Goal: Task Accomplishment & Management: Use online tool/utility

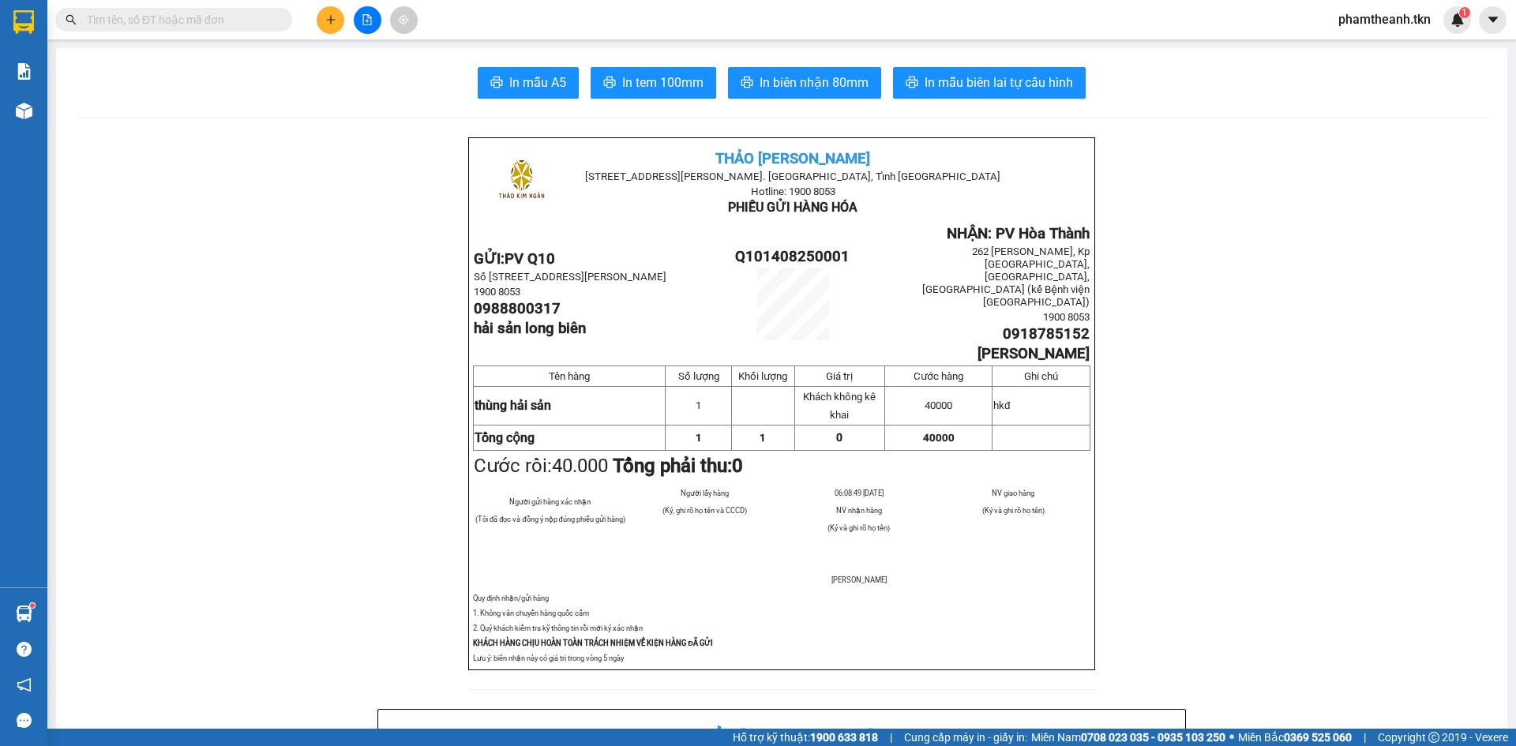
scroll to position [279, 0]
click at [328, 25] on button at bounding box center [331, 20] width 28 height 28
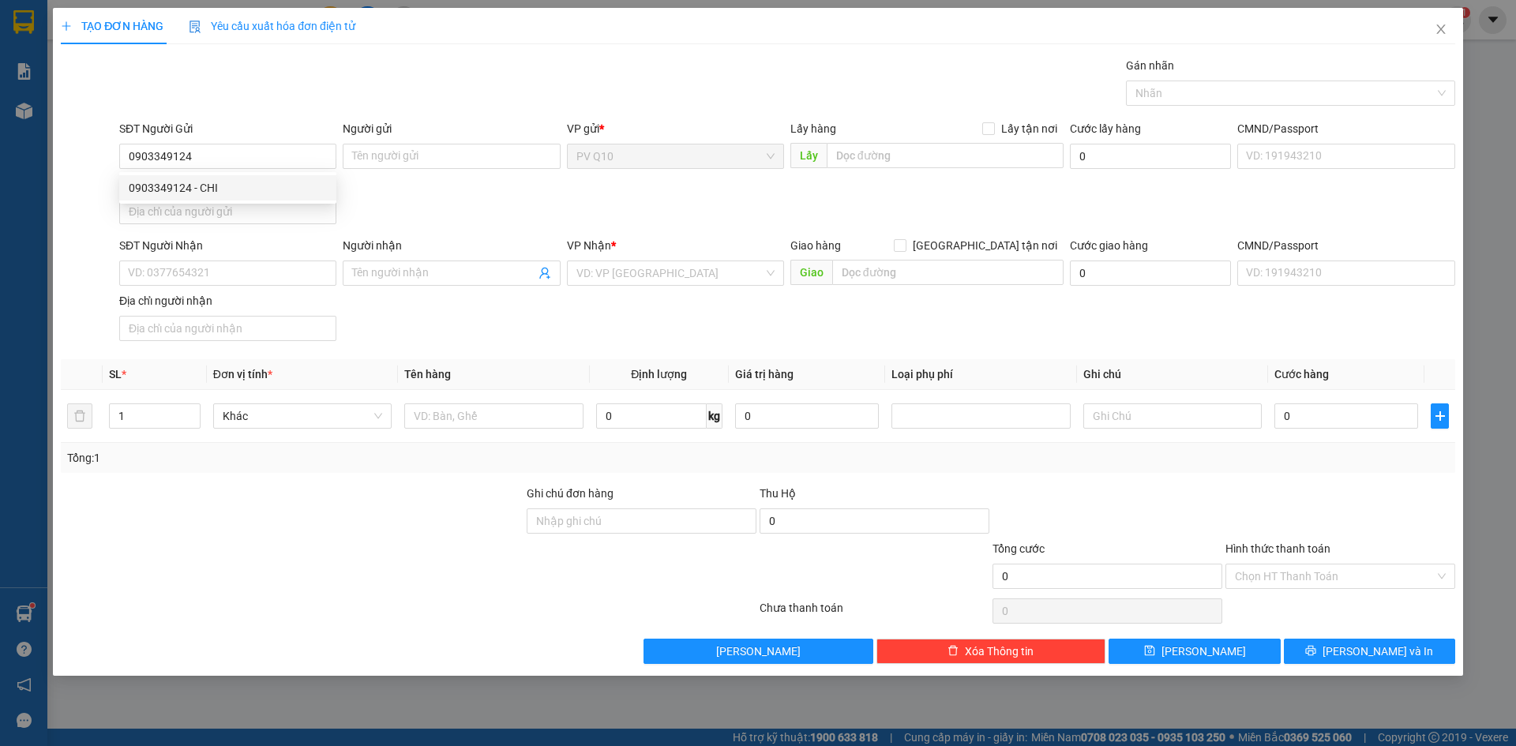
click at [300, 174] on div "0903349124 0903349124 - CHI" at bounding box center [227, 188] width 217 height 32
click at [263, 158] on input "0903349124" at bounding box center [227, 156] width 217 height 25
click at [227, 188] on div "0903349124 - CHI" at bounding box center [228, 187] width 198 height 17
type input "0903349124"
type input "CHI"
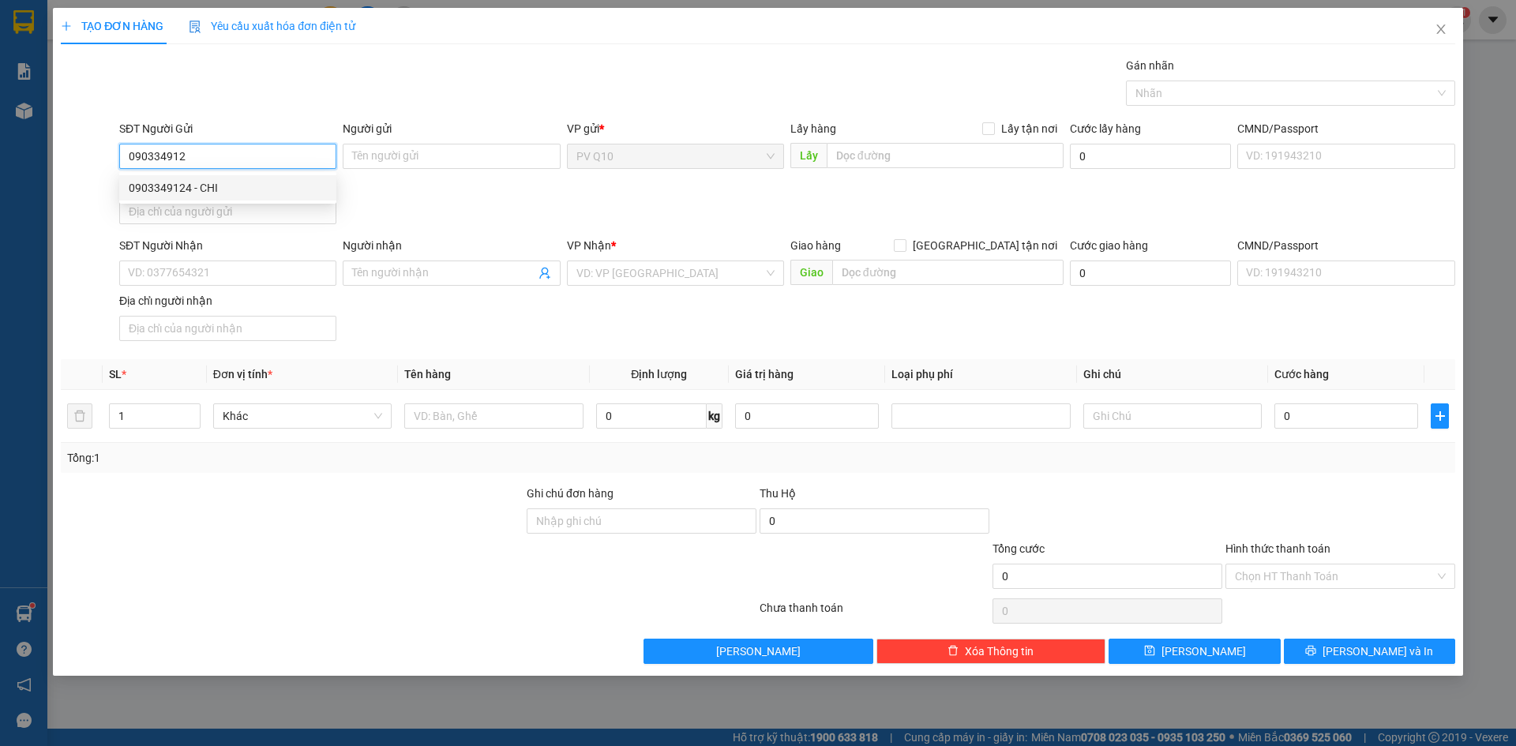
type input "0356178937"
type input "HIẾU"
type input "50.000"
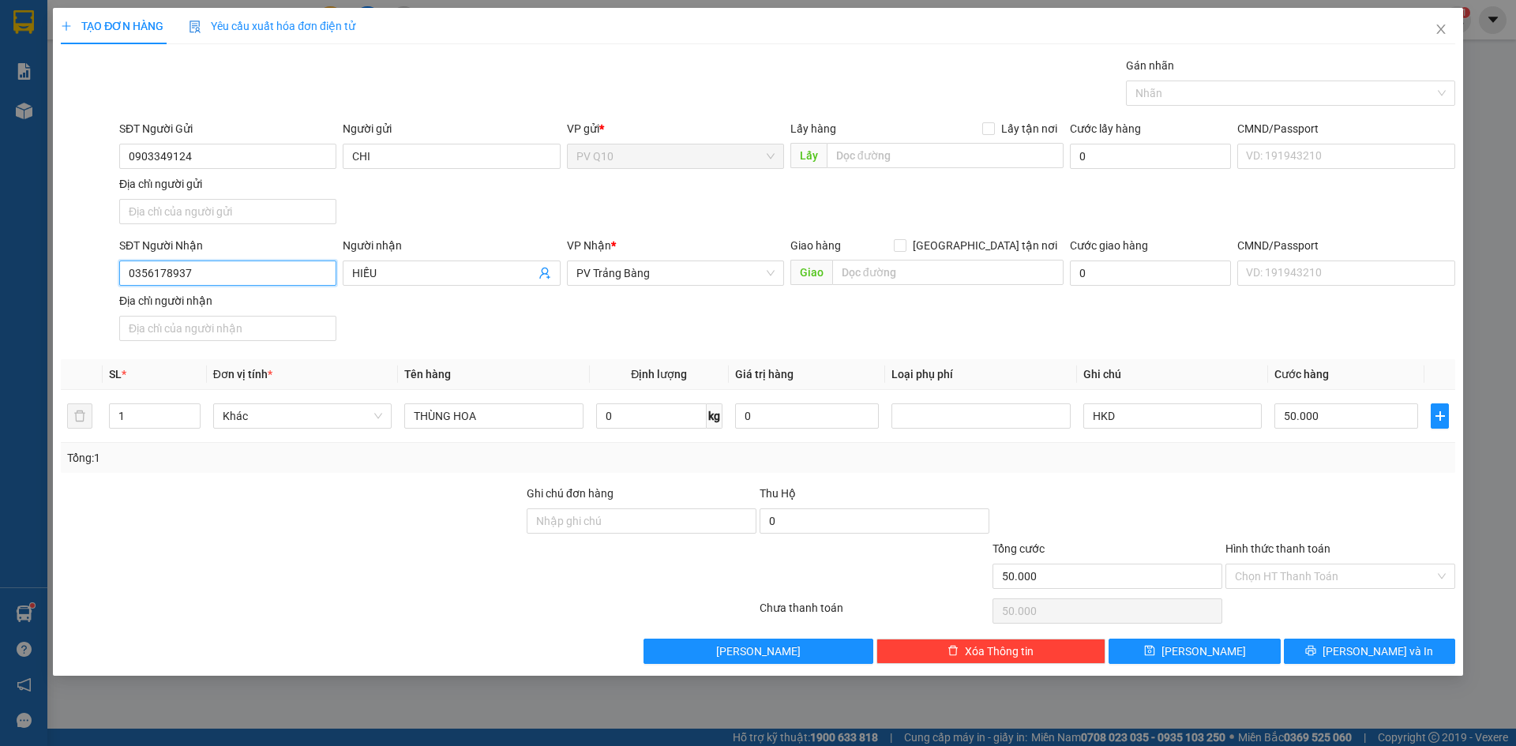
click at [242, 272] on input "0356178937" at bounding box center [227, 273] width 217 height 25
type input "0976223685"
click at [460, 260] on div "Người nhận" at bounding box center [451, 249] width 217 height 24
click at [460, 261] on div "Người nhận HIẾU" at bounding box center [451, 264] width 217 height 55
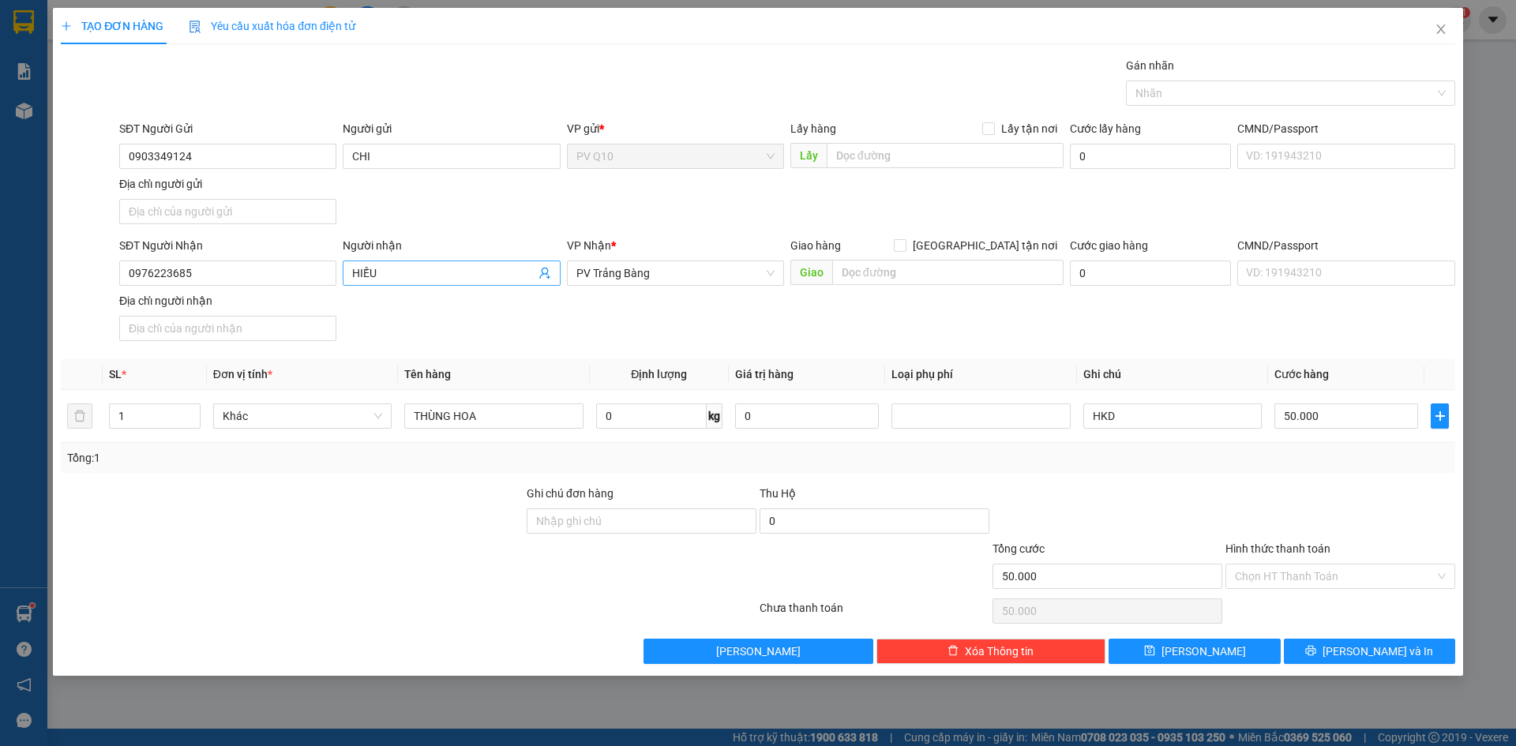
click at [460, 261] on span "HIẾU" at bounding box center [451, 273] width 217 height 25
click at [456, 265] on span "HIẾU" at bounding box center [451, 273] width 217 height 25
click at [452, 271] on input "HIẾU" at bounding box center [443, 272] width 182 height 17
click at [448, 271] on input "HIẾU" at bounding box center [443, 272] width 182 height 17
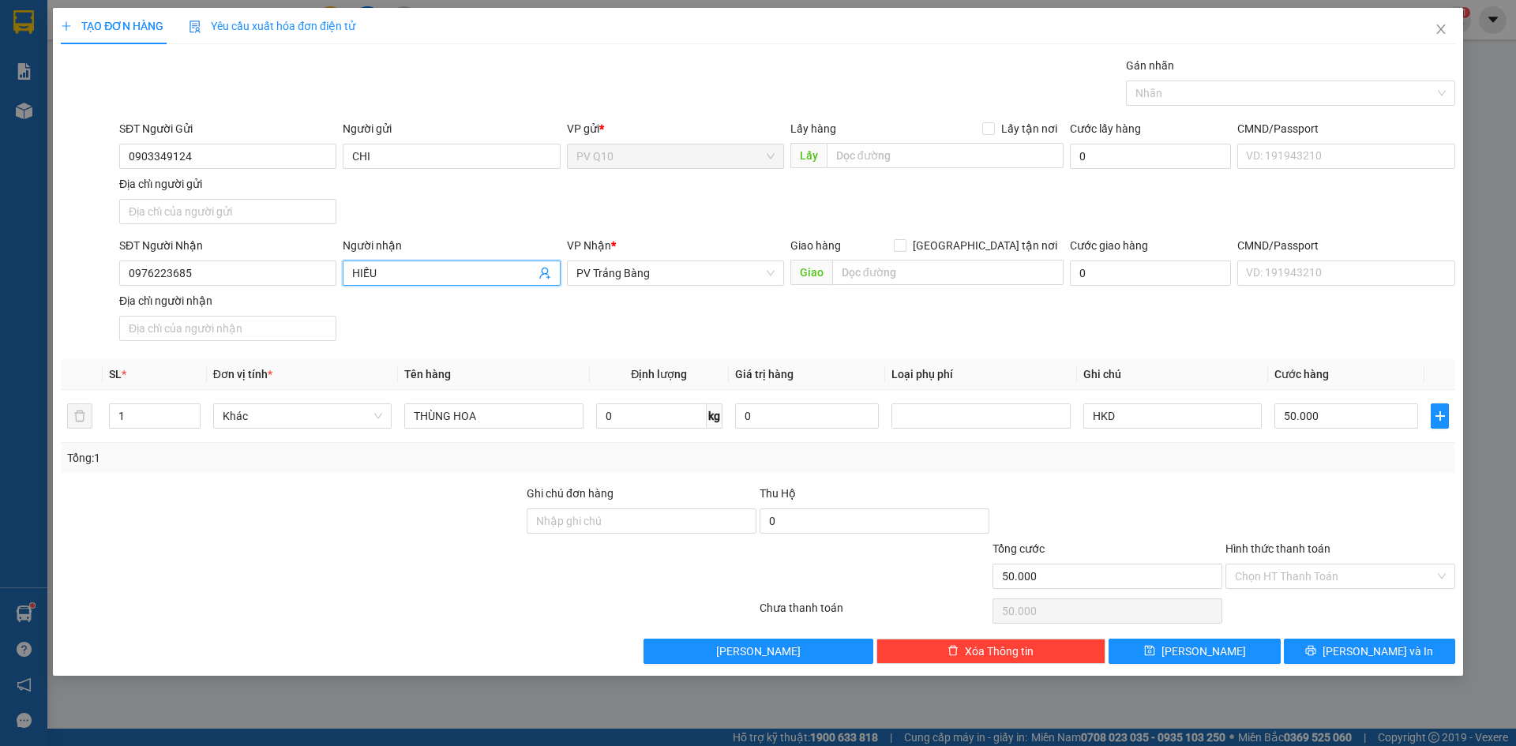
click at [446, 271] on input "HIẾU" at bounding box center [443, 272] width 182 height 17
drag, startPoint x: 420, startPoint y: 262, endPoint x: 294, endPoint y: 270, distance: 126.6
click at [294, 270] on div "SĐT Người Nhận 0976223685 Người nhận HIẾU HIẾU VP Nhận * PV Trảng Bàng Giao hàn…" at bounding box center [787, 292] width 1342 height 111
drag, startPoint x: 397, startPoint y: 258, endPoint x: 381, endPoint y: 261, distance: 16.7
click at [382, 261] on div "Người nhận HIẾU" at bounding box center [451, 264] width 217 height 55
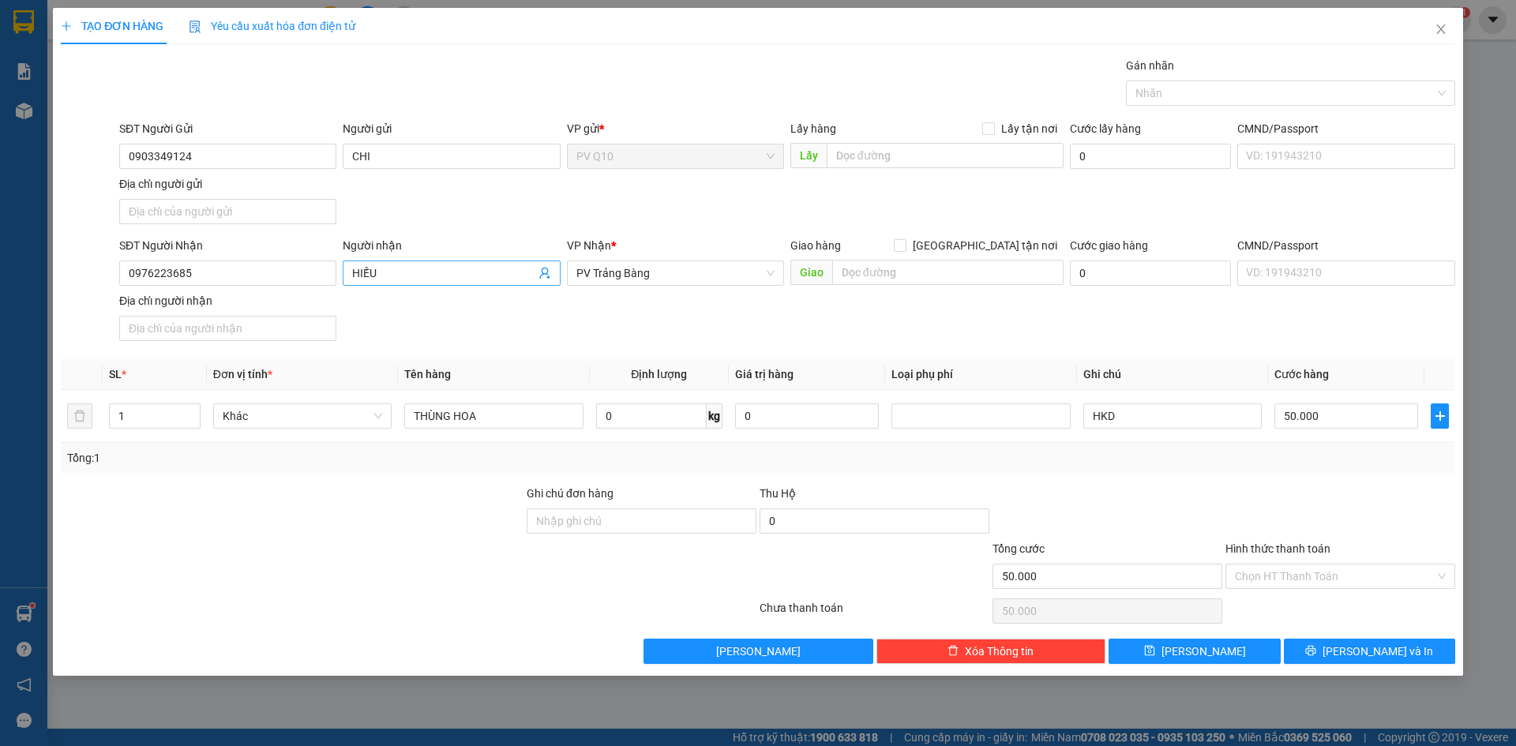
click at [382, 274] on input "HIẾU" at bounding box center [443, 272] width 182 height 17
click at [630, 274] on span "PV Trảng Bàng" at bounding box center [675, 273] width 198 height 24
type input "hoàng"
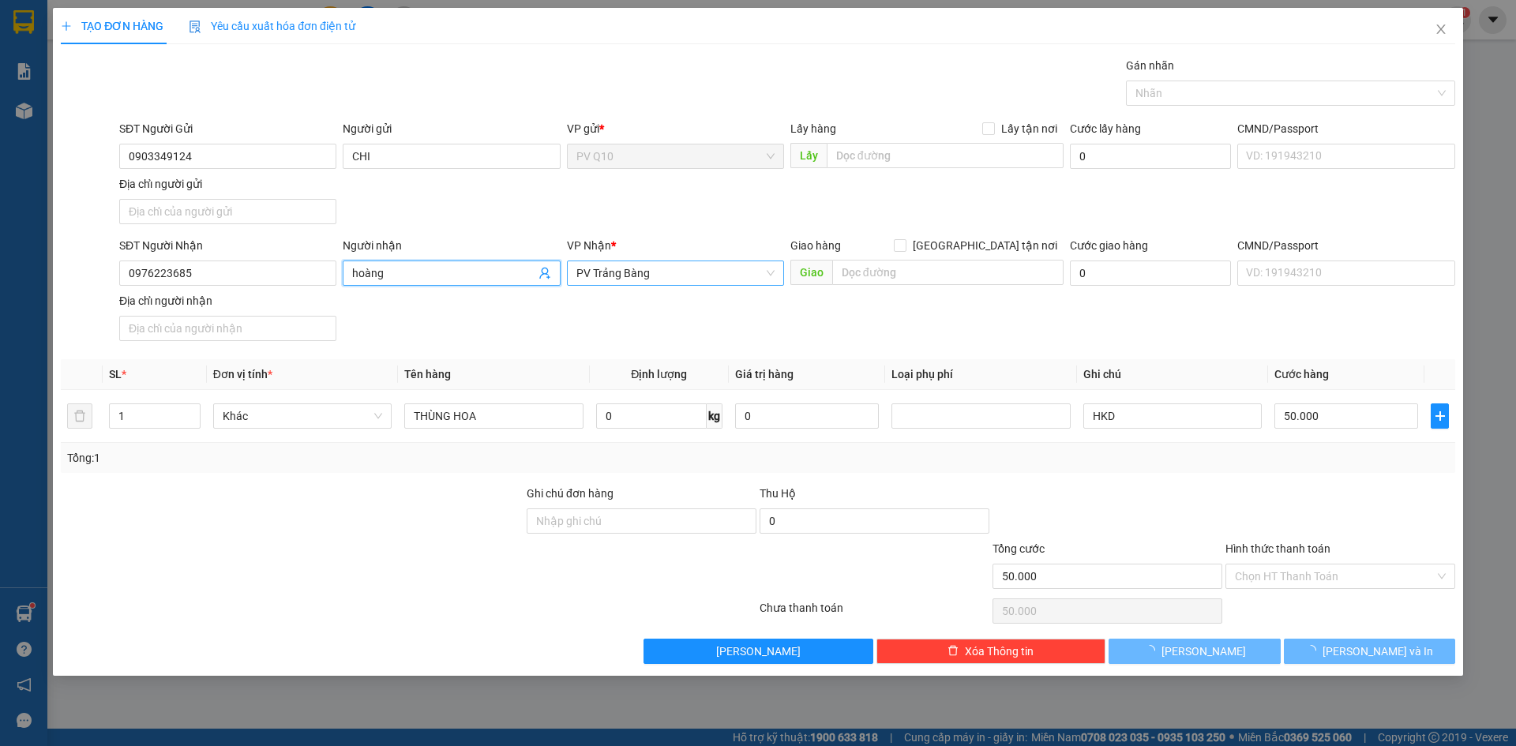
click at [630, 274] on span "PV Trảng Bàng" at bounding box center [675, 273] width 198 height 24
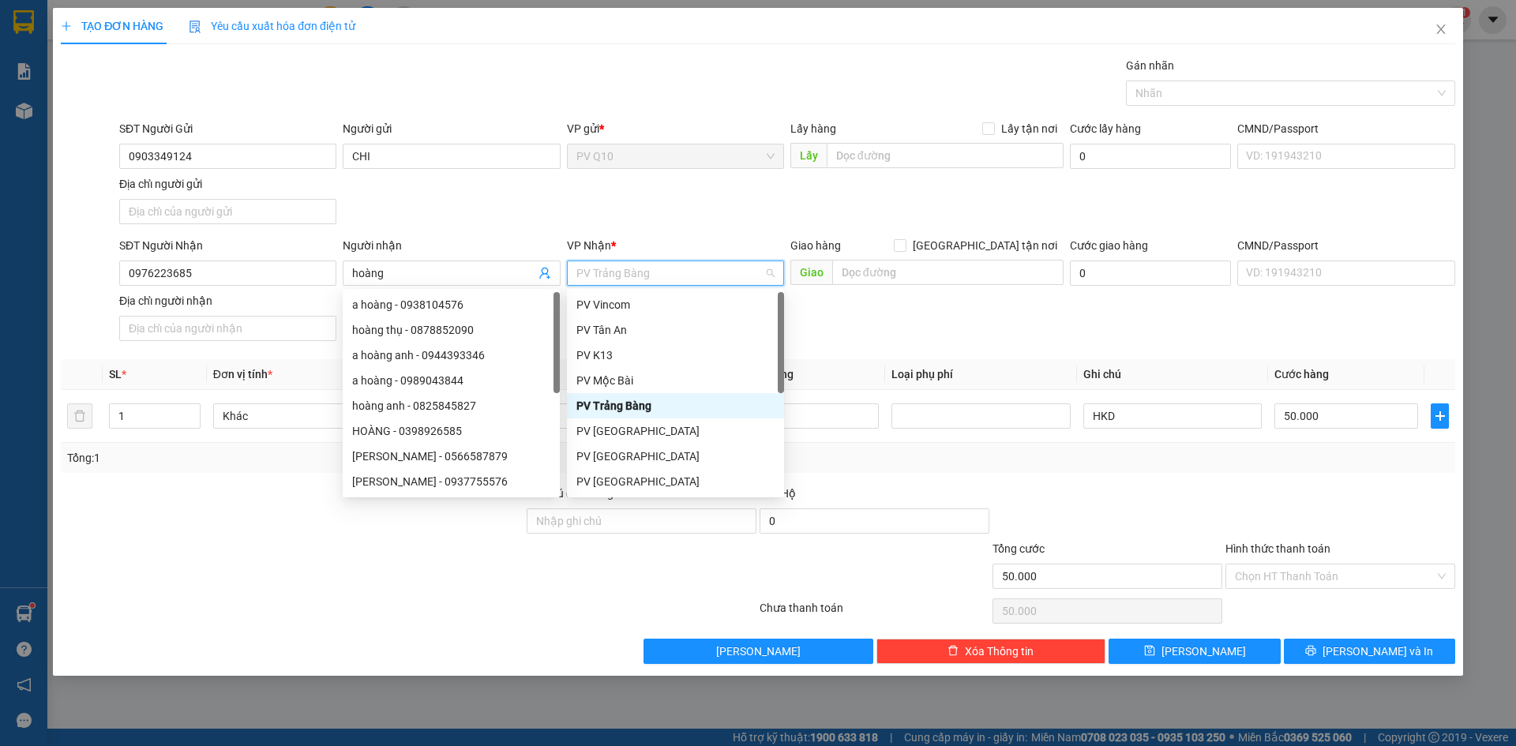
click at [630, 274] on span "PV Trảng Bàng" at bounding box center [675, 273] width 198 height 24
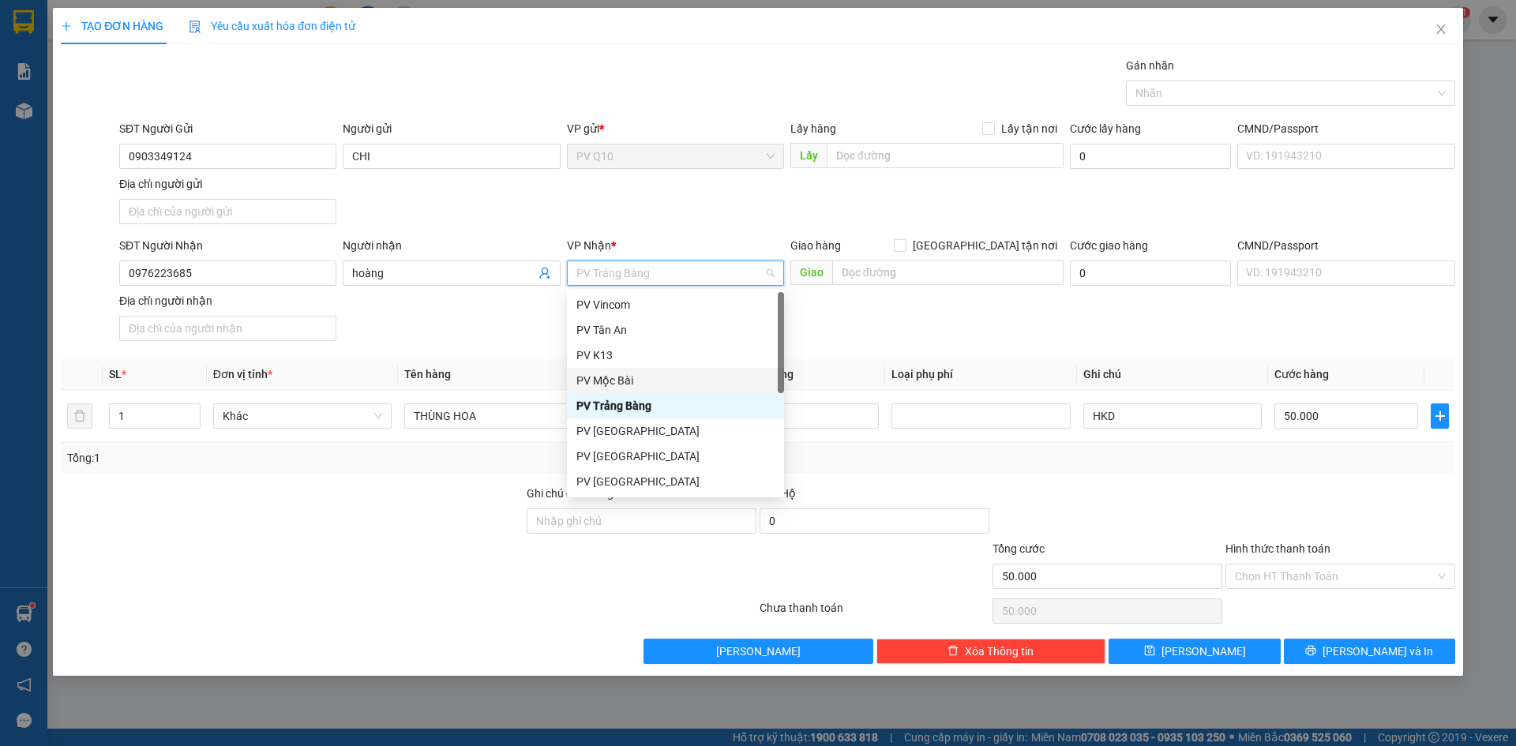
scroll to position [79, 0]
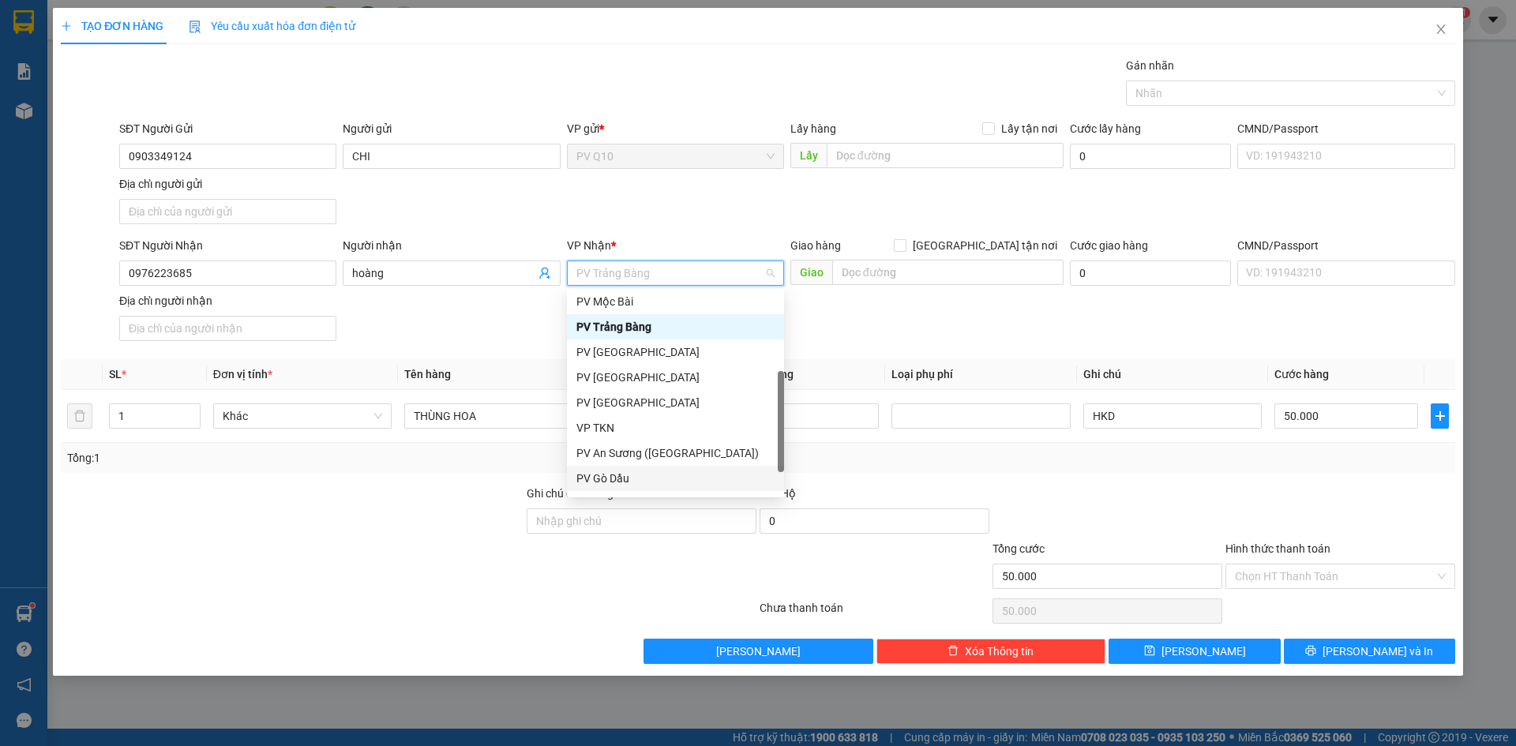
click at [626, 479] on div "PV Gò Dầu" at bounding box center [675, 478] width 198 height 17
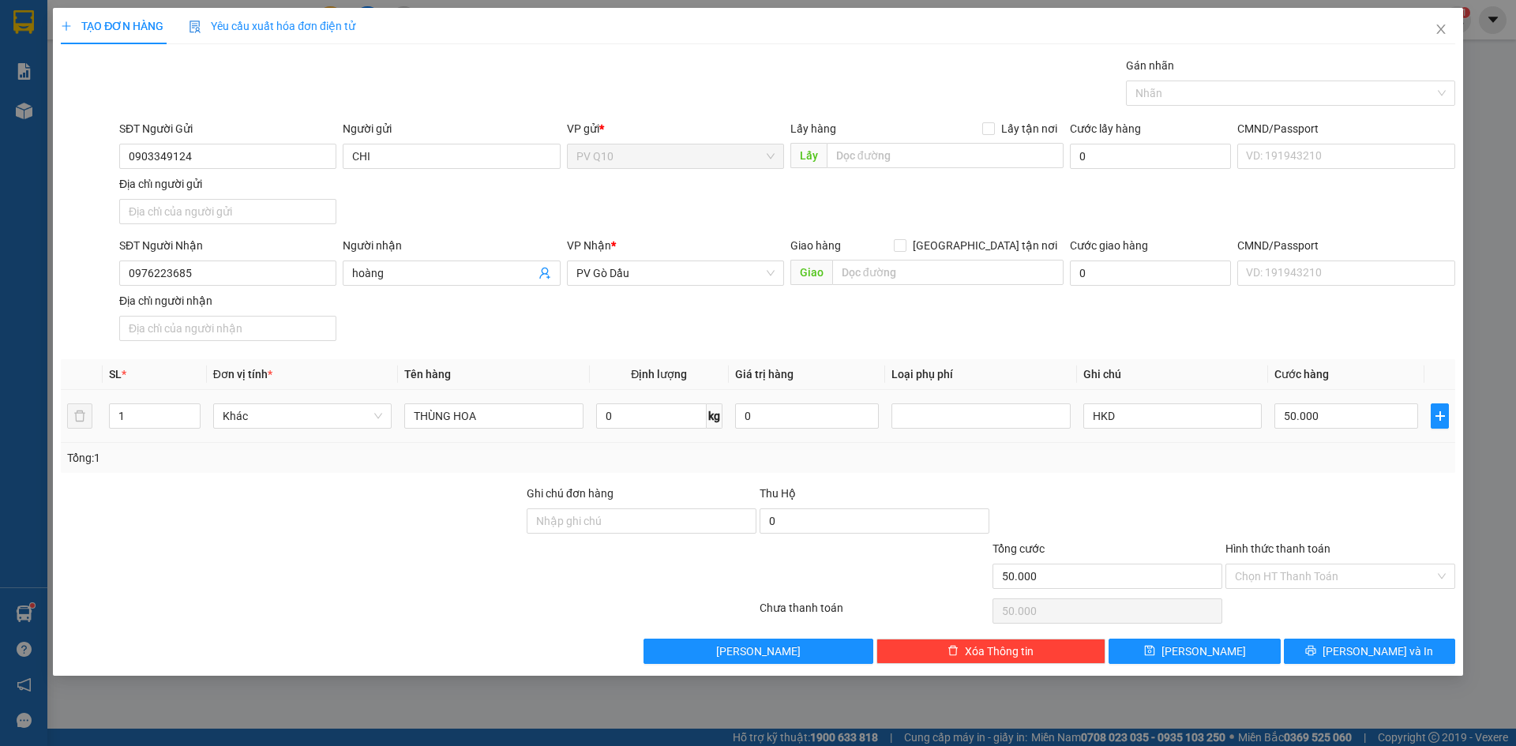
click at [528, 401] on div "THÙNG HOA" at bounding box center [493, 416] width 178 height 32
click at [519, 415] on input "THÙNG HOA" at bounding box center [493, 415] width 178 height 25
click at [519, 416] on input "THÙNG HOA" at bounding box center [493, 415] width 178 height 25
type input "chai sơn"
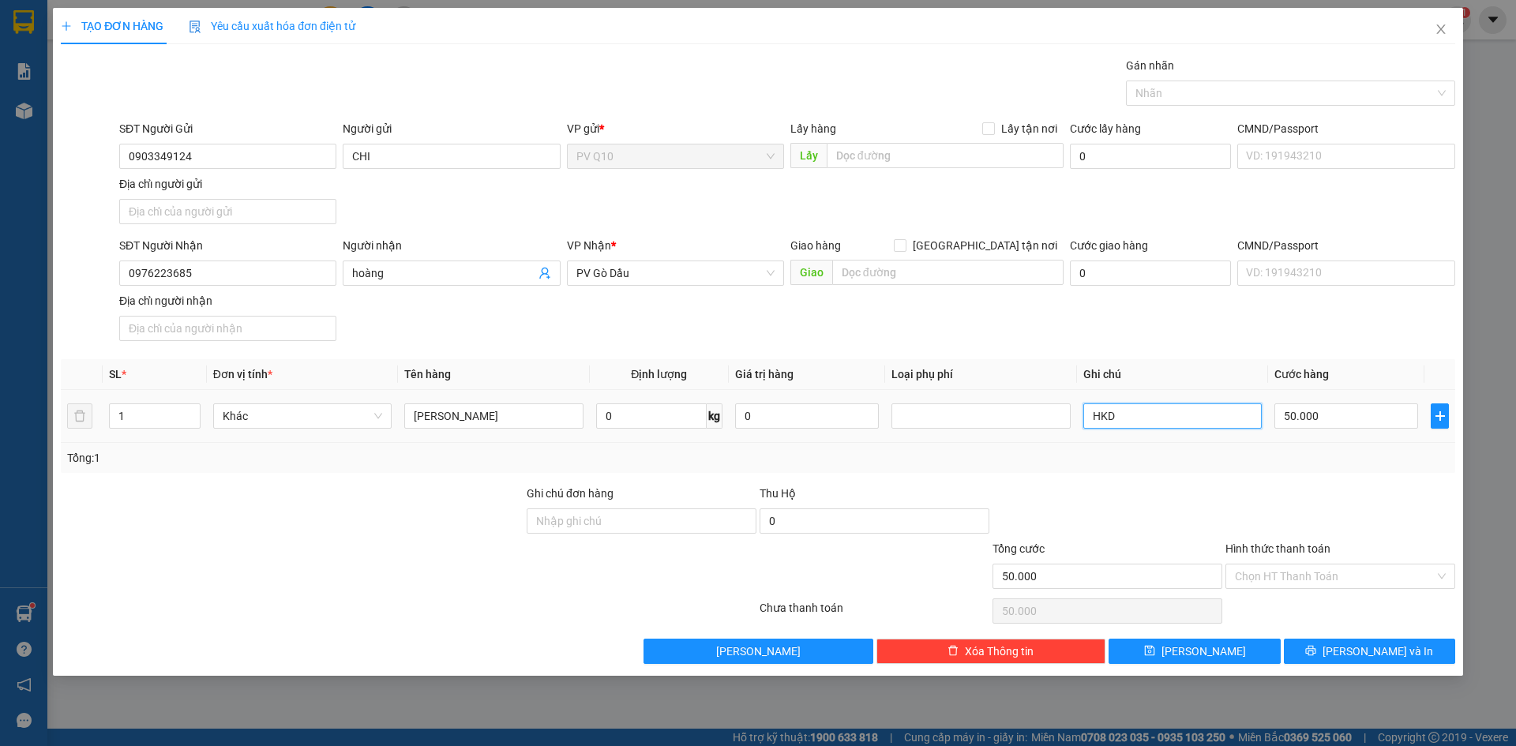
click at [1214, 413] on input "HKD" at bounding box center [1172, 415] width 178 height 25
type input "H"
type input "ko bao đỗ bể"
click at [1358, 410] on input "50.000" at bounding box center [1346, 415] width 144 height 25
type input "3"
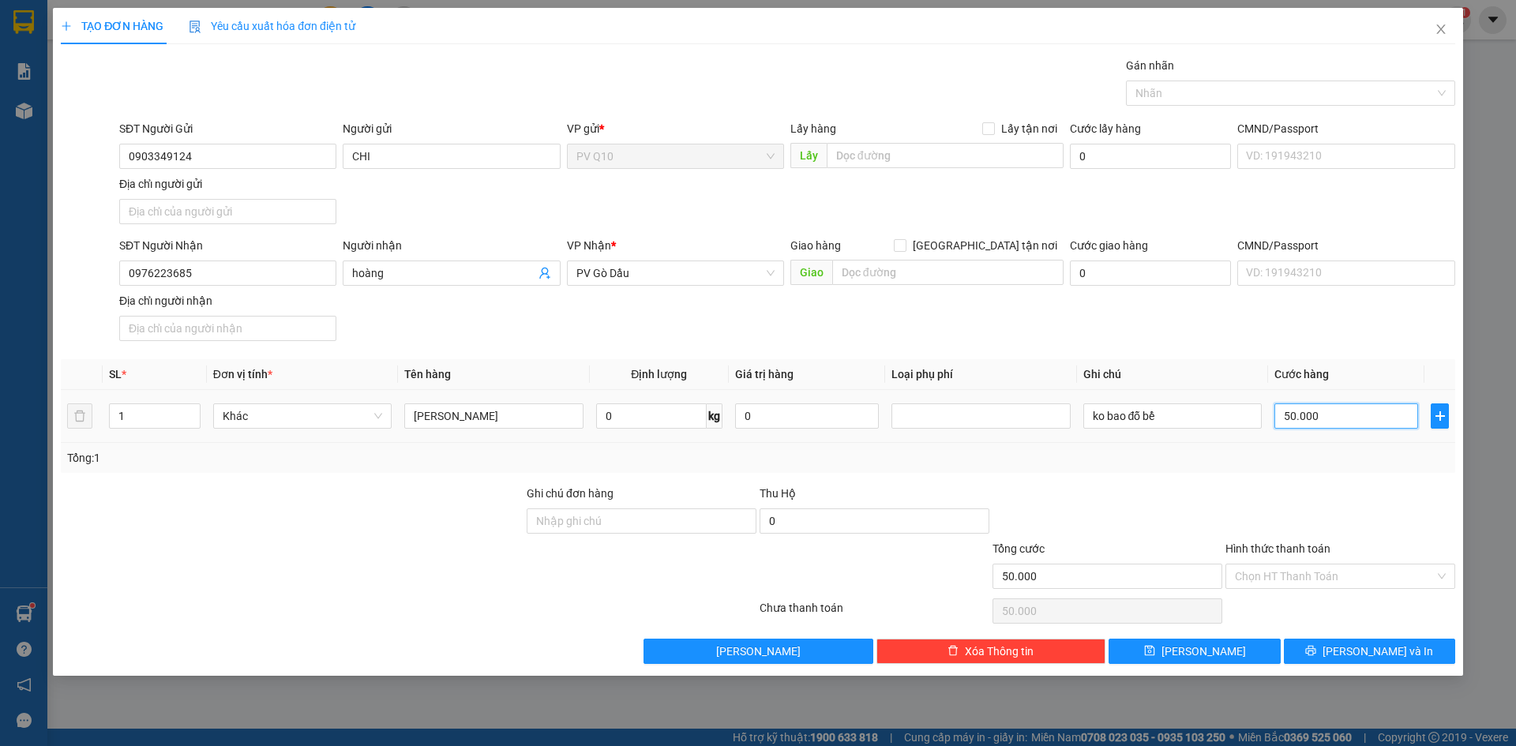
type input "3"
type input "30"
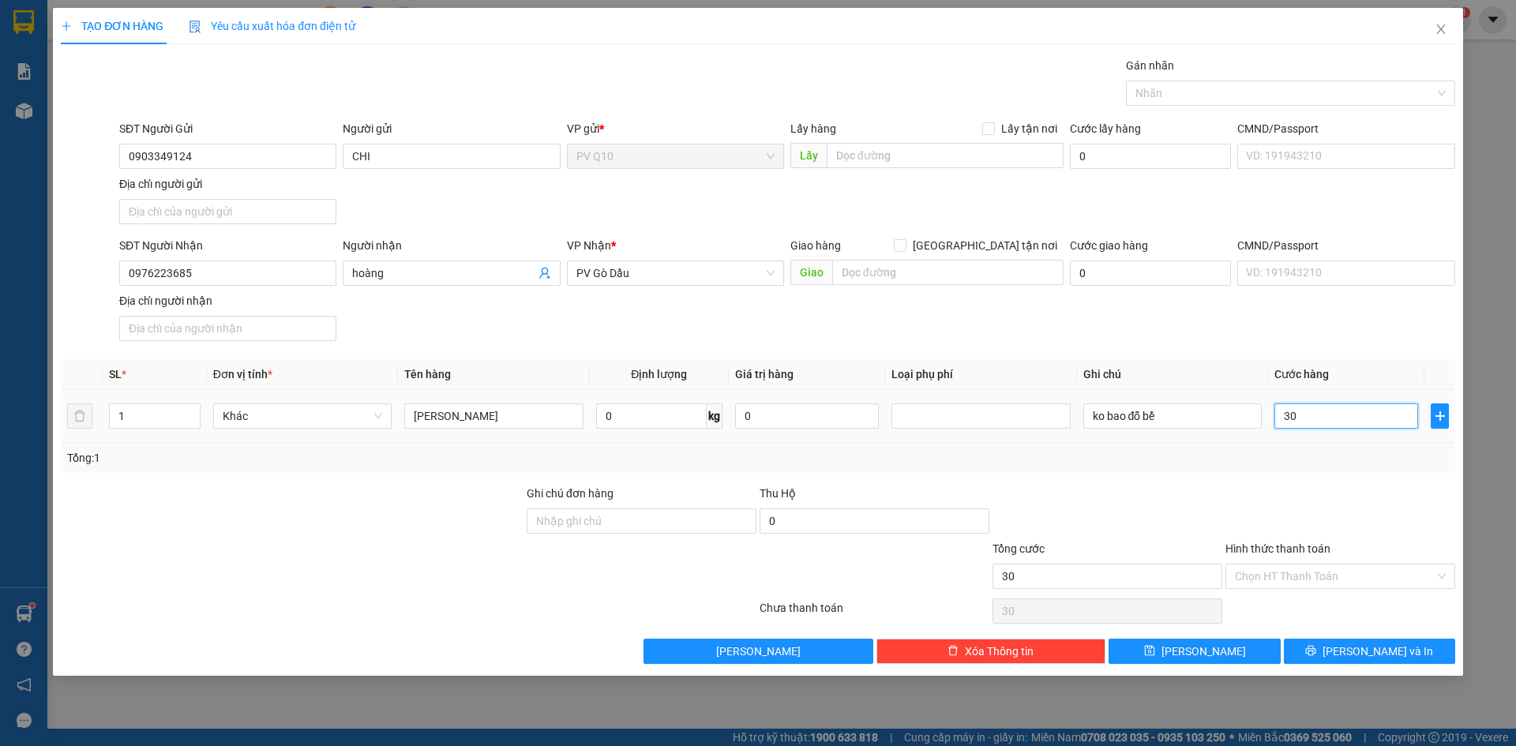
type input "300"
type input "3.000"
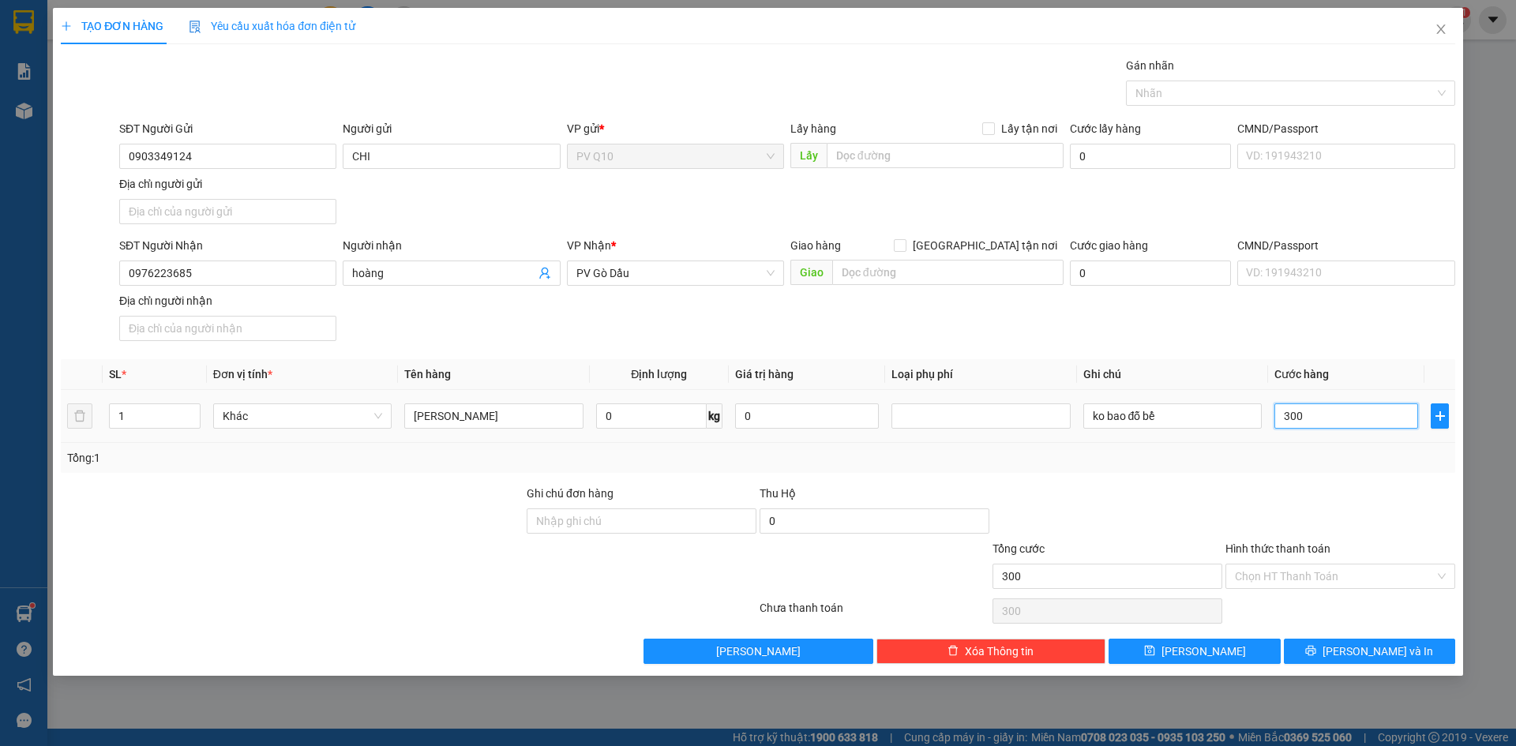
type input "3.000"
type input "30.000"
click at [1366, 579] on input "Hình thức thanh toán" at bounding box center [1335, 576] width 200 height 24
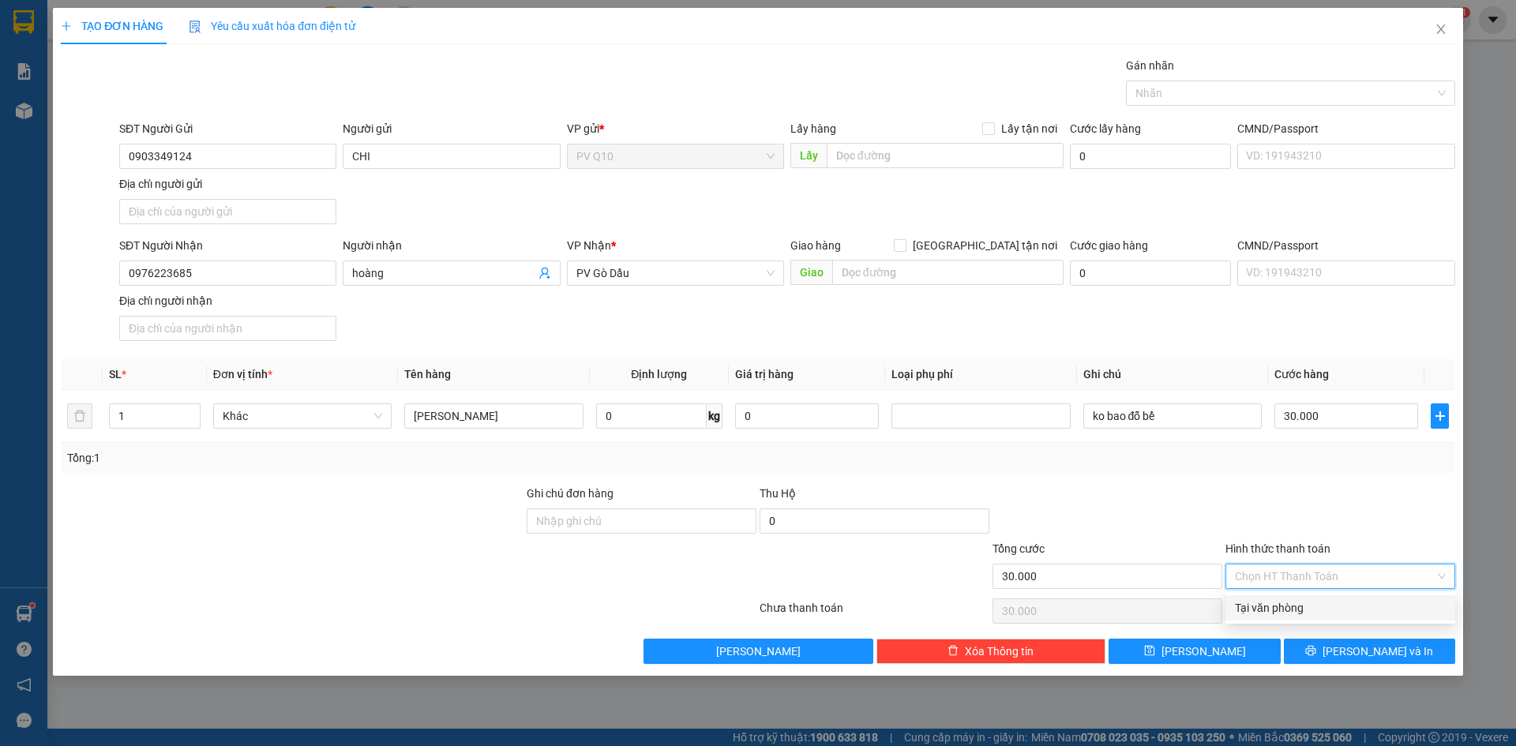
click at [1297, 605] on div "Tại văn phòng" at bounding box center [1340, 607] width 211 height 17
type input "0"
click at [1366, 649] on span "[PERSON_NAME] và In" at bounding box center [1377, 651] width 111 height 17
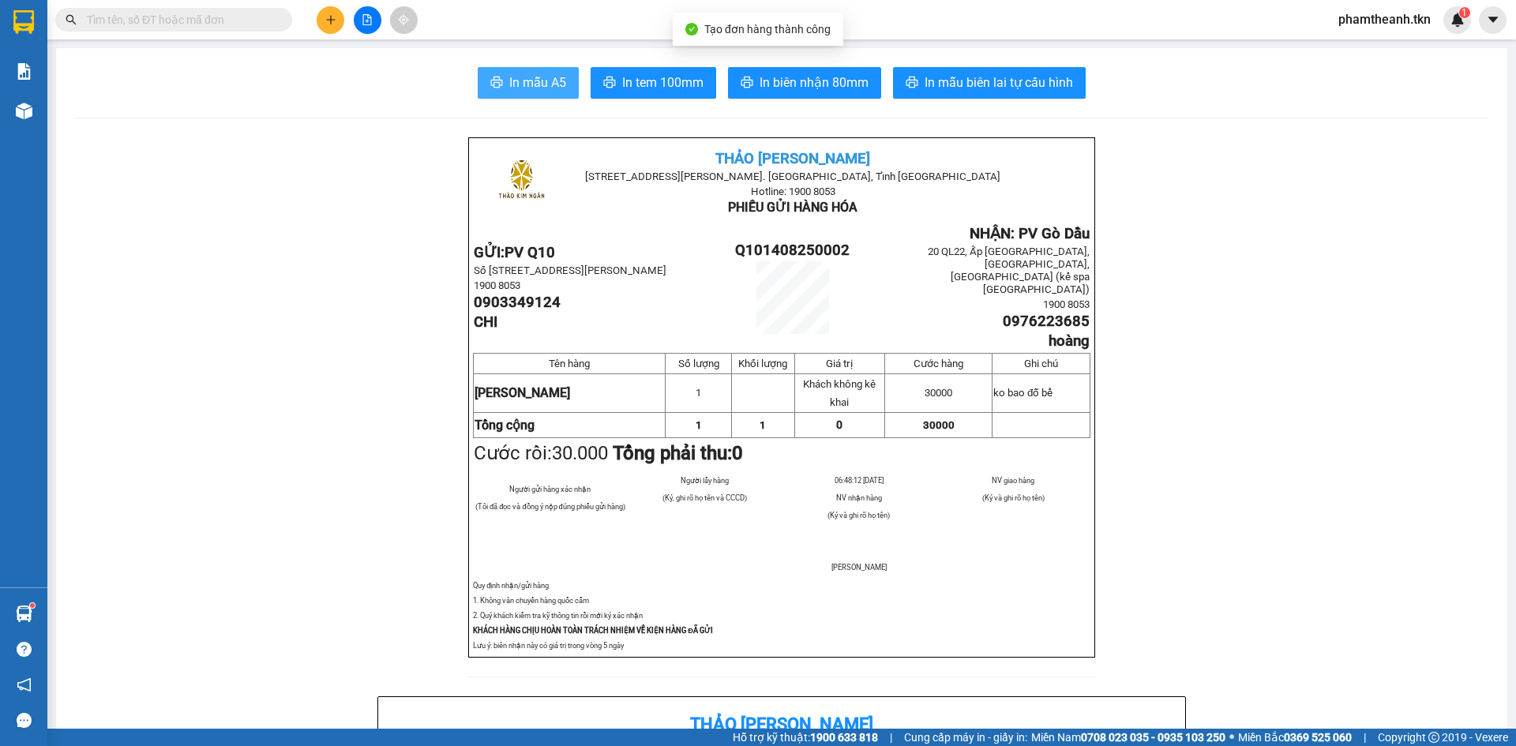
click at [534, 76] on span "In mẫu A5" at bounding box center [537, 83] width 57 height 20
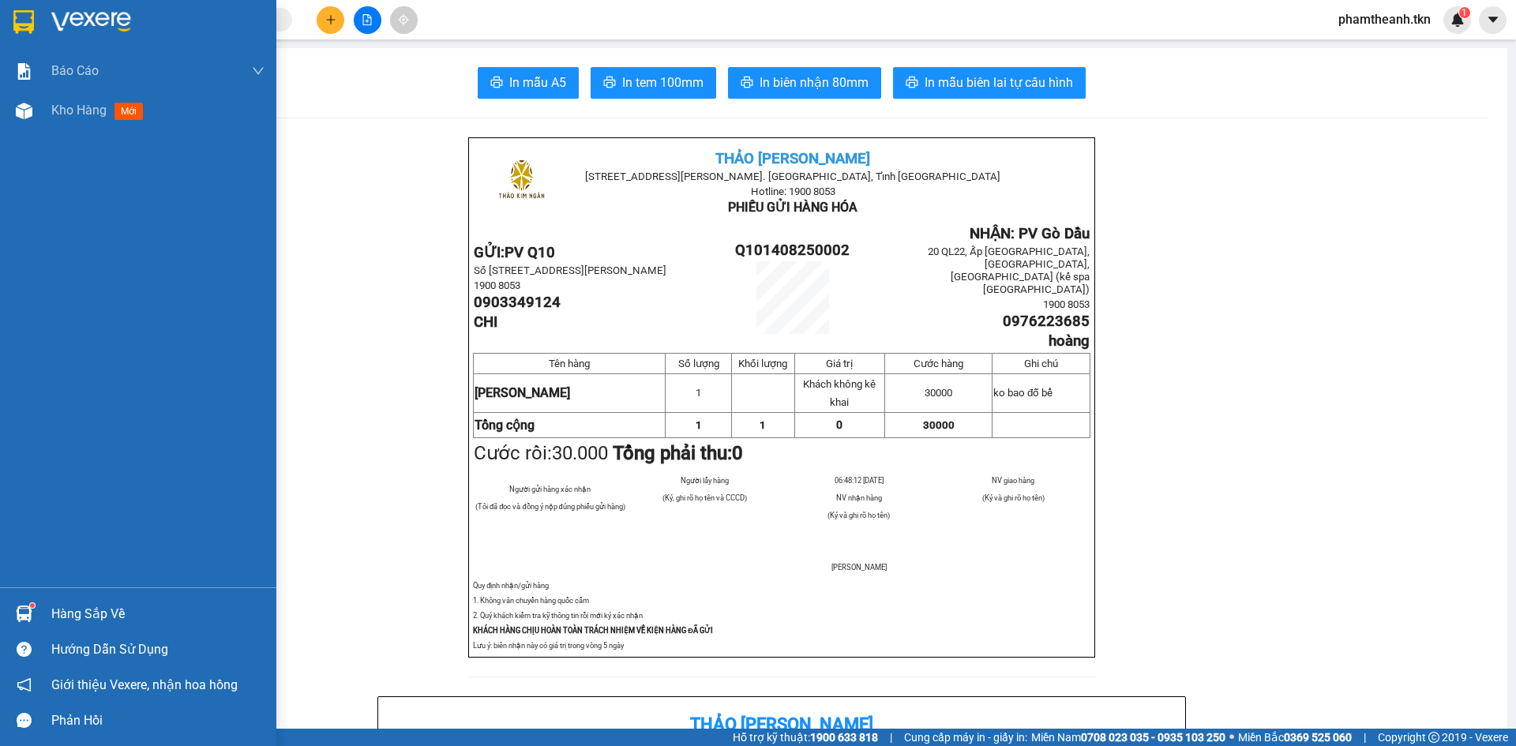
click at [35, 598] on div "Hàng sắp về" at bounding box center [138, 614] width 276 height 36
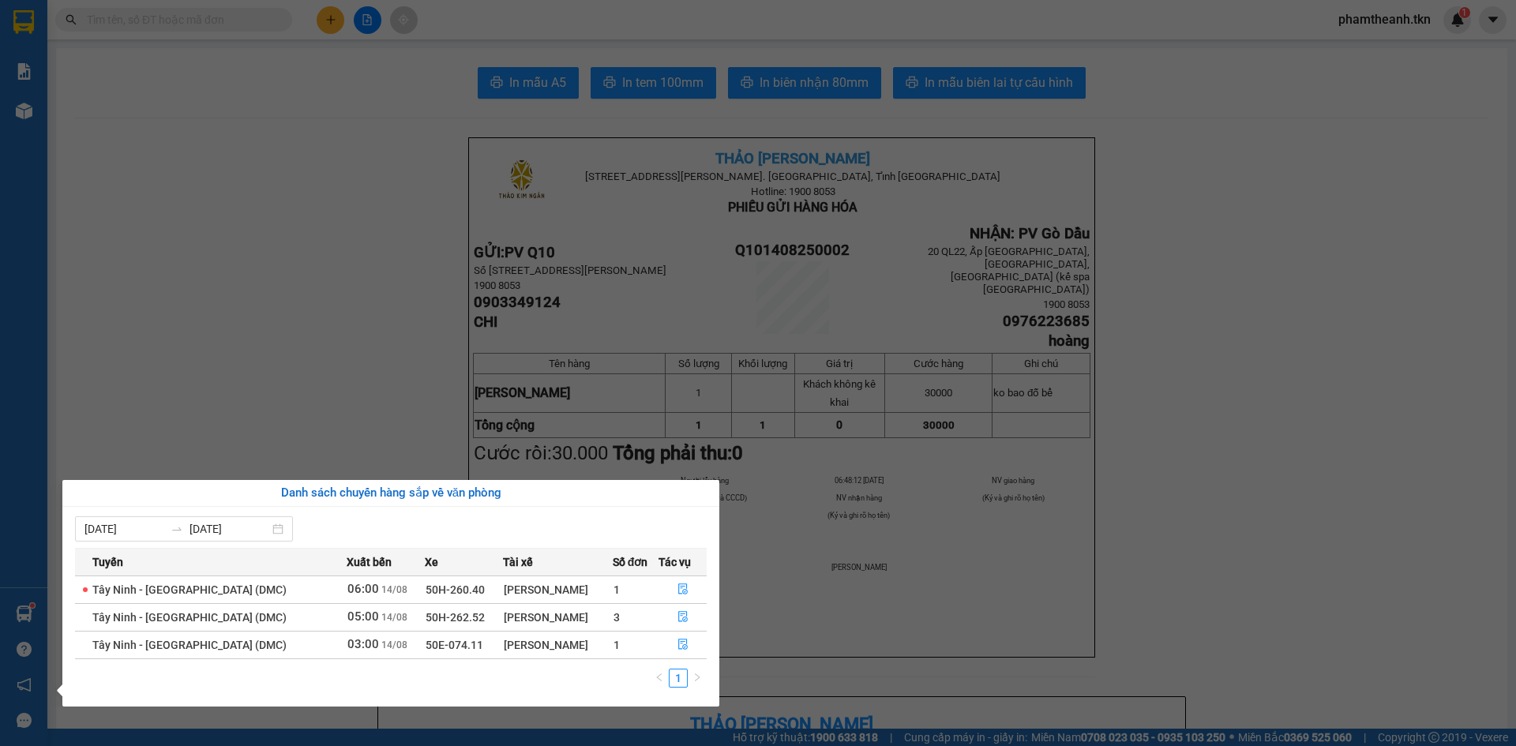
click at [370, 362] on section "Kết quả tìm kiếm ( 0 ) Bộ lọc No Data phamtheanh.tkn 1 Báo cáo Mẫu 1: Báo cáo d…" at bounding box center [758, 373] width 1516 height 746
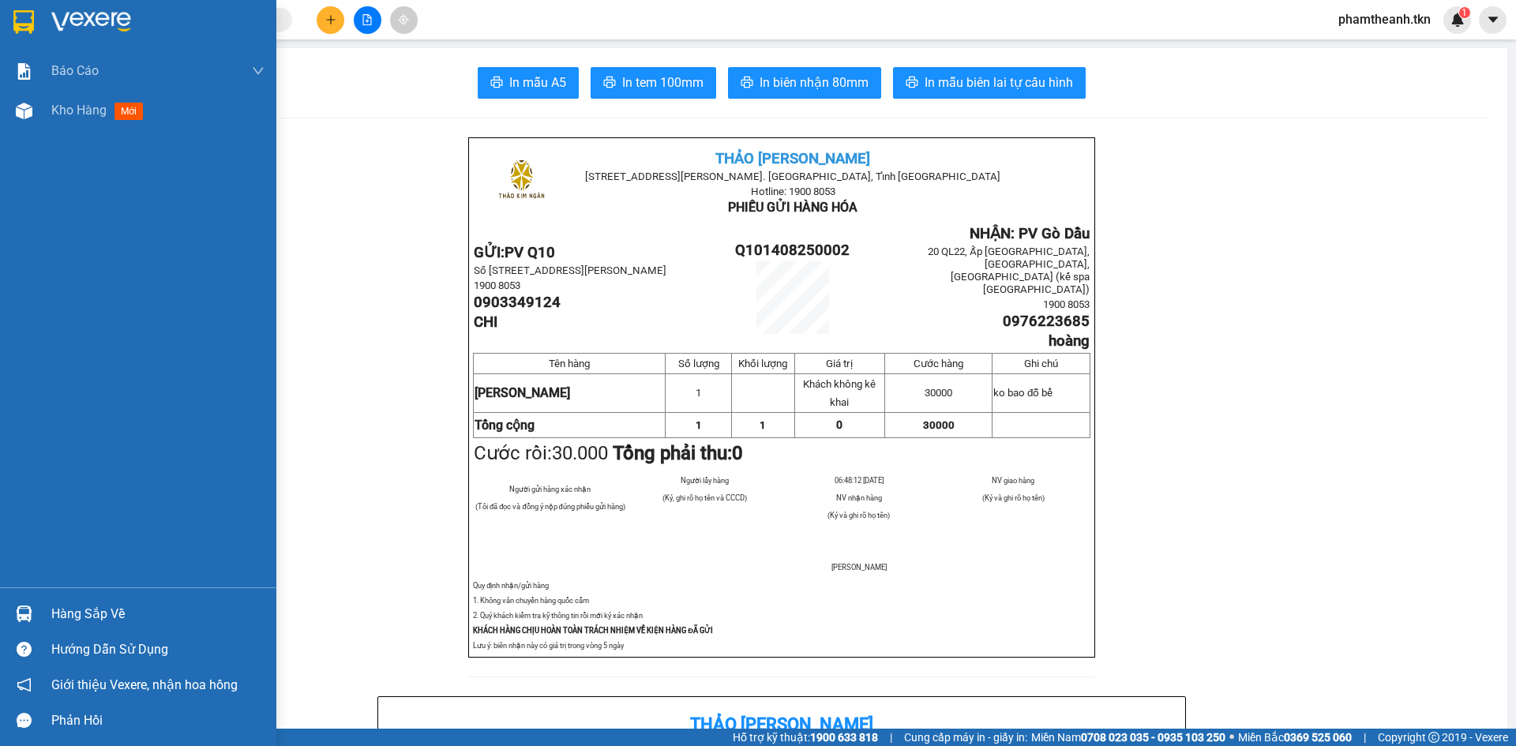
drag, startPoint x: 35, startPoint y: 17, endPoint x: 71, endPoint y: 31, distance: 38.7
click at [36, 17] on div at bounding box center [24, 22] width 28 height 28
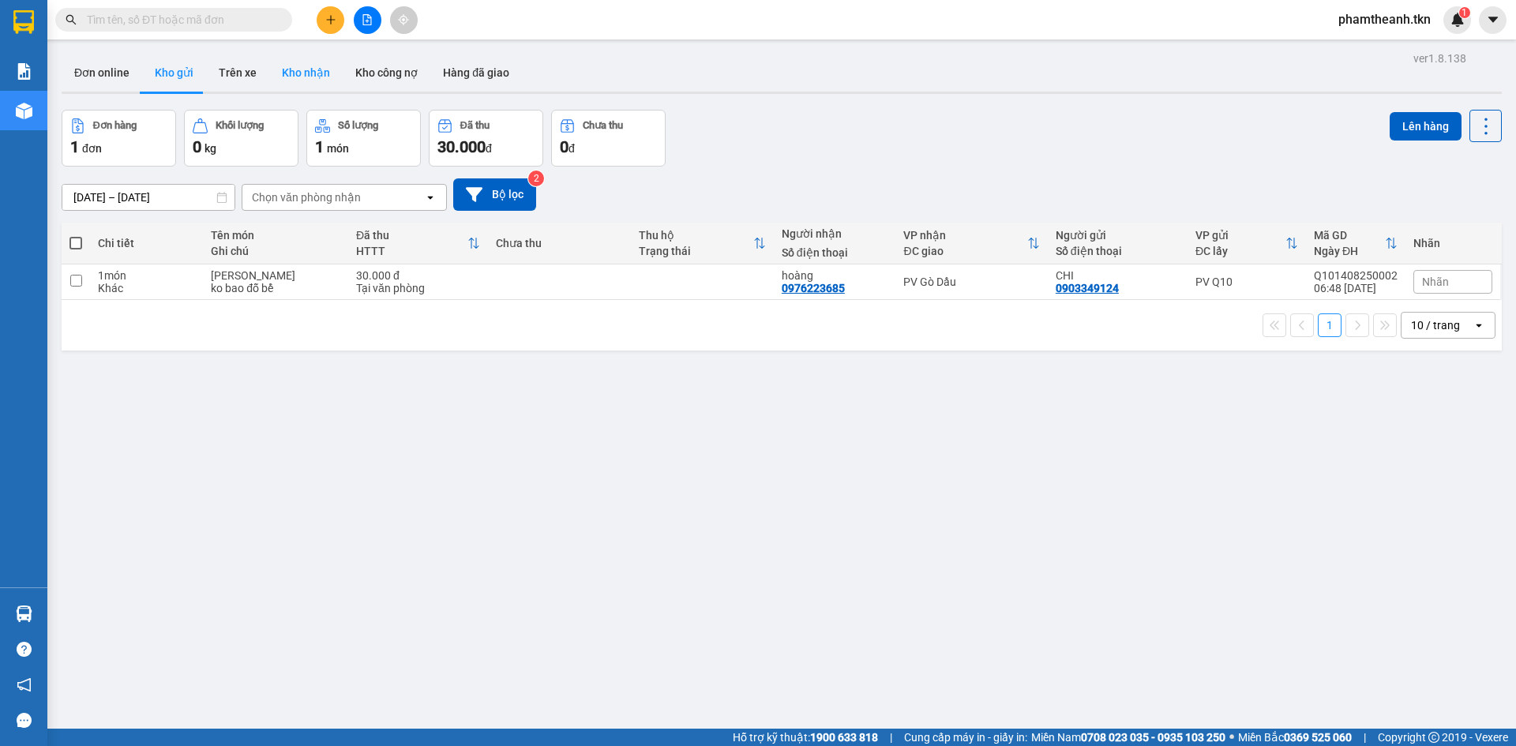
click at [276, 74] on button "Kho nhận" at bounding box center [305, 73] width 73 height 38
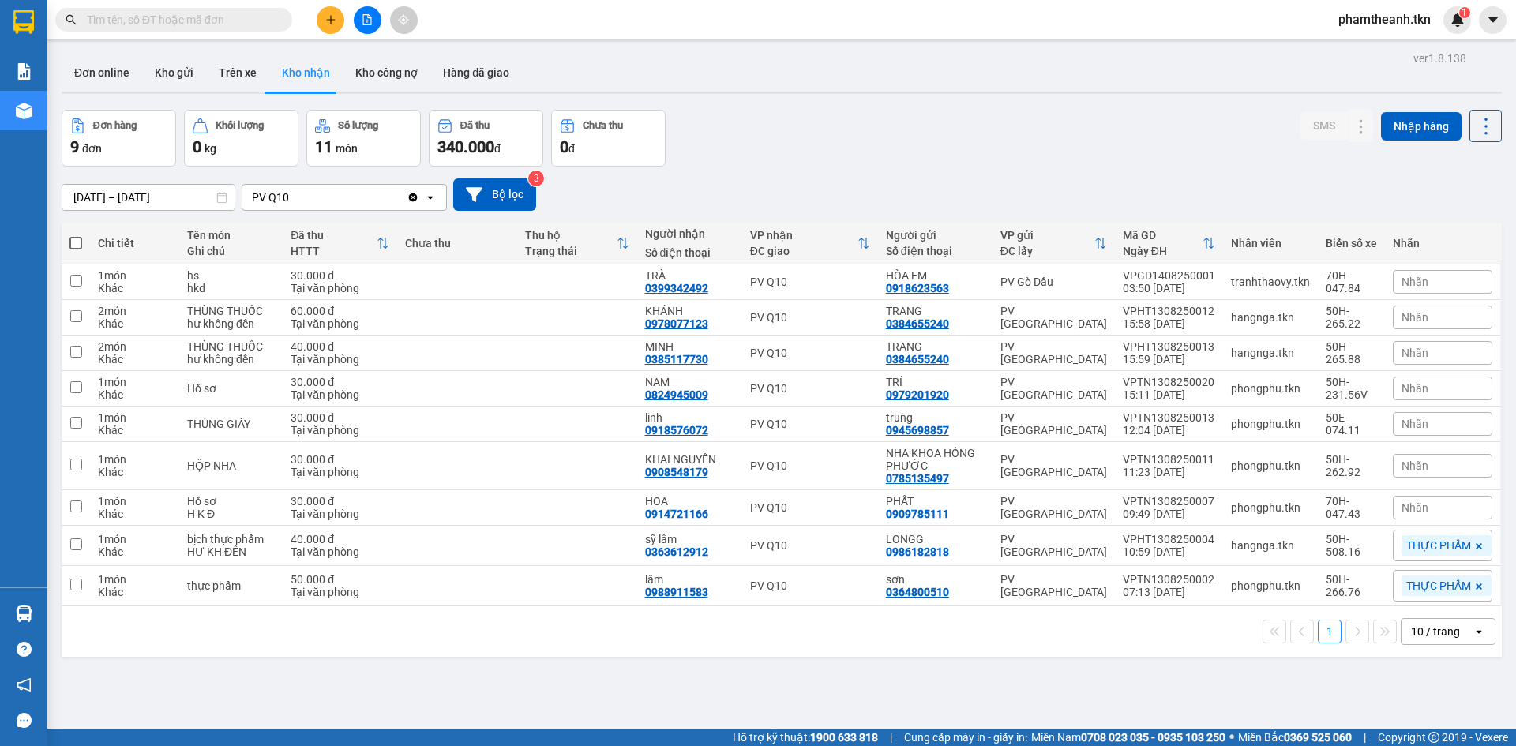
click at [256, 16] on input "text" at bounding box center [180, 19] width 186 height 17
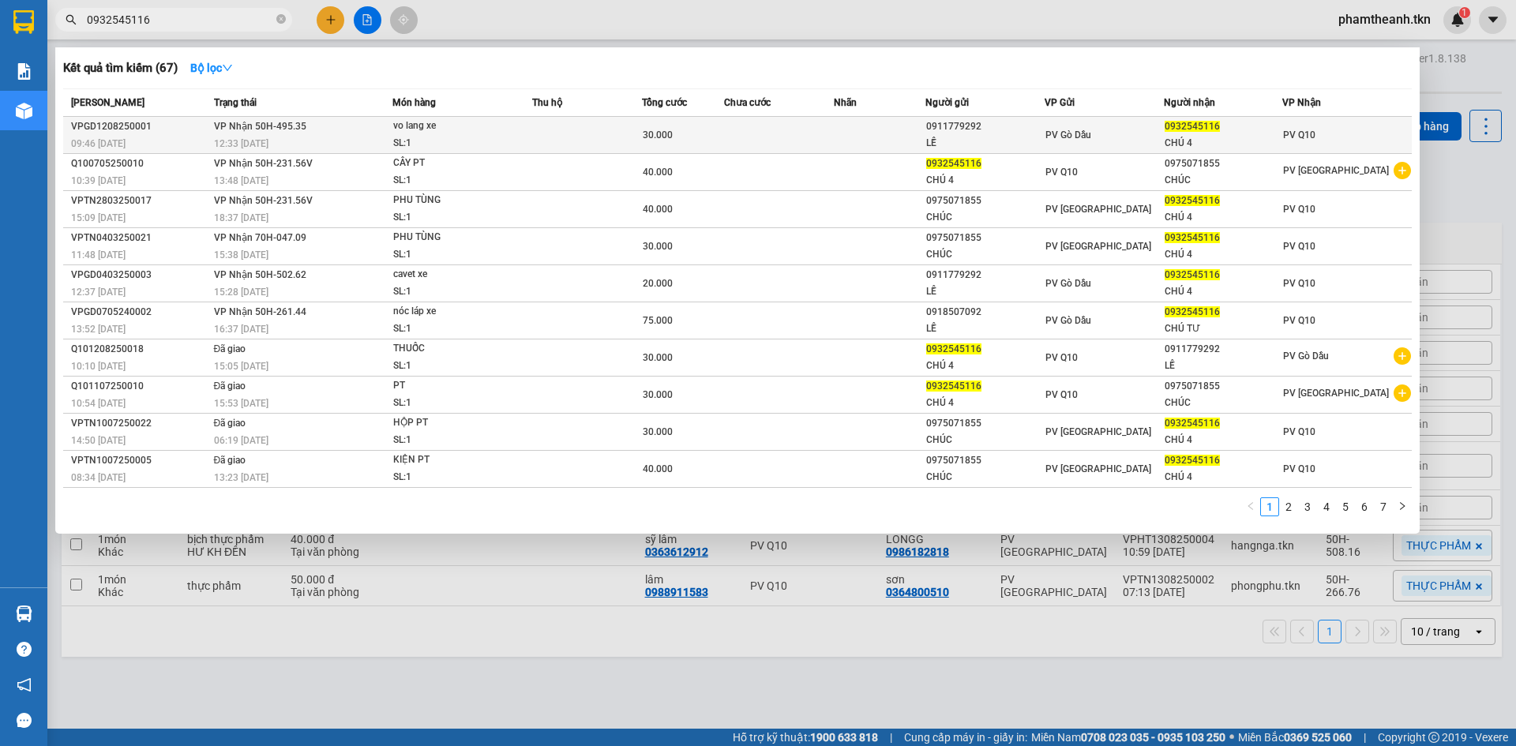
type input "0932545116"
click at [583, 126] on td at bounding box center [587, 135] width 110 height 37
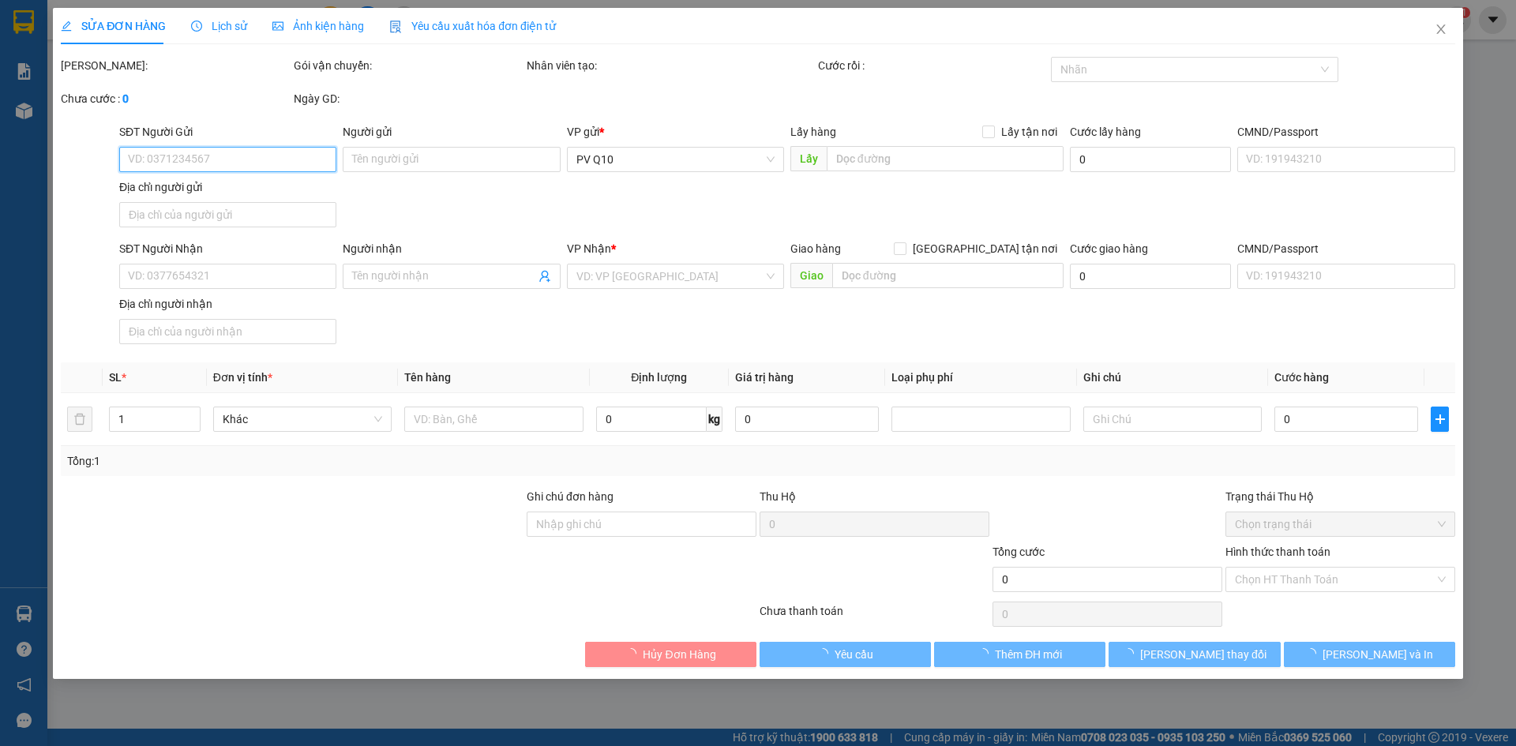
type input "0911779292"
type input "LỀ"
type input "0932545116"
type input "CHÚ 4"
type input "30.000"
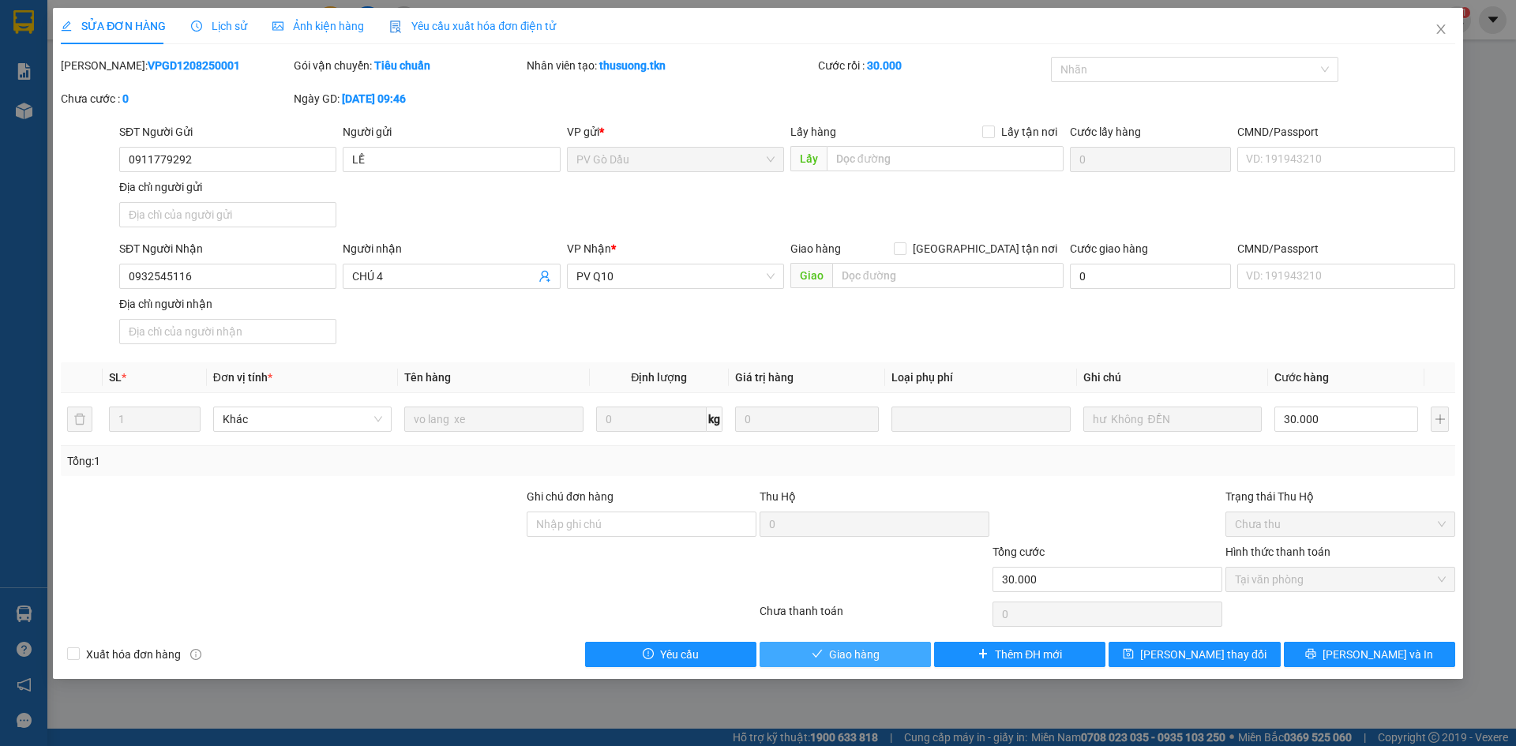
click at [881, 655] on button "Giao hàng" at bounding box center [844, 654] width 171 height 25
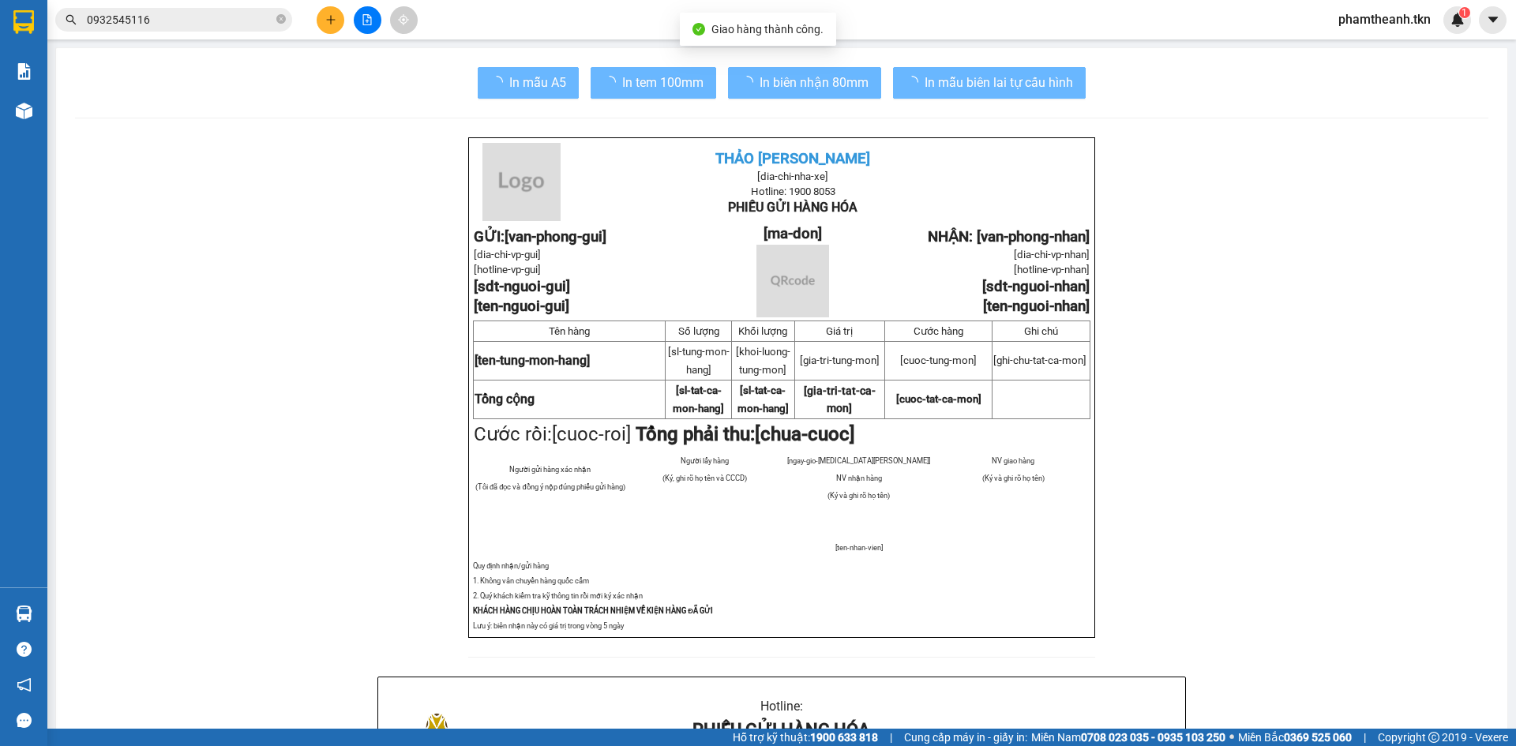
click at [219, 18] on input "0932545116" at bounding box center [180, 19] width 186 height 17
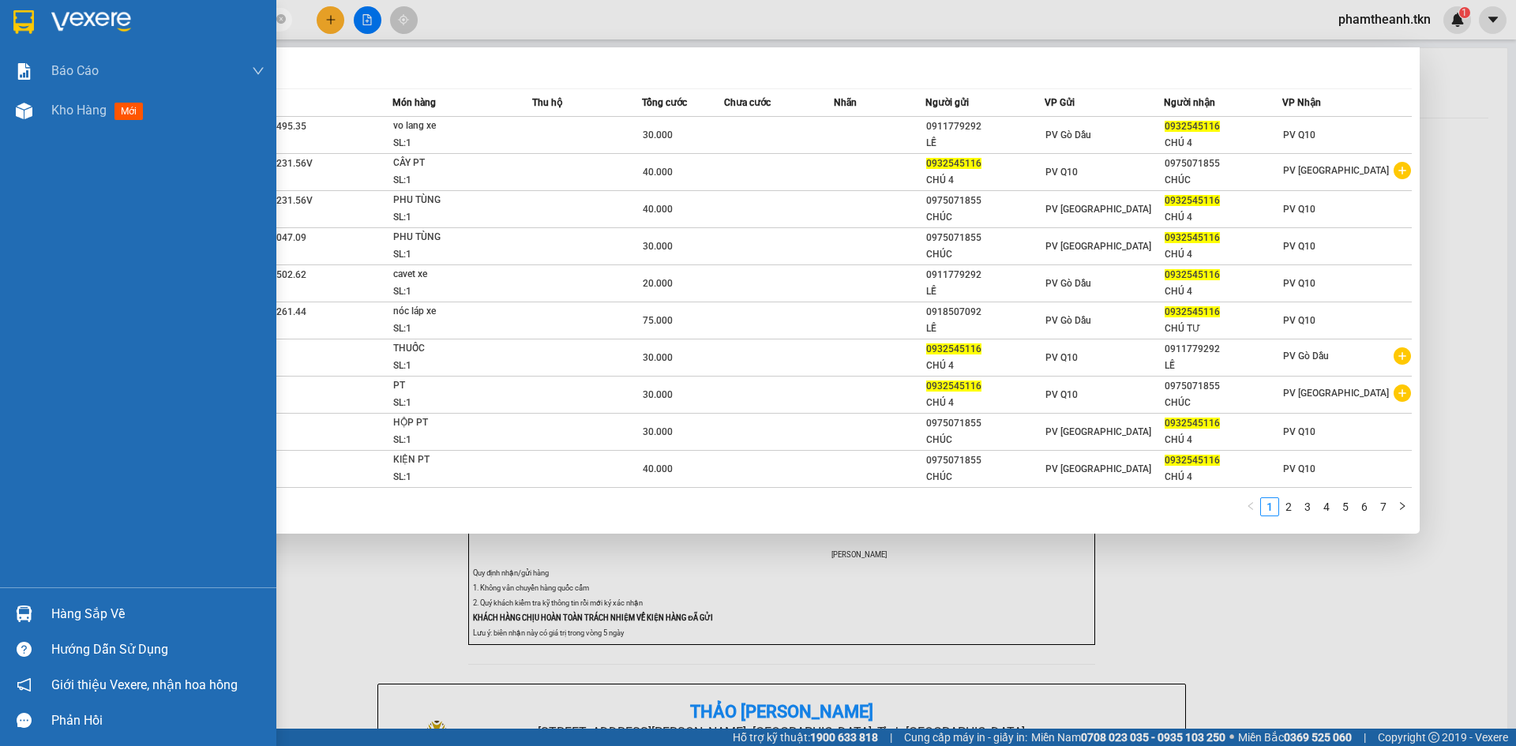
drag, startPoint x: 204, startPoint y: 14, endPoint x: 4, endPoint y: 28, distance: 200.2
click at [4, 28] on section "Kết quả tìm kiếm ( 67 ) Bộ lọc Mã ĐH Trạng thái Món hàng Thu hộ Tổng cước Chưa …" at bounding box center [758, 373] width 1516 height 746
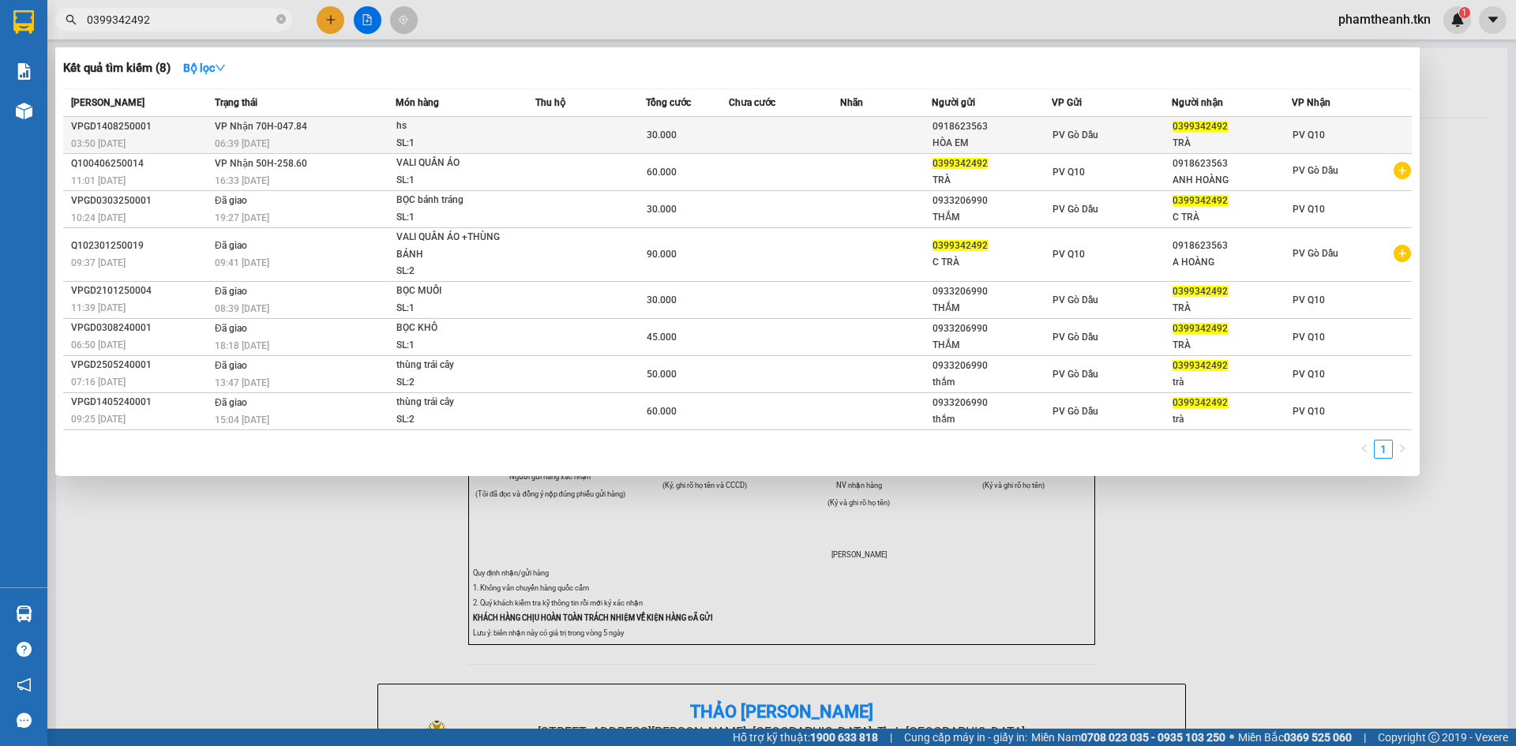
type input "0399342492"
click at [376, 137] on div "06:39 - 14/08" at bounding box center [305, 143] width 180 height 17
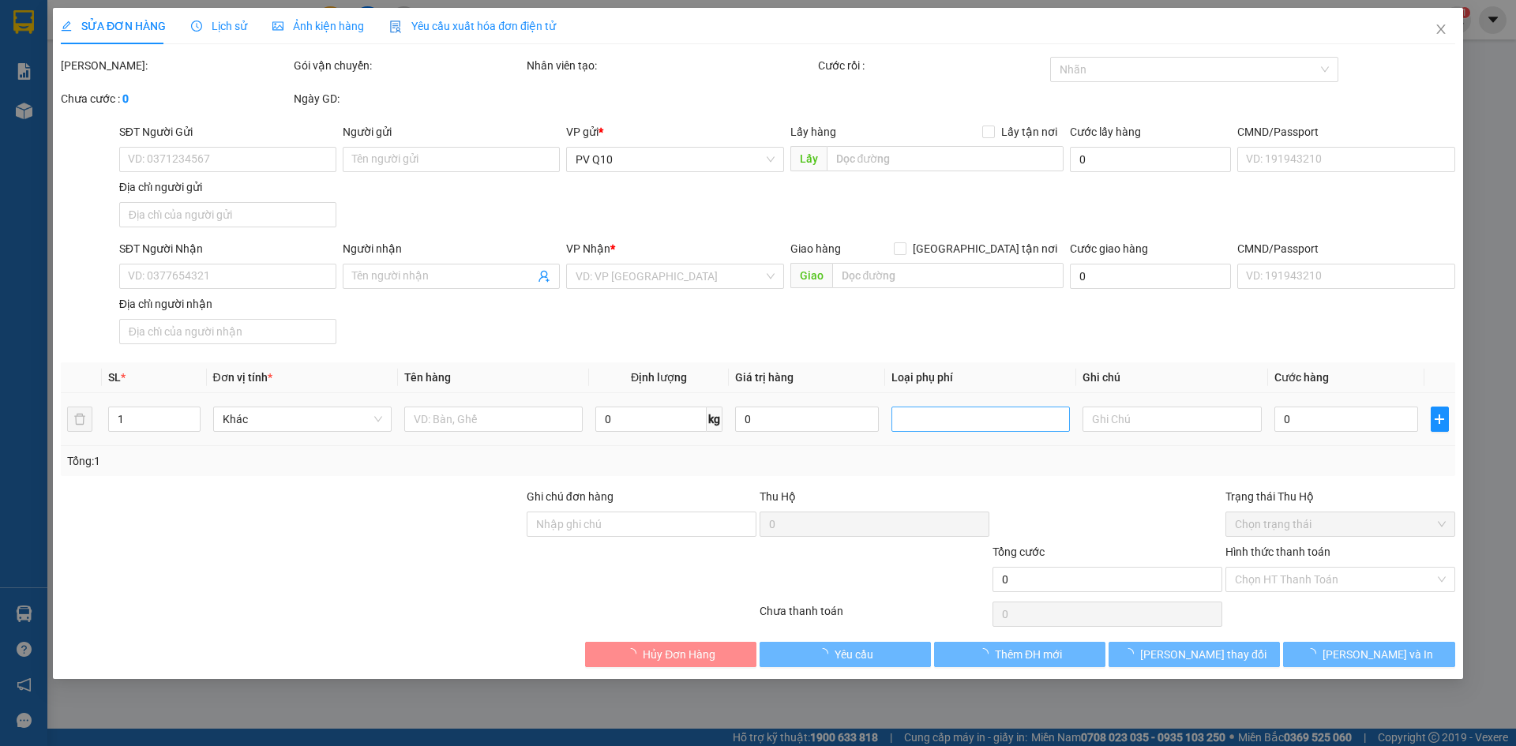
type input "0918623563"
type input "HÒA EM"
type input "0399342492"
type input "TRÀ"
type input "30.000"
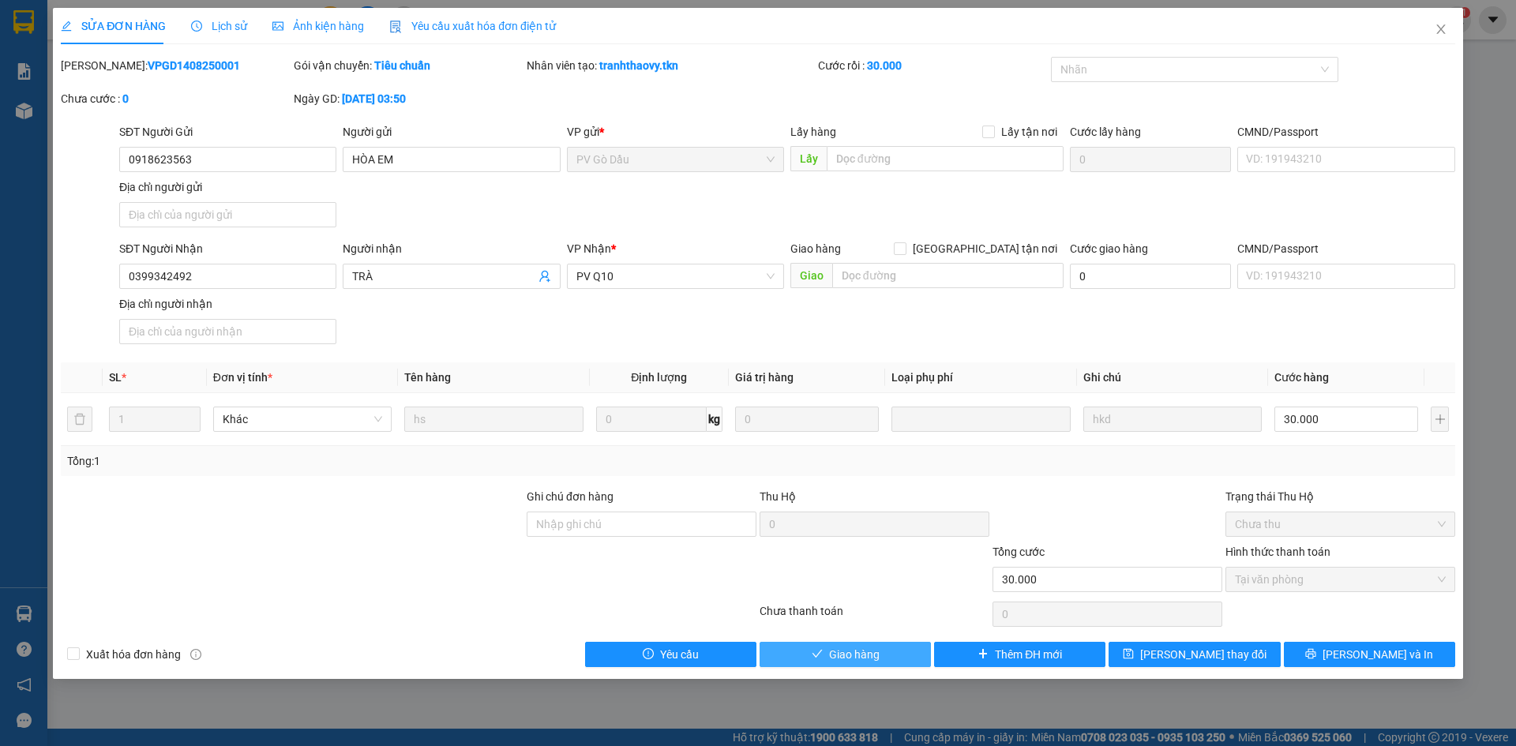
click at [855, 657] on span "Giao hàng" at bounding box center [854, 654] width 51 height 17
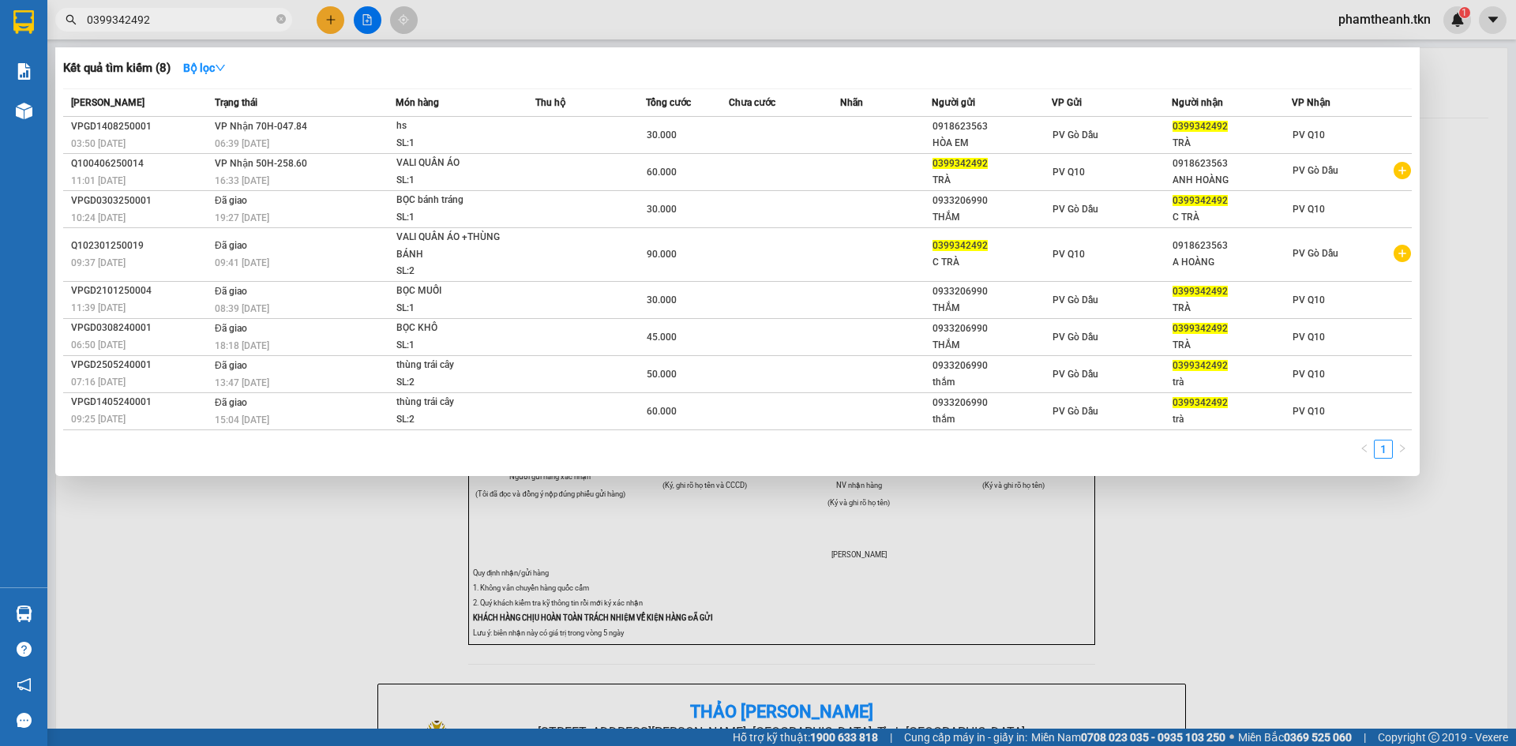
drag, startPoint x: 169, startPoint y: 30, endPoint x: 52, endPoint y: 28, distance: 116.9
click at [52, 28] on div "0399342492" at bounding box center [154, 20] width 308 height 24
drag, startPoint x: 169, startPoint y: 27, endPoint x: 54, endPoint y: 29, distance: 115.3
click at [54, 29] on div "0399342492" at bounding box center [154, 20] width 308 height 24
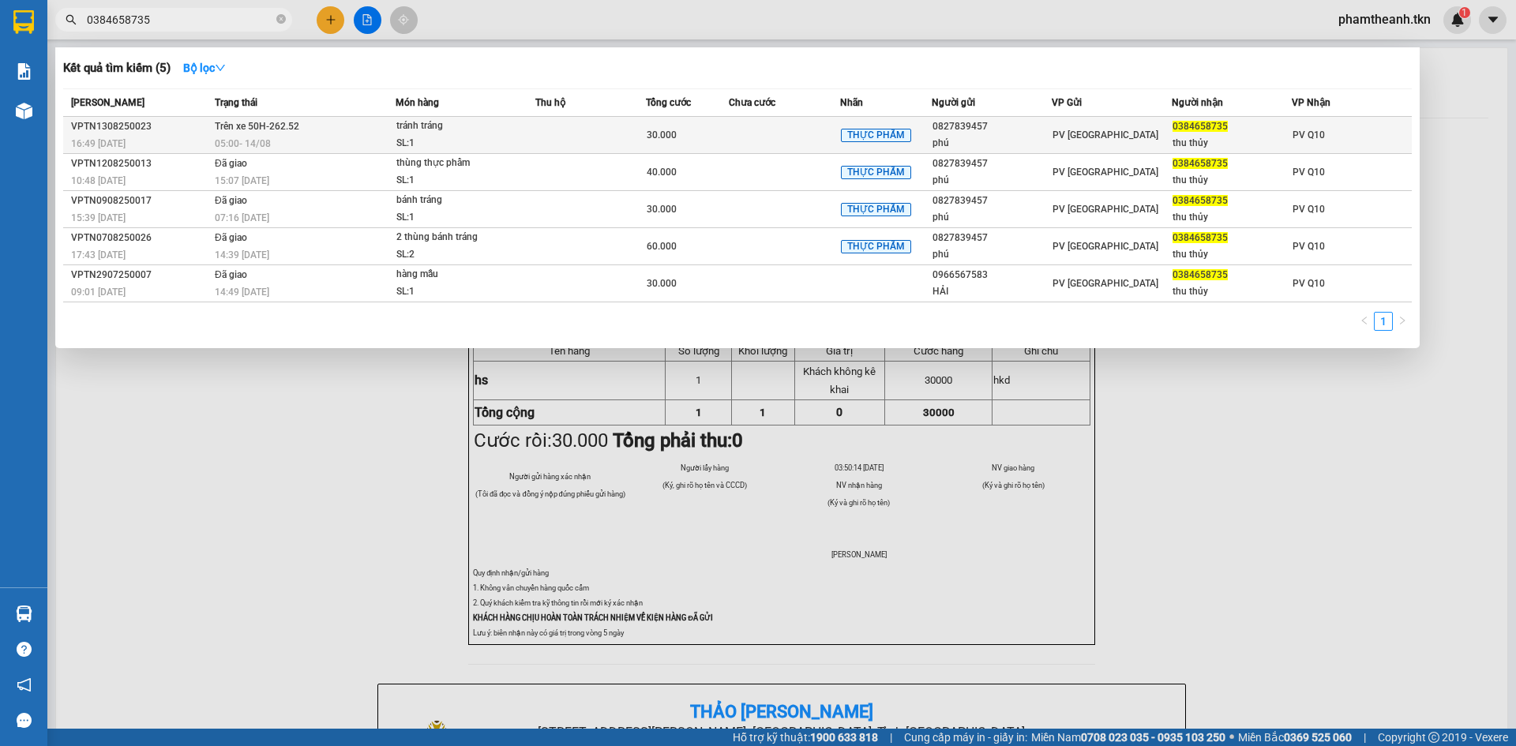
type input "0384658735"
click at [477, 133] on div "tránh tráng" at bounding box center [455, 126] width 118 height 17
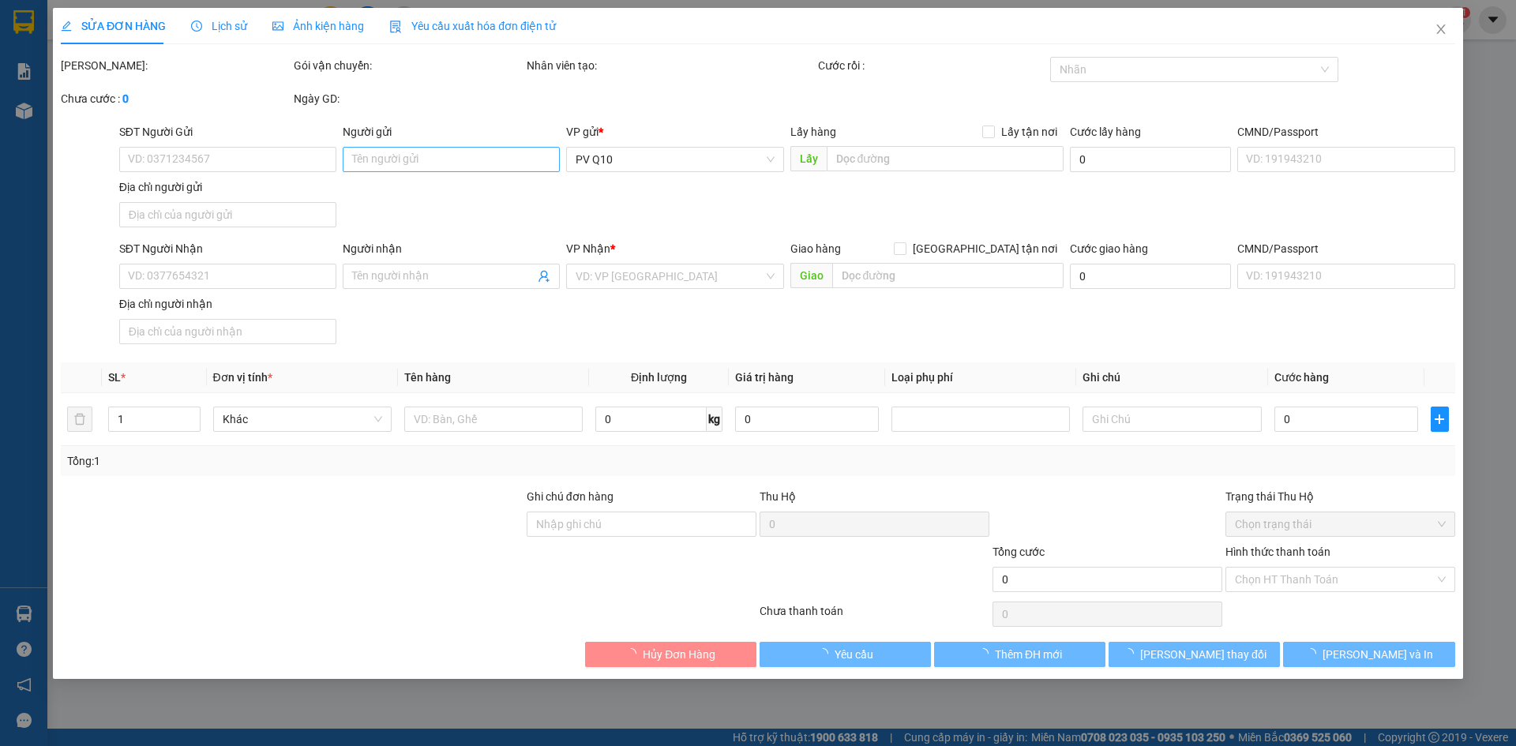
type input "0827839457"
type input "phú"
type input "0384658735"
type input "thu thủy"
type input "30.000"
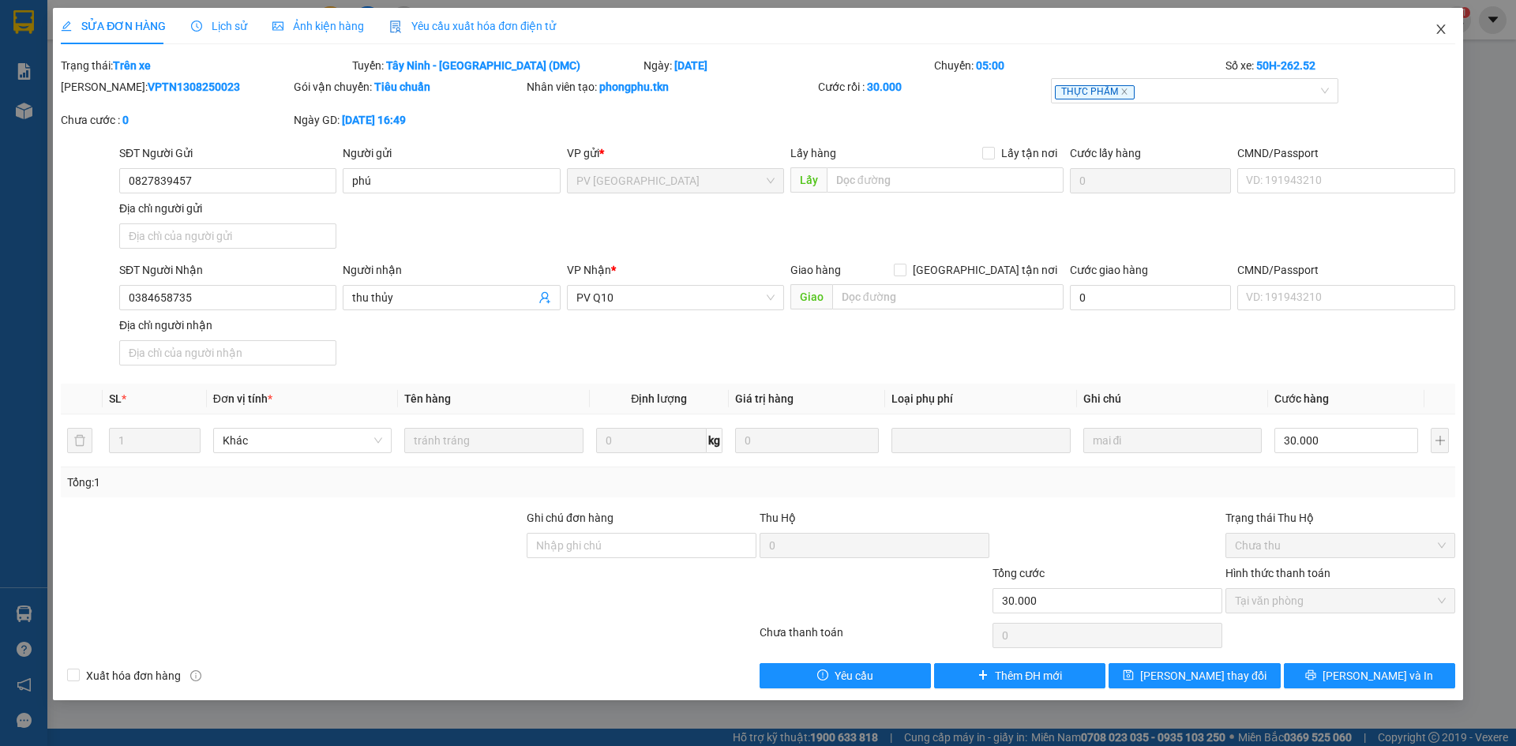
click at [1440, 28] on icon "close" at bounding box center [1440, 28] width 9 height 9
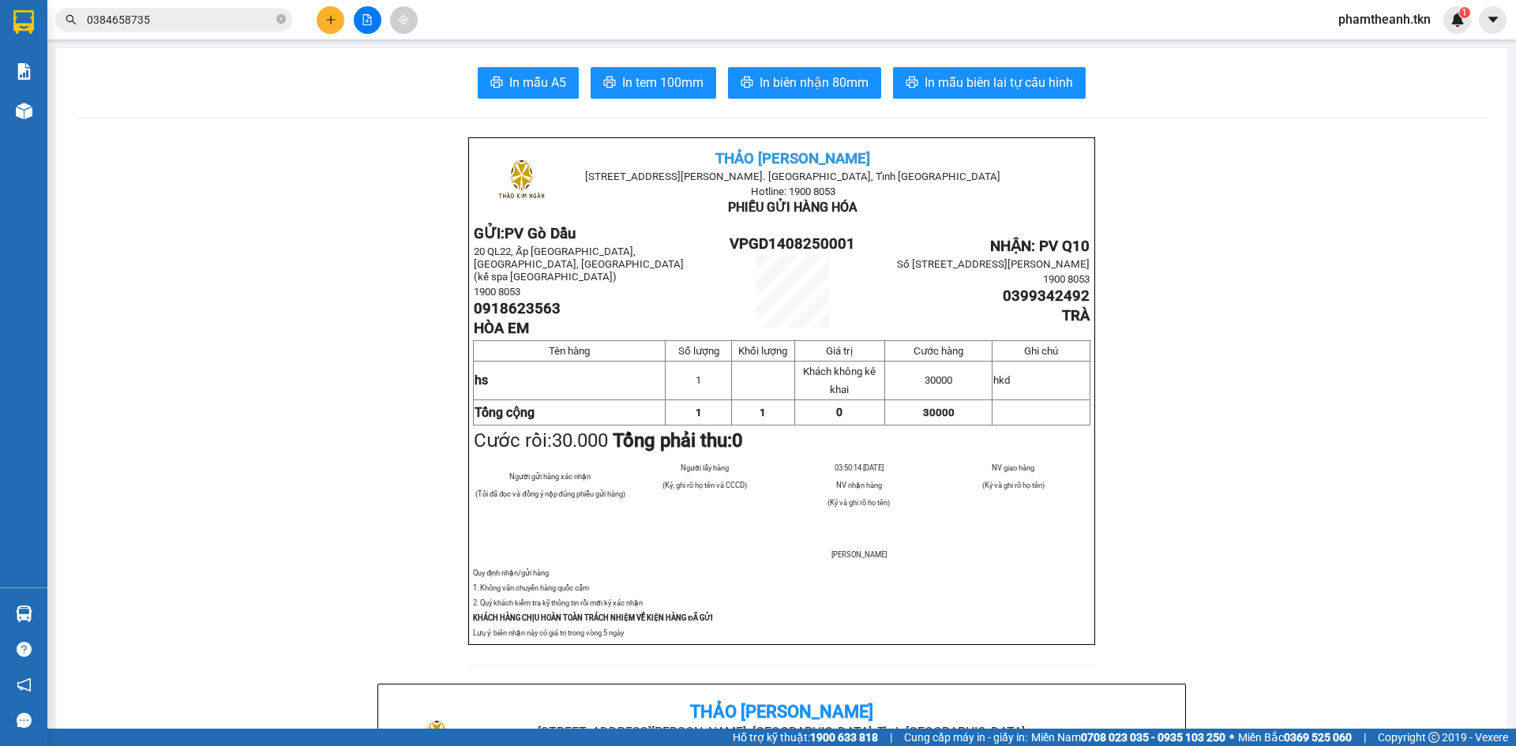
click at [321, 25] on button at bounding box center [331, 20] width 28 height 28
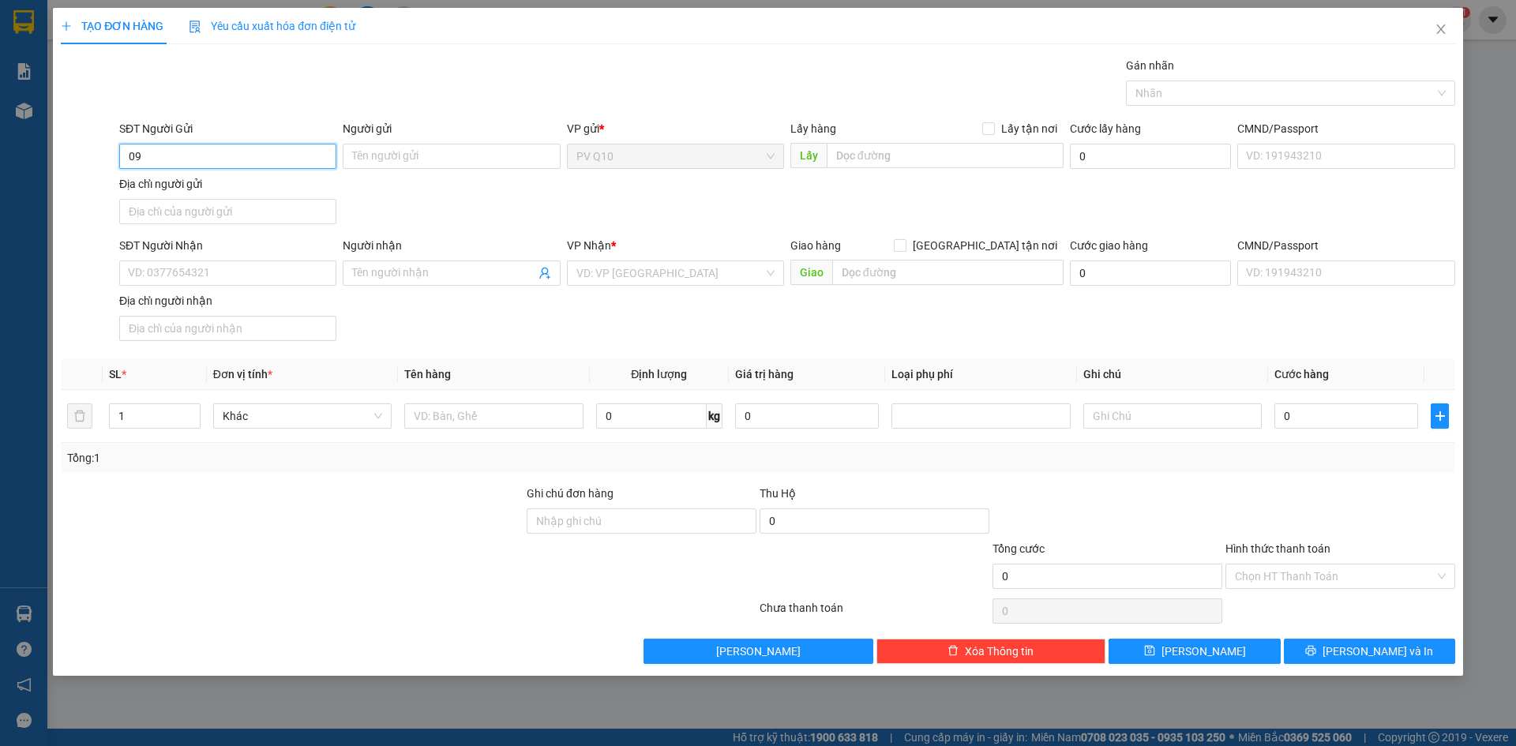
type input "0"
type input "0949172985"
click at [242, 196] on div "0949172985 - CHỊ NGỌC" at bounding box center [228, 187] width 198 height 17
type input "CHỊ NGỌC"
type input "0936438755"
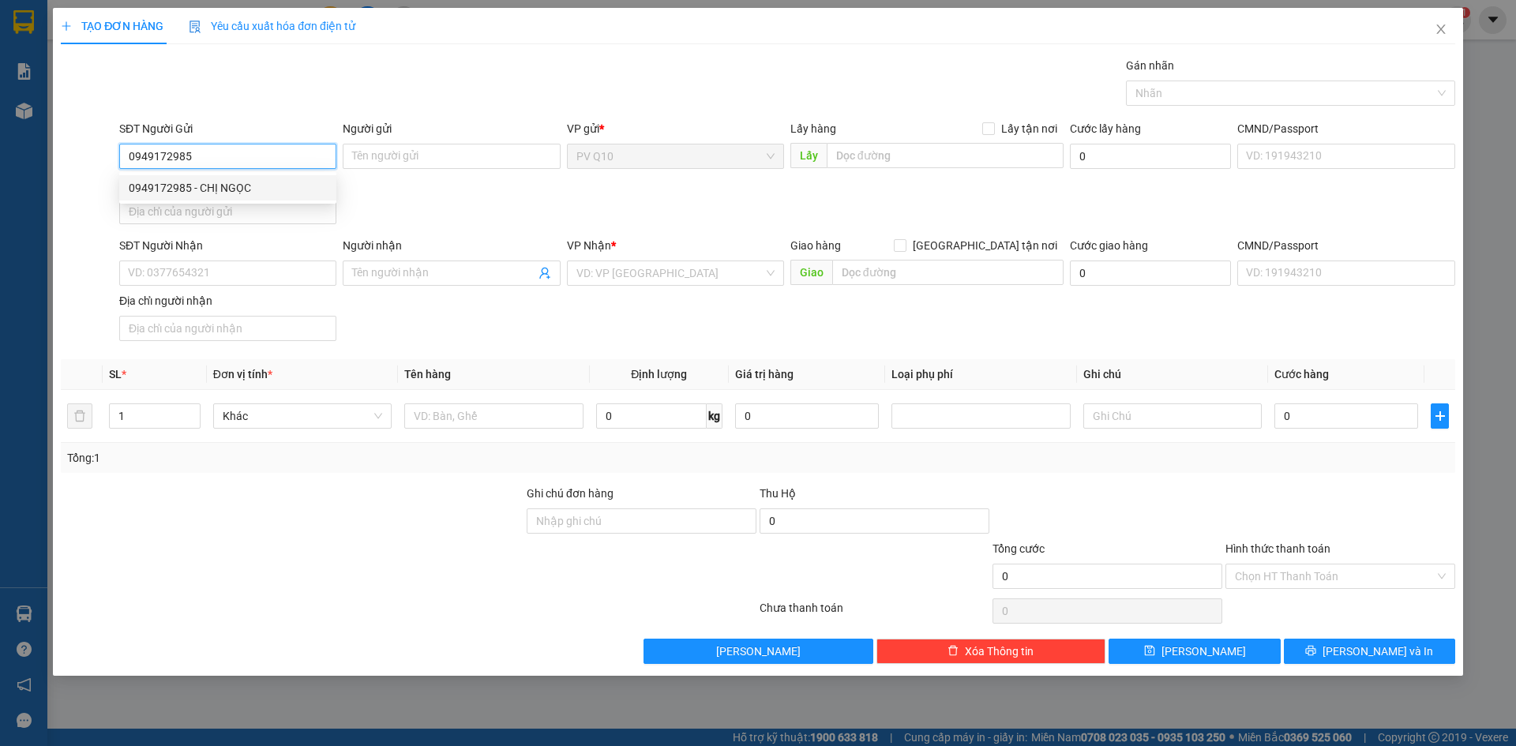
type input "DUNG"
type input "70.000"
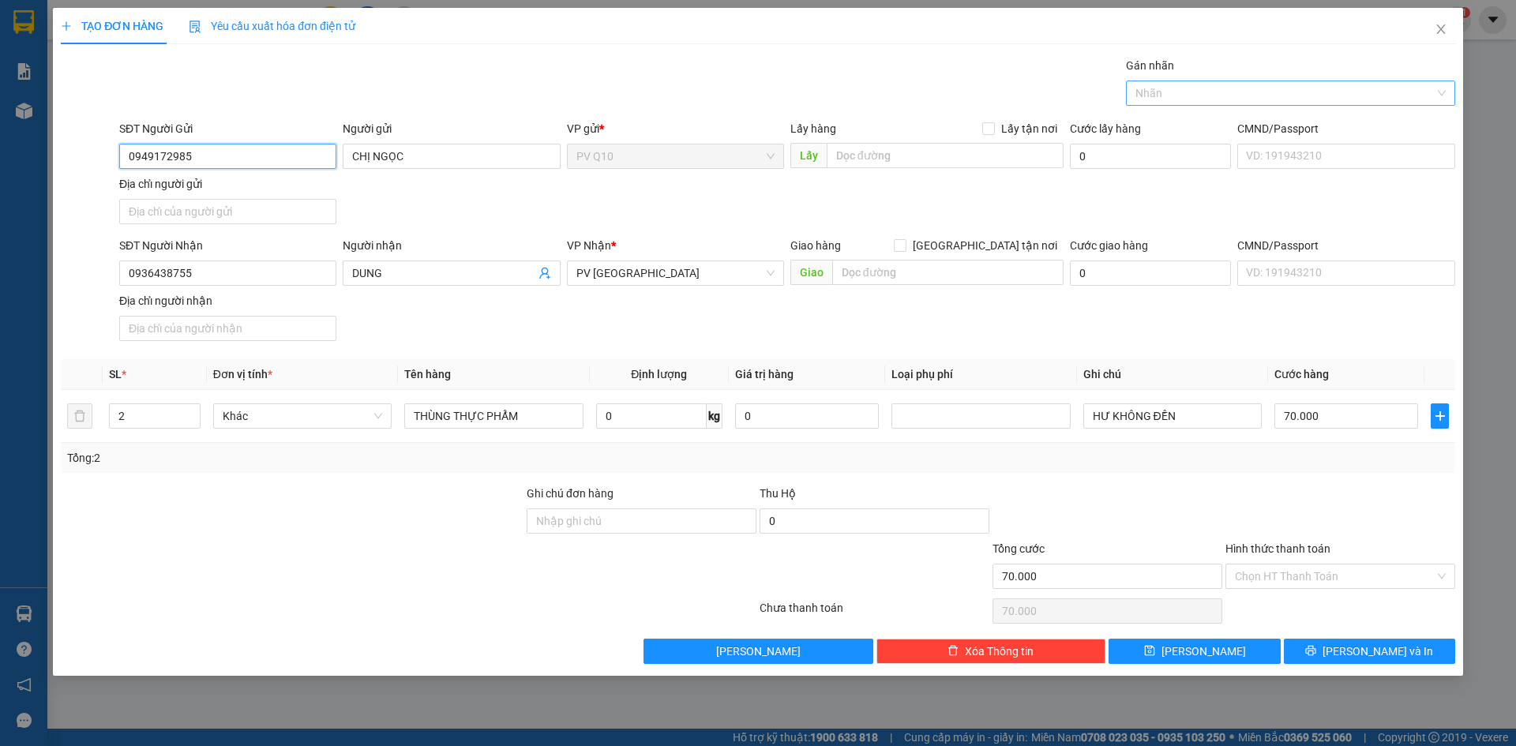
click at [1178, 83] on div "Nhãn" at bounding box center [1290, 93] width 329 height 25
type input "0949172985"
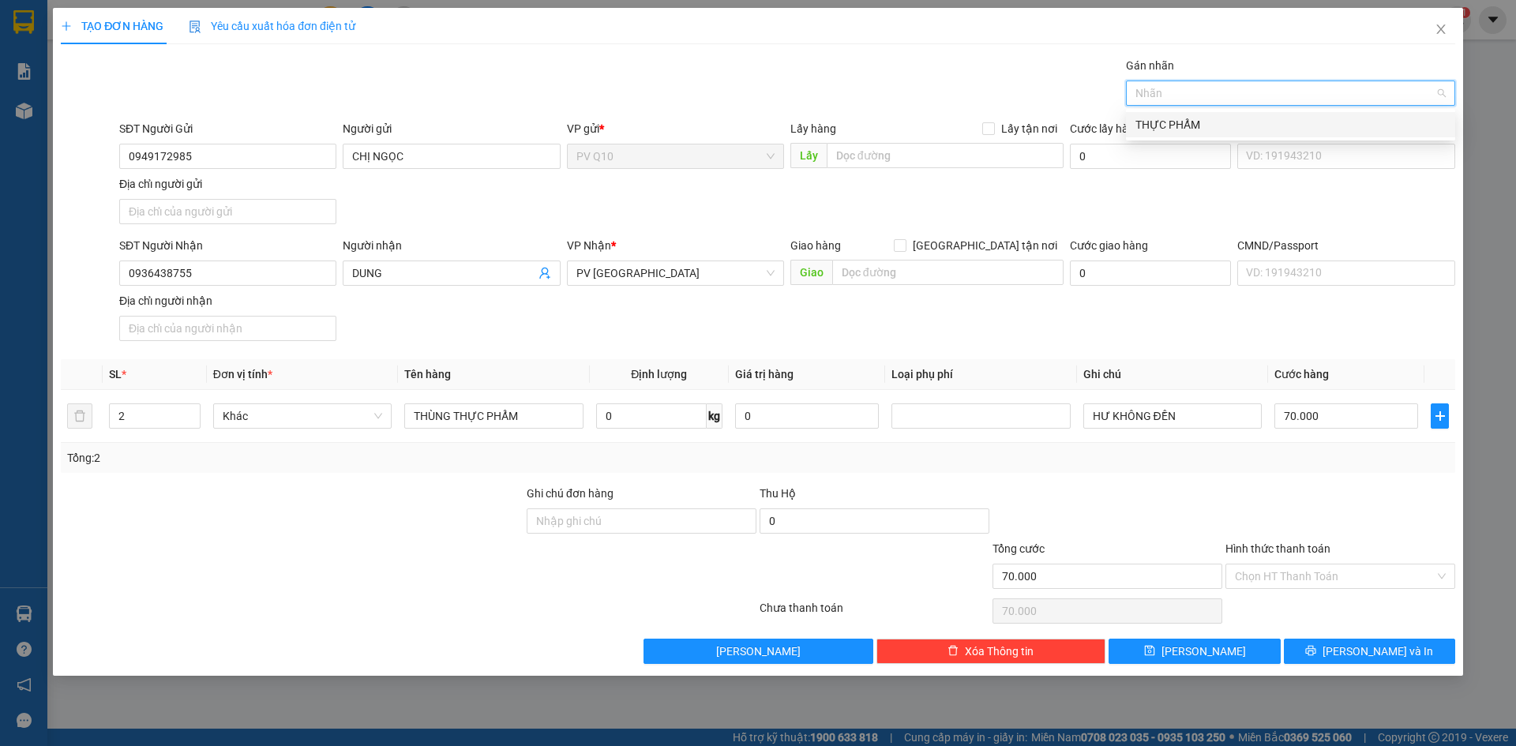
click at [1189, 135] on div "THỰC PHẨM" at bounding box center [1290, 124] width 329 height 25
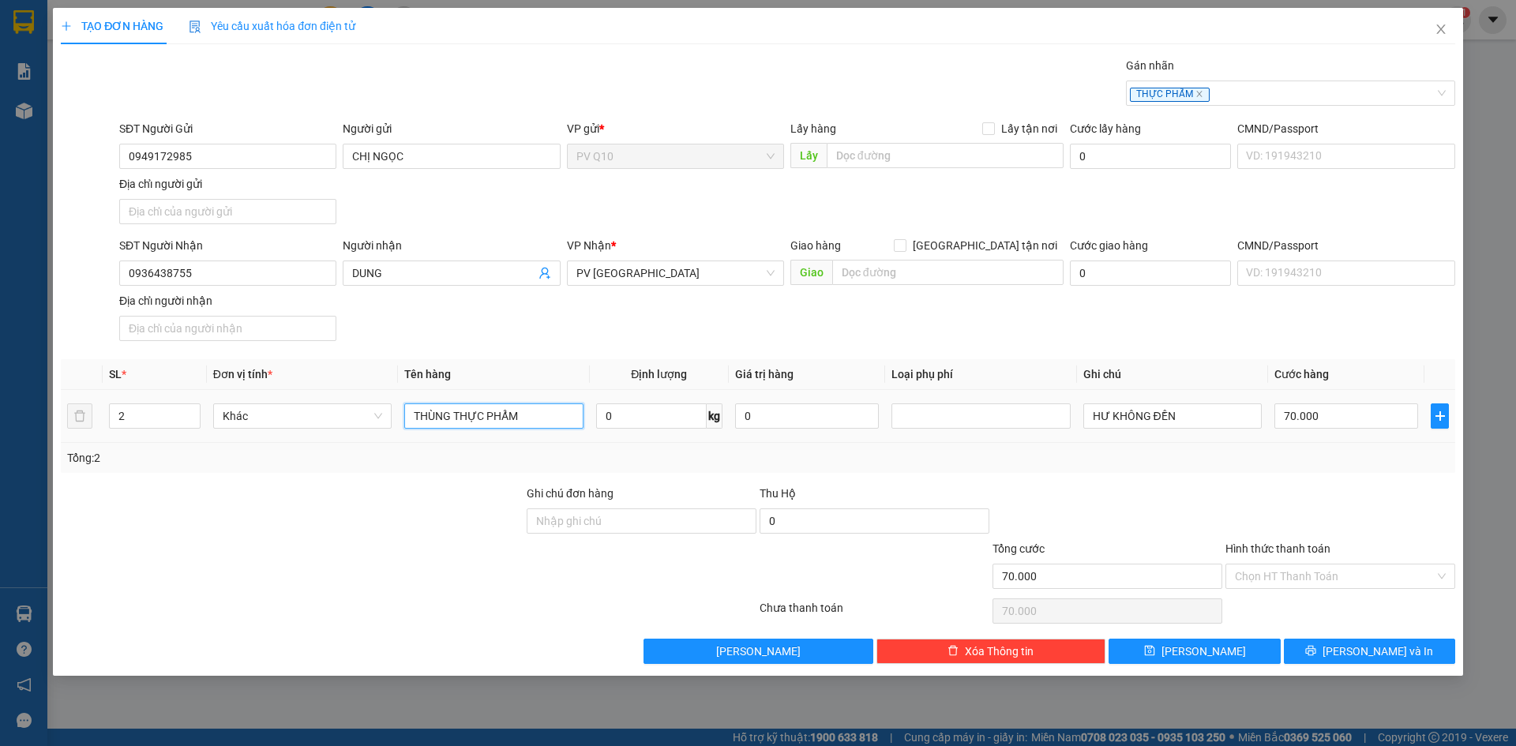
drag, startPoint x: 543, startPoint y: 410, endPoint x: 397, endPoint y: 425, distance: 146.9
click at [397, 425] on tr "2 Khác THÙNG THỰC PHẨM 0 kg 0 HƯ KHÔNG ĐỀN 70.000" at bounding box center [758, 416] width 1394 height 53
click at [1198, 92] on icon "close" at bounding box center [1199, 94] width 8 height 8
type input "giấy dán tường"
click at [1292, 413] on input "70.000" at bounding box center [1346, 415] width 144 height 25
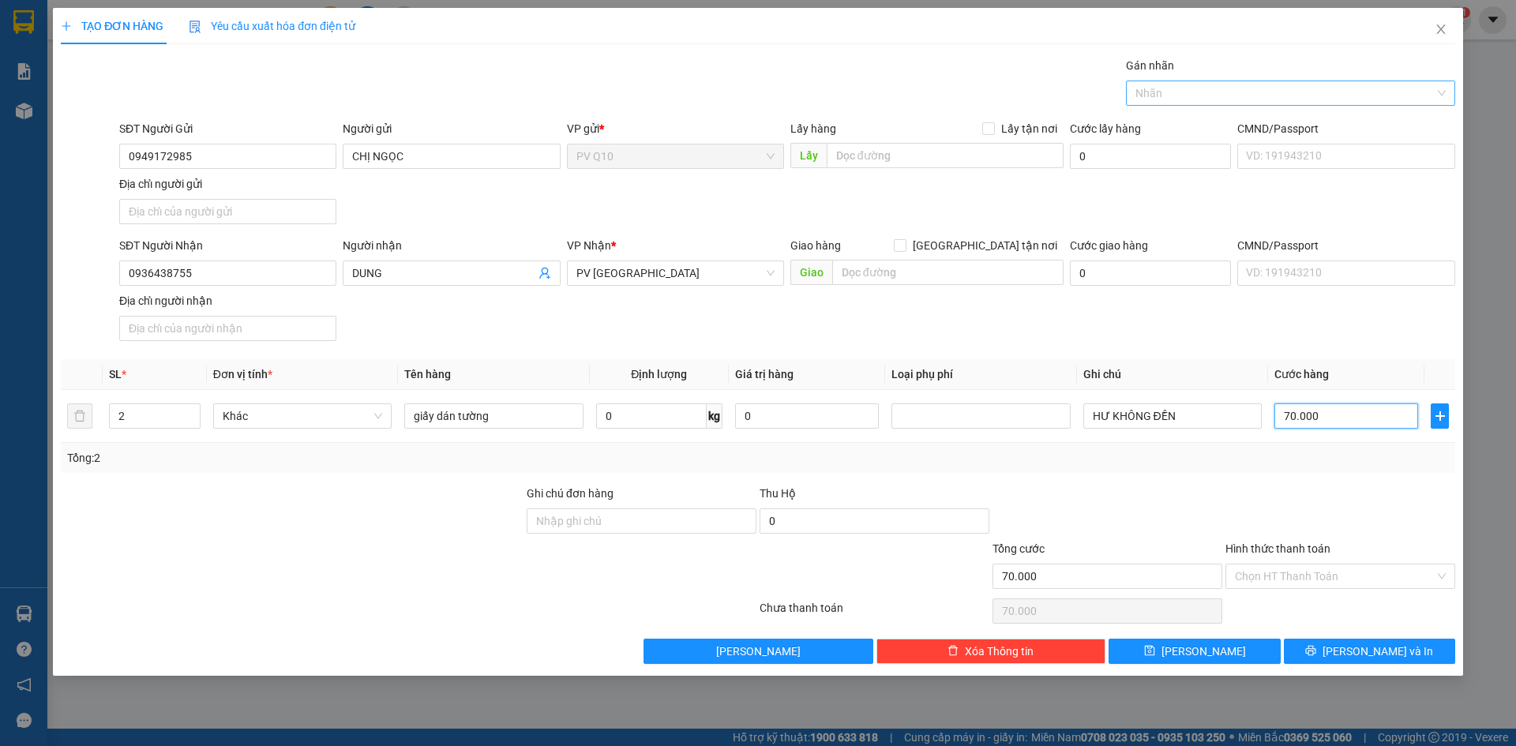
type input "6"
type input "60"
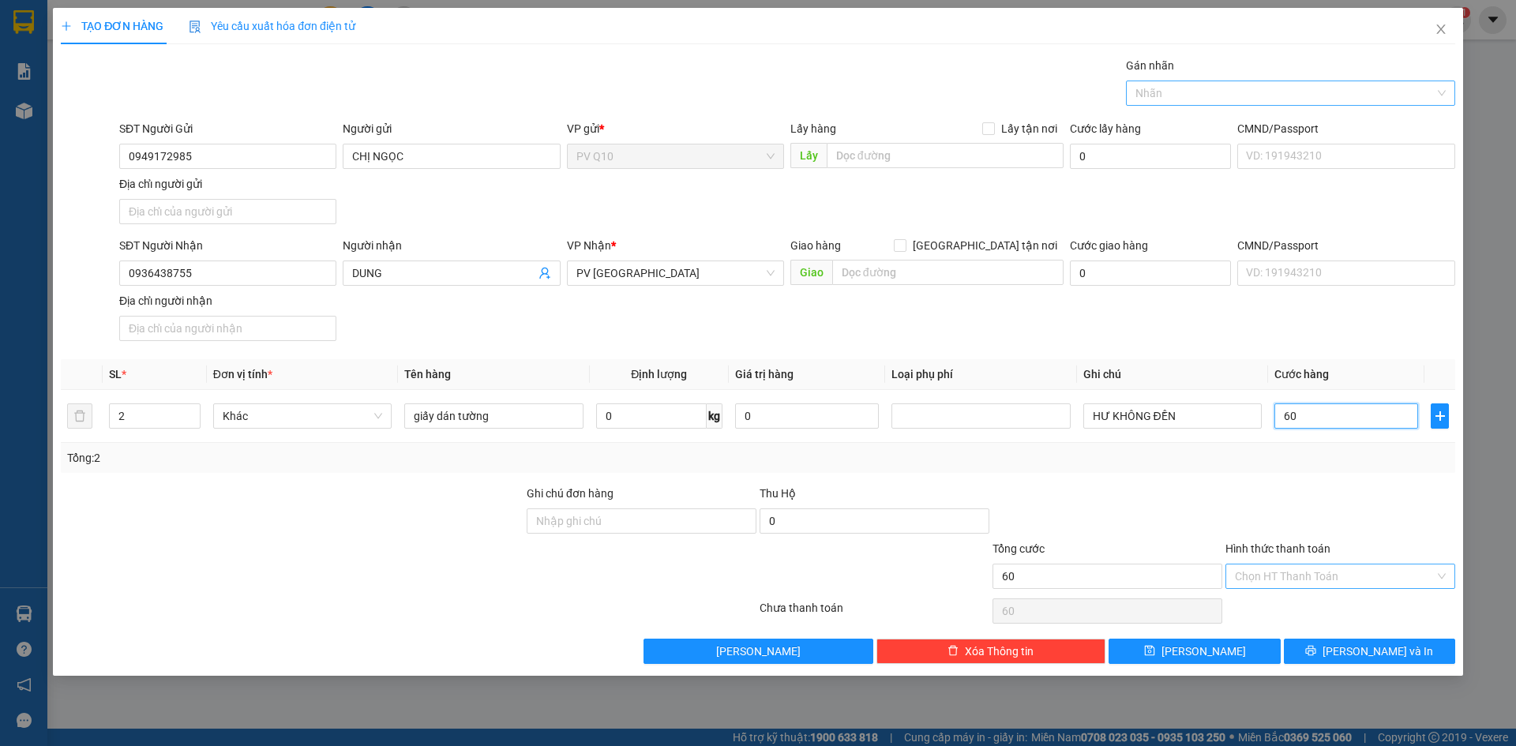
type input "60"
type input "60.000"
click at [1359, 570] on input "Hình thức thanh toán" at bounding box center [1335, 576] width 200 height 24
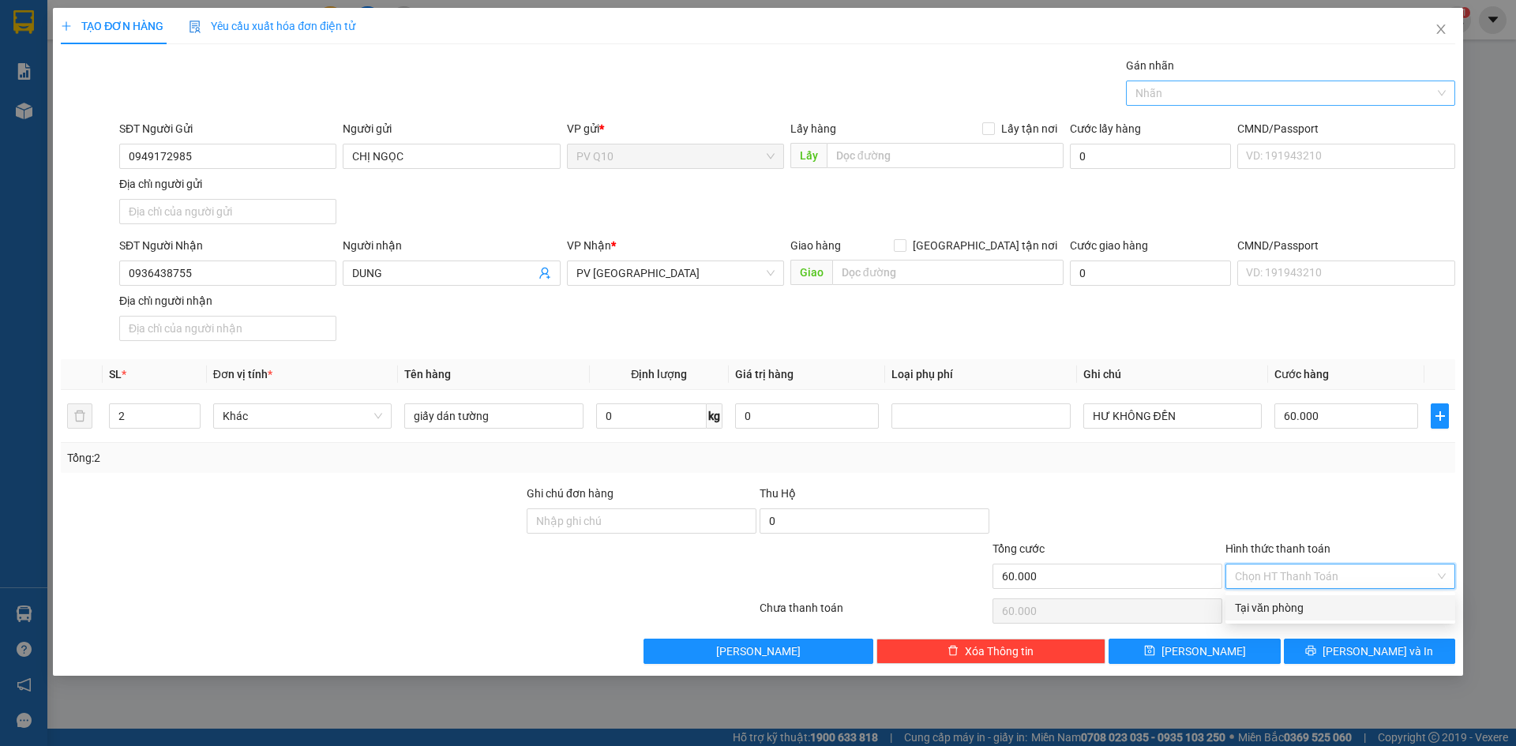
click at [1338, 593] on div "Transit Pickup Surcharge Ids Transit Deliver Surcharge Ids Transit Deliver Surc…" at bounding box center [758, 360] width 1394 height 607
click at [1333, 609] on div "Chọn HT Thanh Toán" at bounding box center [1340, 611] width 233 height 32
click at [1328, 580] on input "Hình thức thanh toán" at bounding box center [1335, 576] width 200 height 24
click at [1321, 607] on div "Tại văn phòng" at bounding box center [1340, 607] width 211 height 17
type input "0"
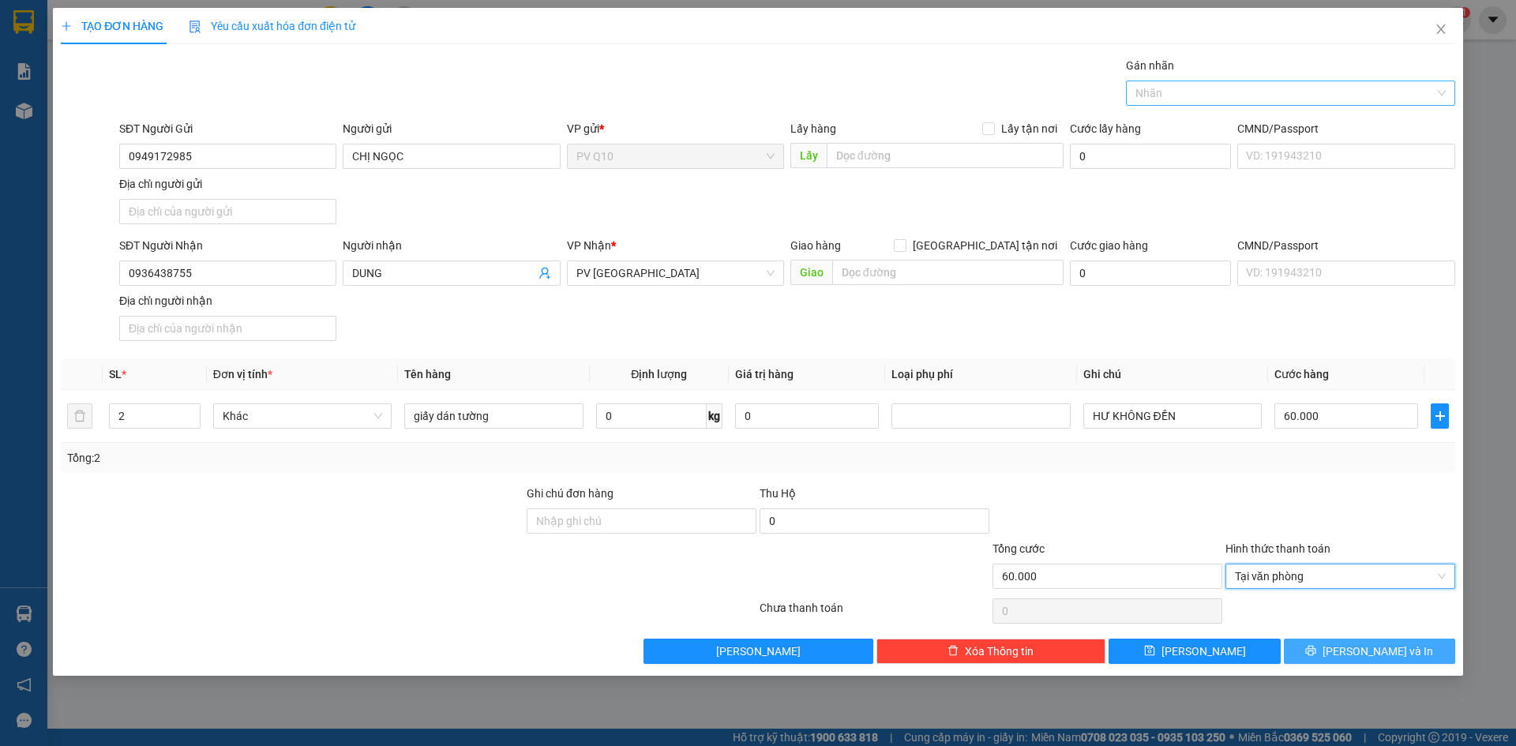
click at [1340, 643] on button "[PERSON_NAME] và In" at bounding box center [1369, 651] width 171 height 25
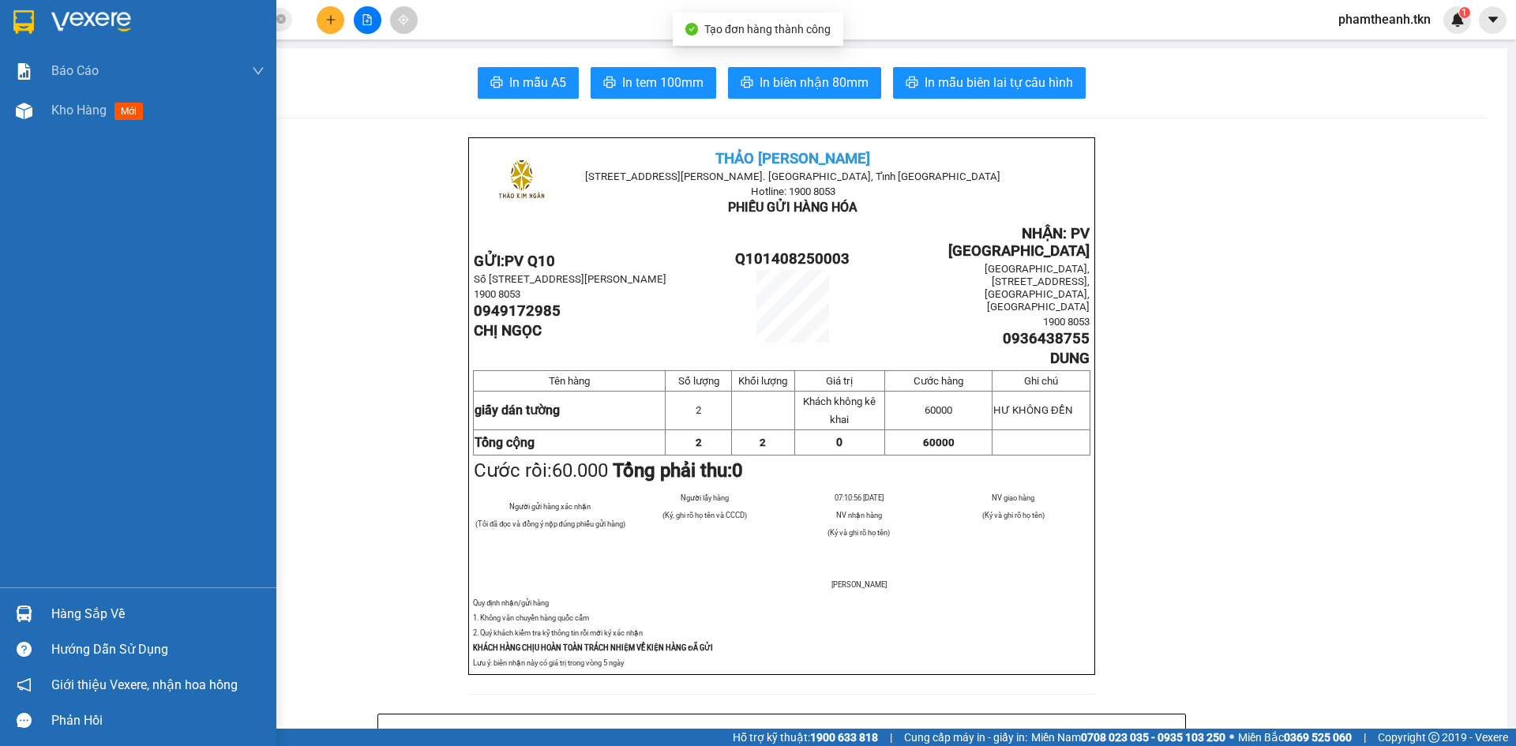
click at [23, 14] on img at bounding box center [23, 22] width 21 height 24
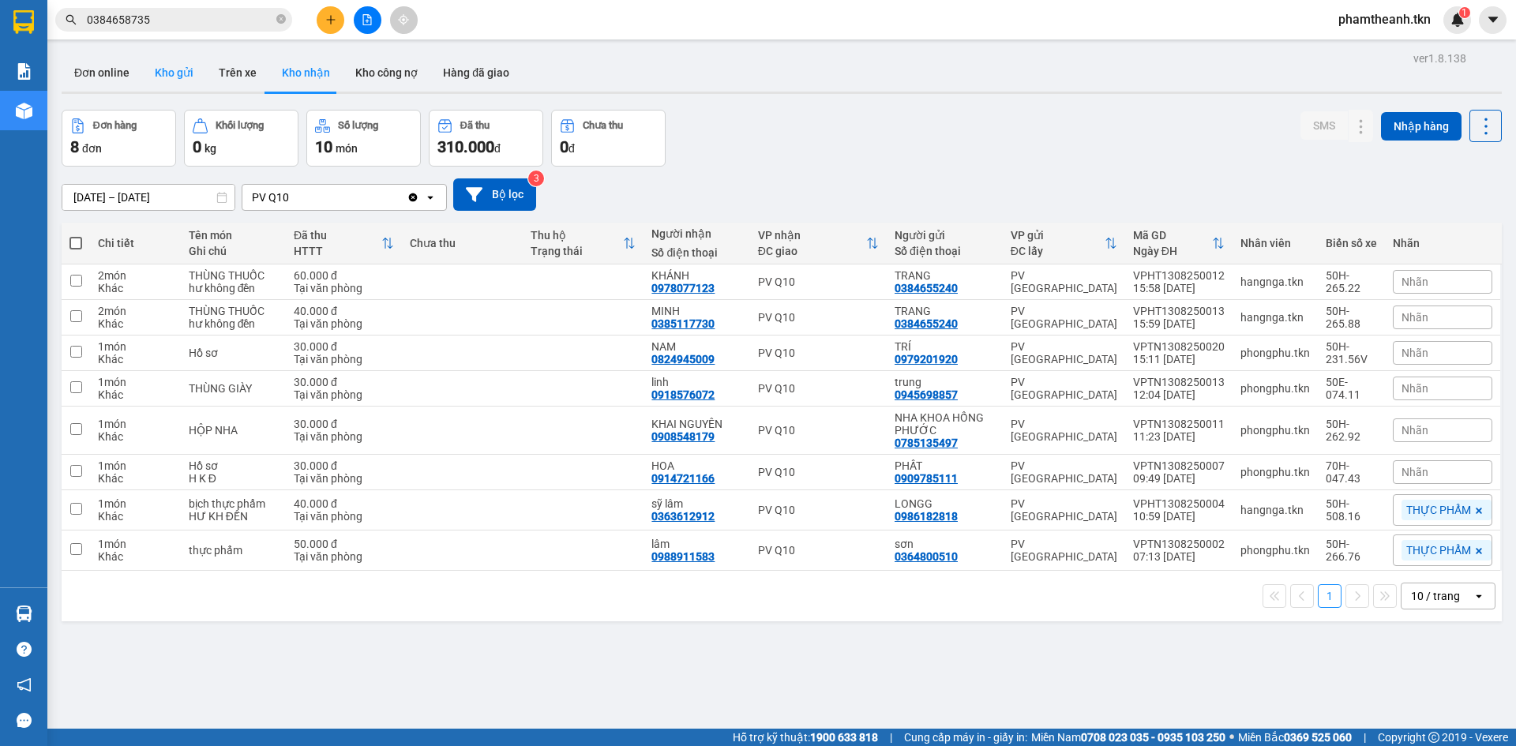
click at [173, 64] on button "Kho gửi" at bounding box center [174, 73] width 64 height 38
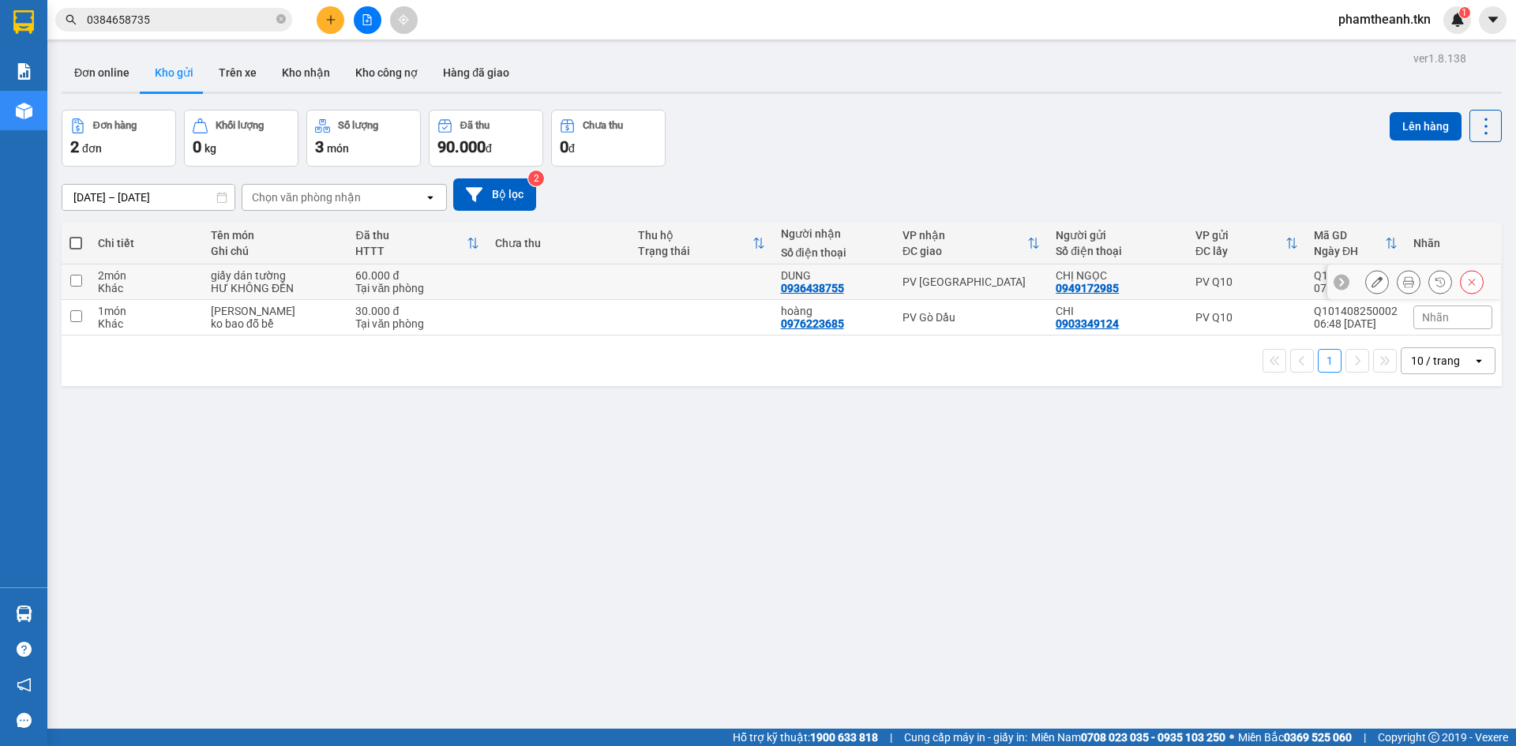
click at [1370, 278] on button at bounding box center [1377, 282] width 22 height 28
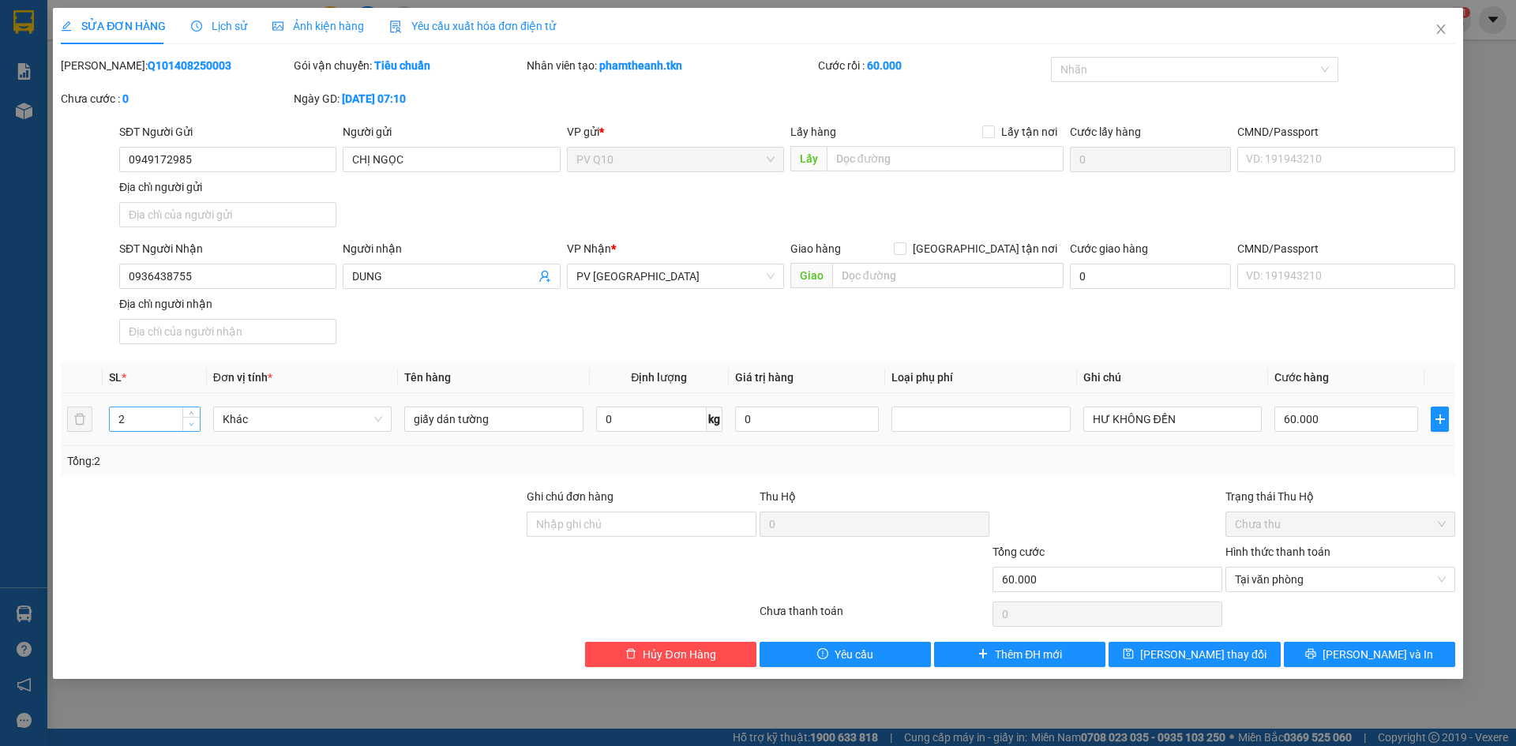
type input "1"
click at [187, 425] on span "down" at bounding box center [191, 424] width 9 height 9
click at [1393, 658] on span "[PERSON_NAME] và In" at bounding box center [1377, 654] width 111 height 17
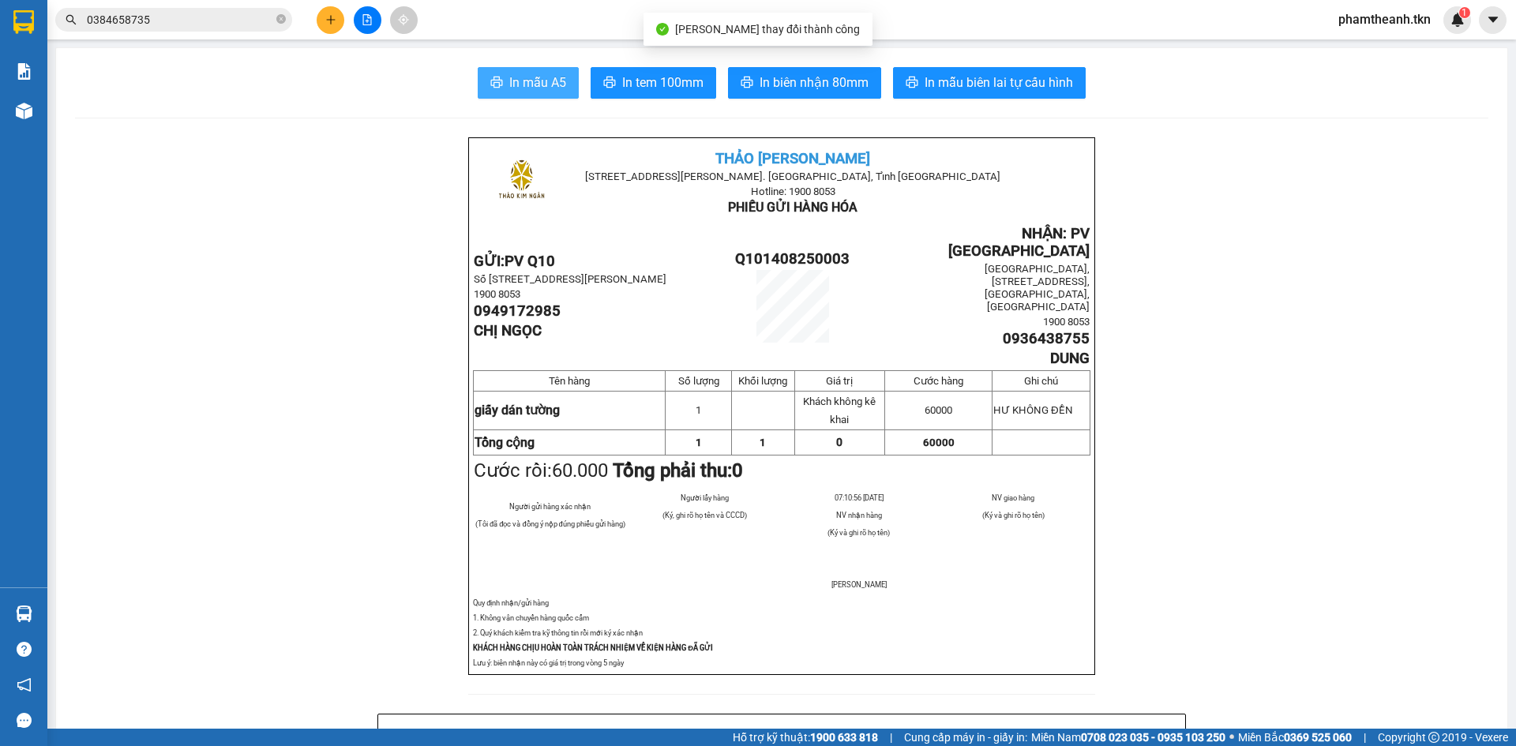
click at [545, 82] on span "In mẫu A5" at bounding box center [537, 83] width 57 height 20
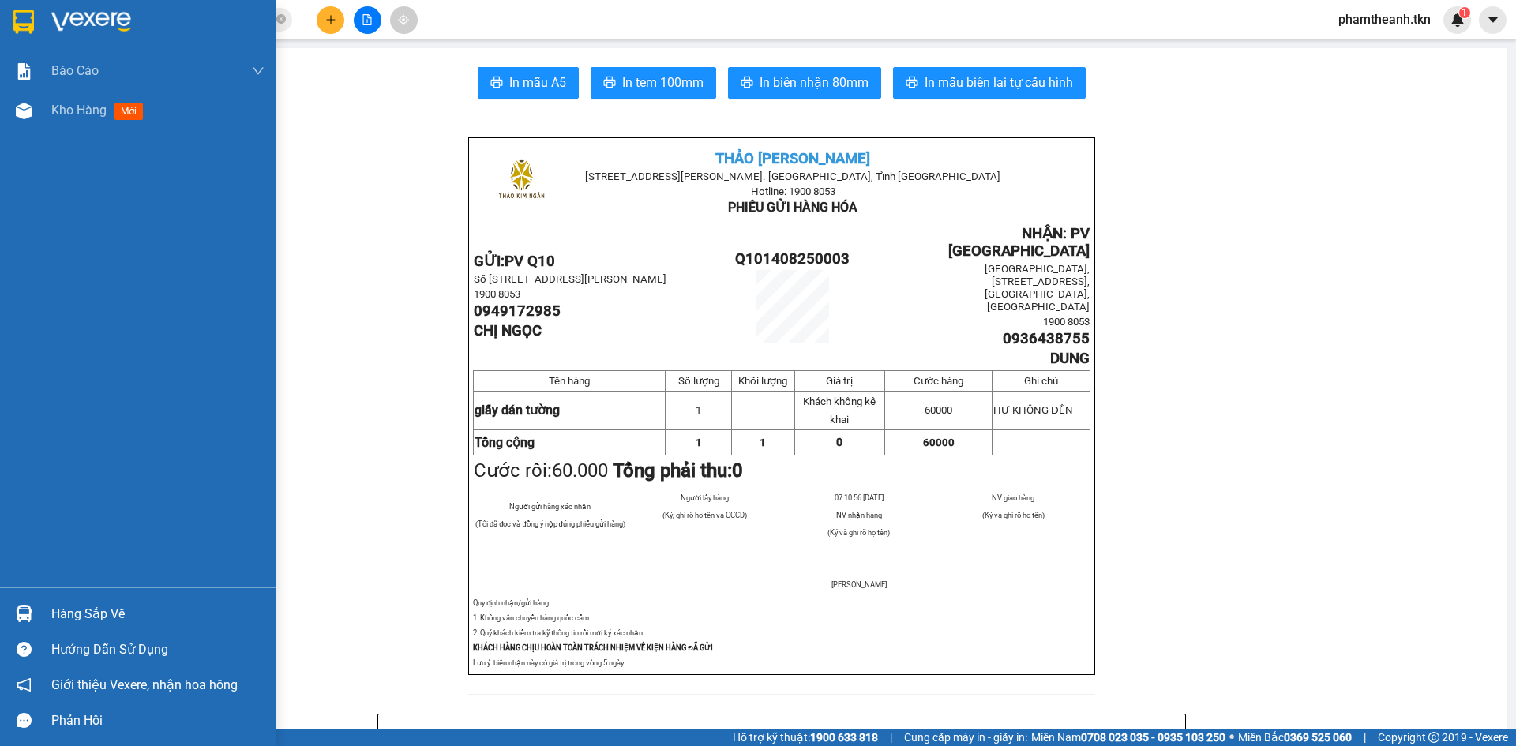
click at [111, 605] on div "Hàng sắp về" at bounding box center [157, 614] width 213 height 24
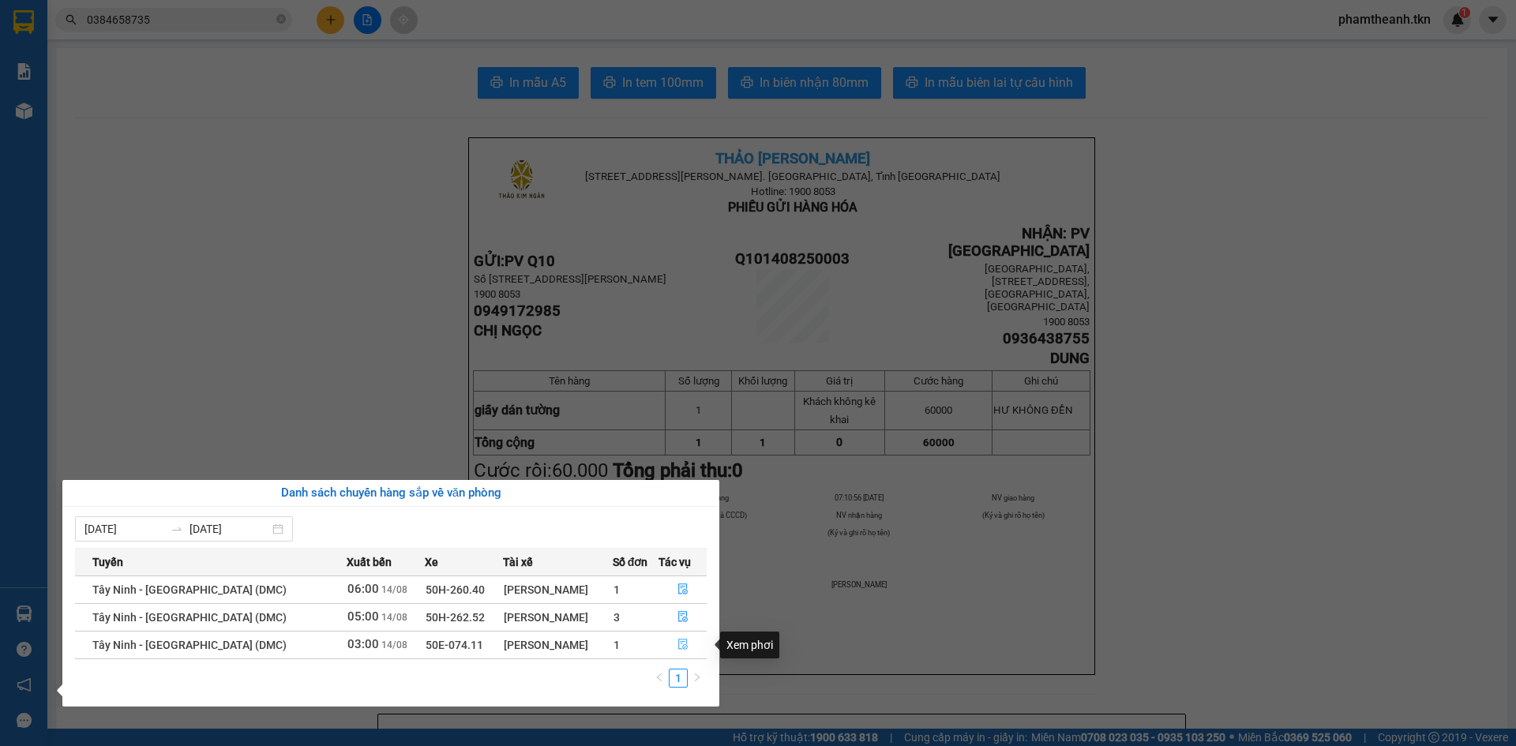
click at [674, 637] on button "button" at bounding box center [682, 644] width 47 height 25
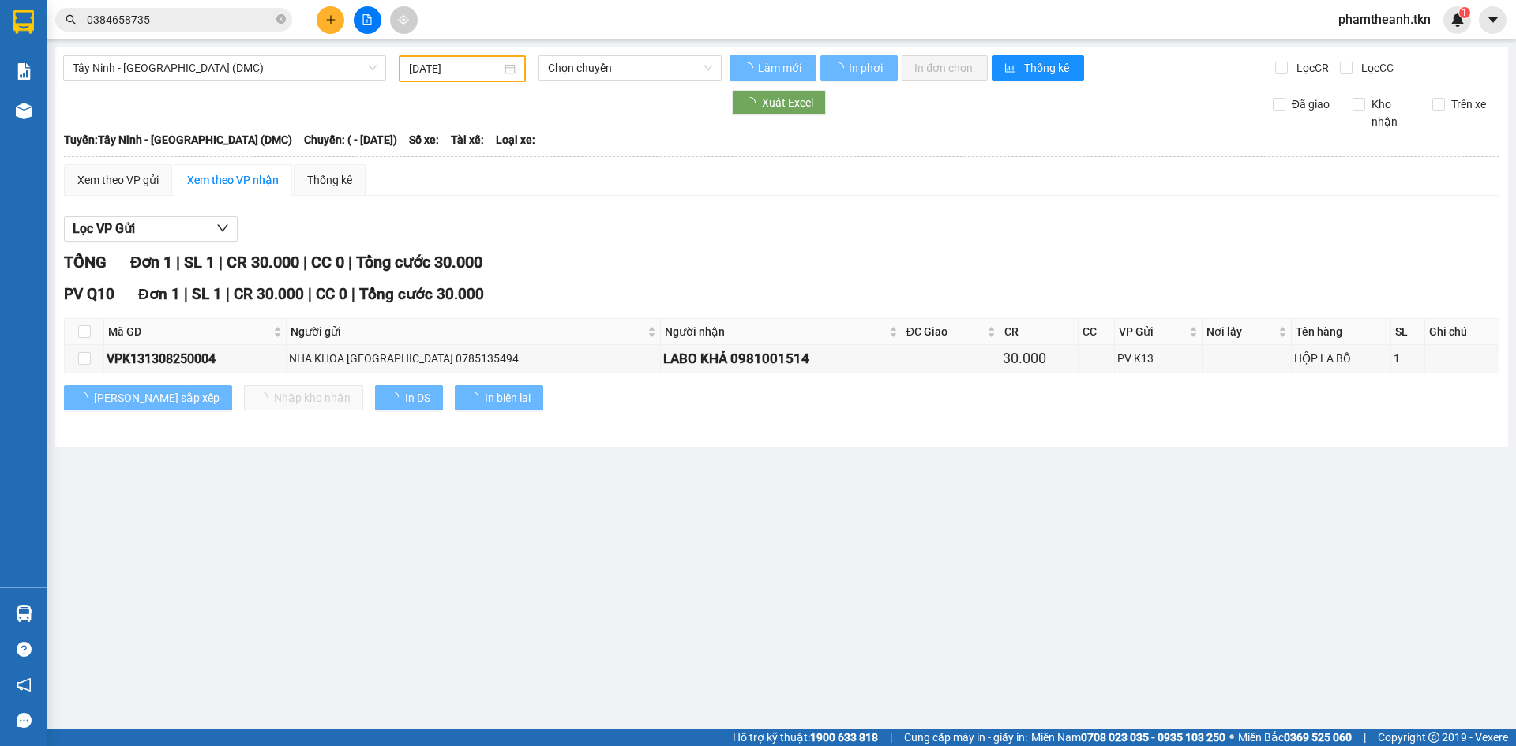
type input "[DATE]"
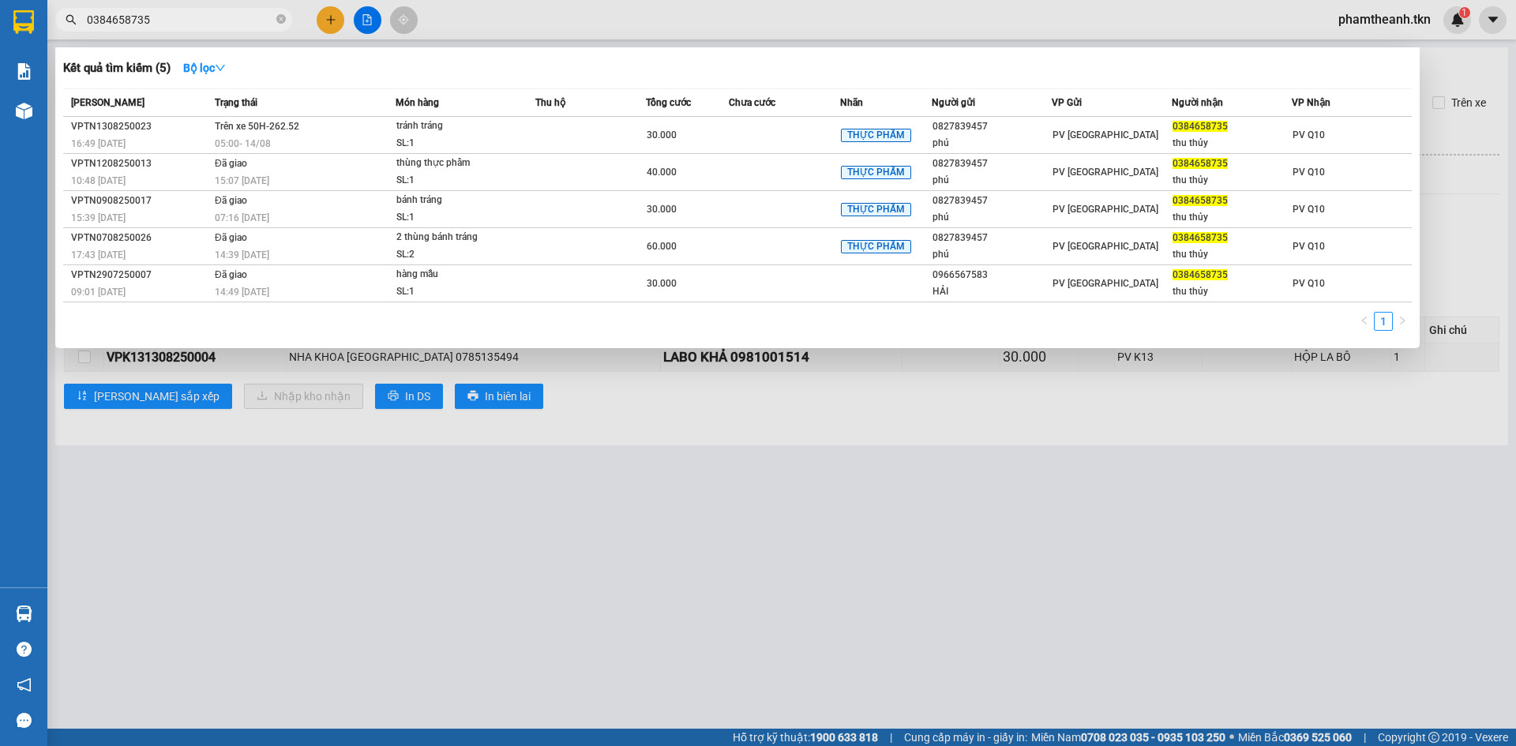
click at [178, 16] on input "0384658735" at bounding box center [180, 19] width 186 height 17
type input "0"
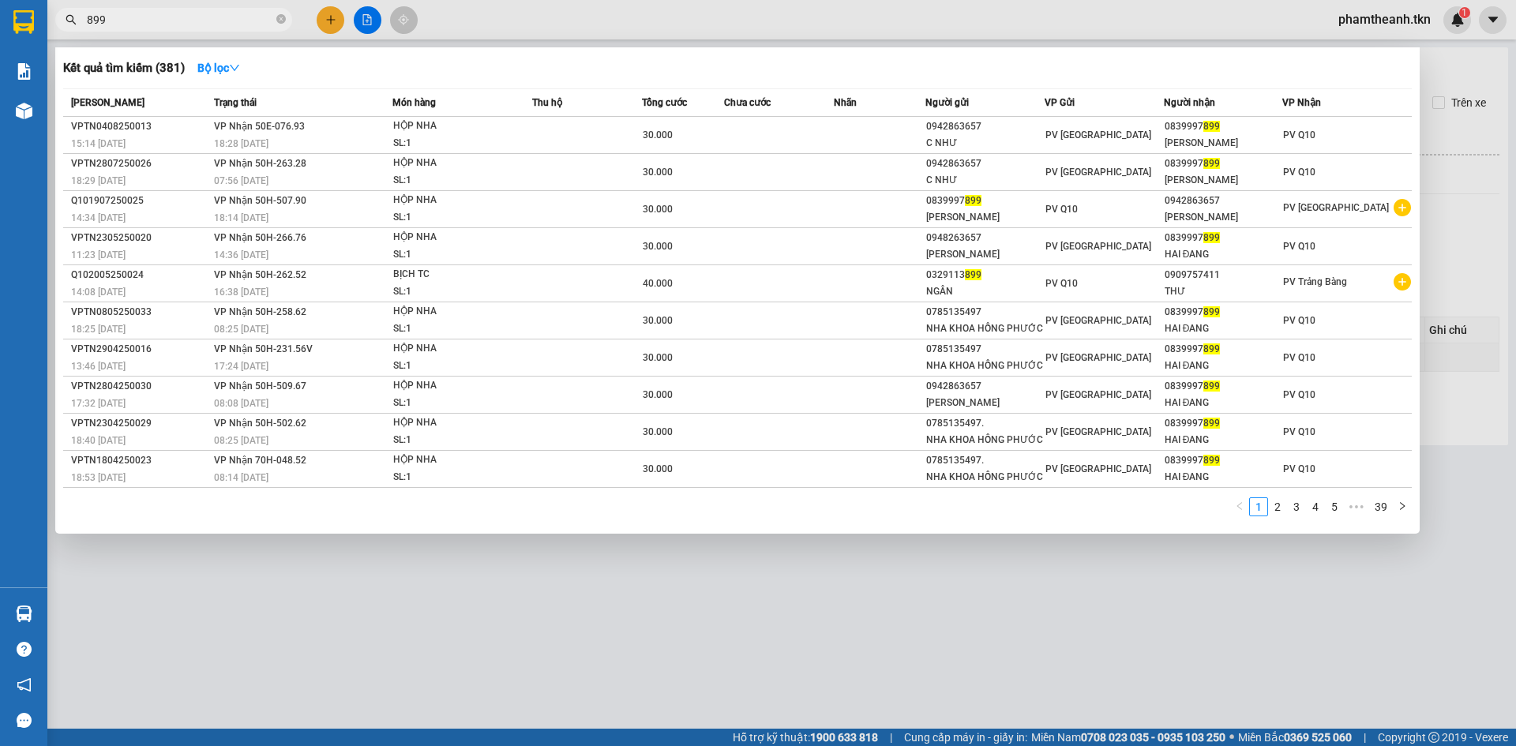
type input "899"
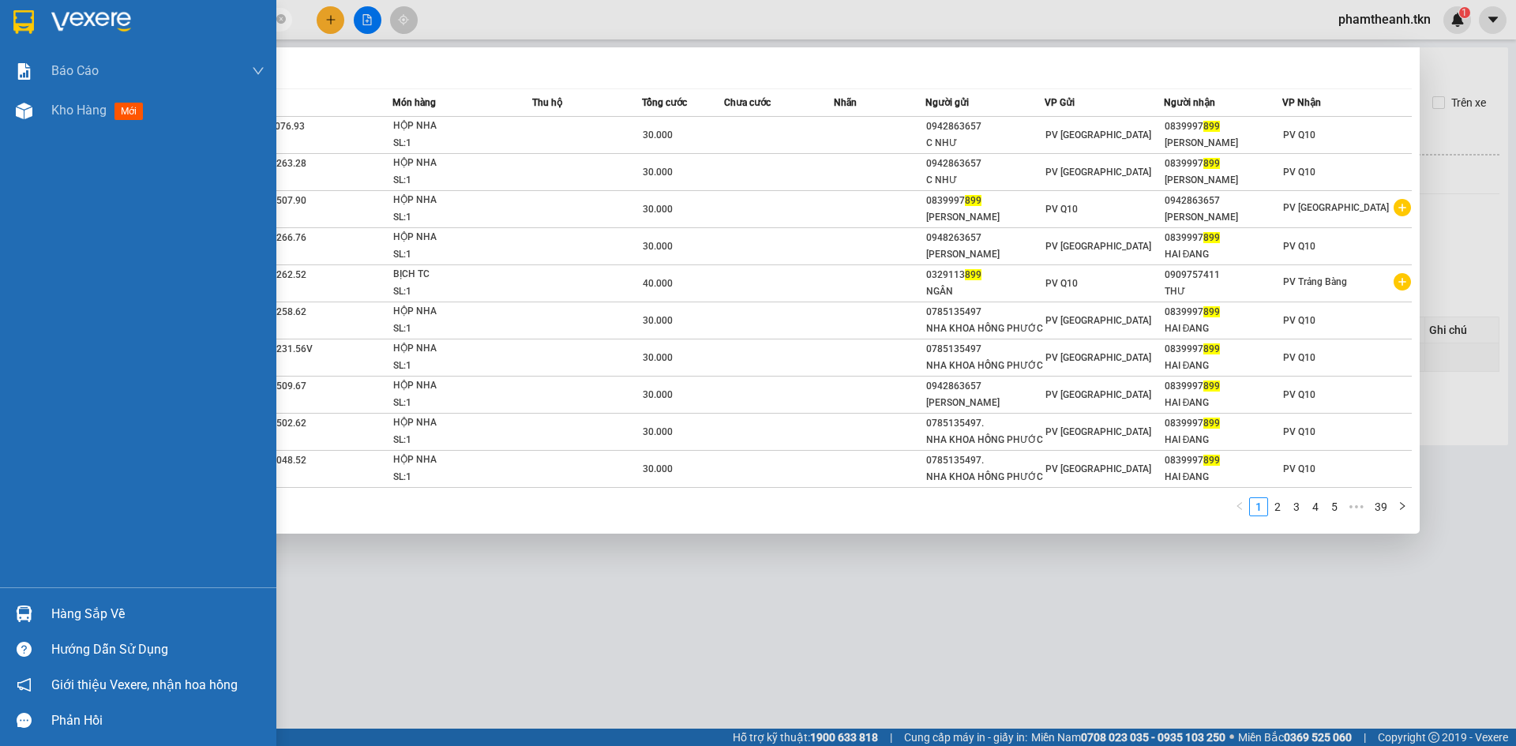
click at [58, 27] on img at bounding box center [91, 22] width 80 height 24
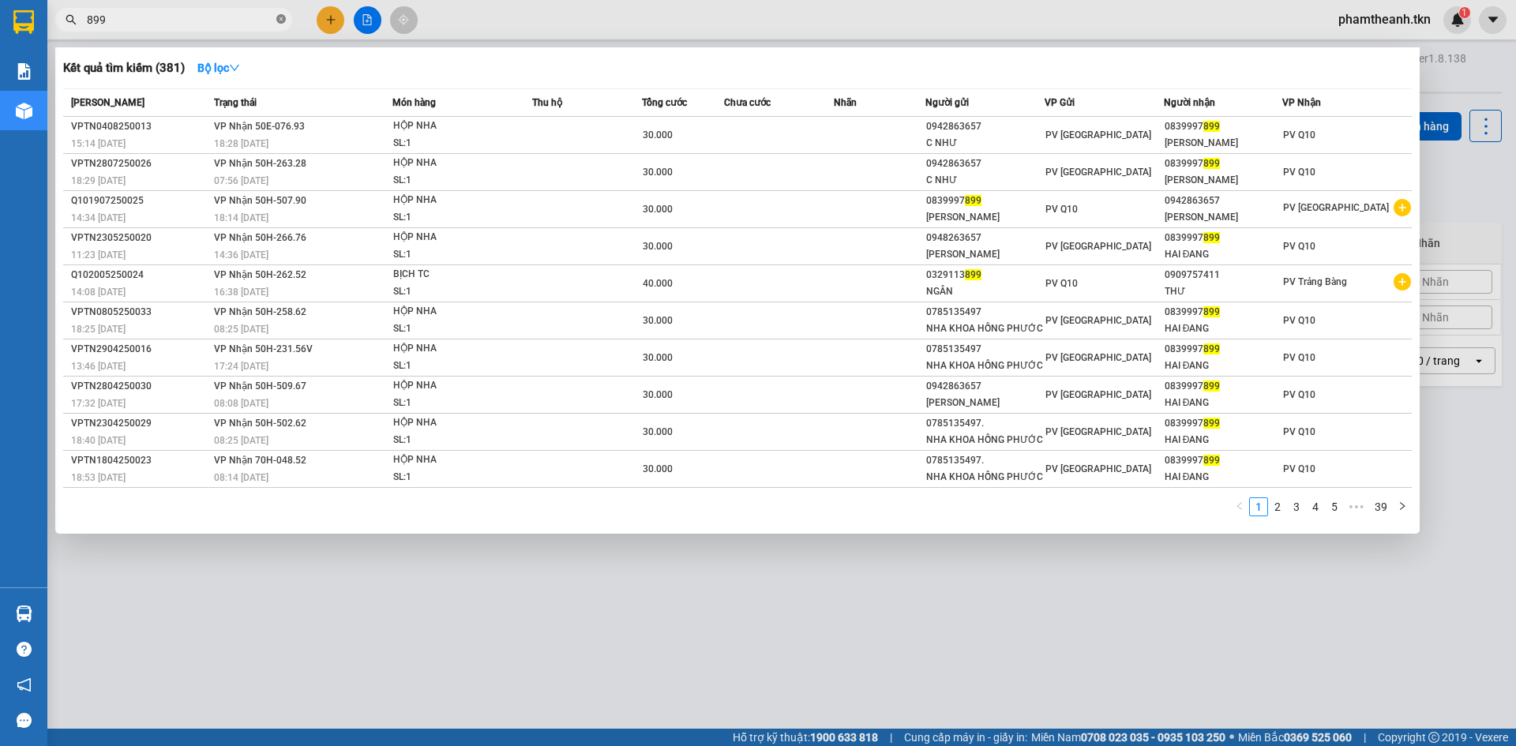
click at [283, 24] on icon "close-circle" at bounding box center [280, 18] width 9 height 9
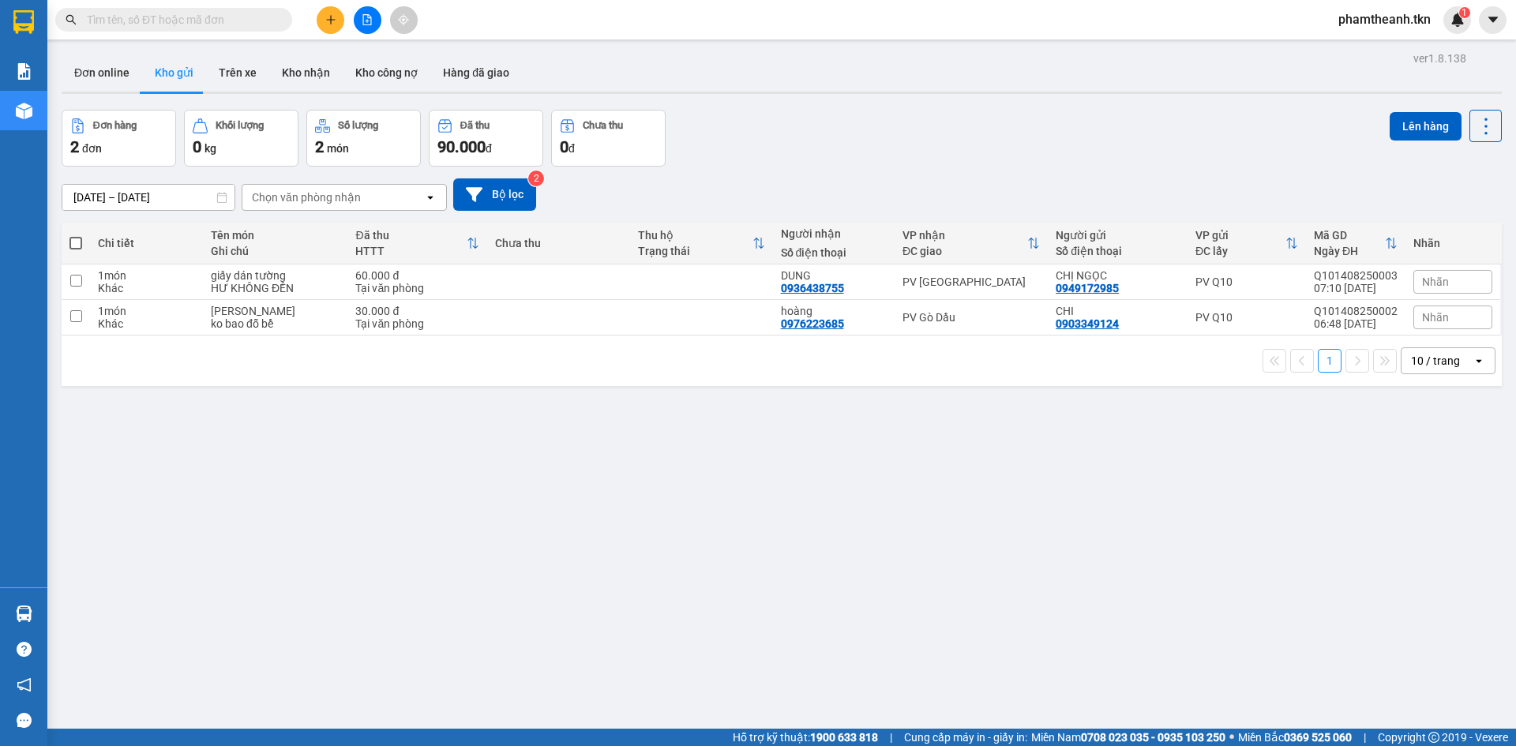
click at [328, 26] on button at bounding box center [331, 20] width 28 height 28
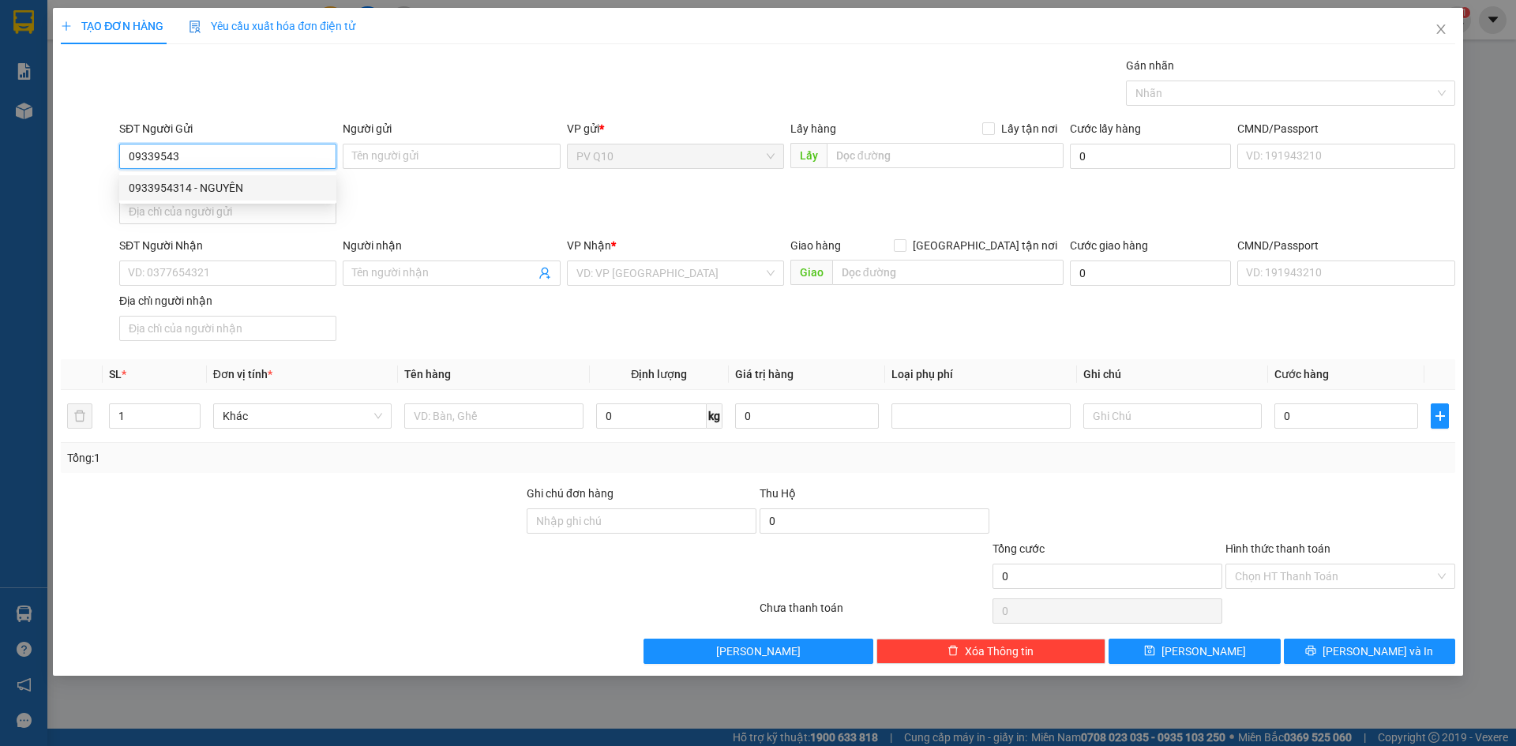
click at [144, 186] on div "0933954314 - NGUYÊN" at bounding box center [228, 187] width 198 height 17
type input "0933954314"
type input "NGUYÊN"
type input "0398497357"
type input "CHÂU"
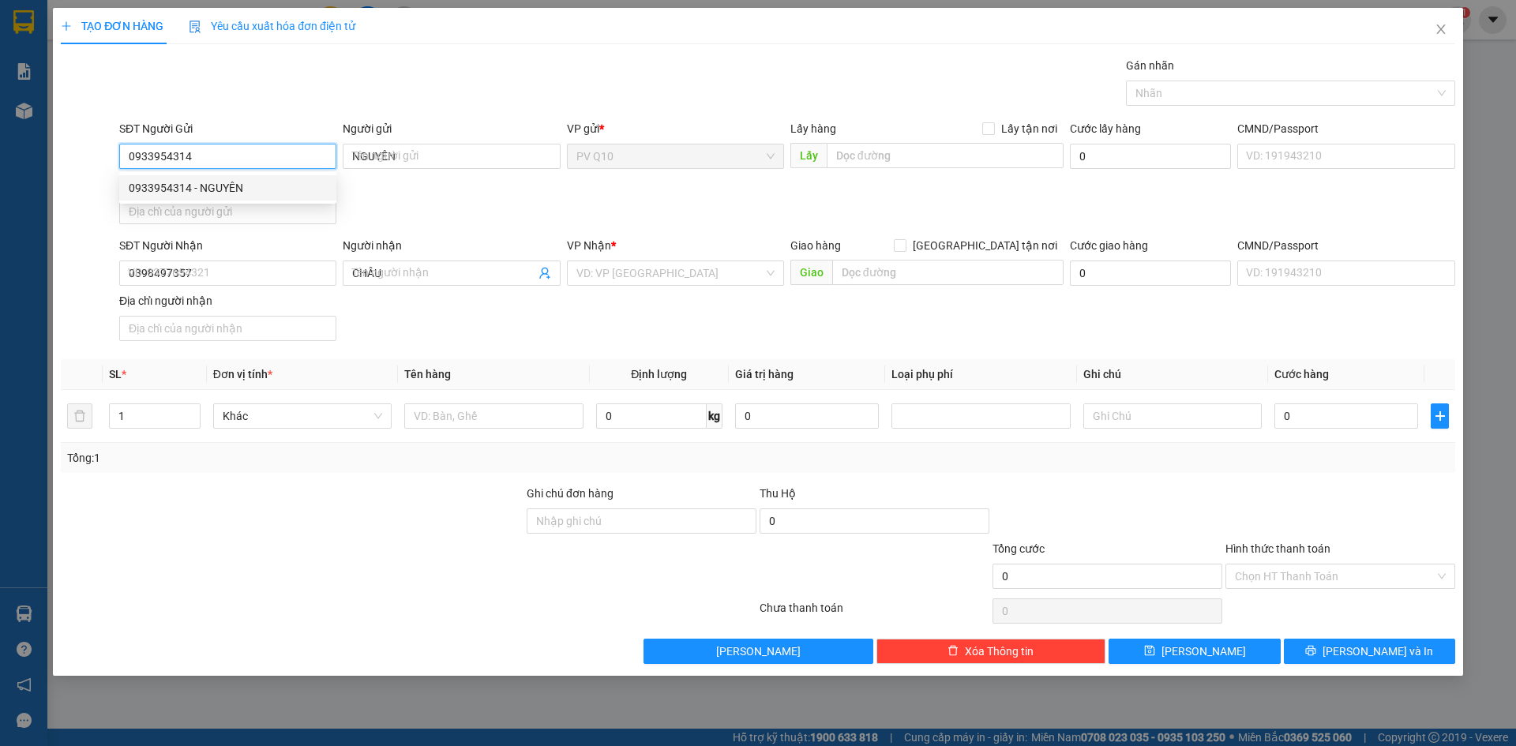
type input "50.000"
type input "0933954314"
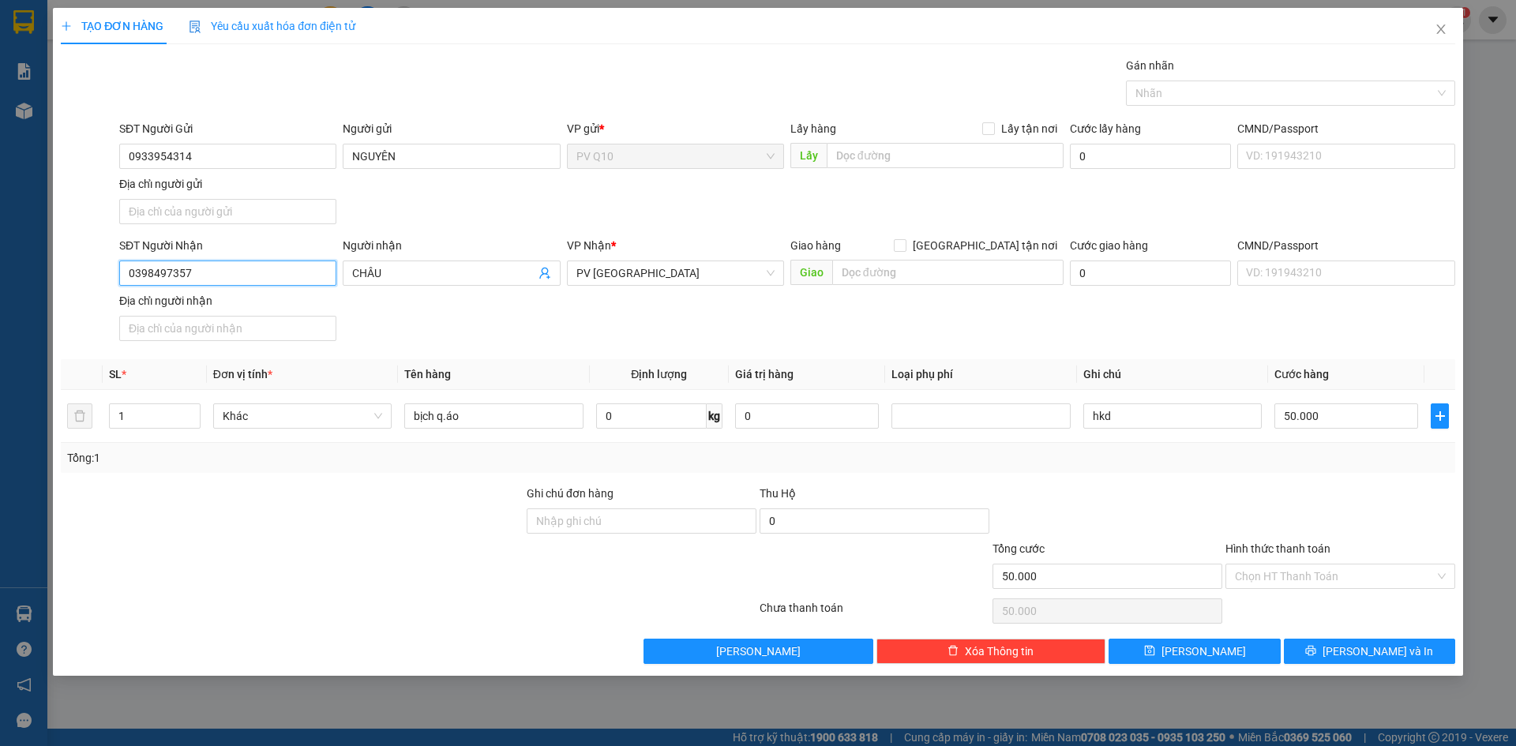
drag, startPoint x: 238, startPoint y: 269, endPoint x: 10, endPoint y: 283, distance: 228.5
click at [28, 279] on div "TẠO ĐƠN HÀNG Yêu cầu xuất hóa đơn điện tử Transit Pickup Surcharge Ids Transit …" at bounding box center [758, 373] width 1516 height 746
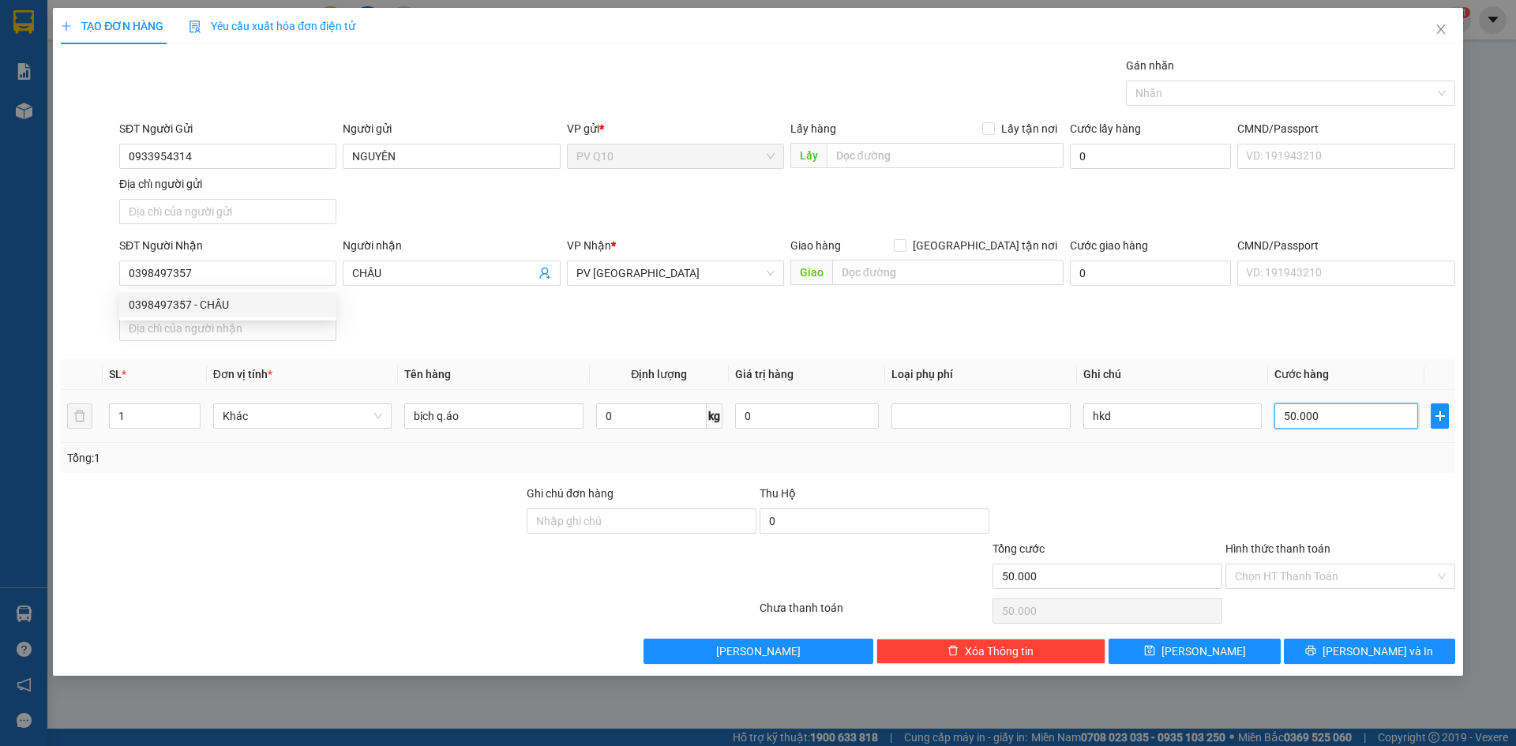
click at [1345, 416] on input "50.000" at bounding box center [1346, 415] width 144 height 25
type input "4"
type input "40"
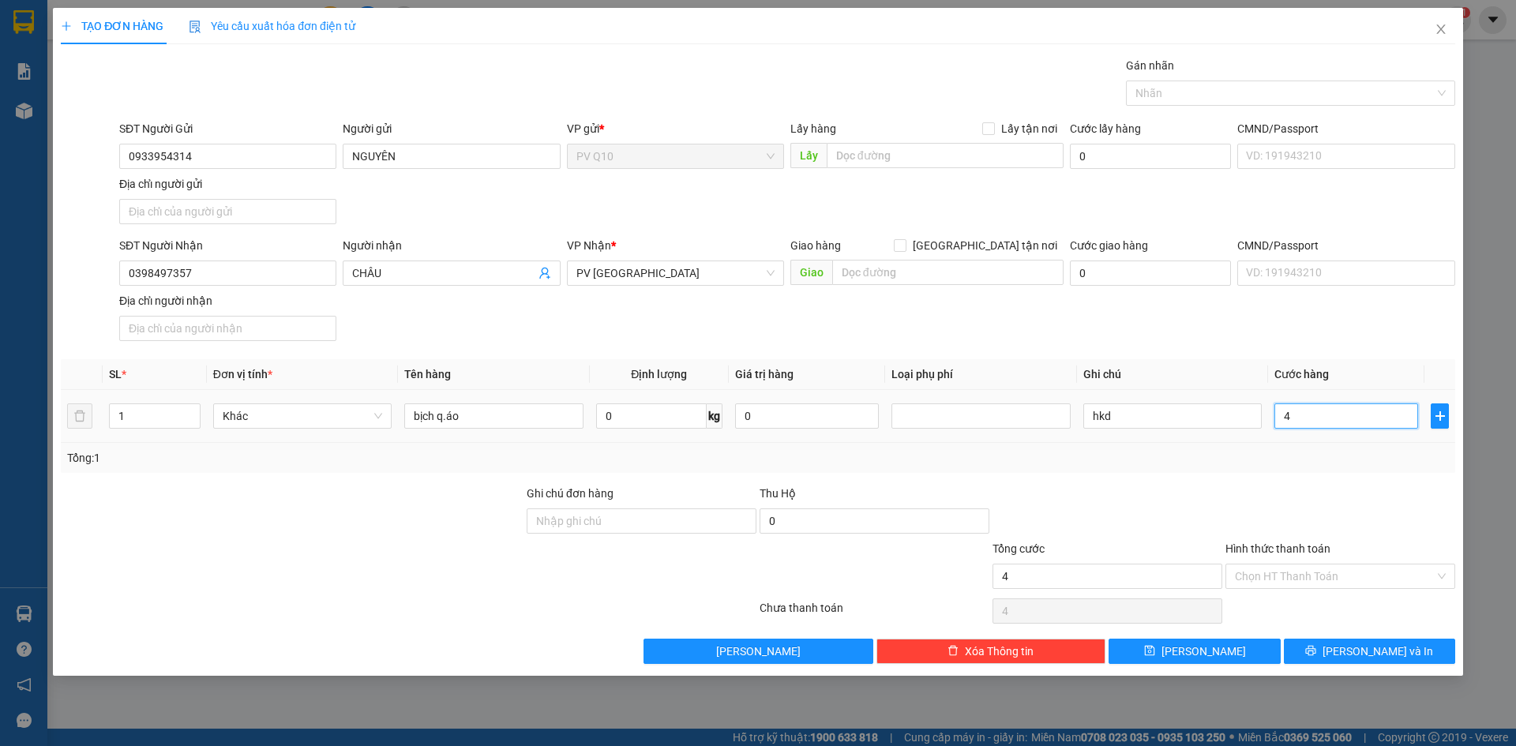
type input "40"
type input "40.000"
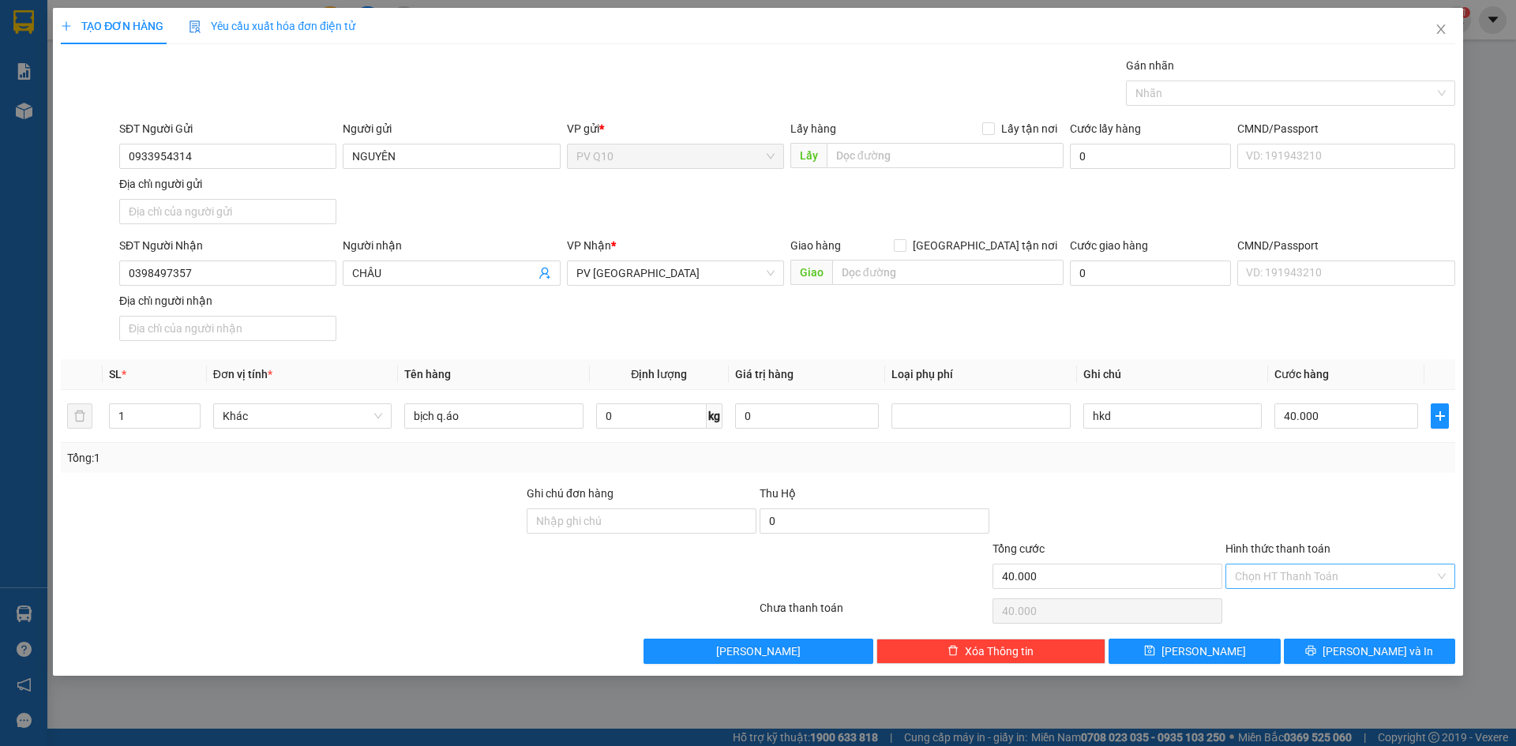
click at [1394, 575] on input "Hình thức thanh toán" at bounding box center [1335, 576] width 200 height 24
click at [1333, 604] on div "Tại văn phòng" at bounding box center [1340, 607] width 211 height 17
type input "0"
click at [1366, 654] on span "[PERSON_NAME] và In" at bounding box center [1377, 651] width 111 height 17
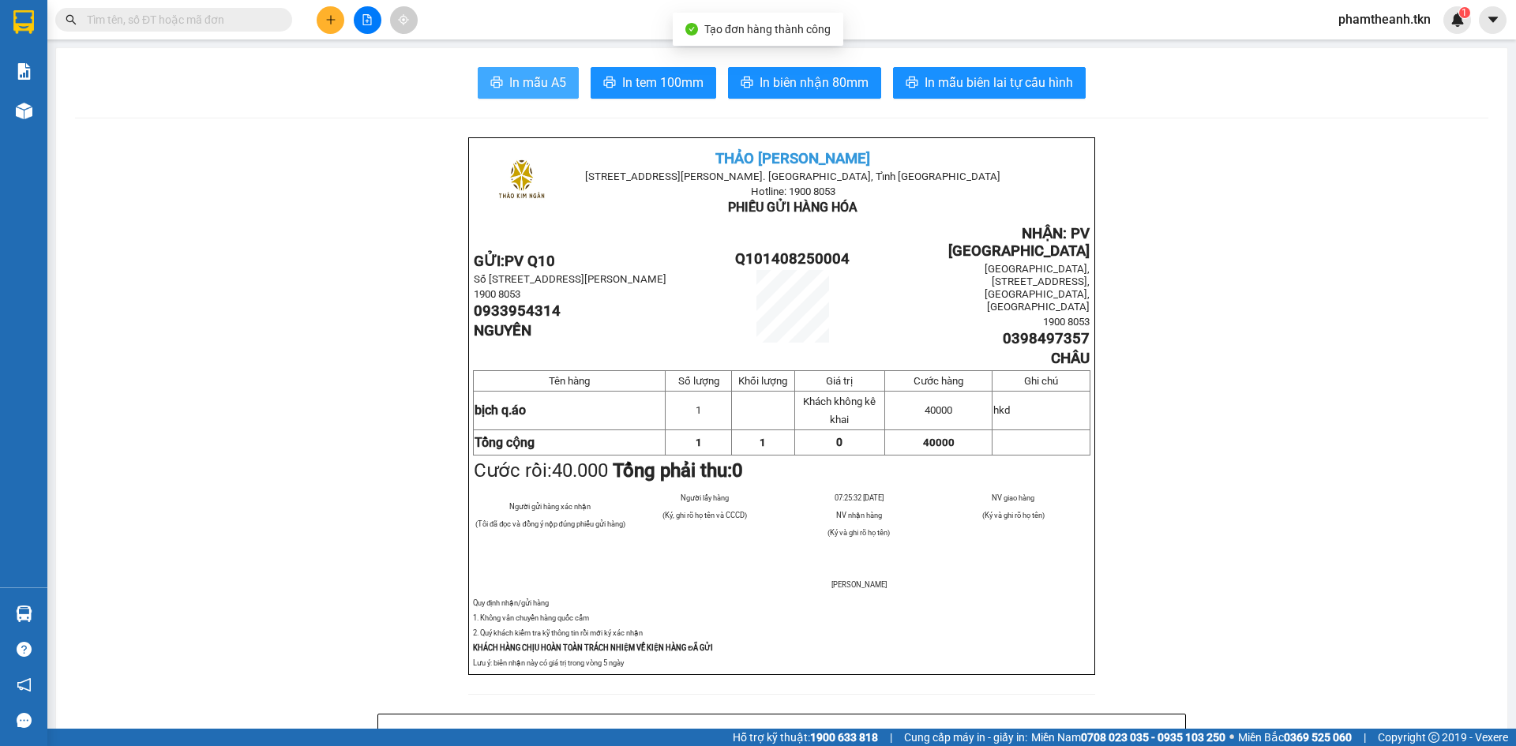
click at [541, 79] on span "In mẫu A5" at bounding box center [537, 83] width 57 height 20
click at [343, 84] on div "In mẫu A5 In tem 100mm In biên nhận 80mm In mẫu biên lai tự cấu hình" at bounding box center [781, 83] width 1413 height 32
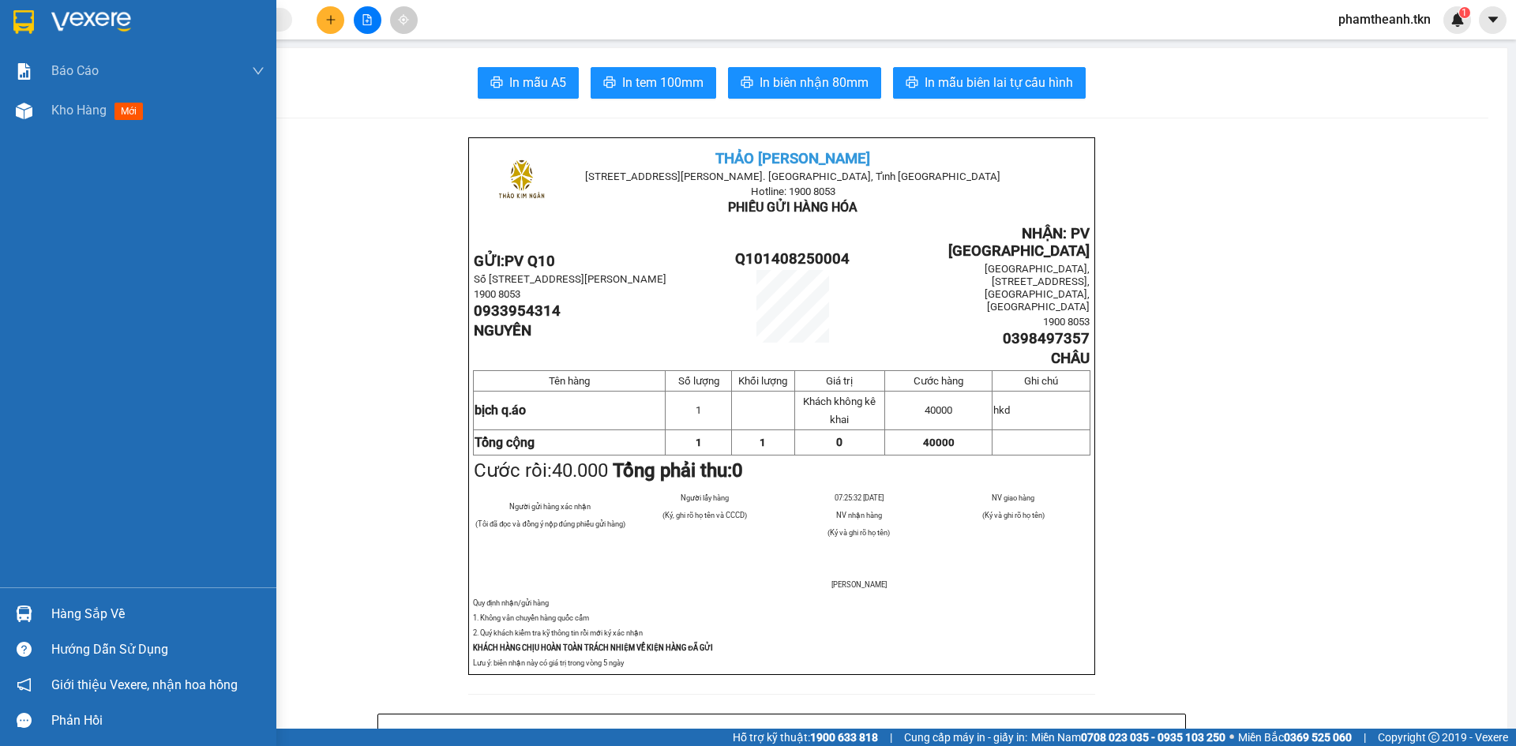
click at [48, 21] on div at bounding box center [138, 25] width 276 height 51
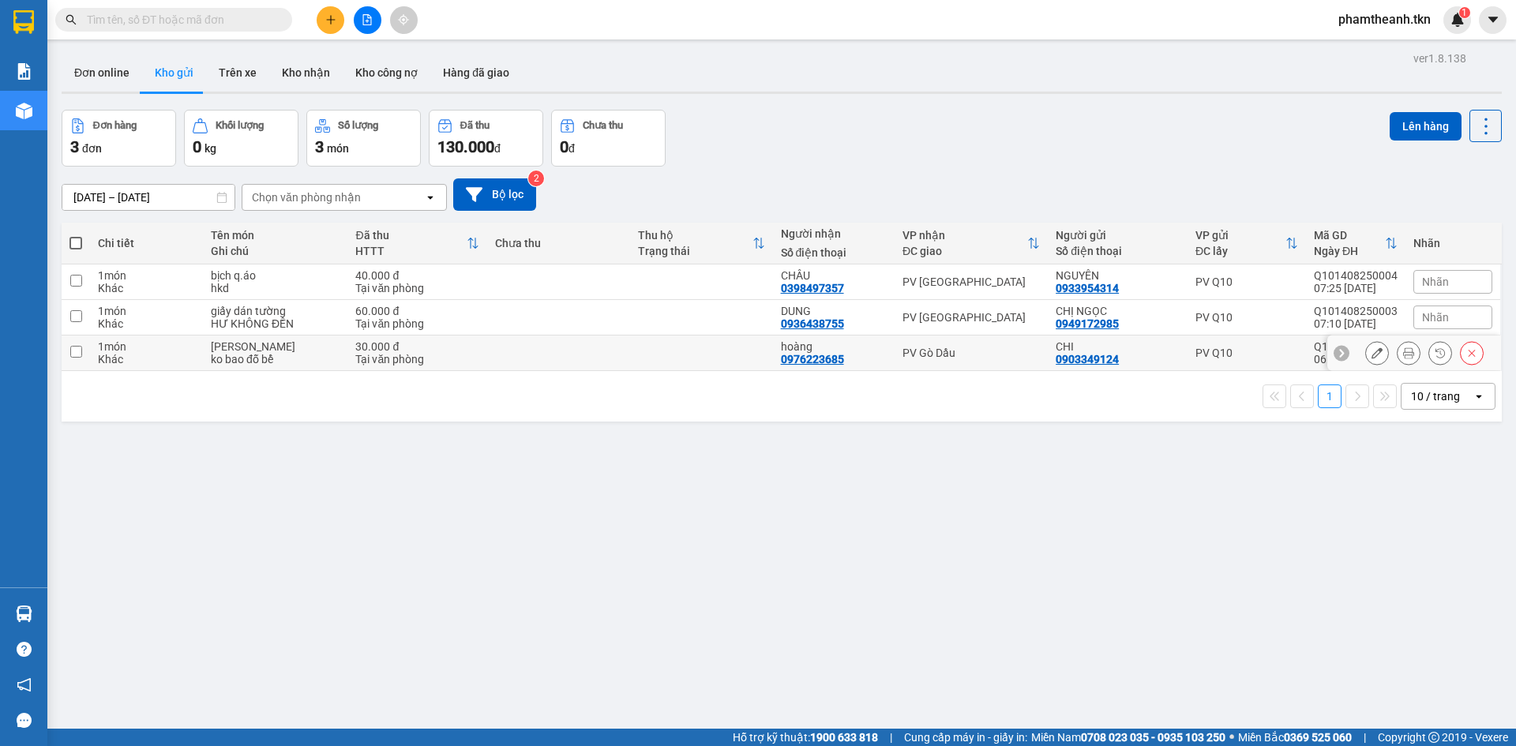
click at [498, 358] on td at bounding box center [558, 354] width 143 height 36
checkbox input "true"
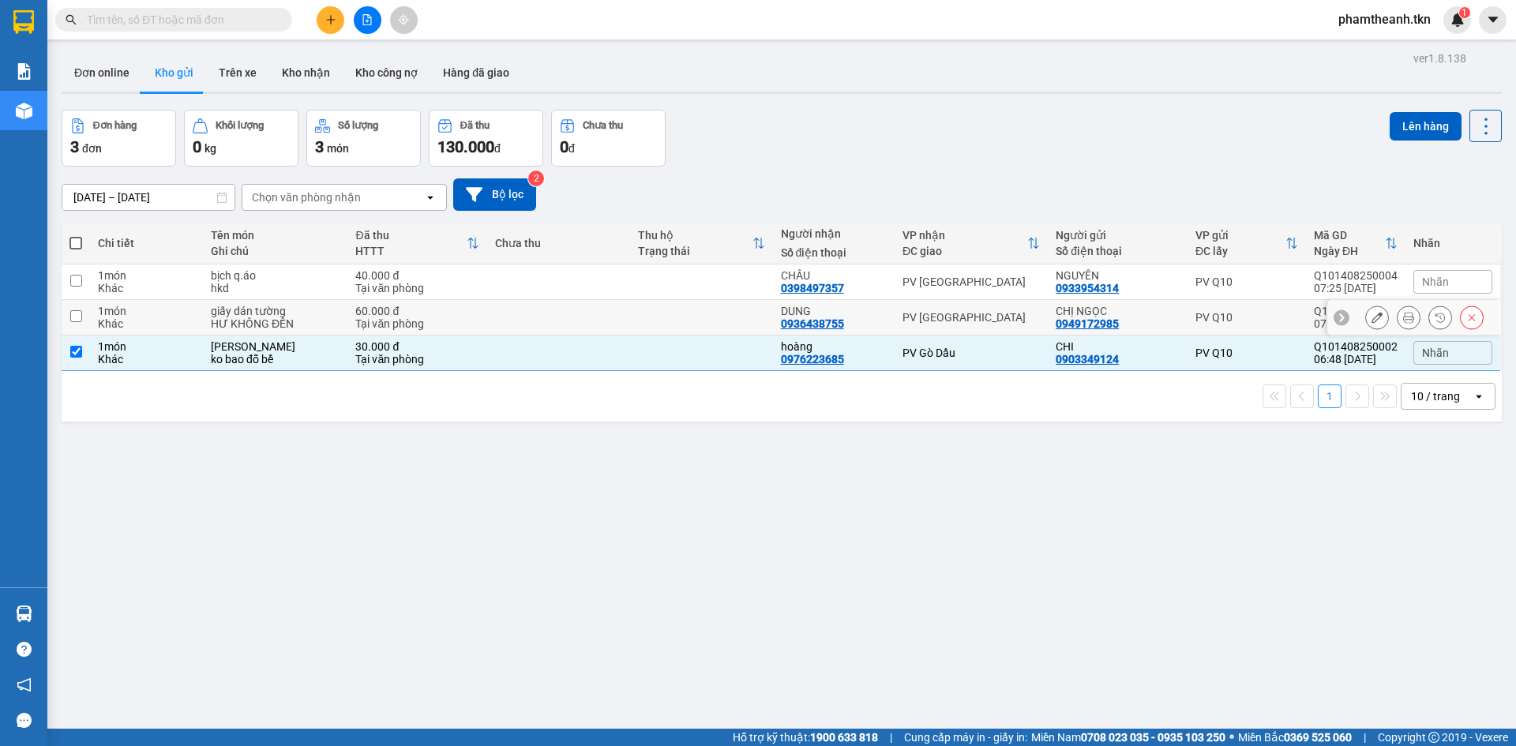
drag, startPoint x: 549, startPoint y: 321, endPoint x: 655, endPoint y: 331, distance: 107.0
click at [546, 325] on td at bounding box center [558, 318] width 143 height 36
checkbox input "true"
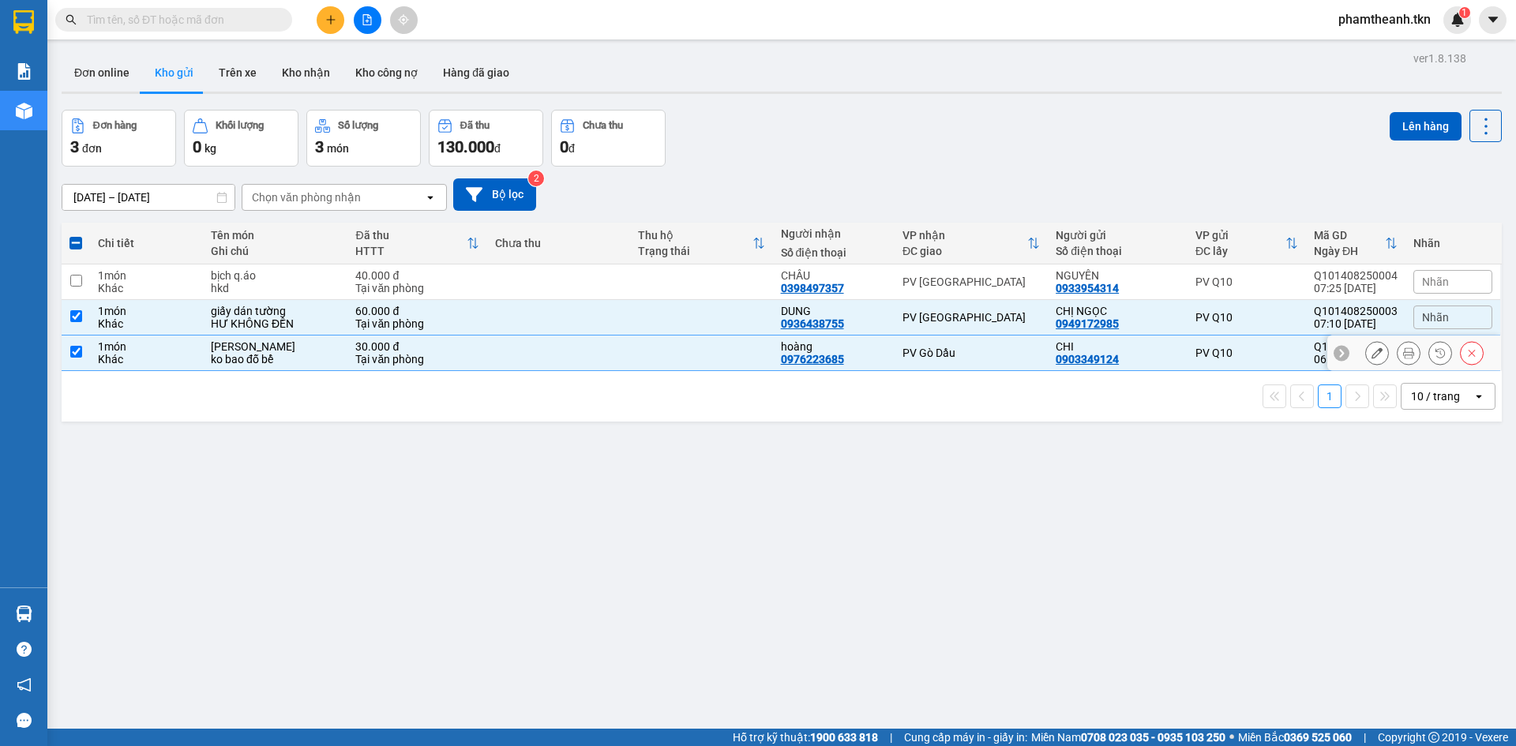
click at [945, 356] on div "PV Gò Dầu" at bounding box center [970, 353] width 137 height 13
checkbox input "false"
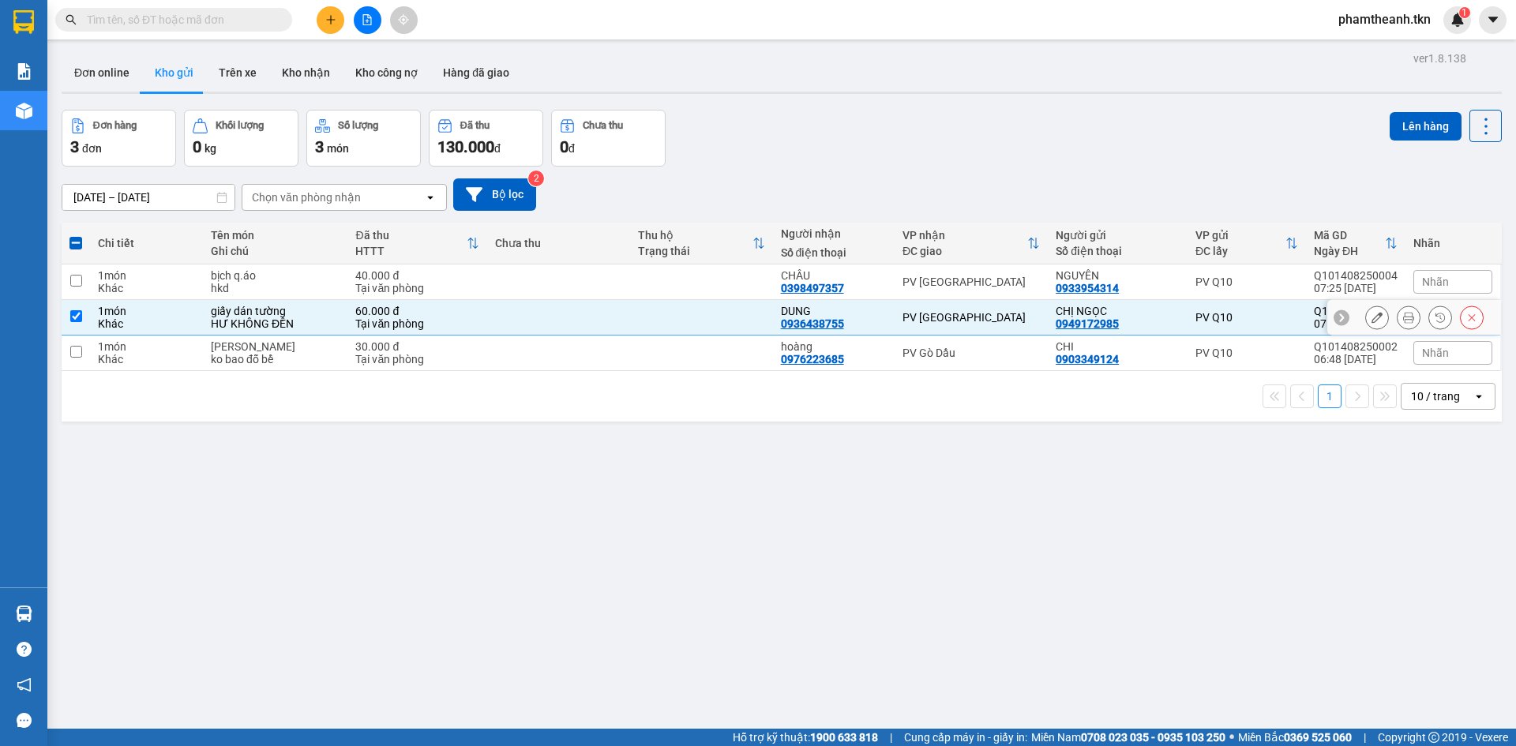
click at [951, 283] on div "PV [GEOGRAPHIC_DATA]" at bounding box center [970, 282] width 137 height 13
checkbox input "true"
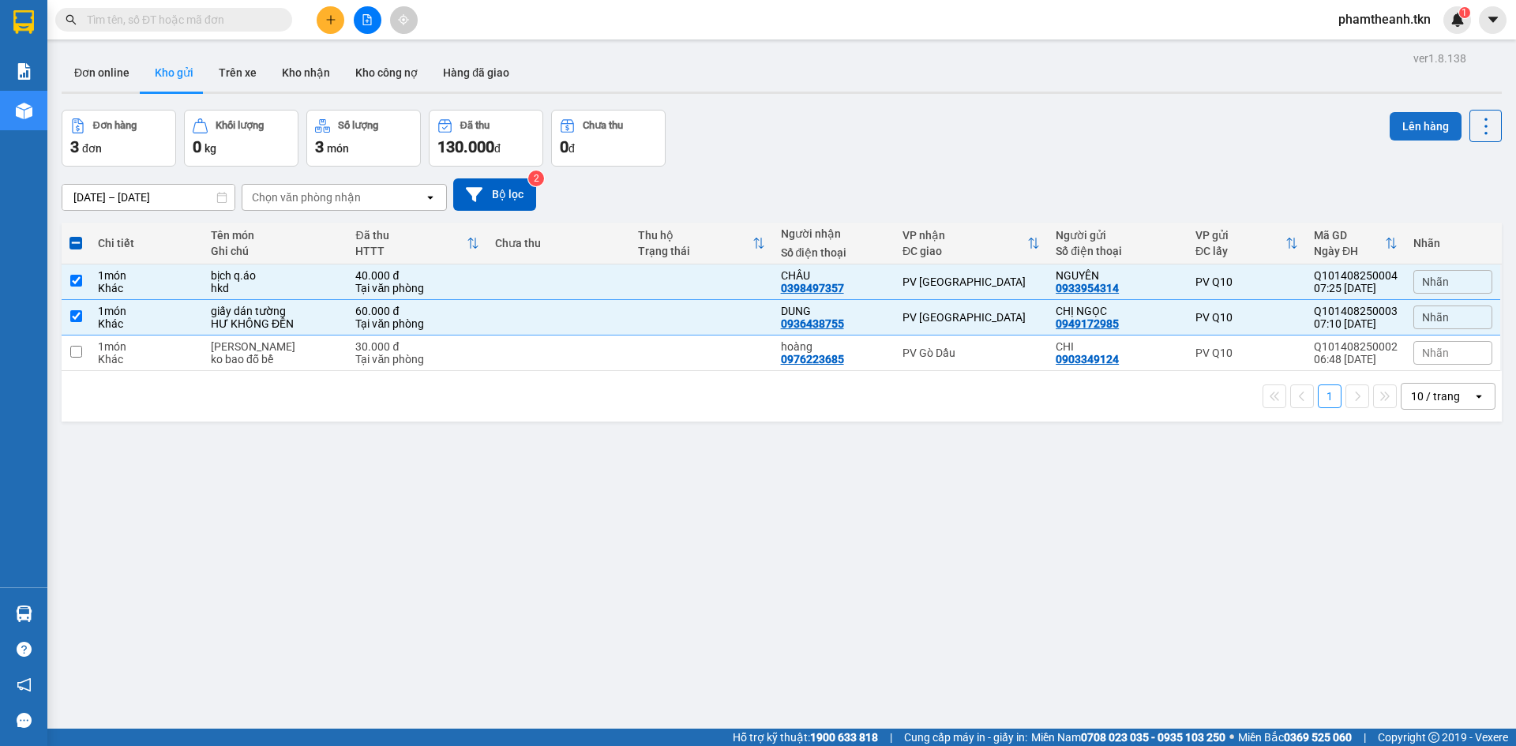
click at [1391, 135] on button "Lên hàng" at bounding box center [1425, 126] width 72 height 28
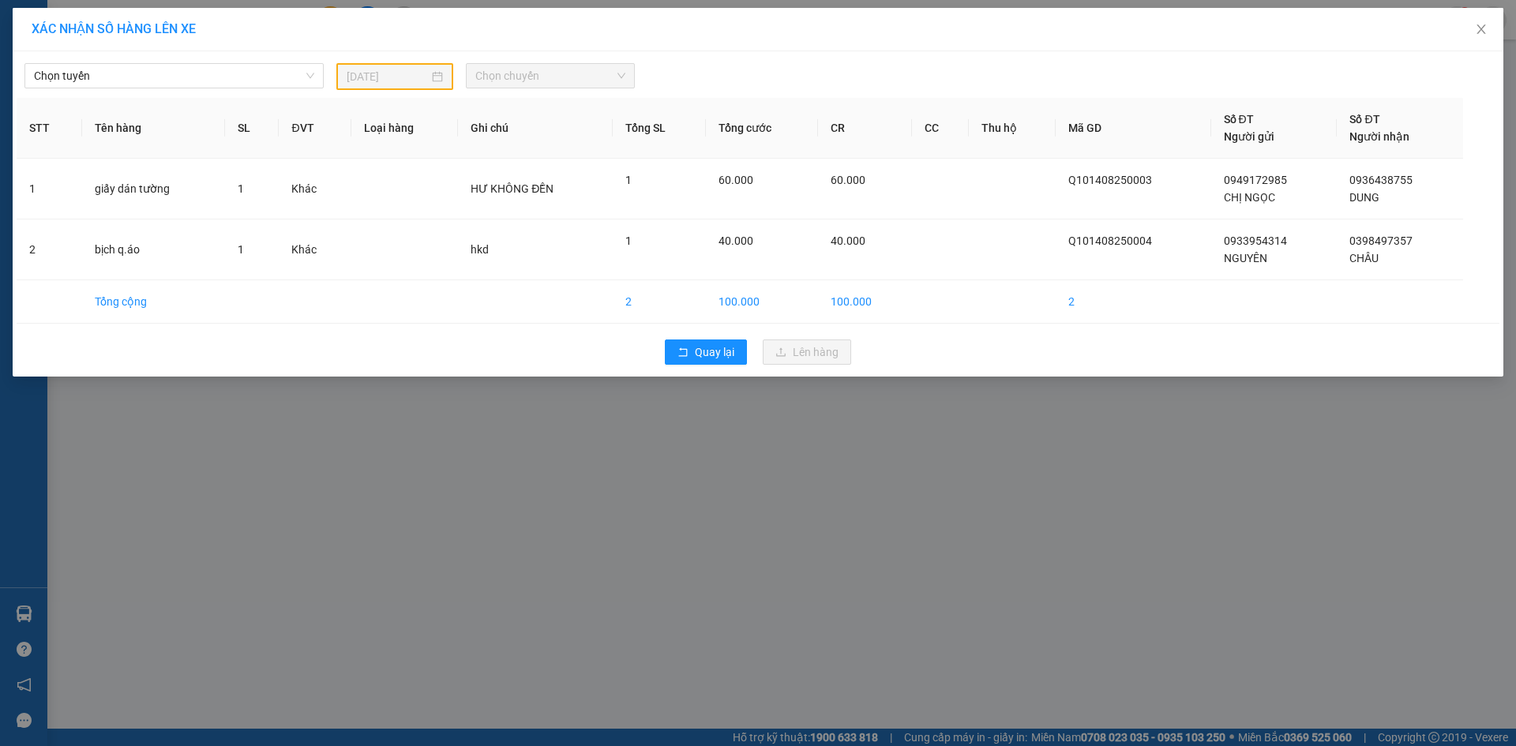
click at [186, 59] on div "Chọn tuyến 13/08/2025 Chọn chuyến" at bounding box center [758, 72] width 1483 height 35
click at [174, 75] on span "Chọn tuyến" at bounding box center [174, 76] width 280 height 24
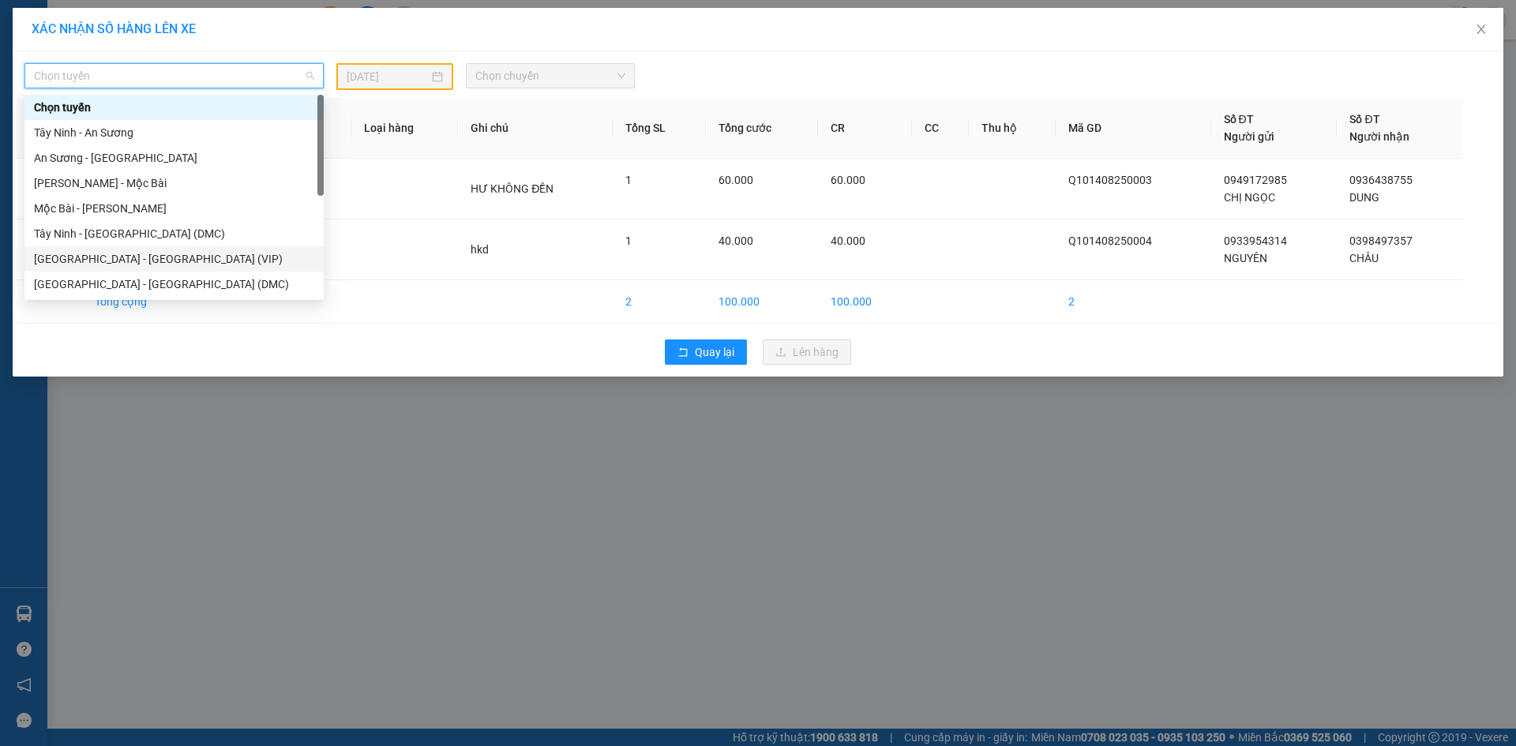
click at [134, 257] on div "[GEOGRAPHIC_DATA] - [GEOGRAPHIC_DATA] (VIP)" at bounding box center [174, 258] width 280 height 17
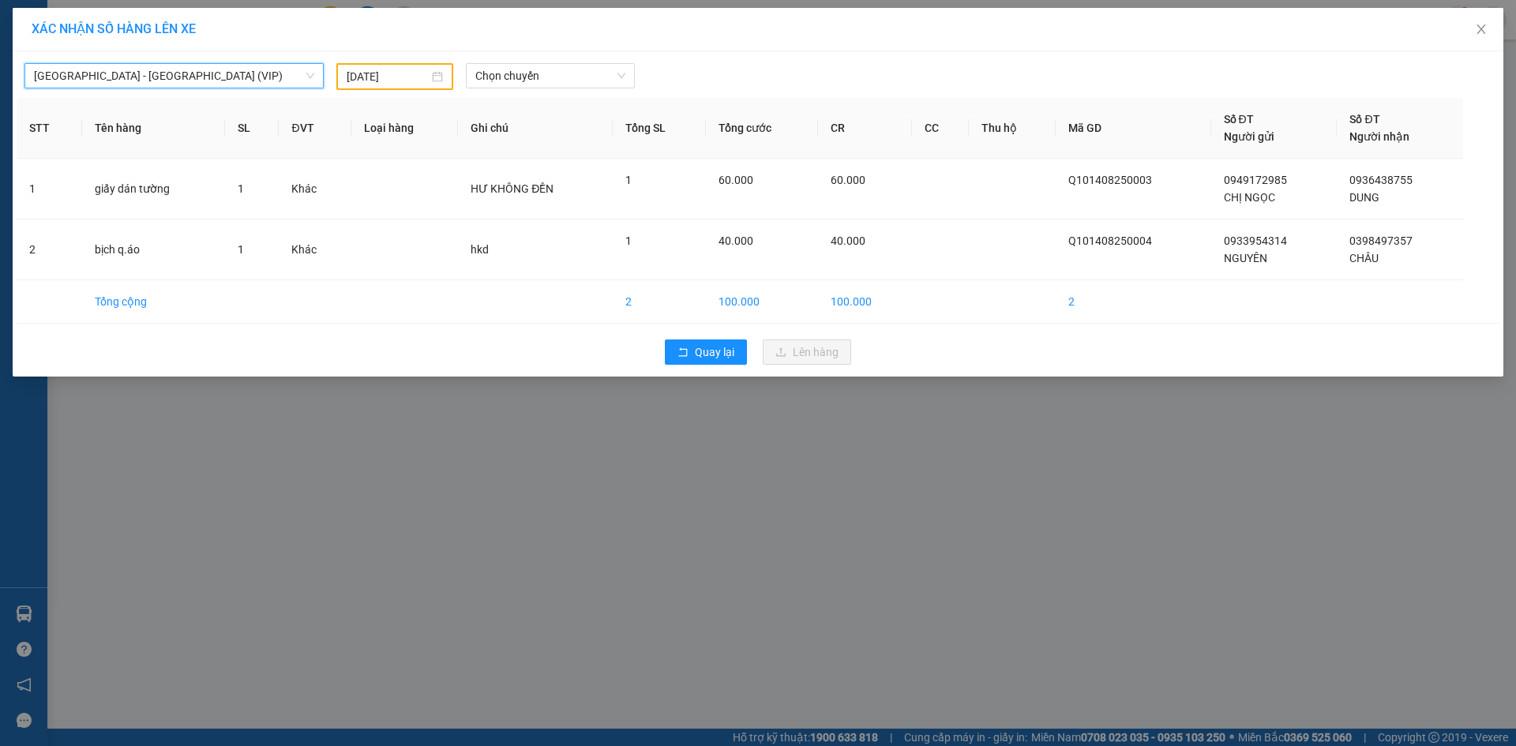
click at [407, 71] on input "[DATE]" at bounding box center [388, 76] width 82 height 17
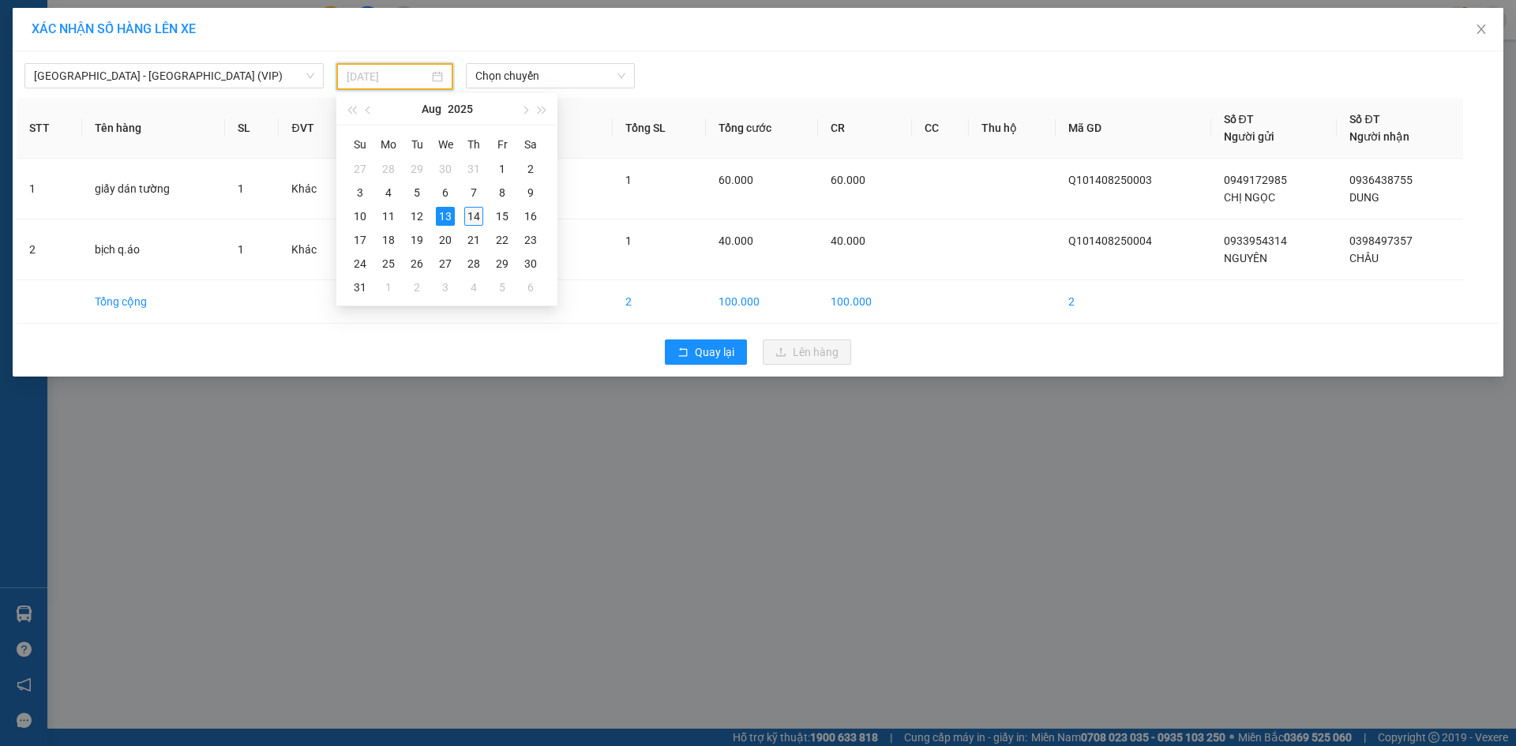
click at [467, 220] on div "14" at bounding box center [473, 216] width 19 height 19
type input "[DATE]"
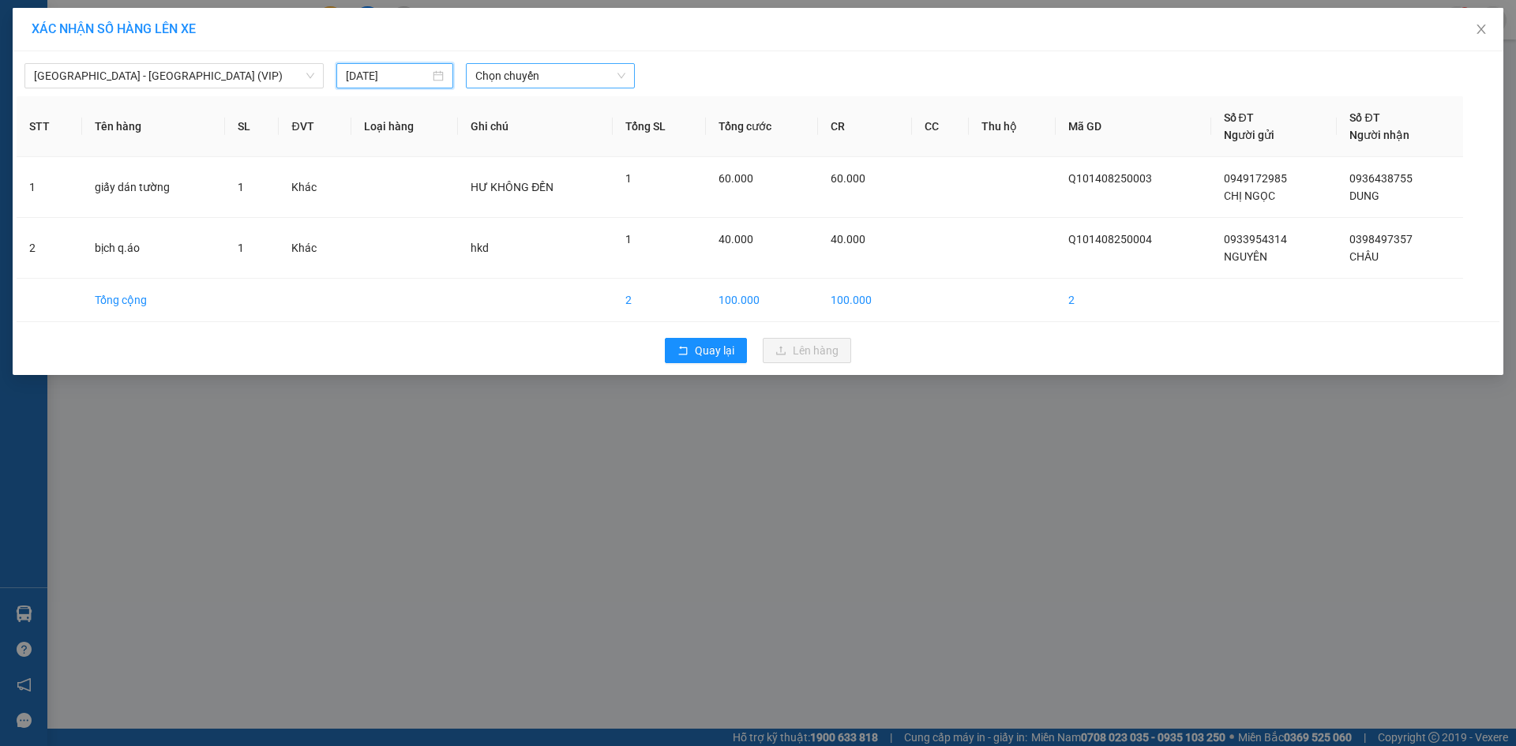
click at [538, 82] on span "Chọn chuyến" at bounding box center [550, 76] width 150 height 24
type input "4709"
click at [552, 111] on div "07:30 (TC) - 70H-047.09" at bounding box center [536, 107] width 123 height 17
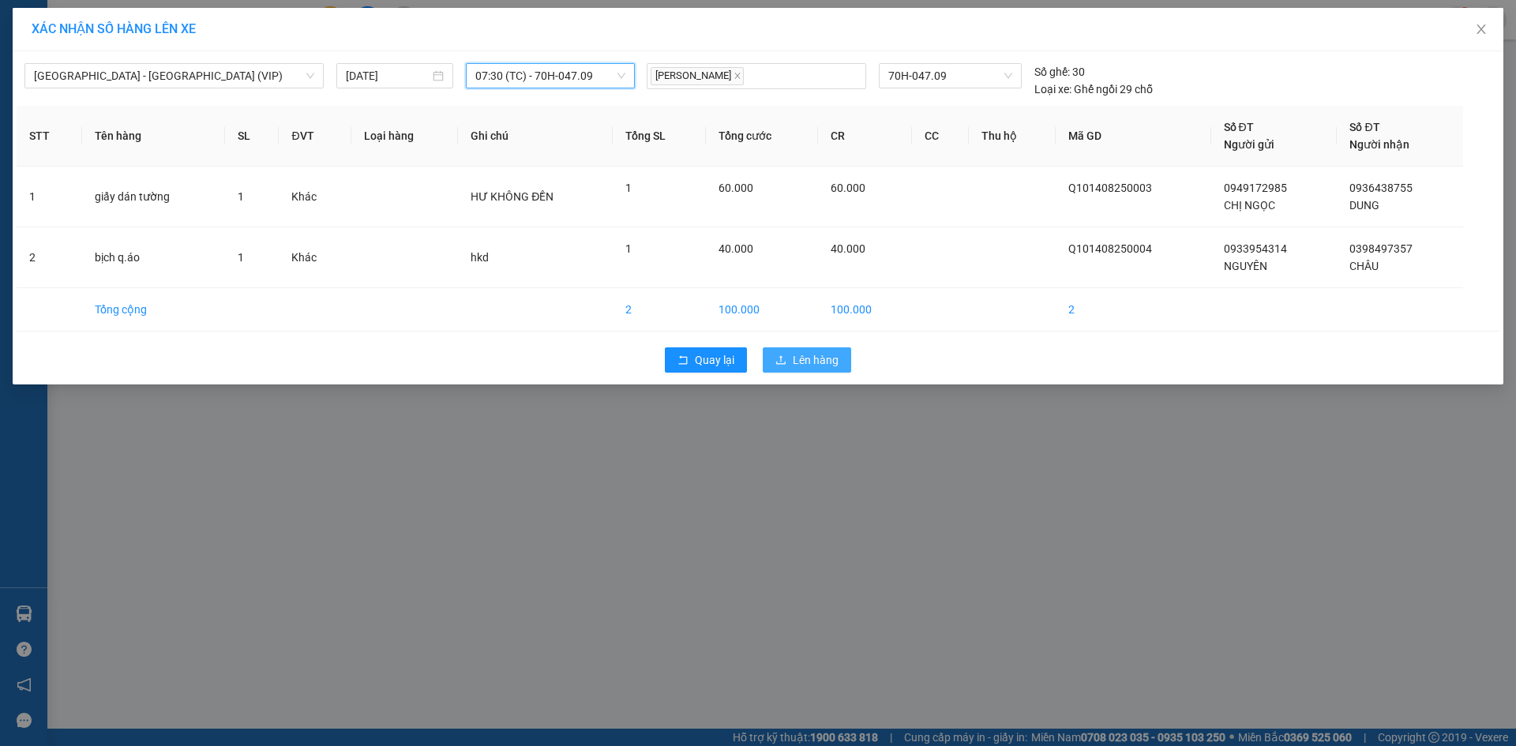
click at [809, 350] on button "Lên hàng" at bounding box center [807, 359] width 88 height 25
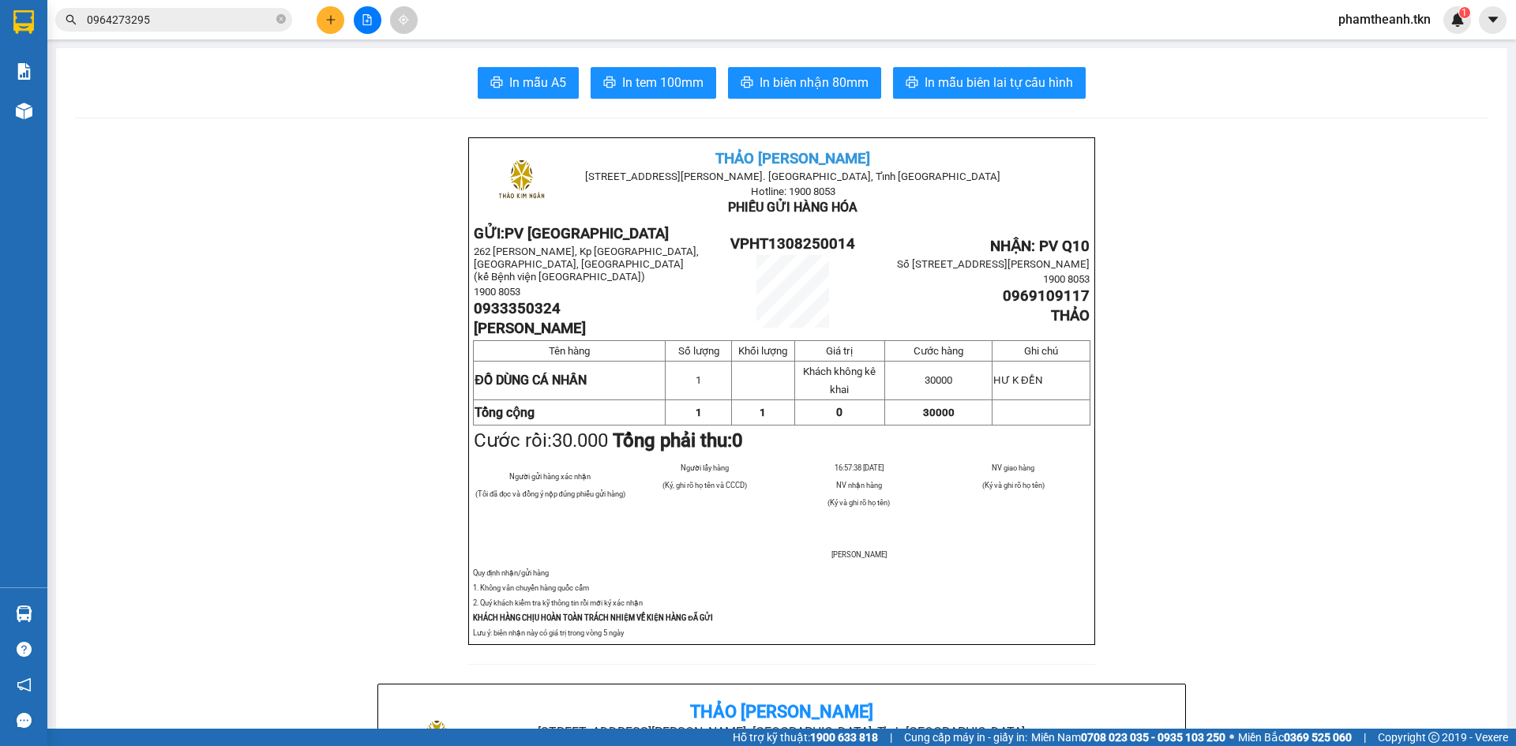
click at [376, 20] on button at bounding box center [368, 20] width 28 height 28
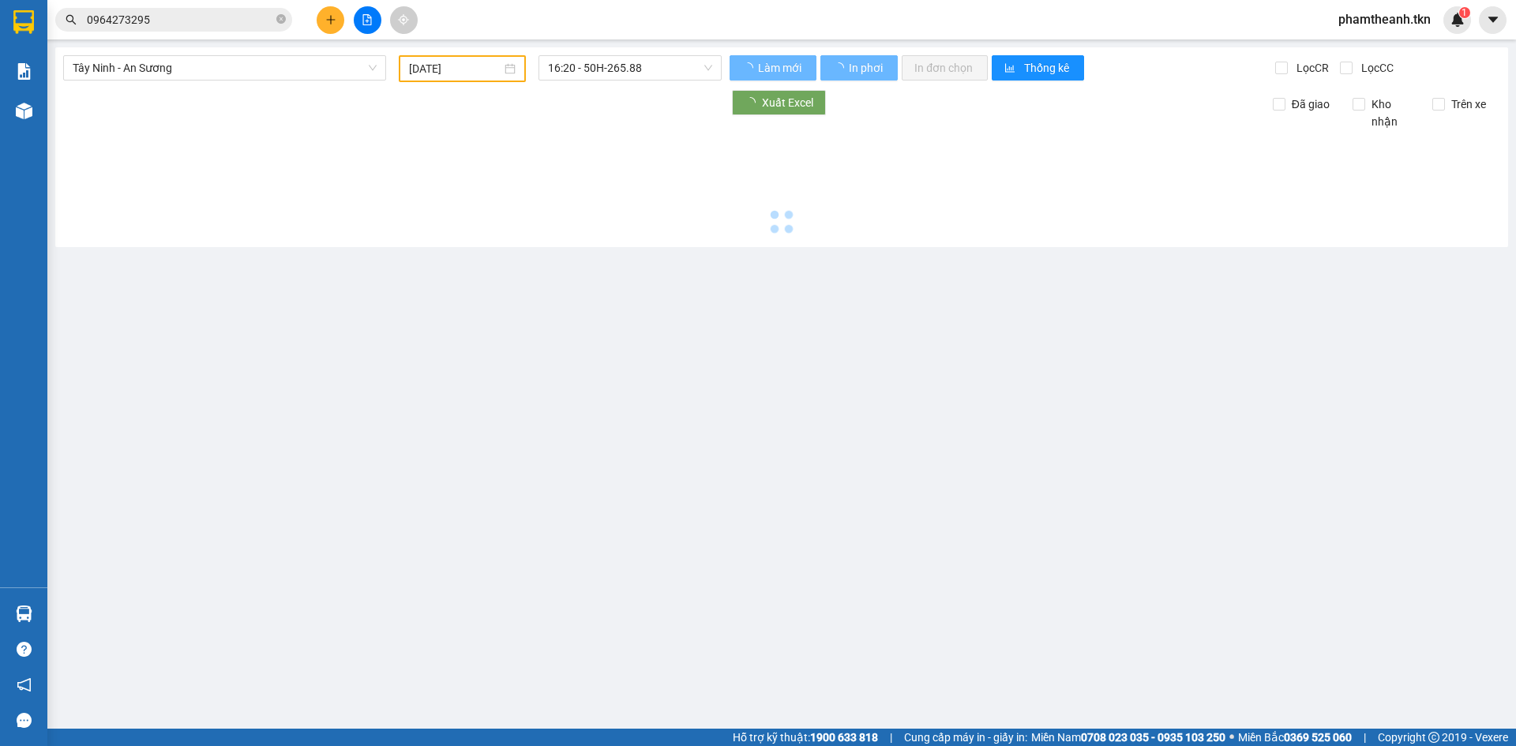
type input "[DATE]"
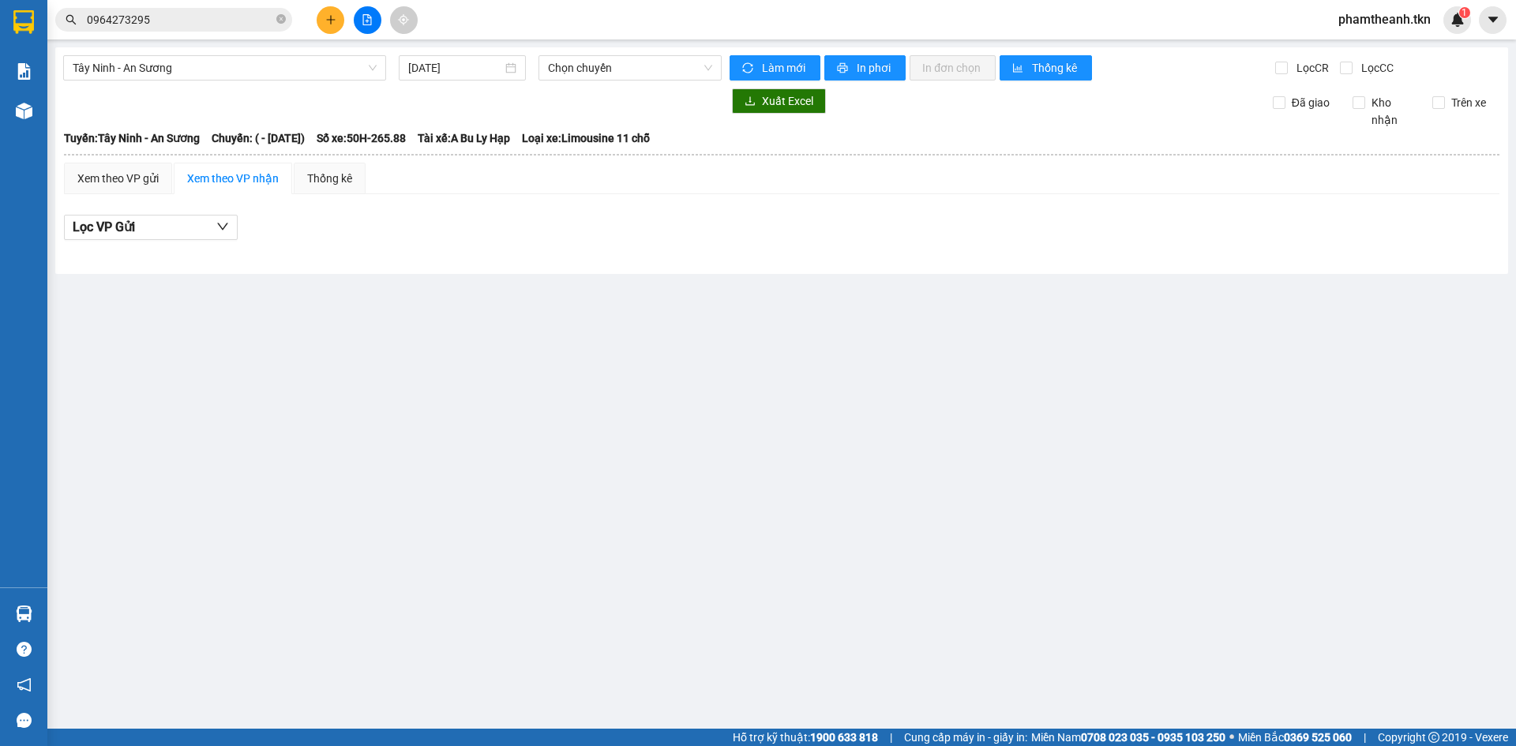
click at [257, 81] on div "Tây Ninh - An Sương [DATE] Chọn chuyến Làm mới In phơi In đơn chọn Thống kê Lọc…" at bounding box center [781, 160] width 1453 height 227
click at [256, 69] on span "Tây Ninh - An Sương" at bounding box center [225, 68] width 304 height 24
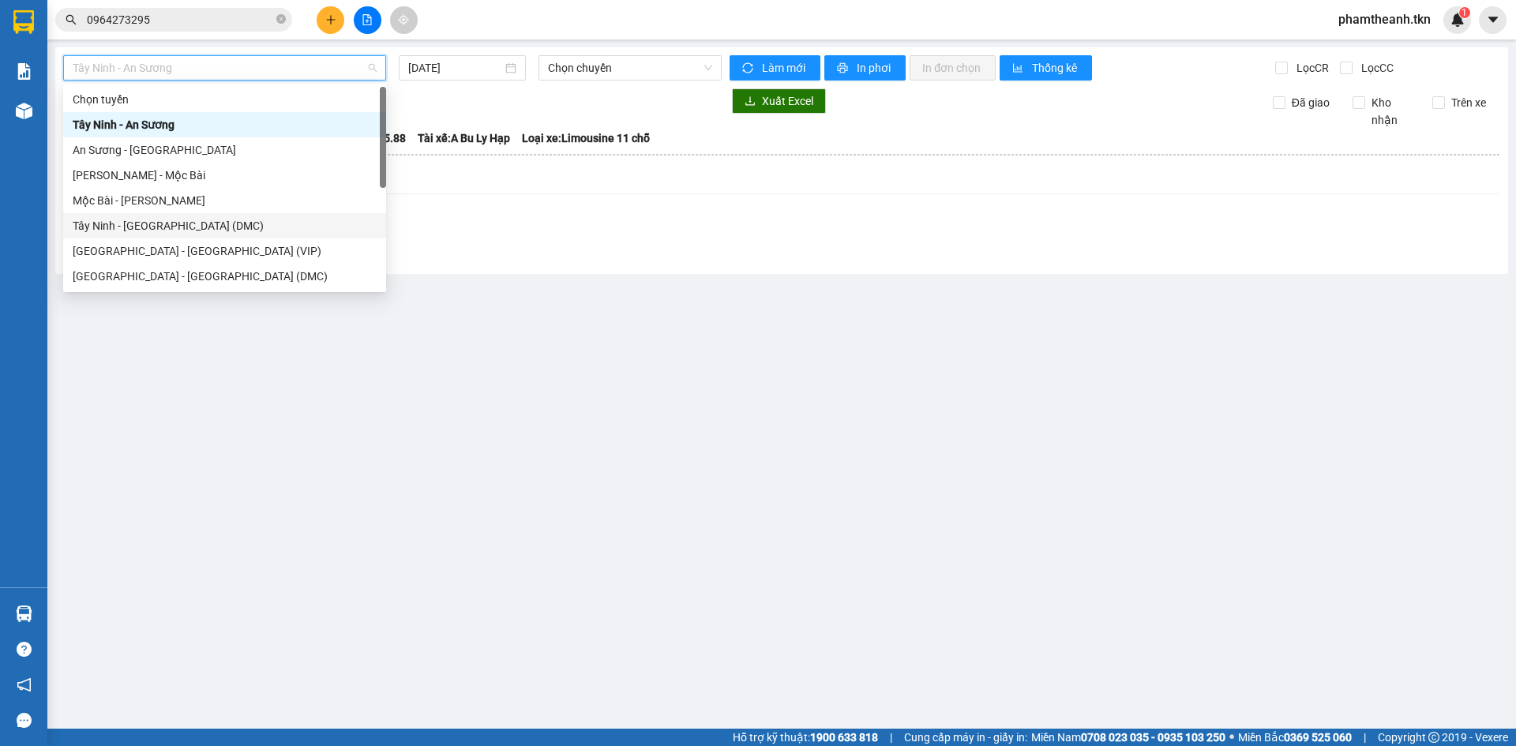
click at [226, 235] on div "Tây Ninh - [GEOGRAPHIC_DATA] (DMC)" at bounding box center [224, 225] width 323 height 25
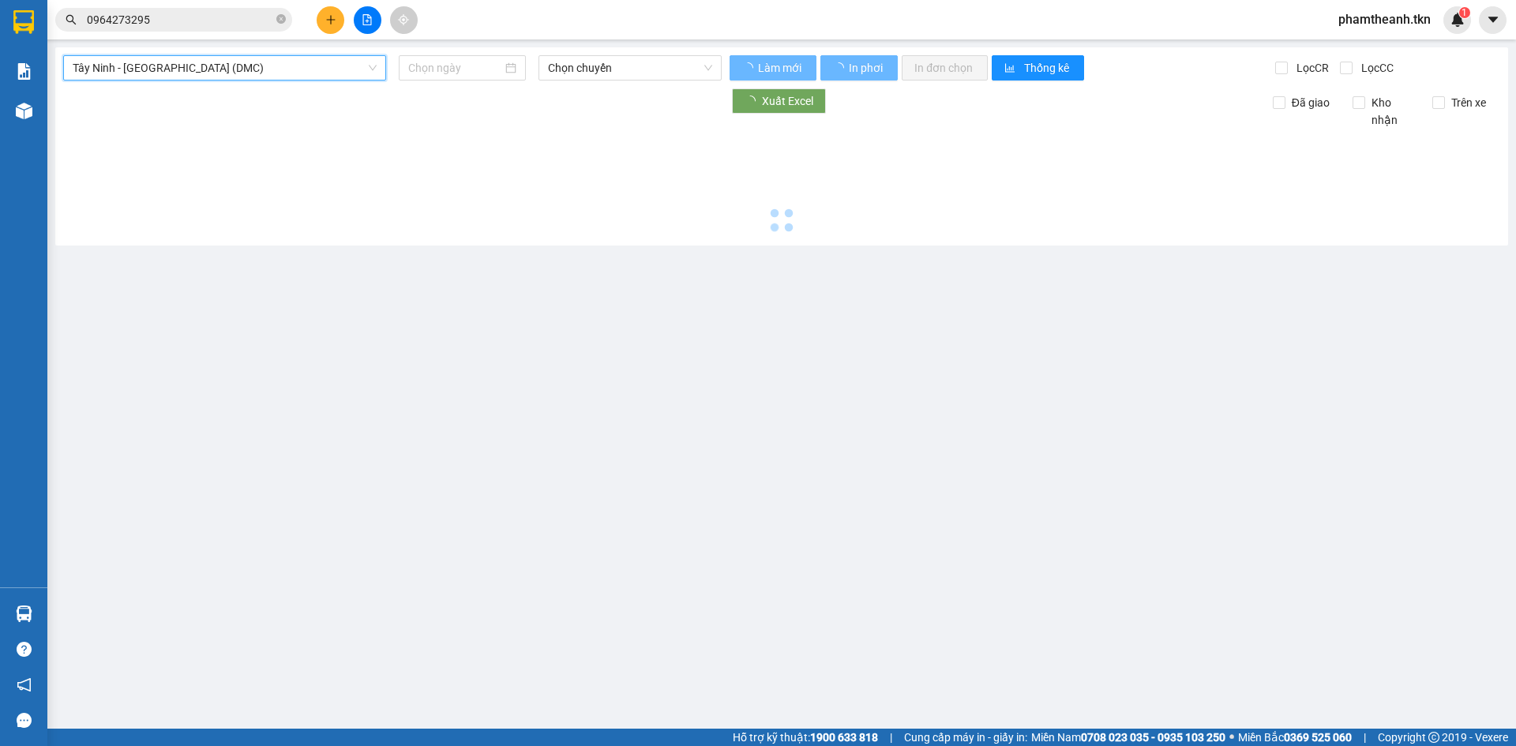
type input "[DATE]"
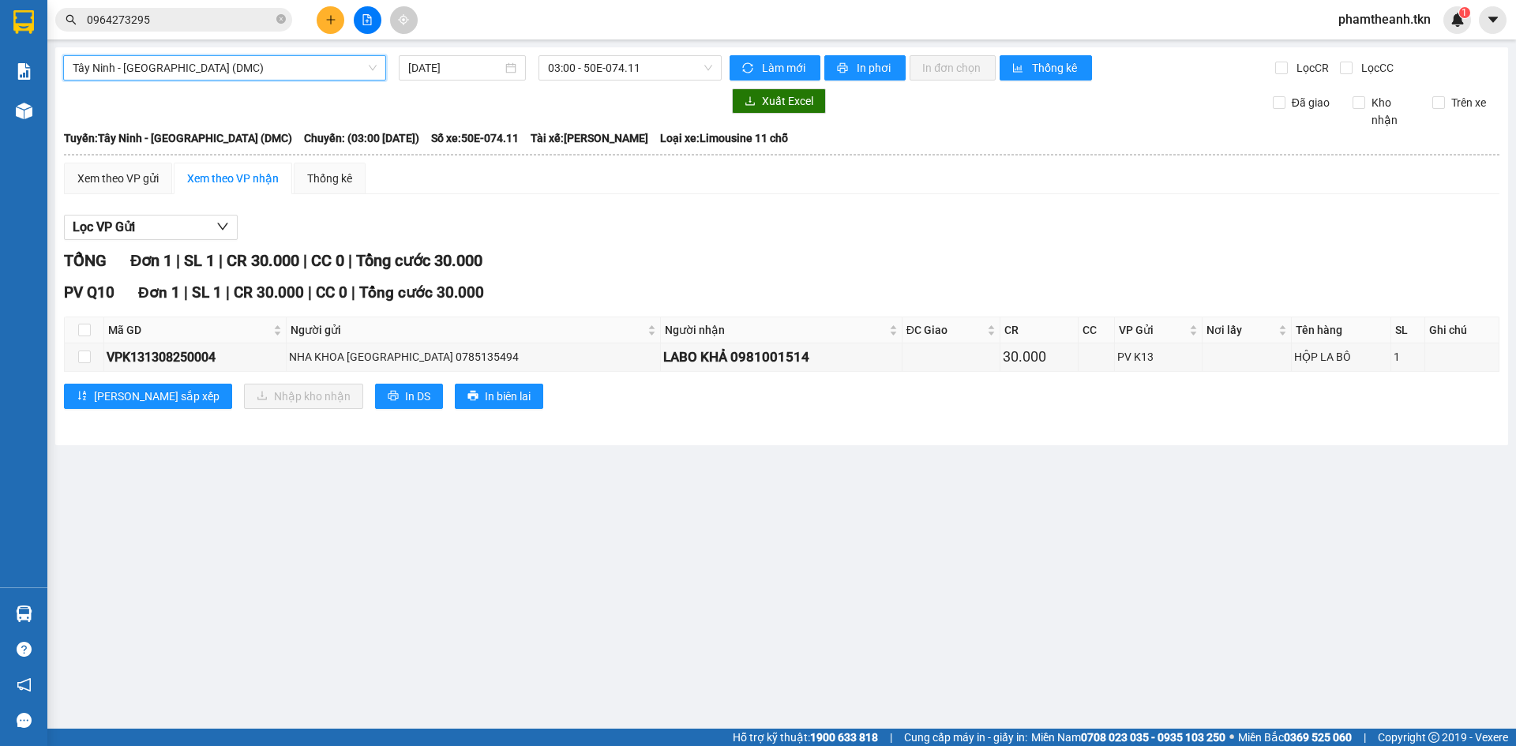
click at [613, 88] on div "Tây Ninh - [GEOGRAPHIC_DATA] (DMC) [GEOGRAPHIC_DATA] - [GEOGRAPHIC_DATA] (DMC) …" at bounding box center [781, 246] width 1453 height 398
click at [629, 73] on span "03:00 - 50E-074.11" at bounding box center [630, 68] width 164 height 24
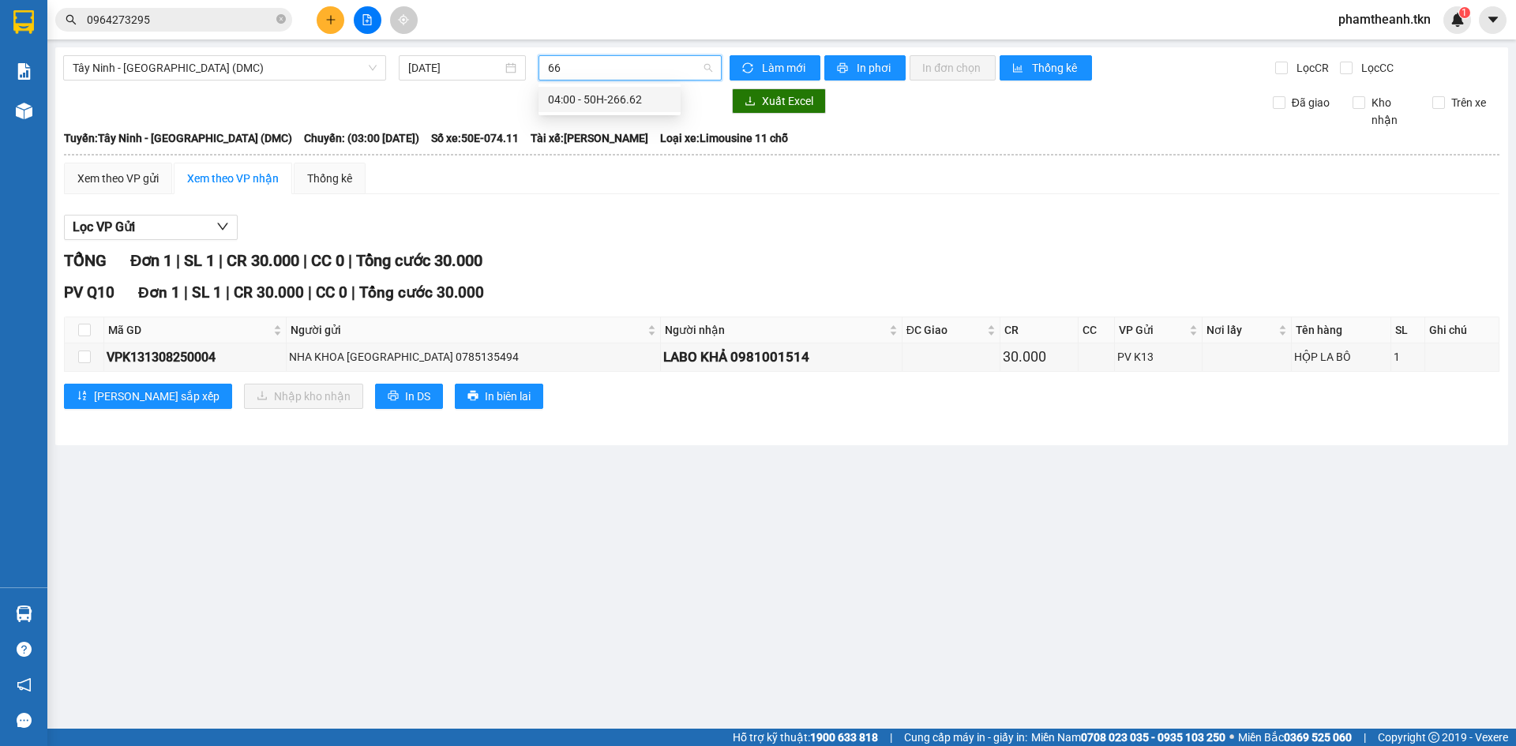
type input "662"
drag, startPoint x: 631, startPoint y: 95, endPoint x: 643, endPoint y: 100, distance: 13.8
click at [628, 96] on div "04:00 - 50H-266.62" at bounding box center [609, 99] width 123 height 17
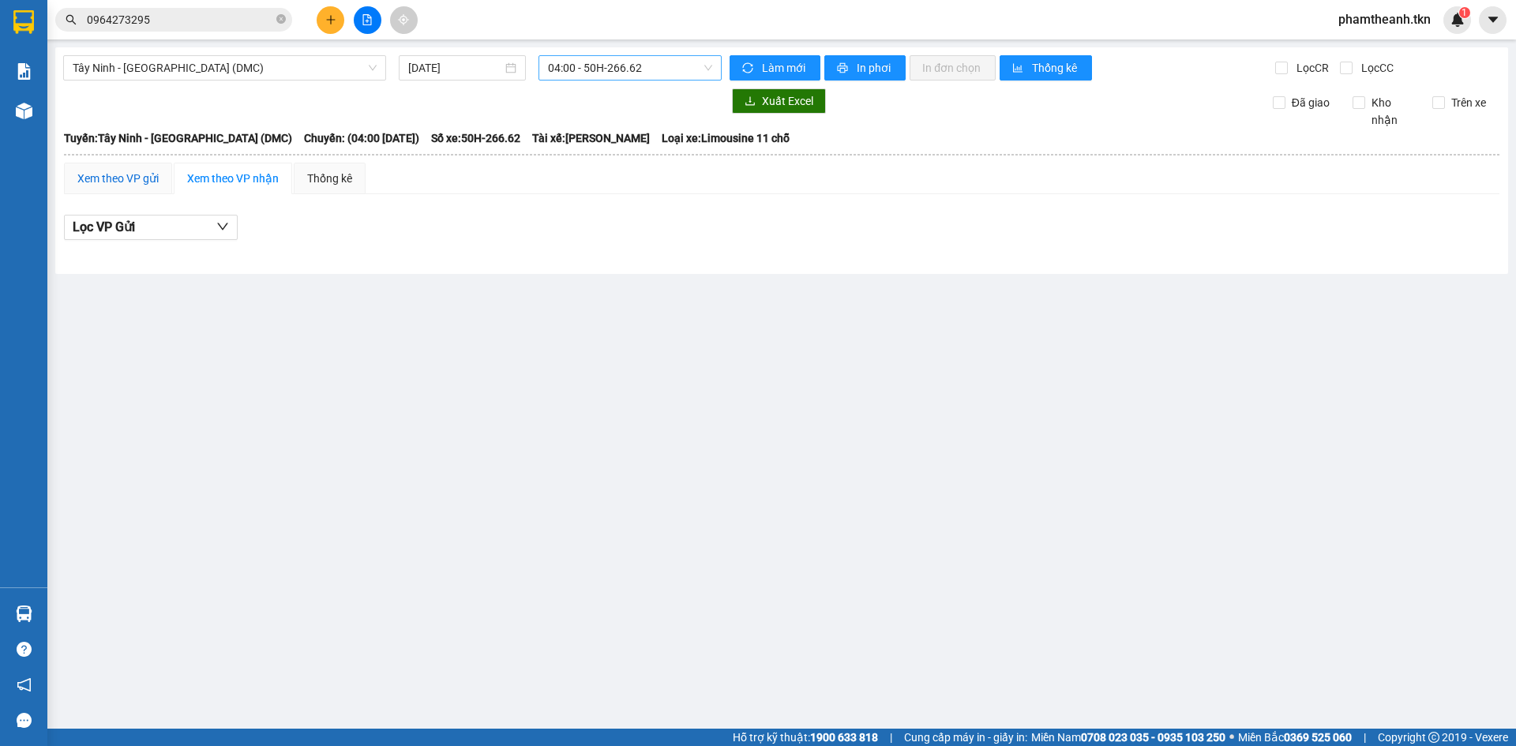
drag, startPoint x: 128, startPoint y: 173, endPoint x: 143, endPoint y: 178, distance: 15.7
click at [127, 173] on div "Xem theo VP gửi" at bounding box center [117, 178] width 81 height 17
click at [209, 228] on button "Lọc VP nhận" at bounding box center [151, 227] width 174 height 25
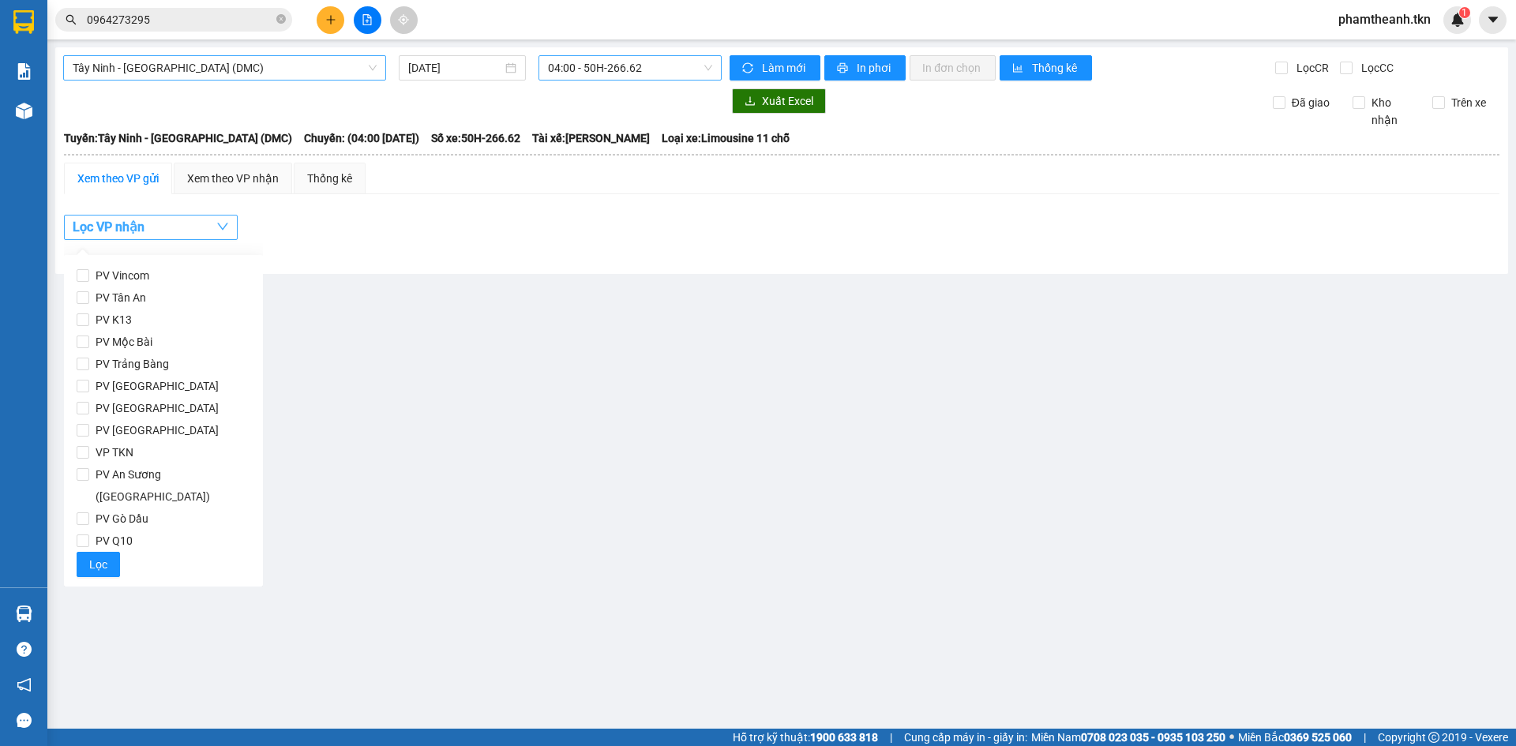
click at [215, 67] on span "Tây Ninh - [GEOGRAPHIC_DATA] (DMC)" at bounding box center [225, 68] width 304 height 24
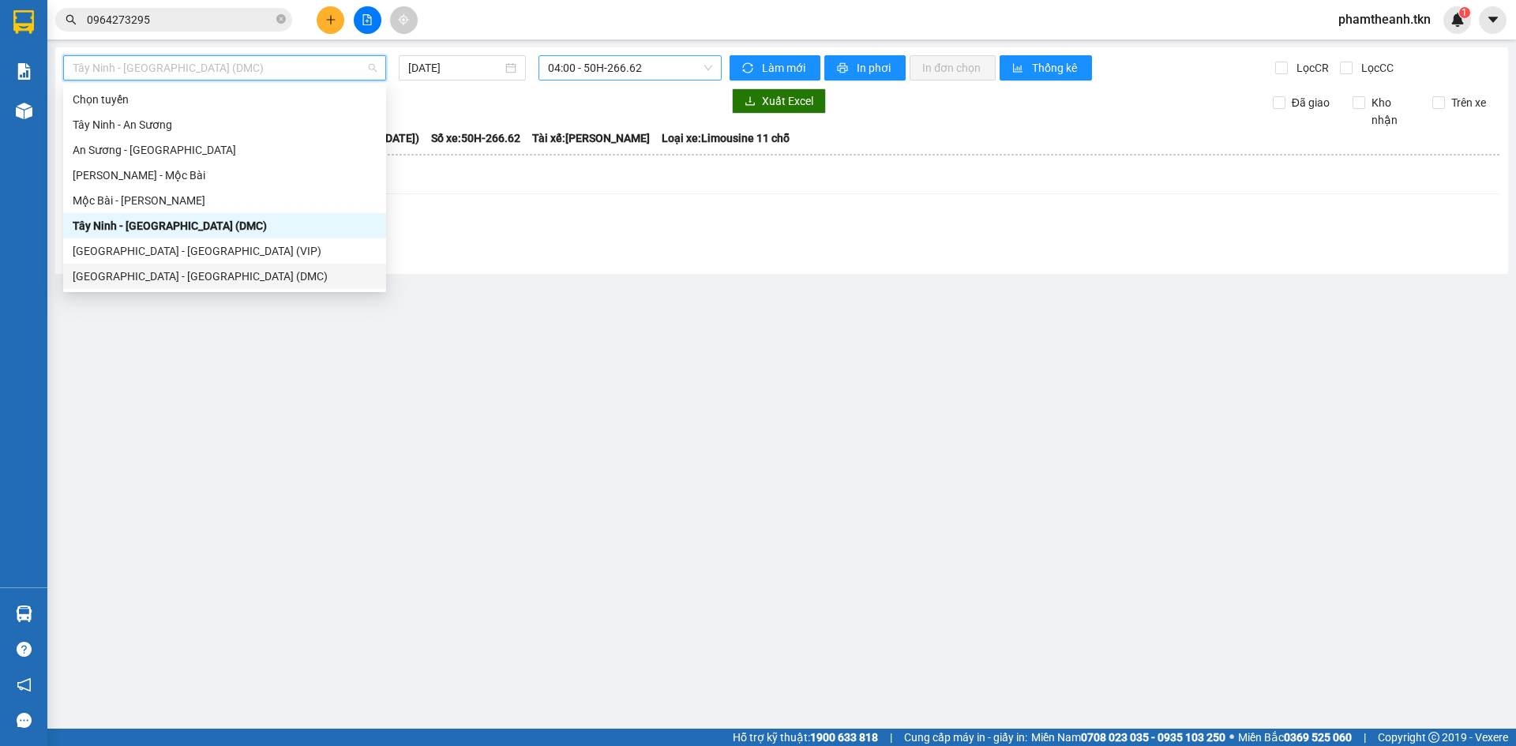
click at [167, 279] on div "[GEOGRAPHIC_DATA] - [GEOGRAPHIC_DATA] (DMC)" at bounding box center [225, 276] width 304 height 17
type input "[DATE]"
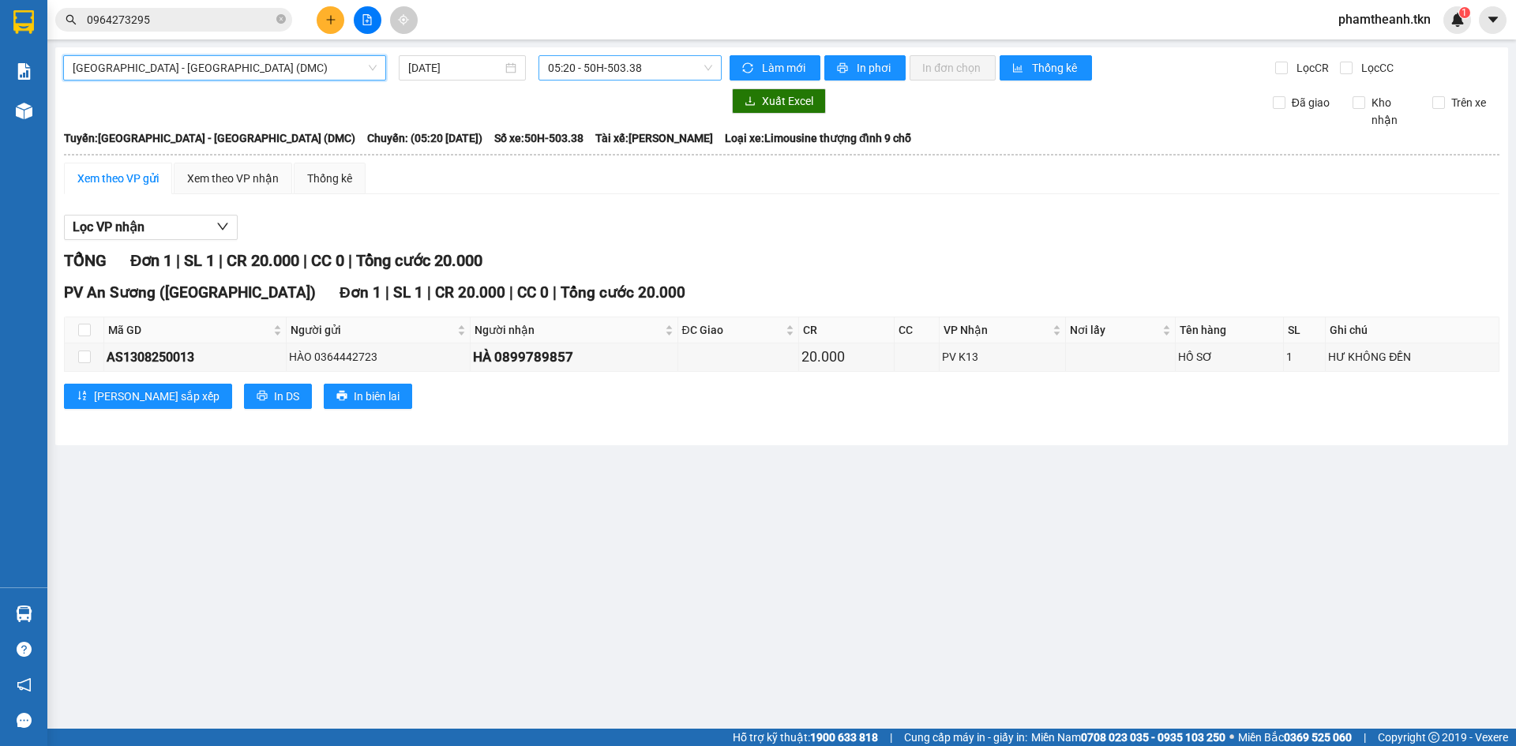
click at [601, 68] on span "05:20 - 50H-503.38" at bounding box center [630, 68] width 164 height 24
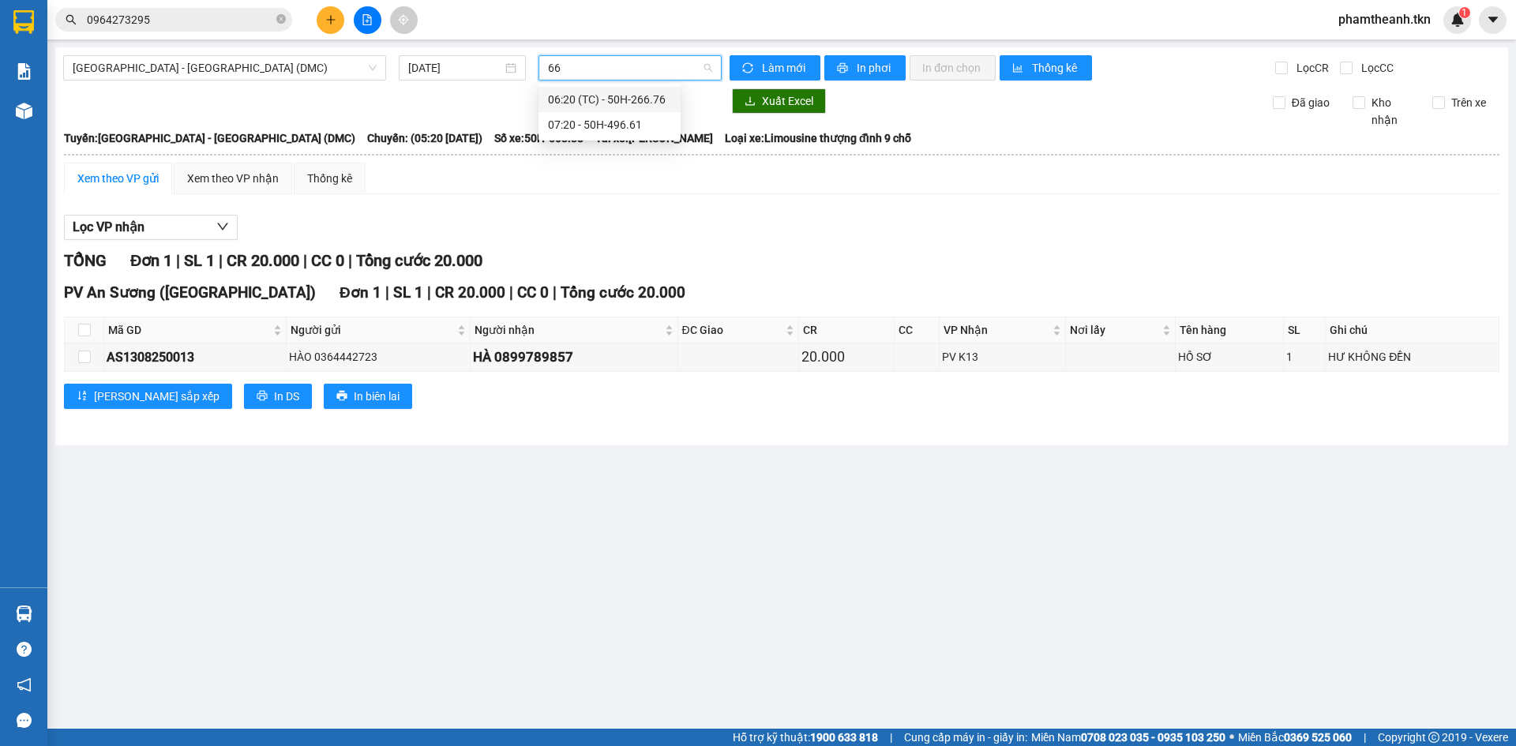
type input "667"
click at [599, 95] on div "06:20 (TC) - 50H-266.76" at bounding box center [609, 99] width 123 height 17
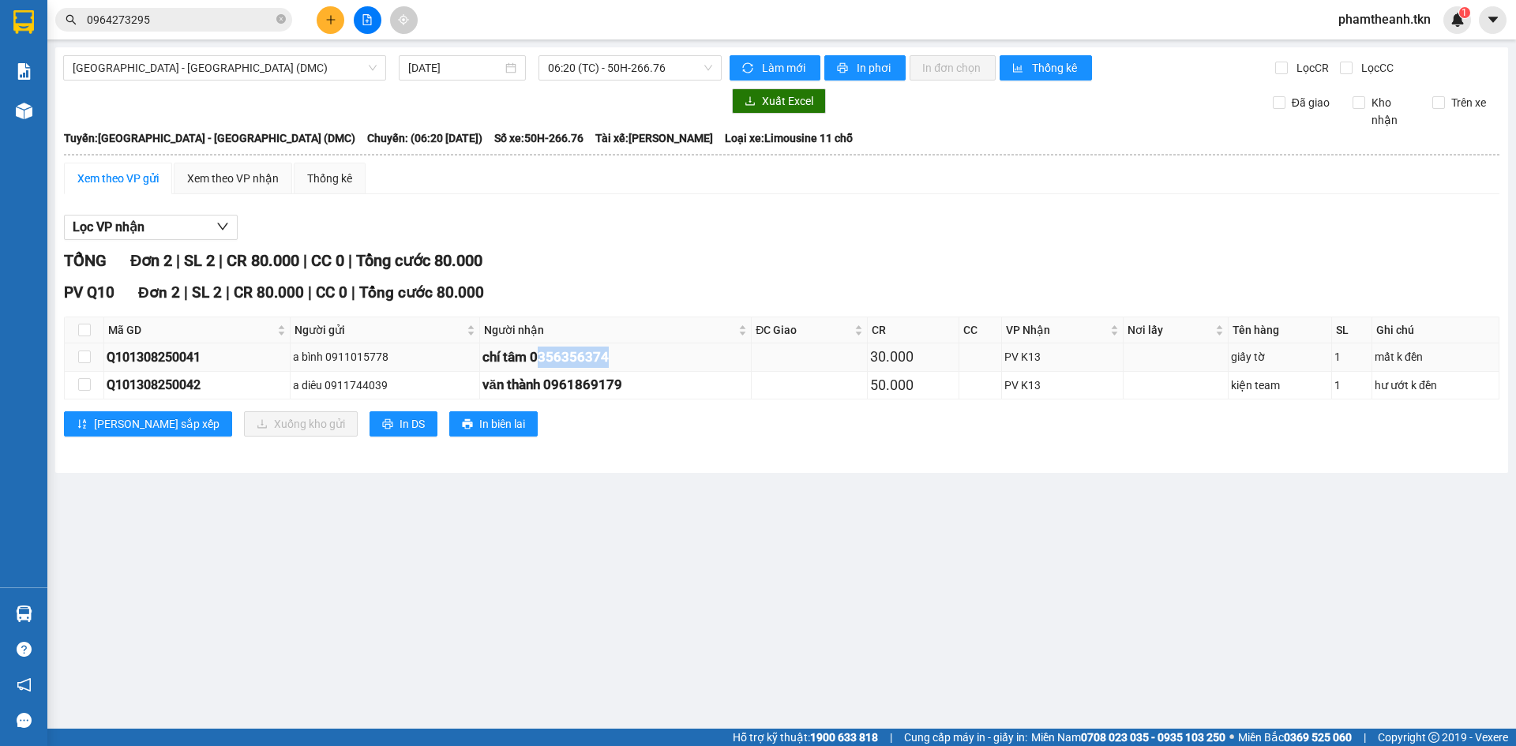
drag, startPoint x: 540, startPoint y: 354, endPoint x: 620, endPoint y: 362, distance: 80.8
click at [620, 362] on div "chí tâm 0356356374" at bounding box center [615, 357] width 266 height 21
click at [621, 358] on div "chí tâm 0356356374" at bounding box center [615, 357] width 266 height 21
drag, startPoint x: 531, startPoint y: 354, endPoint x: 621, endPoint y: 360, distance: 90.2
click at [621, 360] on div "chí tâm 0356356374" at bounding box center [615, 357] width 266 height 21
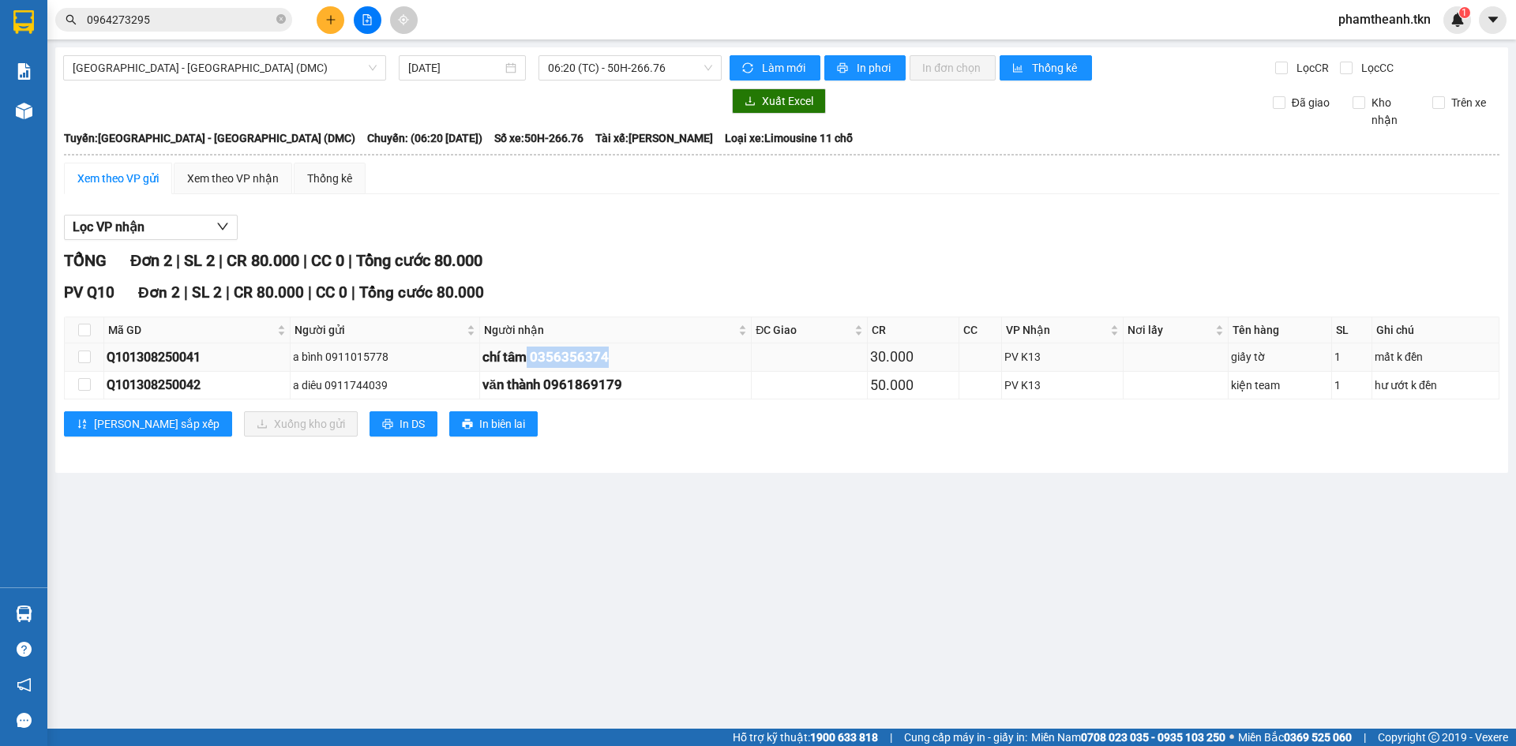
copy div "0356356374"
drag, startPoint x: 197, startPoint y: 352, endPoint x: 106, endPoint y: 353, distance: 91.6
click at [106, 353] on td "Q101308250041" at bounding box center [197, 357] width 186 height 28
copy div "Q101308250041"
click at [279, 18] on icon "close-circle" at bounding box center [280, 18] width 9 height 9
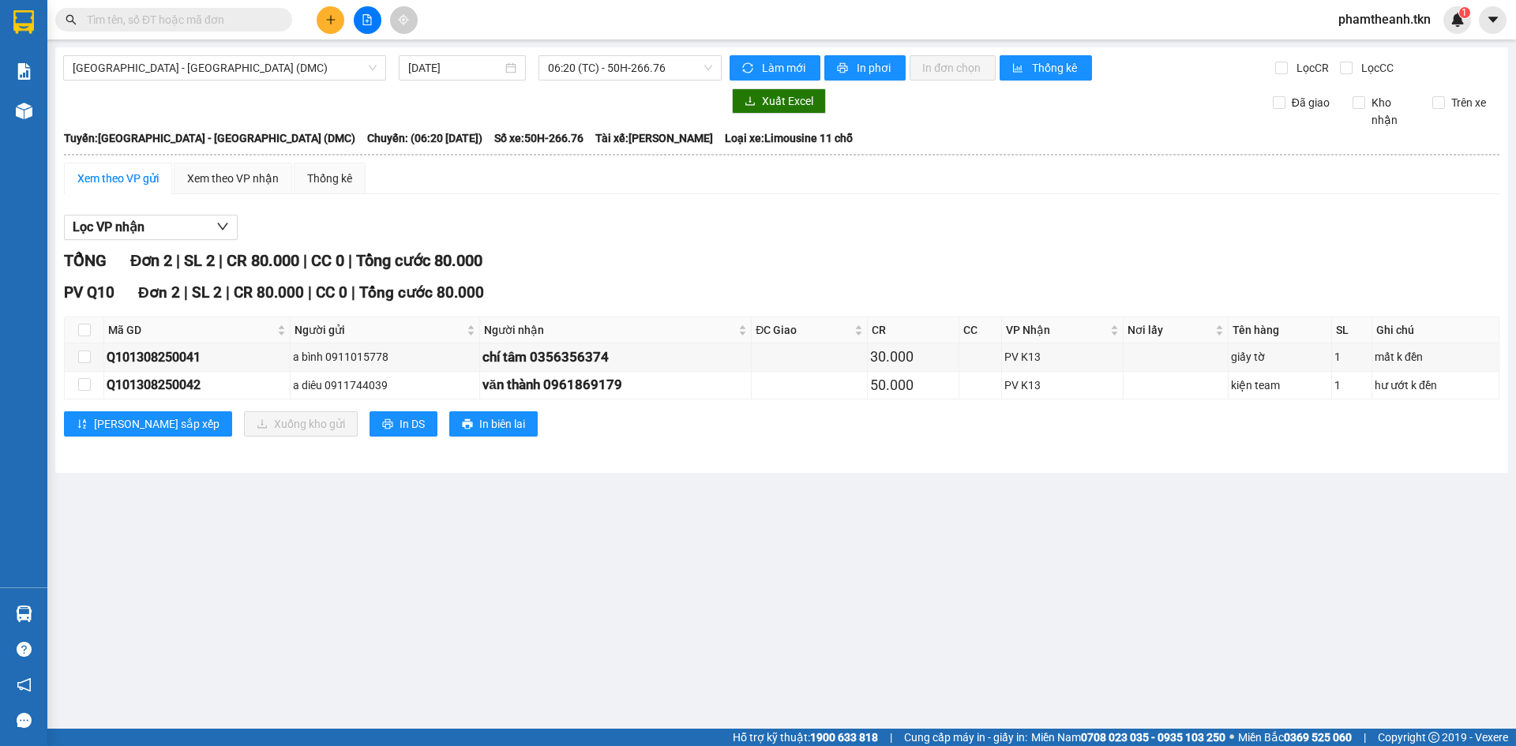
click at [205, 17] on input "text" at bounding box center [180, 19] width 186 height 17
paste input "Q101308250041"
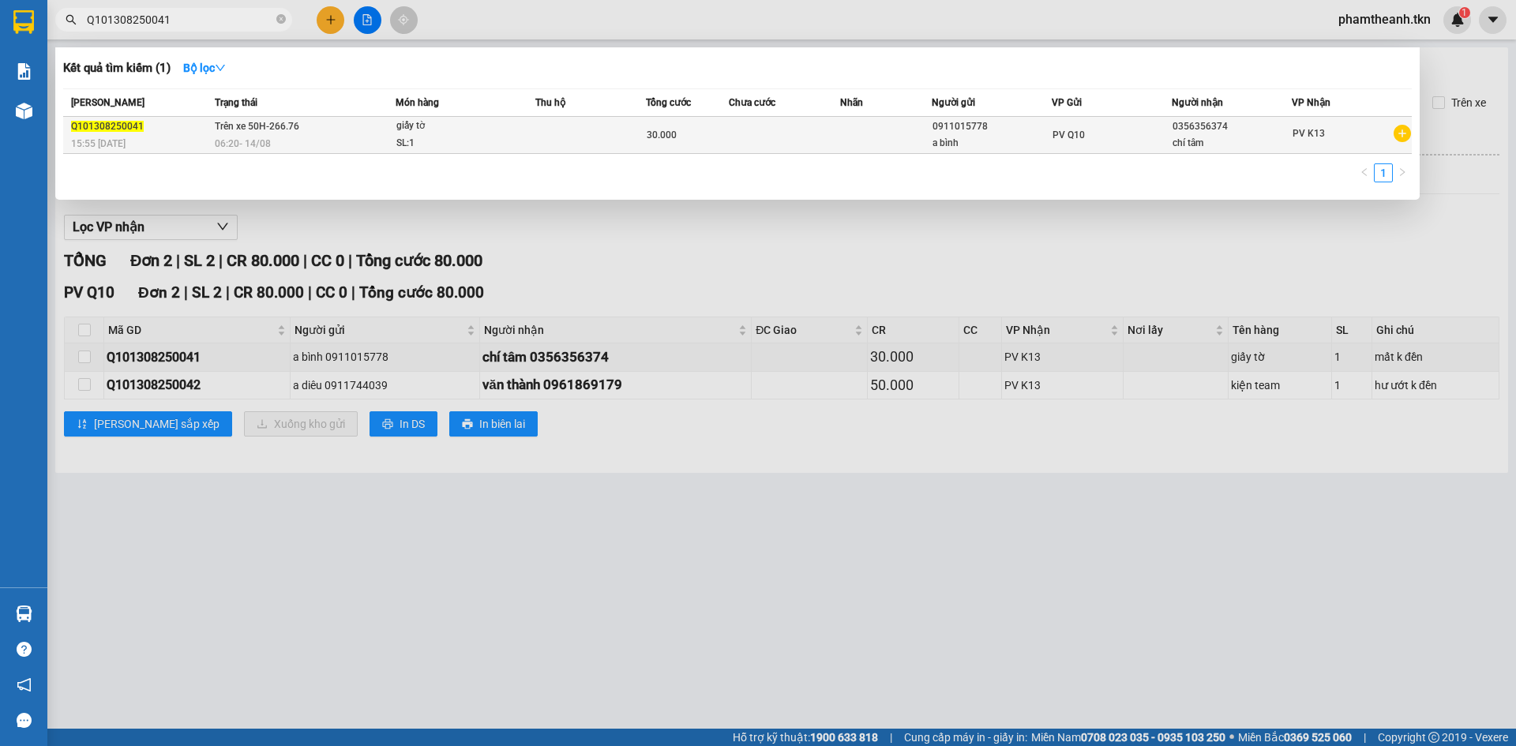
type input "Q101308250041"
click at [789, 141] on td at bounding box center [784, 135] width 111 height 37
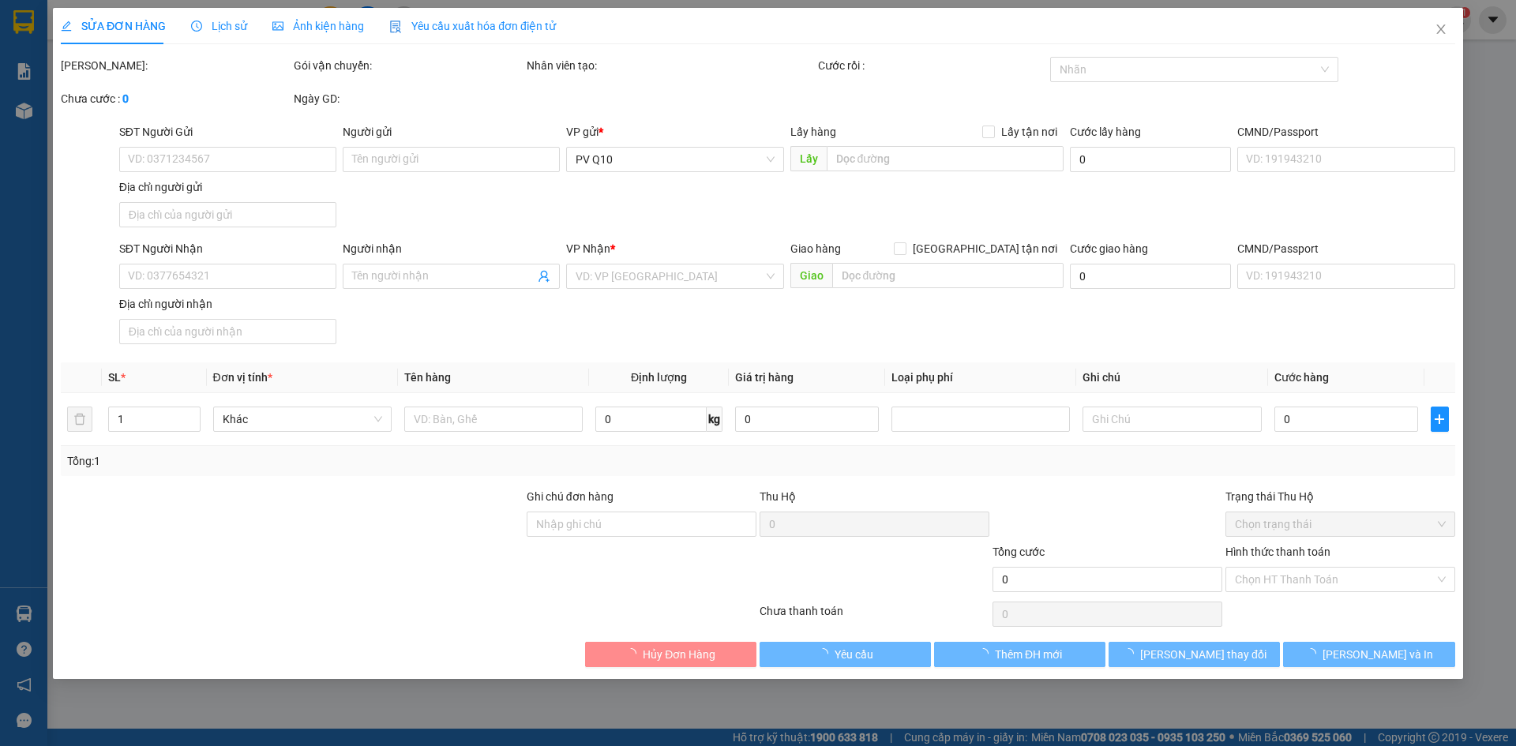
type input "0911015778"
type input "a bình"
type input "0356356374"
type input "chí tâm"
type input "30.000"
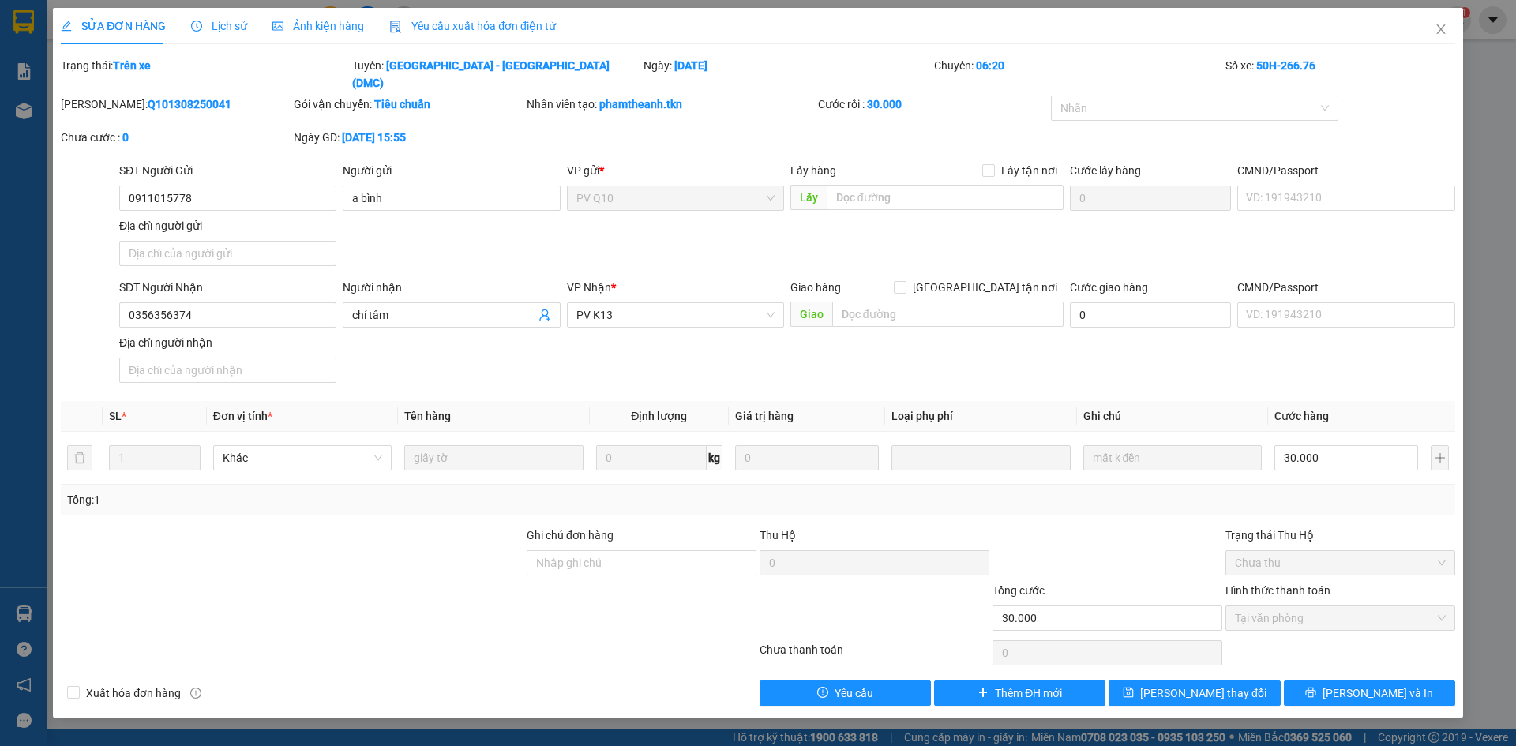
click at [231, 17] on div "Lịch sử" at bounding box center [219, 25] width 56 height 17
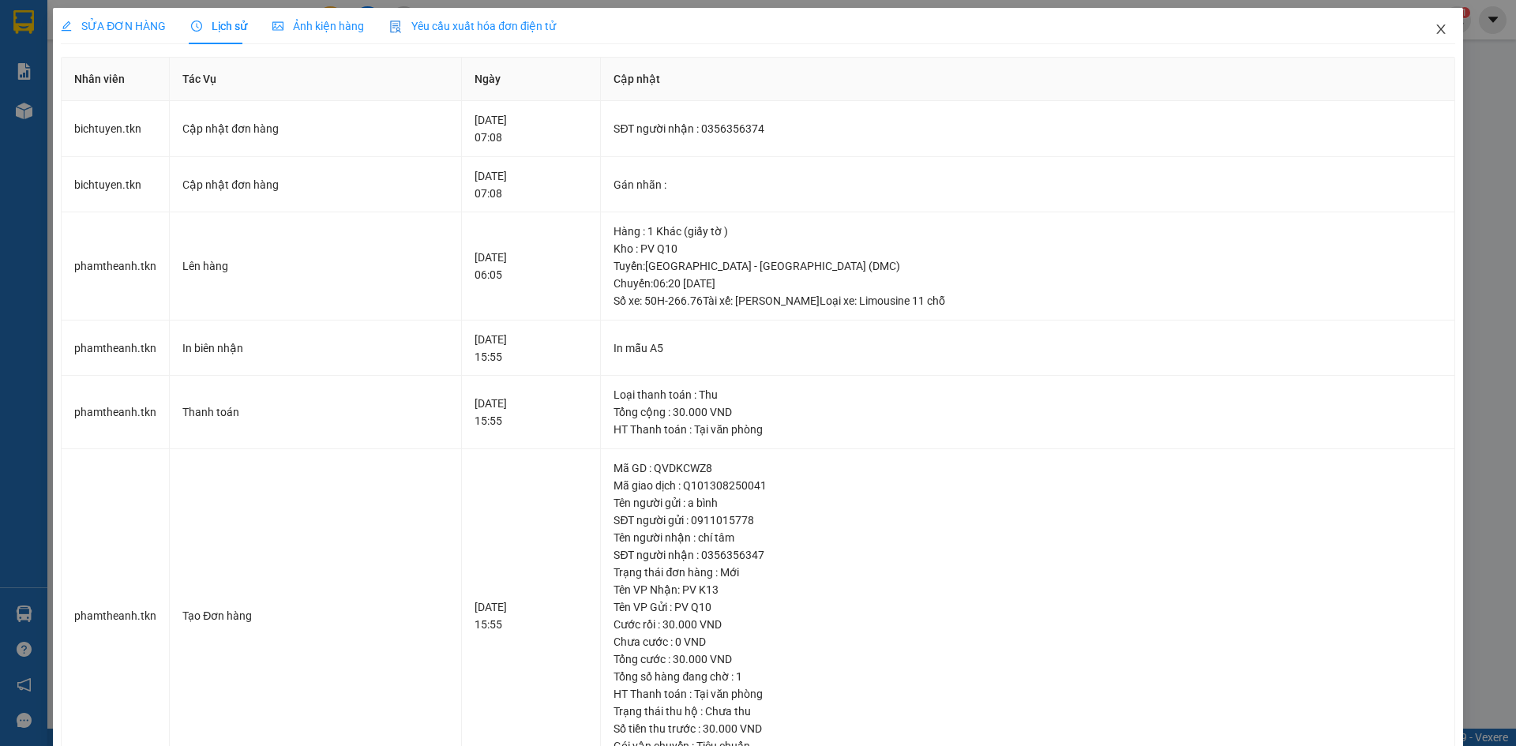
click at [1434, 32] on icon "close" at bounding box center [1440, 29] width 13 height 13
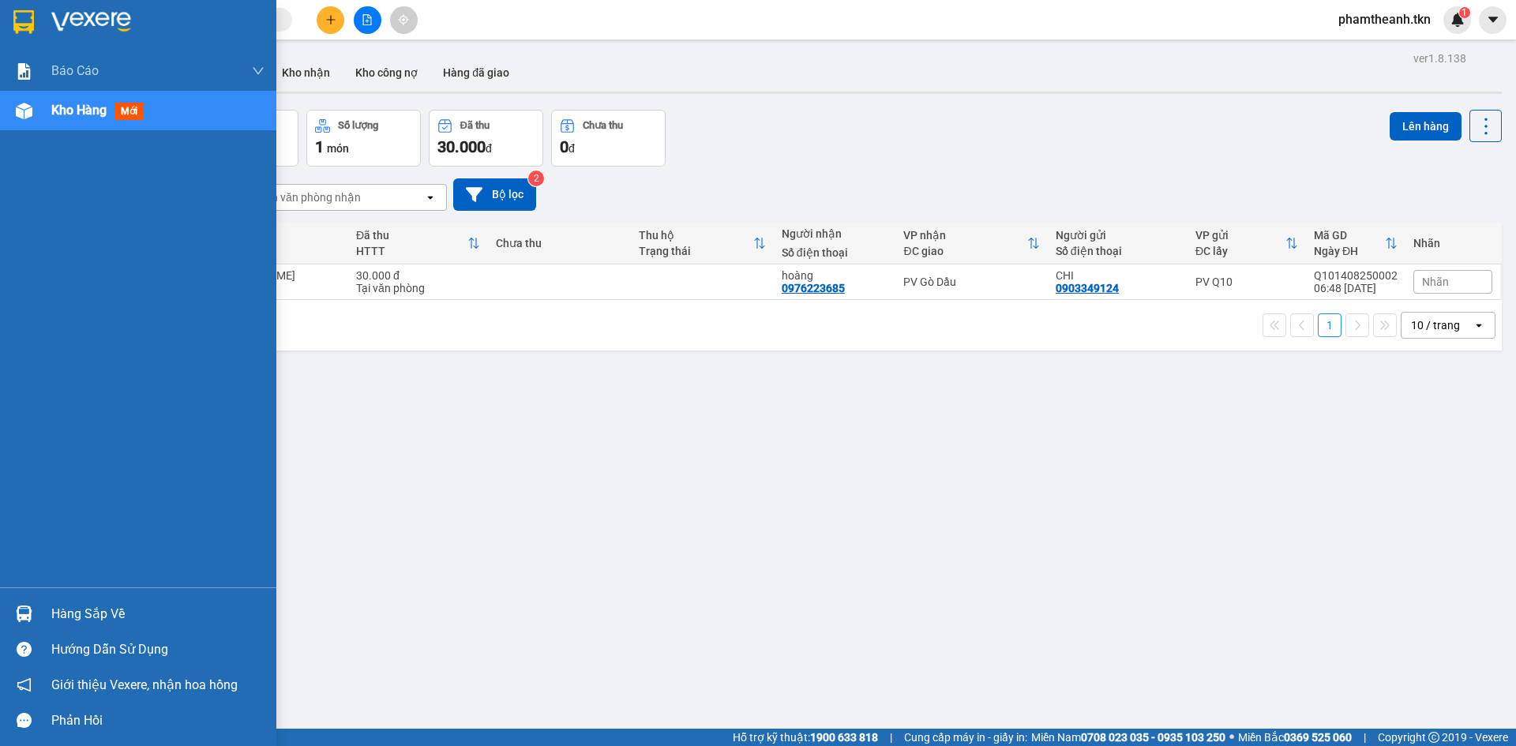
click at [57, 608] on div "Hàng sắp về" at bounding box center [157, 614] width 213 height 24
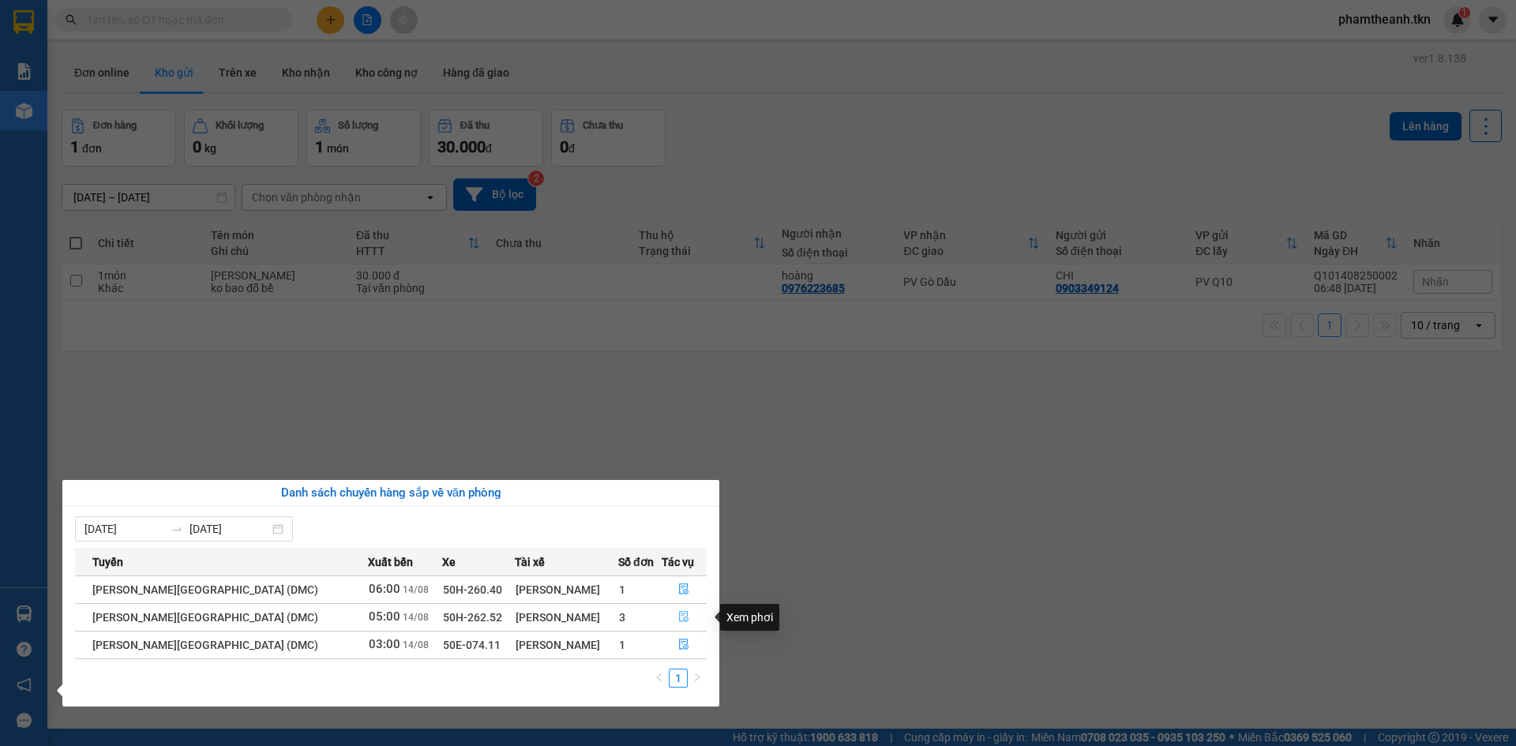
click at [684, 613] on icon "file-done" at bounding box center [683, 616] width 11 height 11
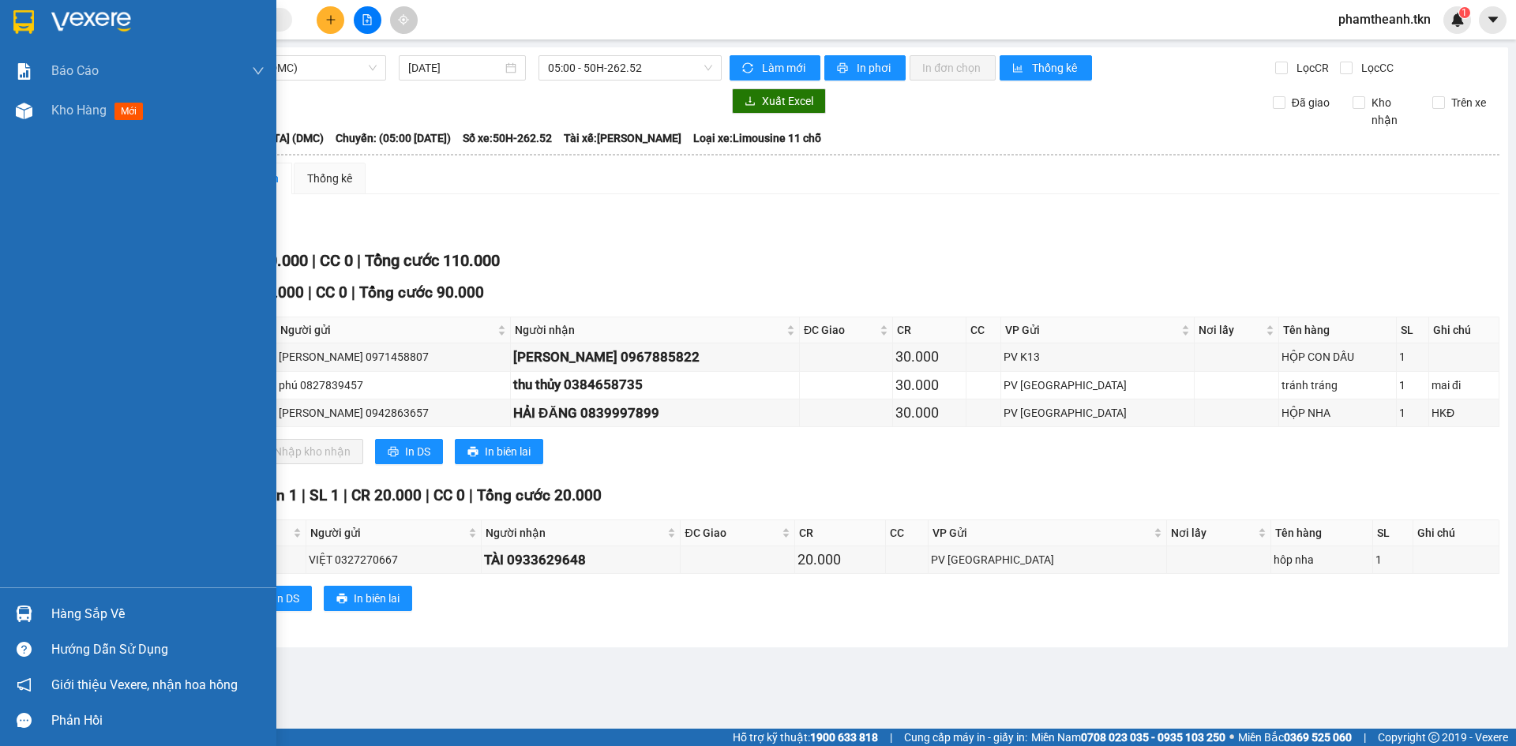
click at [129, 612] on div "Hàng sắp về" at bounding box center [157, 614] width 213 height 24
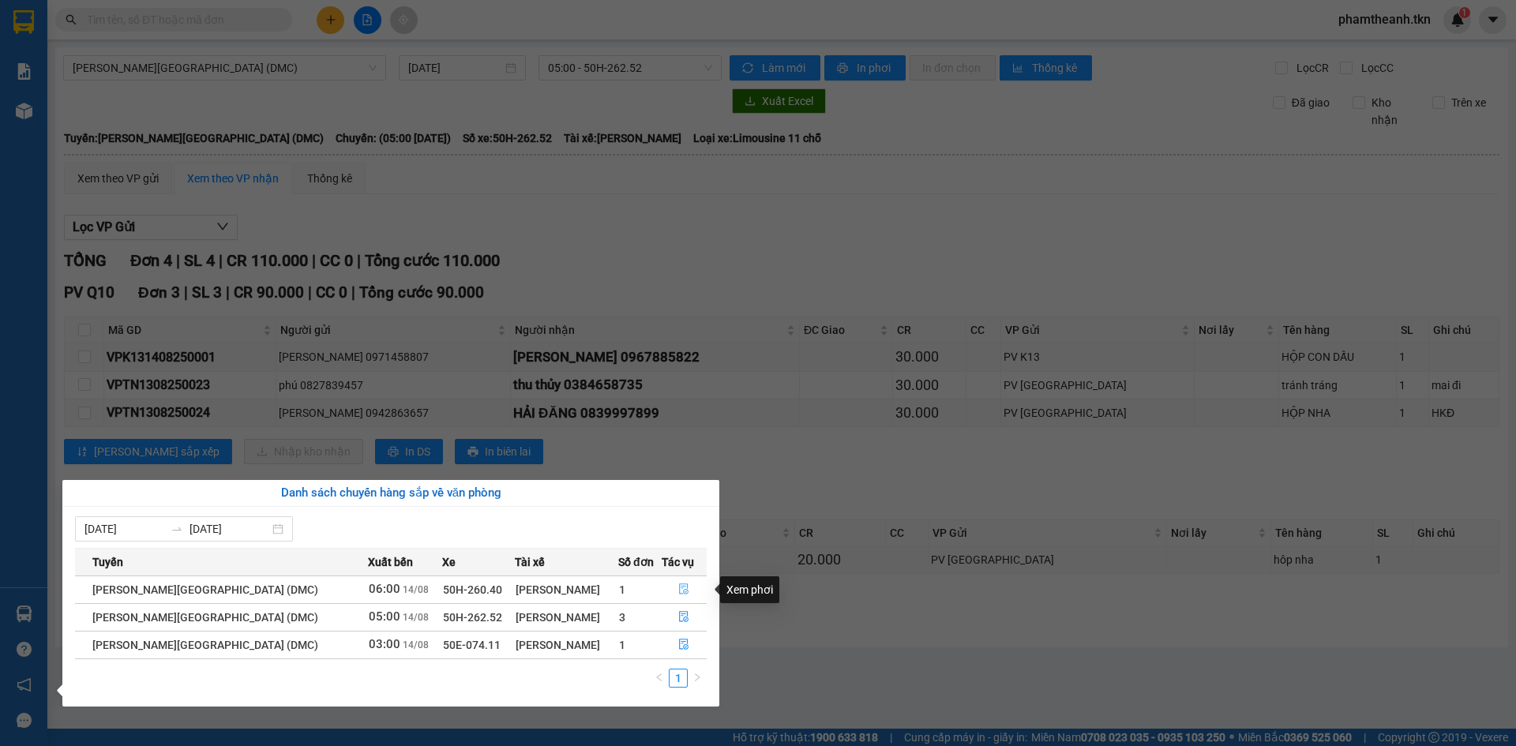
click at [680, 585] on icon "file-done" at bounding box center [683, 588] width 11 height 11
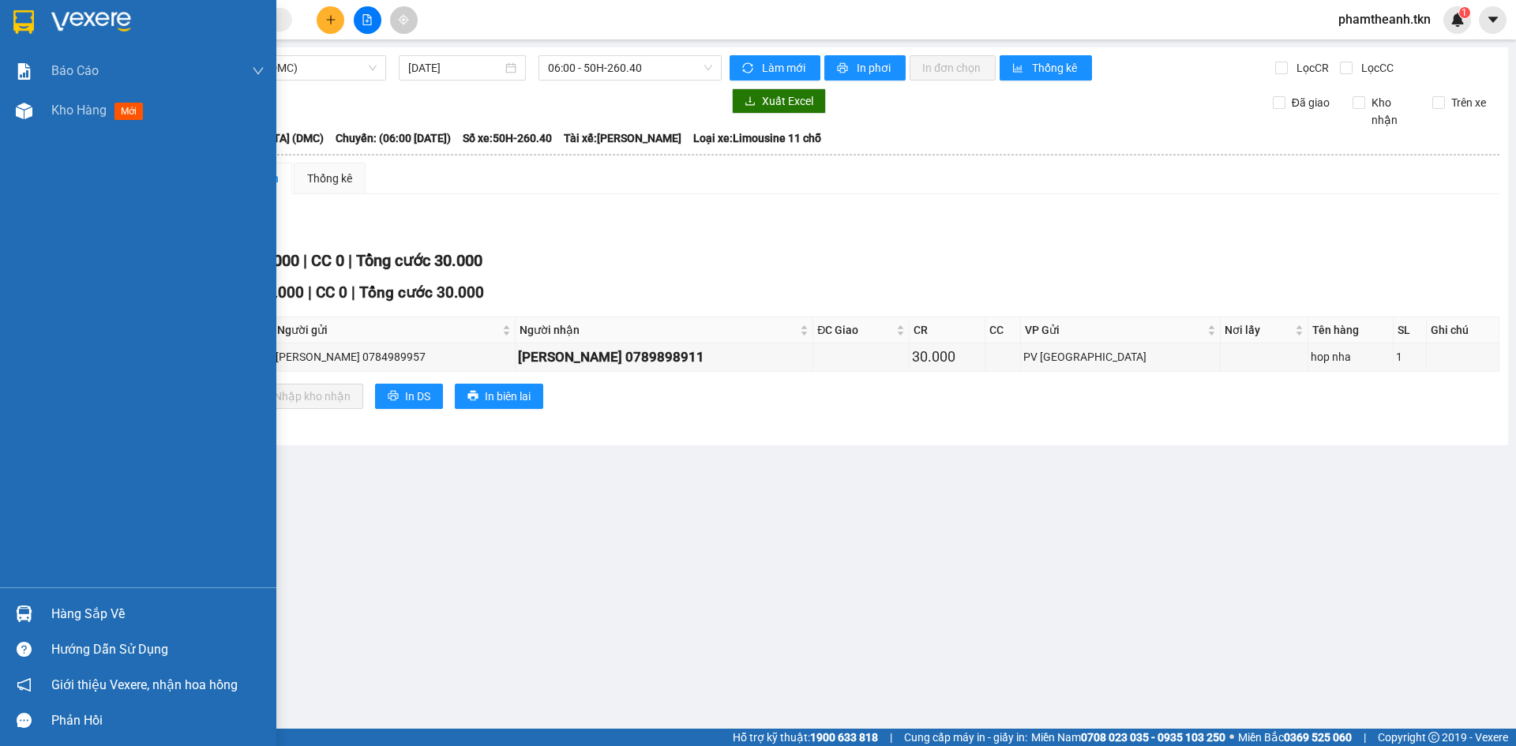
drag, startPoint x: 47, startPoint y: 605, endPoint x: 69, endPoint y: 602, distance: 21.5
click at [48, 605] on div "Hàng sắp về" at bounding box center [138, 614] width 276 height 36
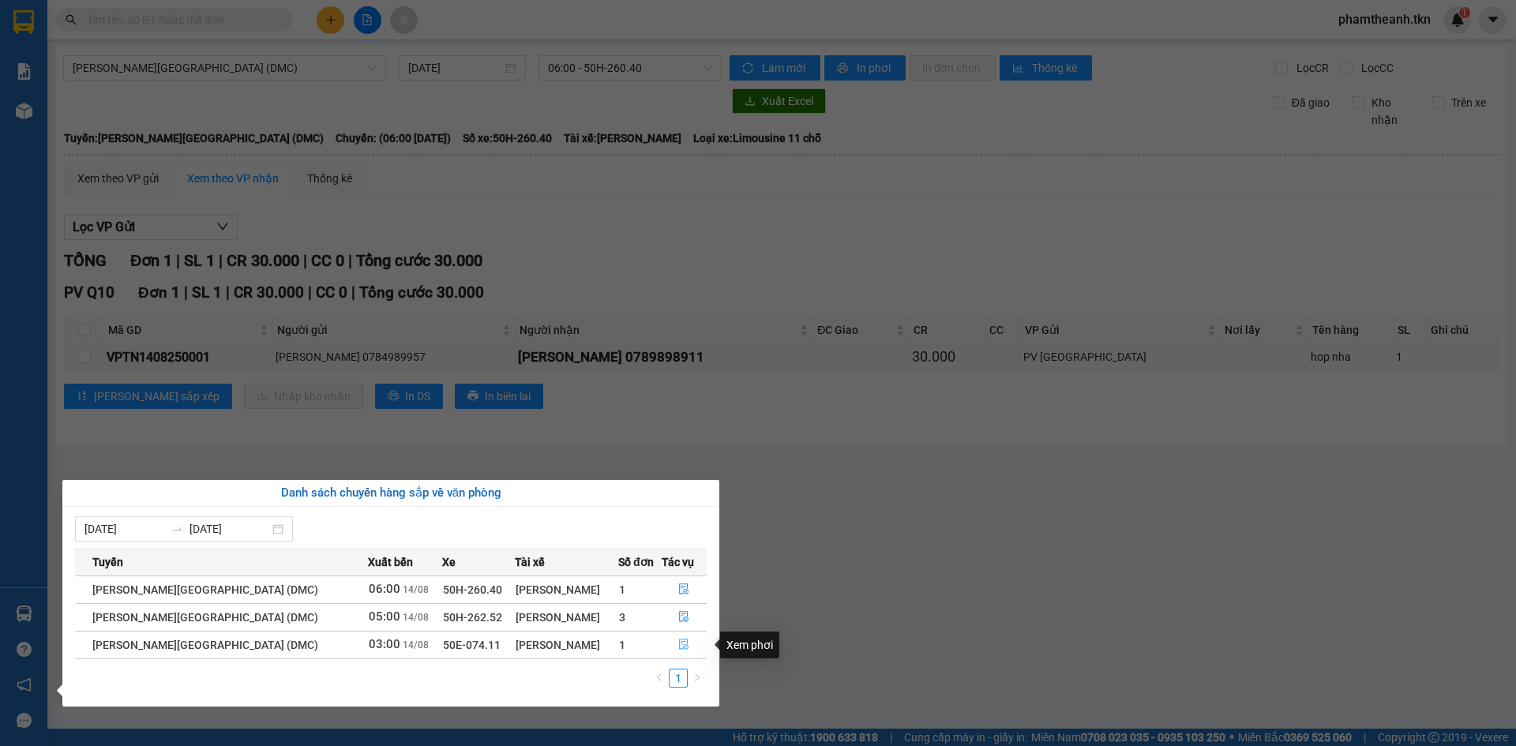
click at [678, 645] on icon "file-done" at bounding box center [683, 644] width 11 height 11
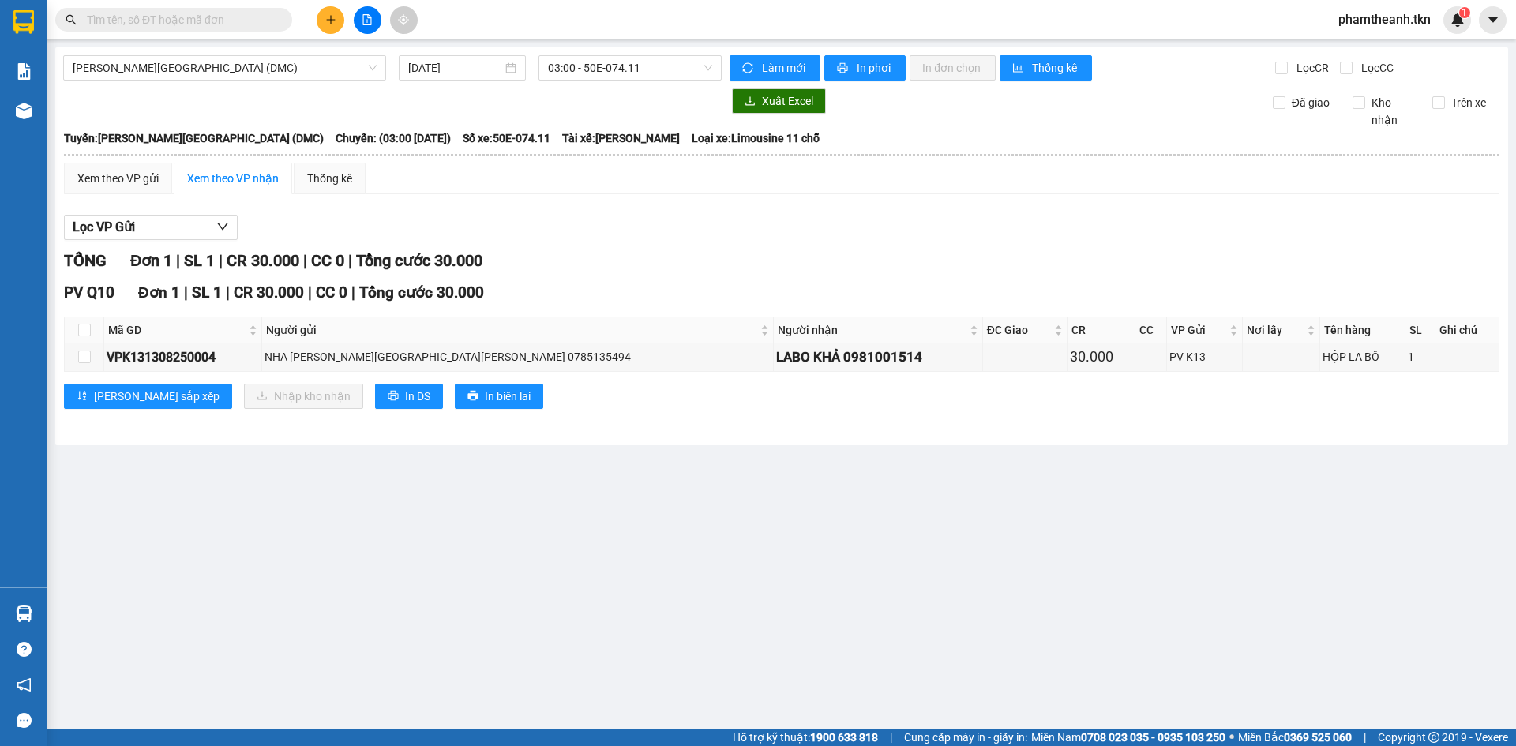
click at [219, 23] on input "text" at bounding box center [180, 19] width 186 height 17
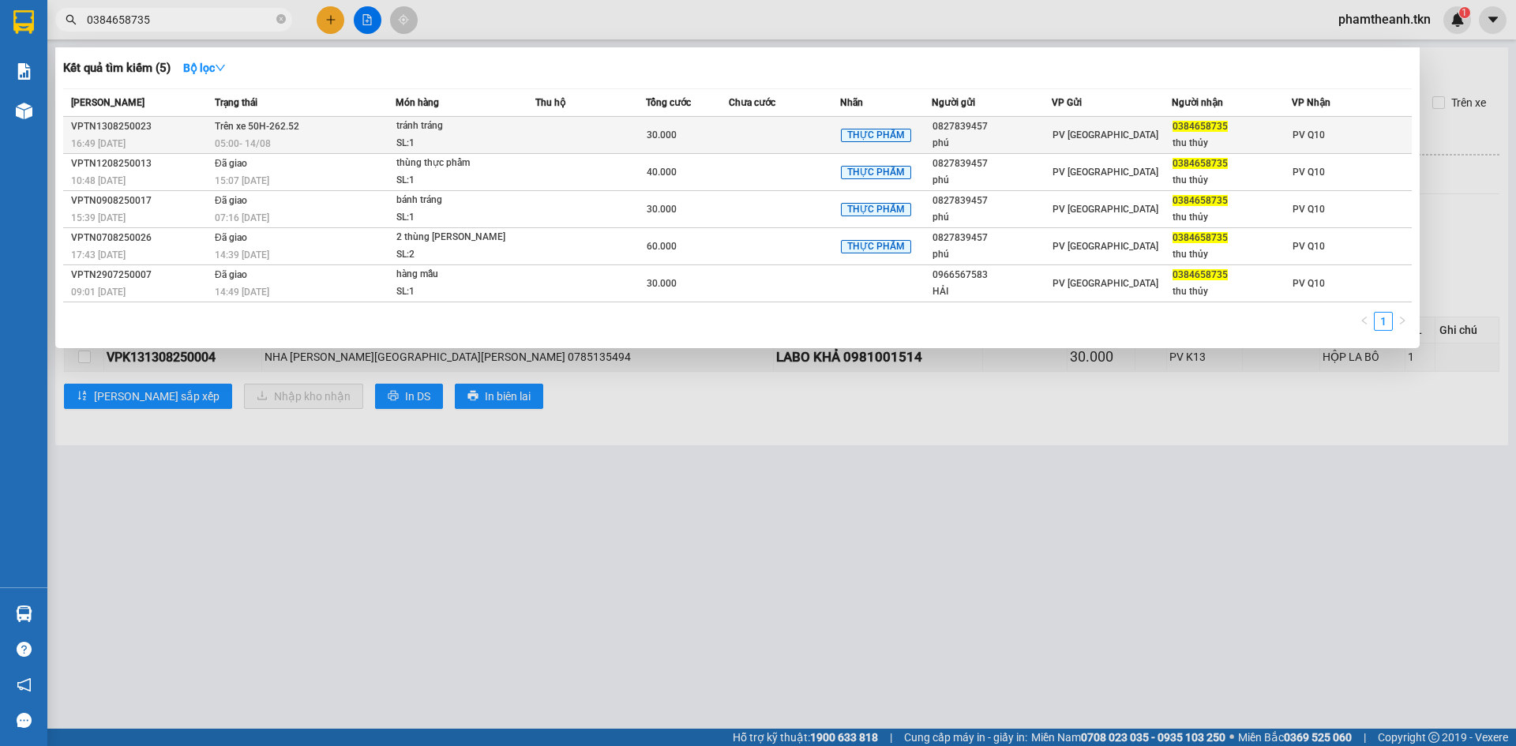
type input "0384658735"
click at [635, 133] on td at bounding box center [590, 135] width 111 height 37
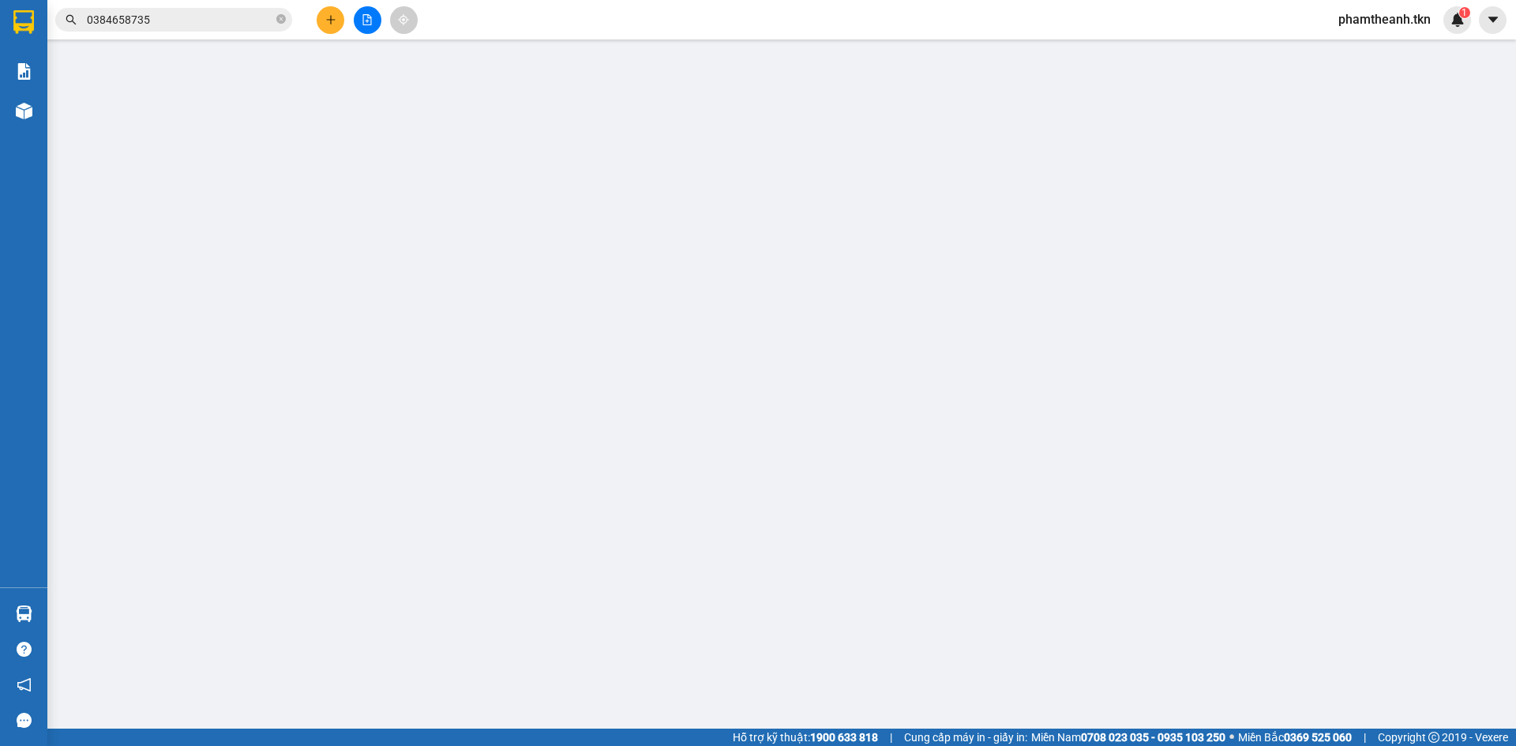
type input "0827839457"
type input "phú"
type input "0384658735"
type input "thu thủy"
type input "30.000"
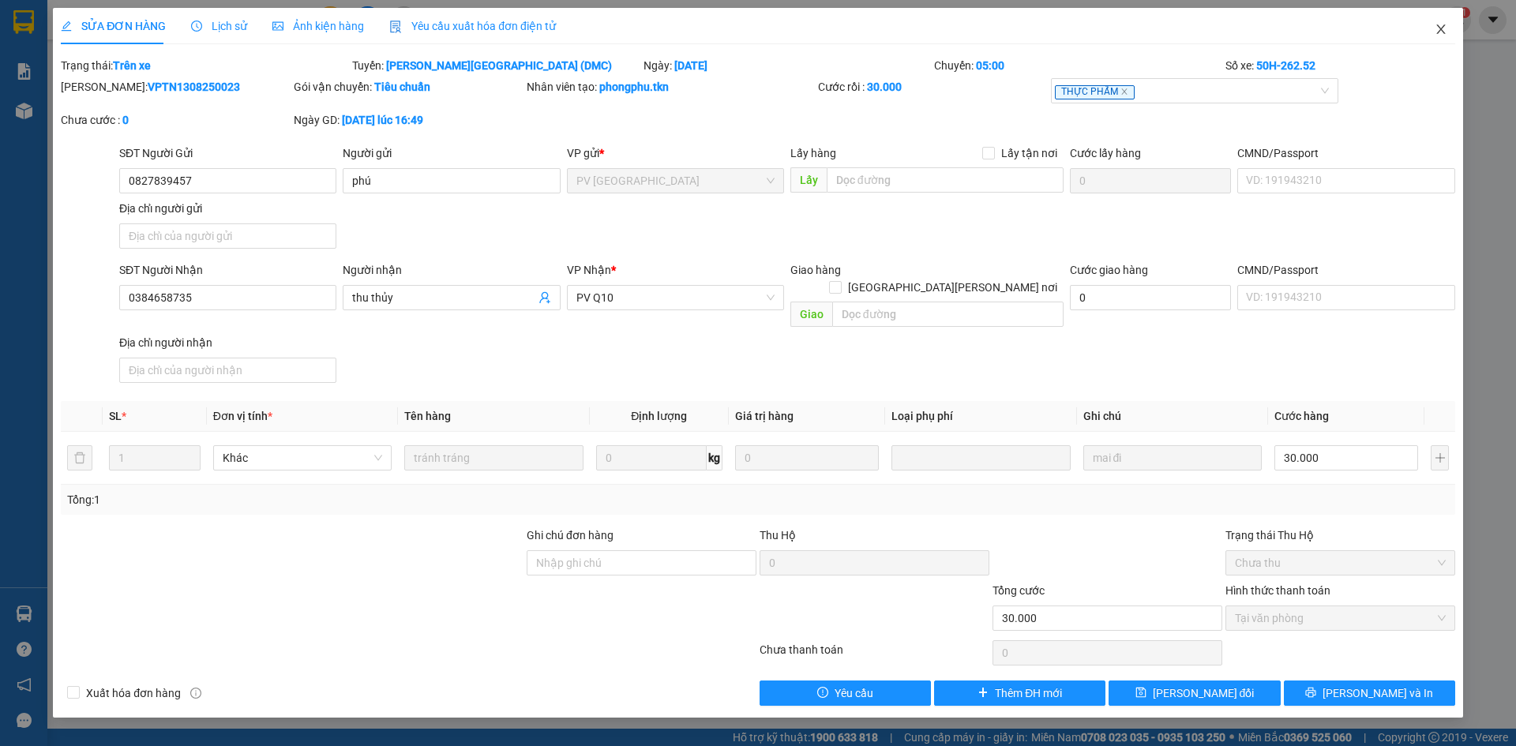
click at [1430, 24] on span "Close" at bounding box center [1441, 30] width 44 height 44
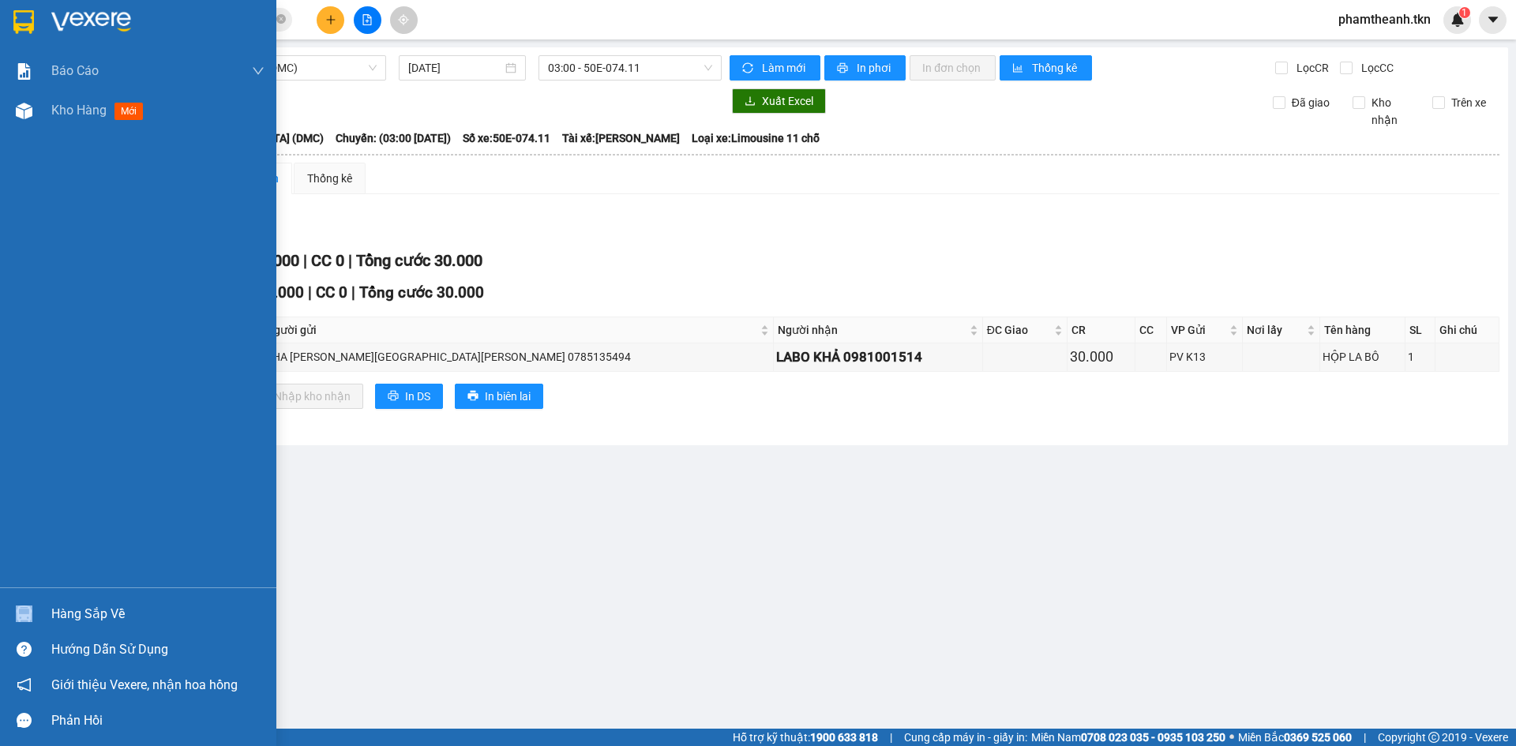
click at [123, 602] on div "Hàng sắp về" at bounding box center [138, 614] width 276 height 36
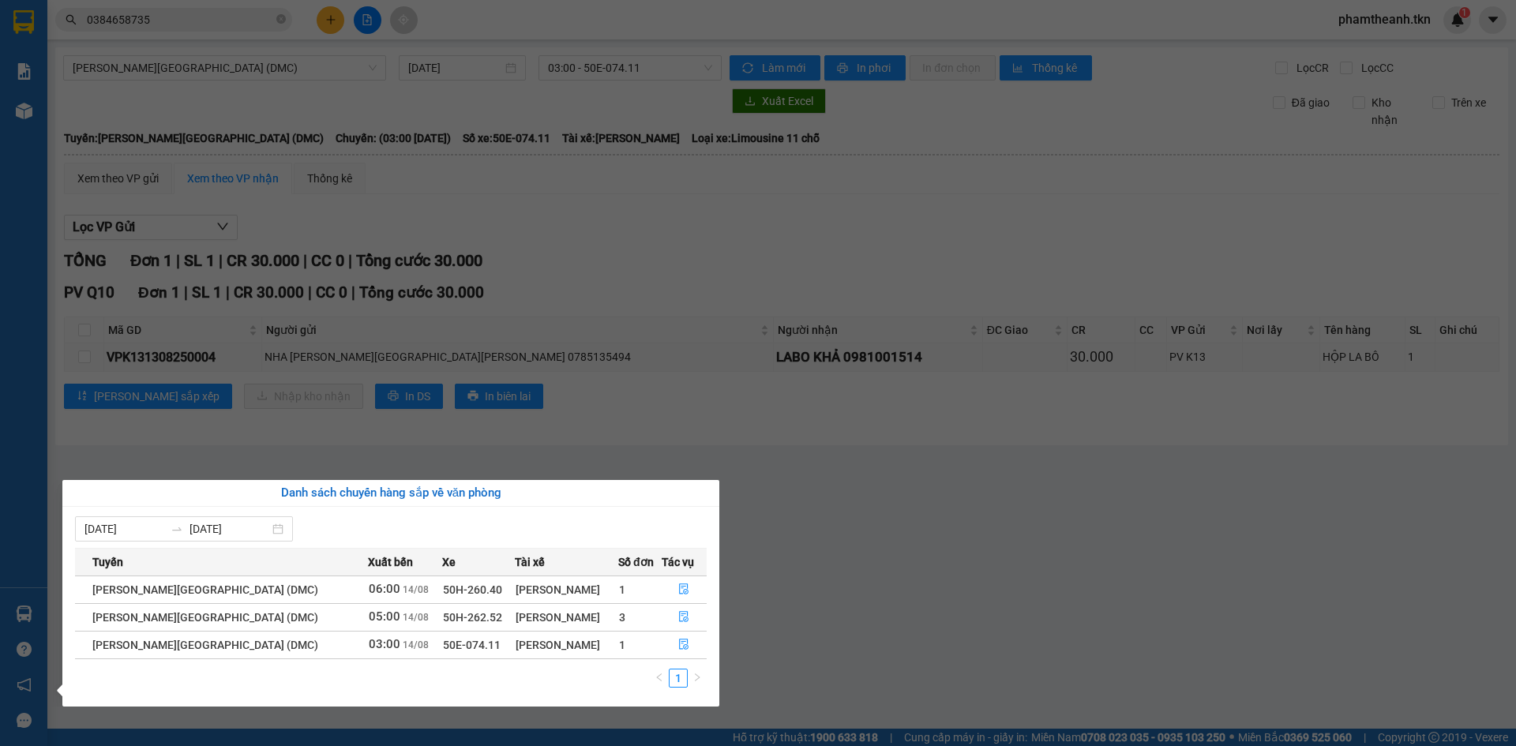
click at [398, 498] on div "Danh sách chuyến hàng sắp về văn phòng" at bounding box center [391, 493] width 632 height 19
click at [131, 56] on section "Kết quả tìm kiếm ( 5 ) Bộ lọc Mã ĐH Trạng thái Món hàng Thu hộ Tổng cước Chưa c…" at bounding box center [758, 373] width 1516 height 746
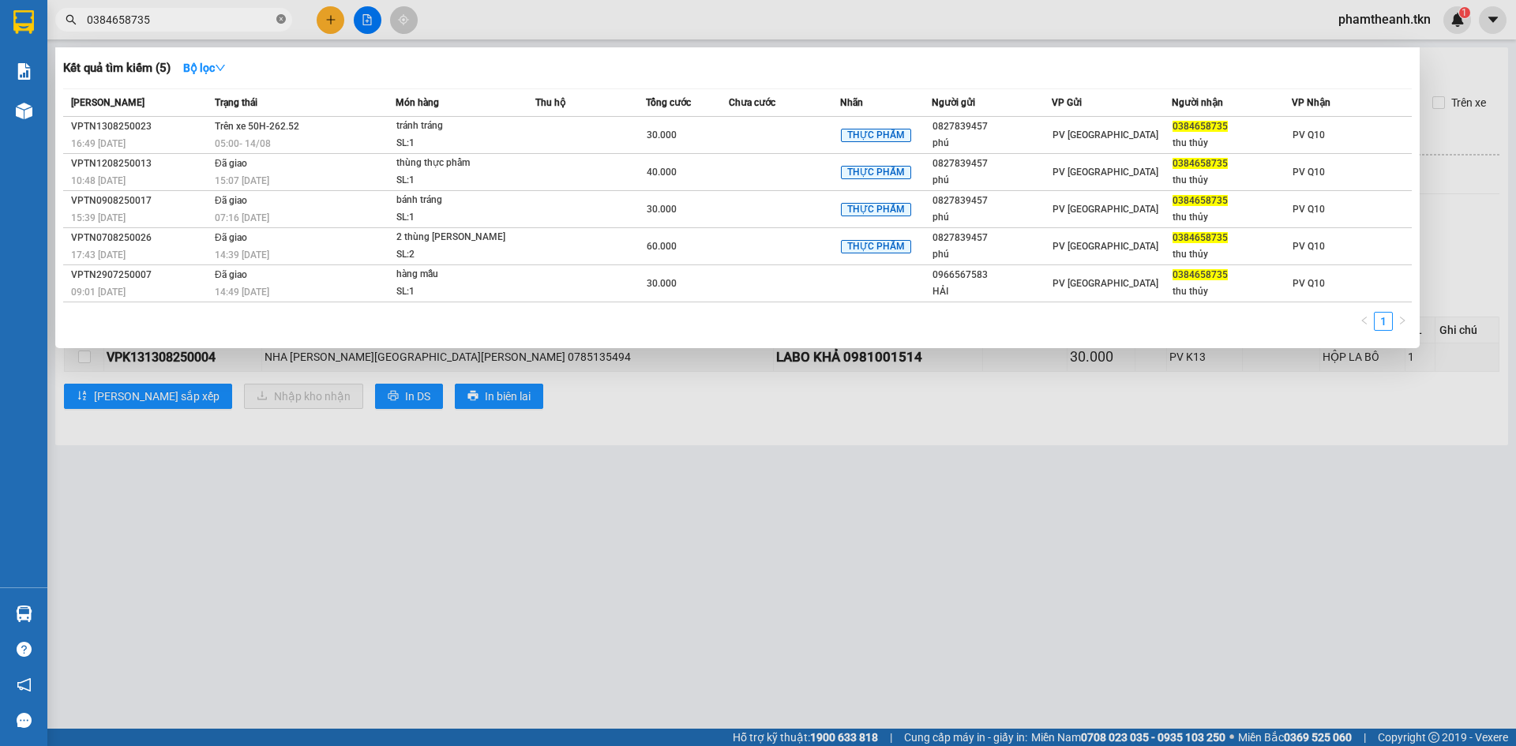
click at [281, 21] on icon "close-circle" at bounding box center [280, 18] width 9 height 9
click at [485, 506] on div at bounding box center [758, 373] width 1516 height 746
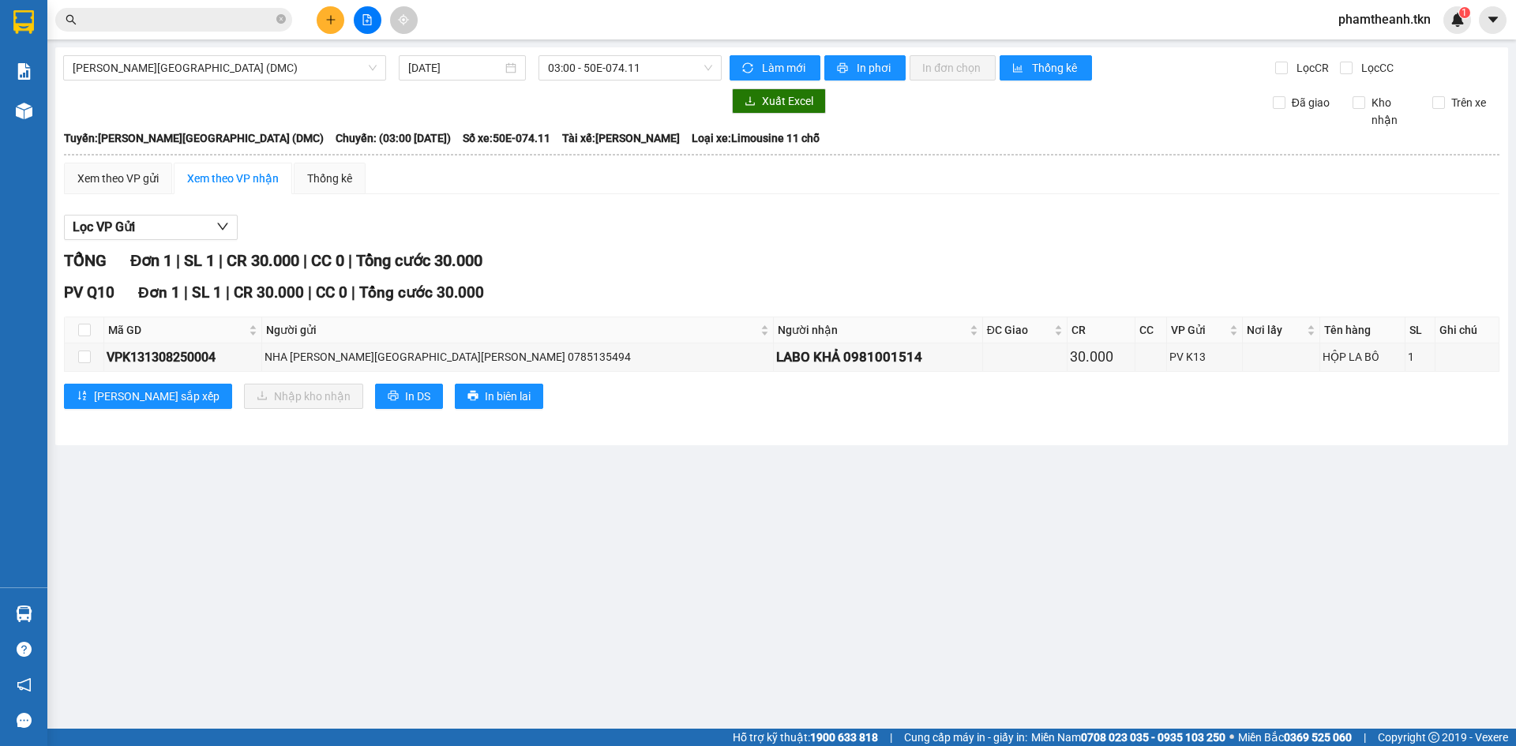
click at [334, 17] on icon "plus" at bounding box center [330, 19] width 11 height 11
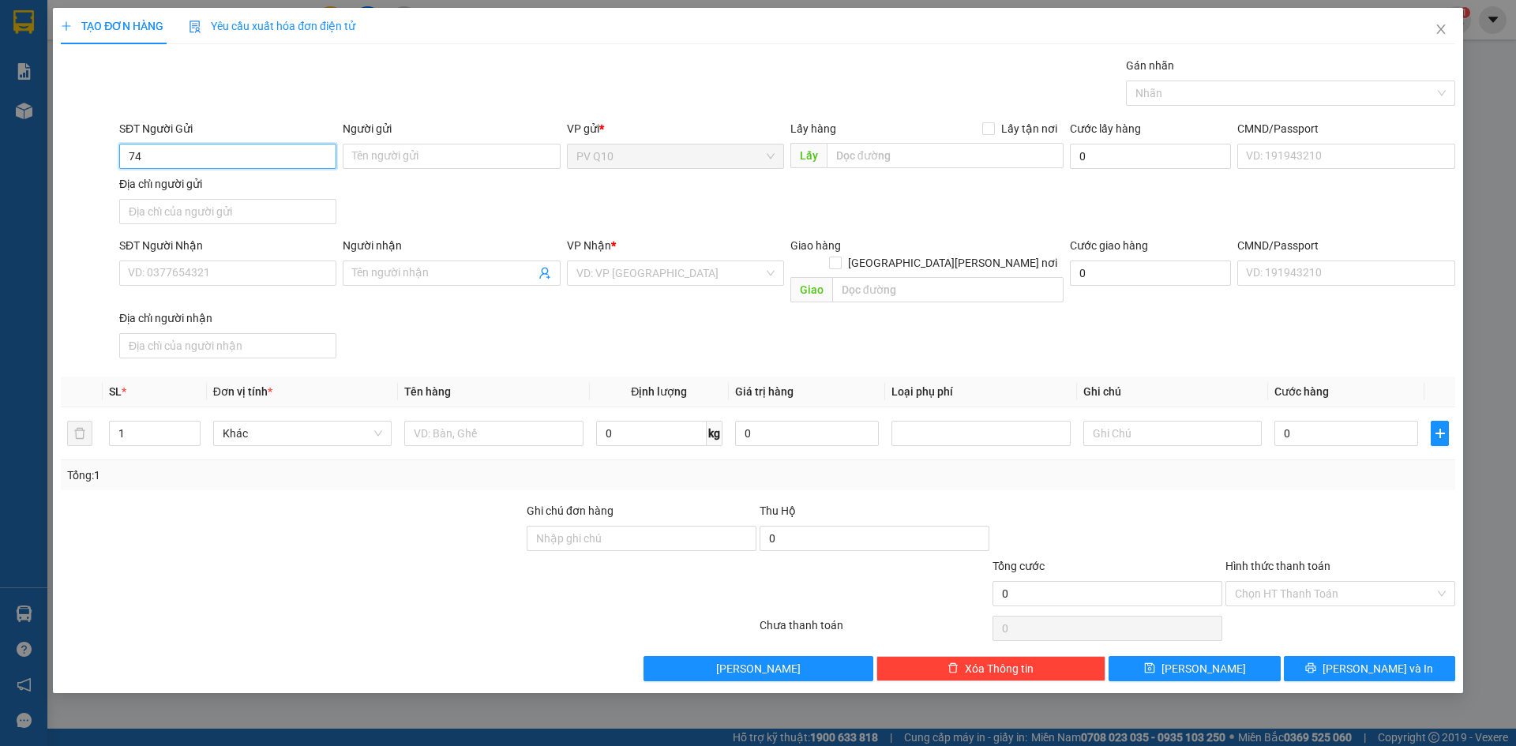
type input "745"
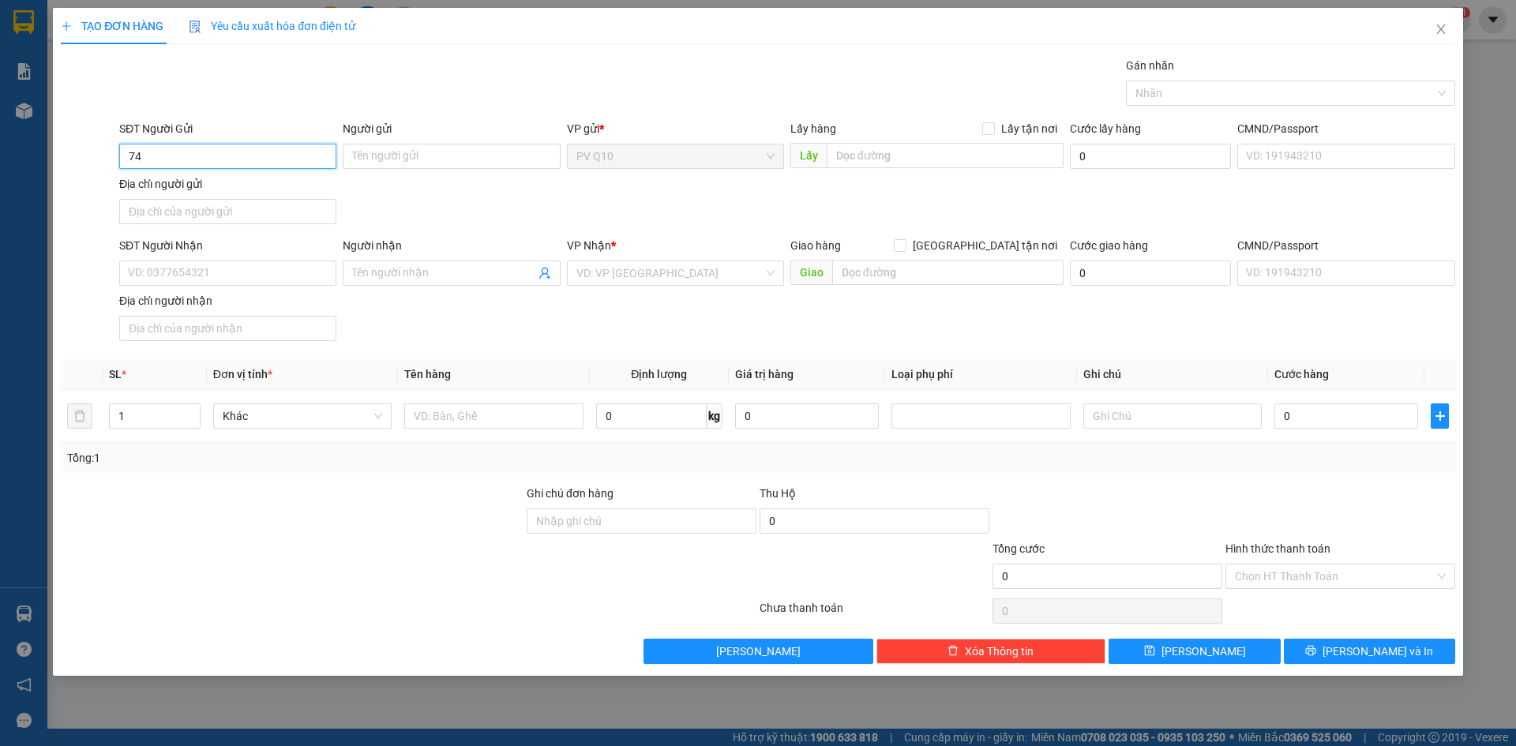
type input "7"
type input "0896857745"
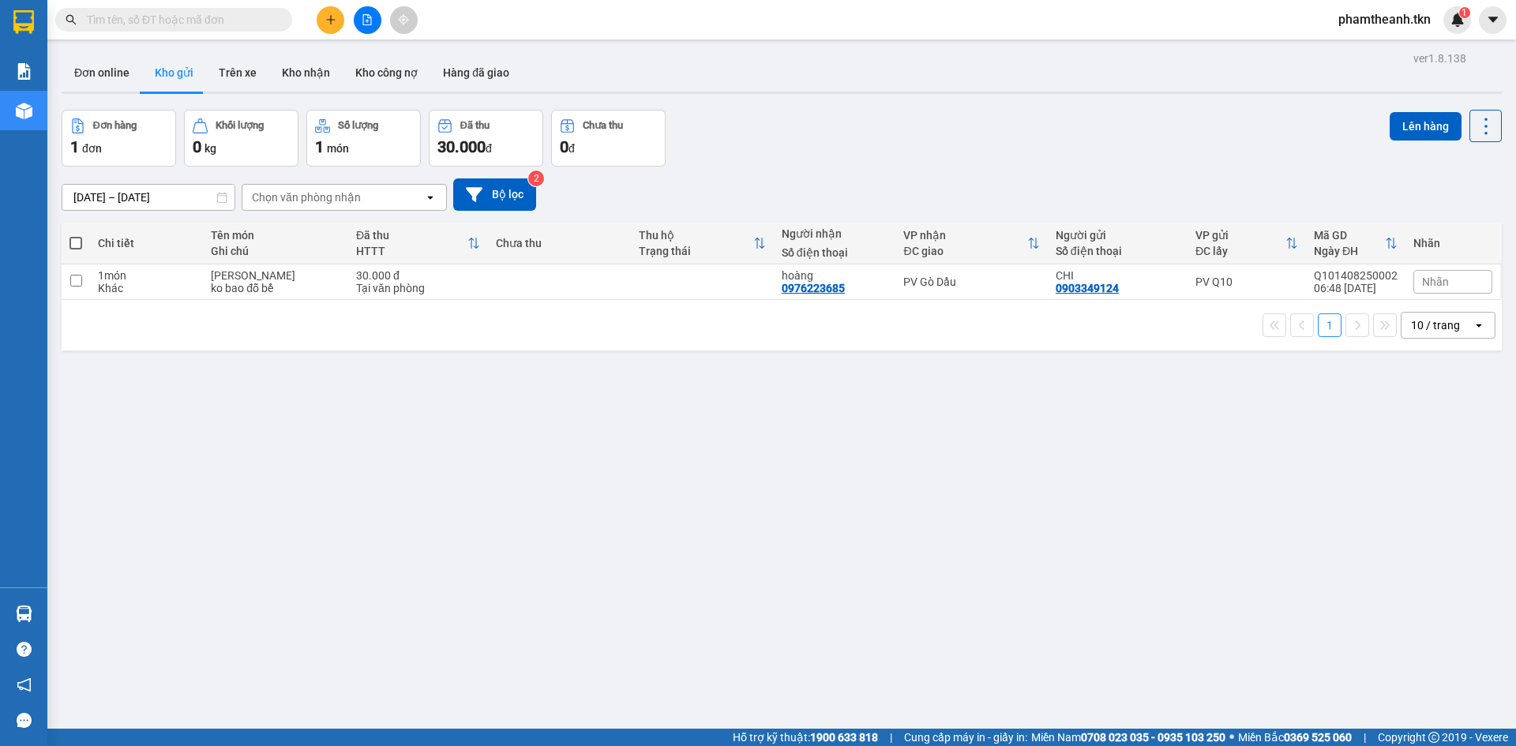
click at [333, 17] on icon "plus" at bounding box center [330, 19] width 11 height 11
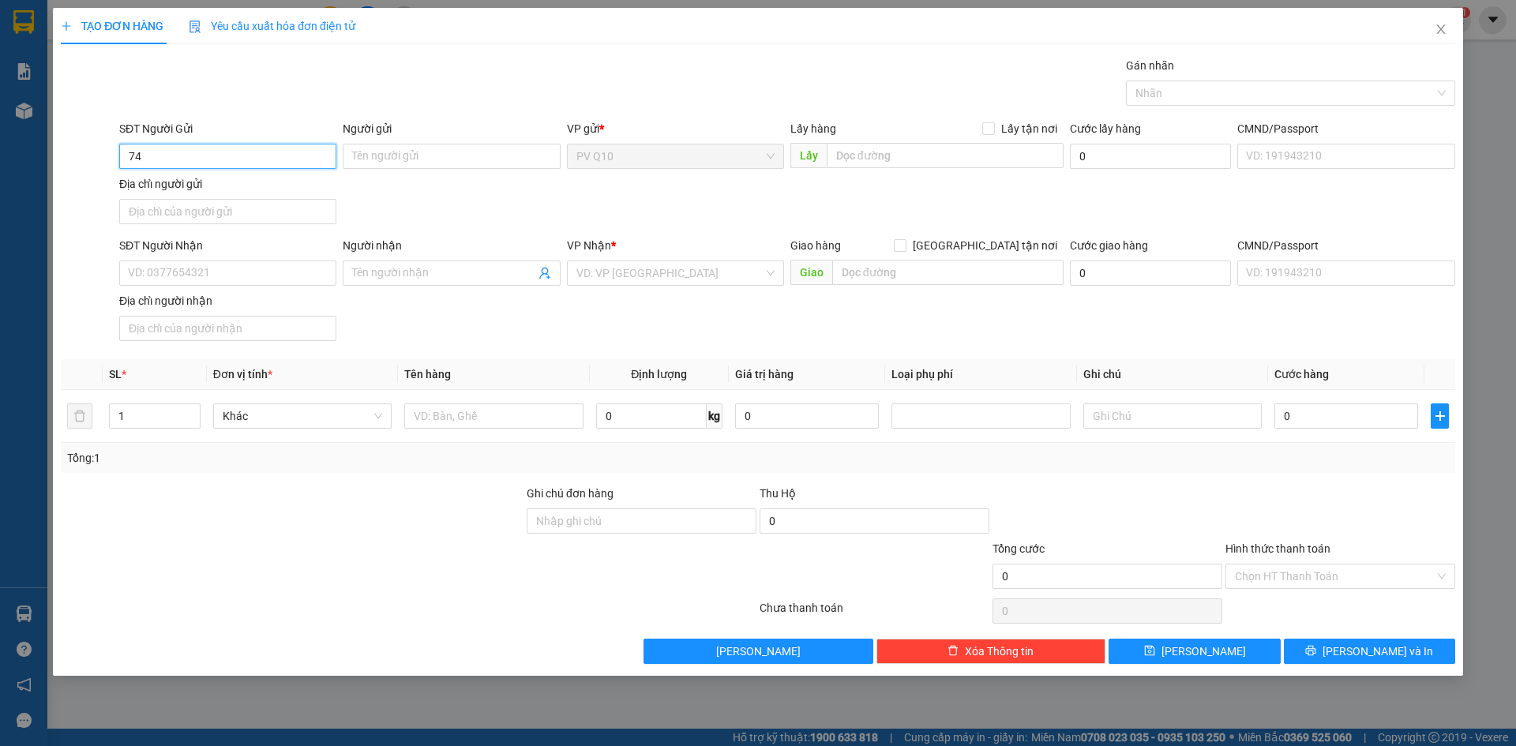
type input "7"
type input "0"
click at [191, 188] on div "0937744922 - THUẬN" at bounding box center [228, 187] width 198 height 17
type input "0937744922"
type input "THUẬN"
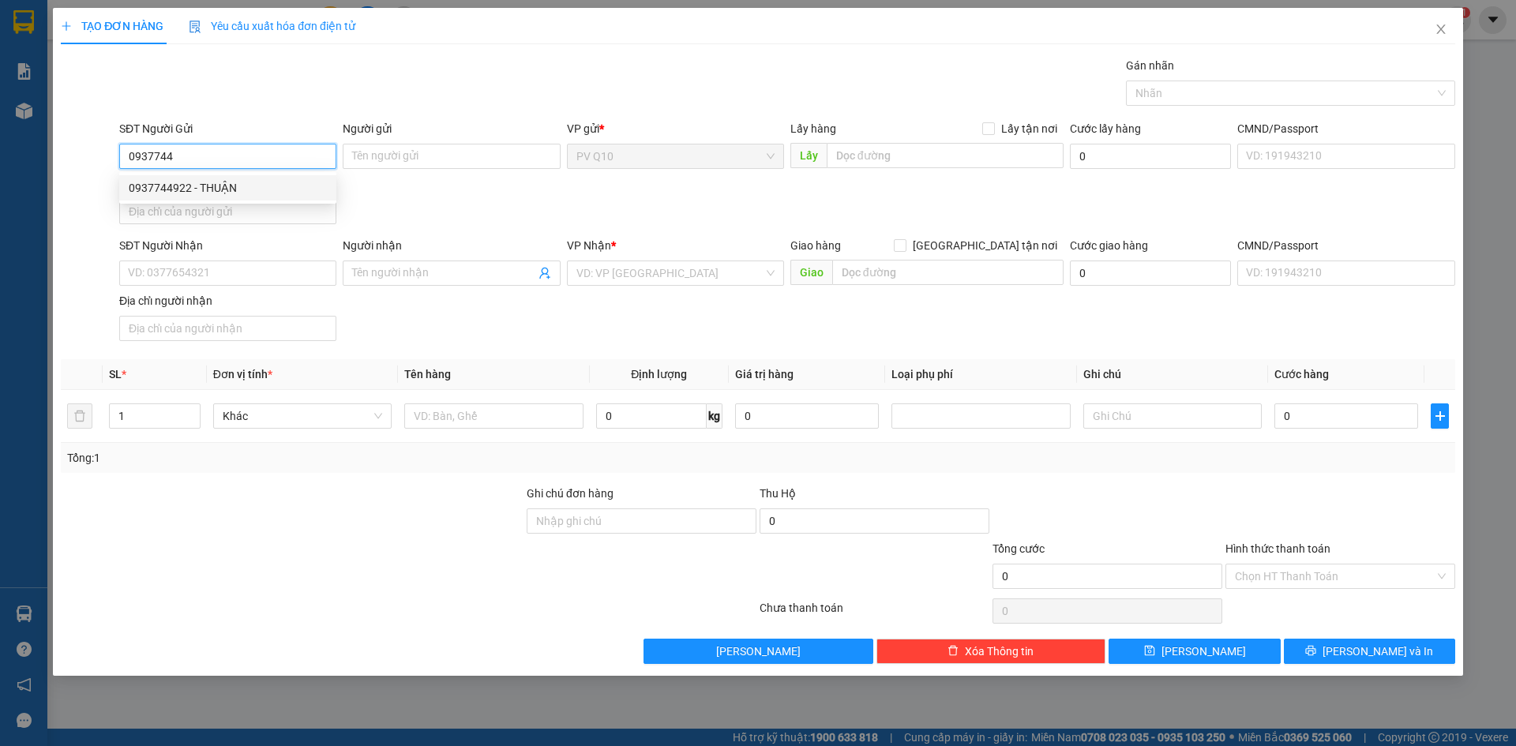
type input "0896857745"
type input "TRÚC LINH"
type input "70.000"
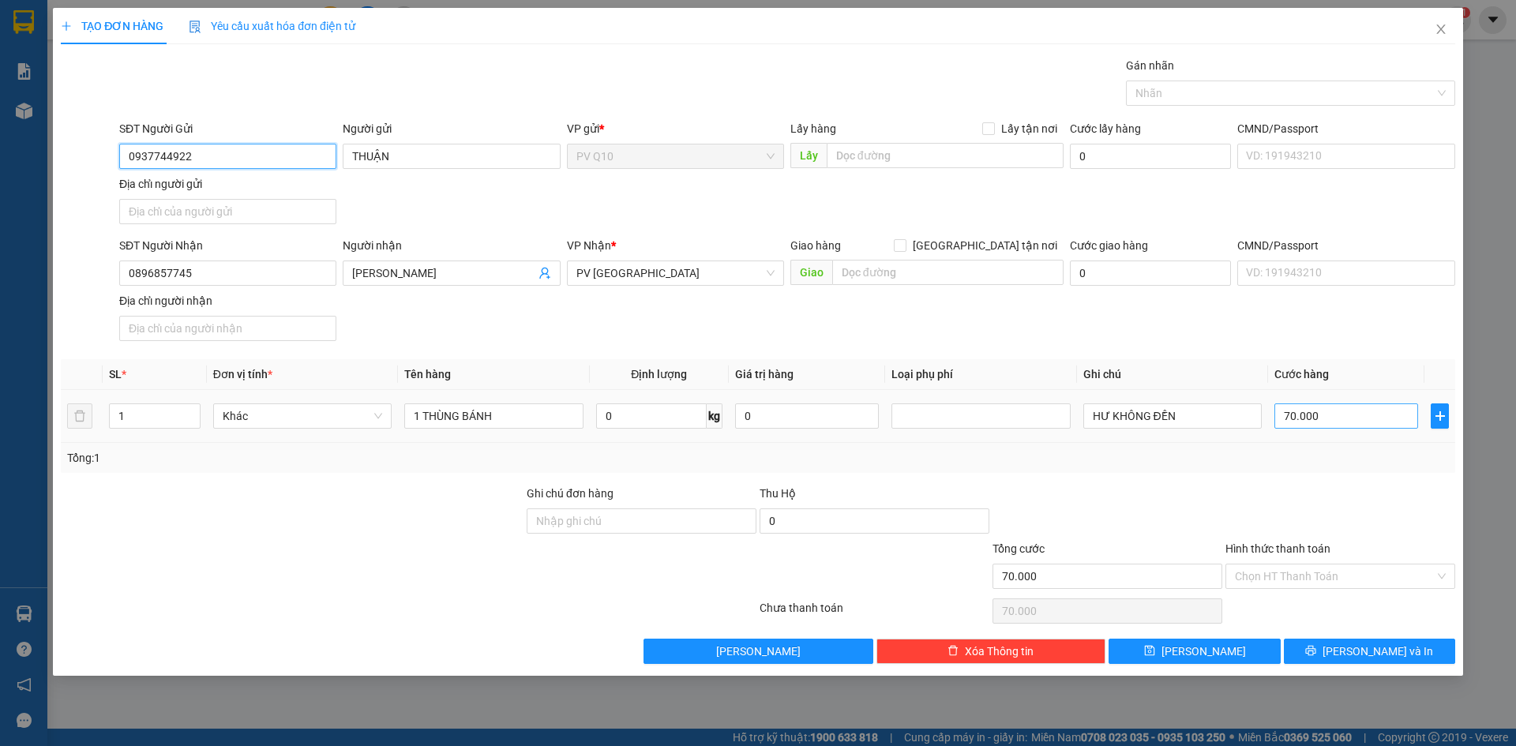
type input "0937744922"
click at [1348, 422] on input "70.000" at bounding box center [1346, 415] width 144 height 25
type input "6"
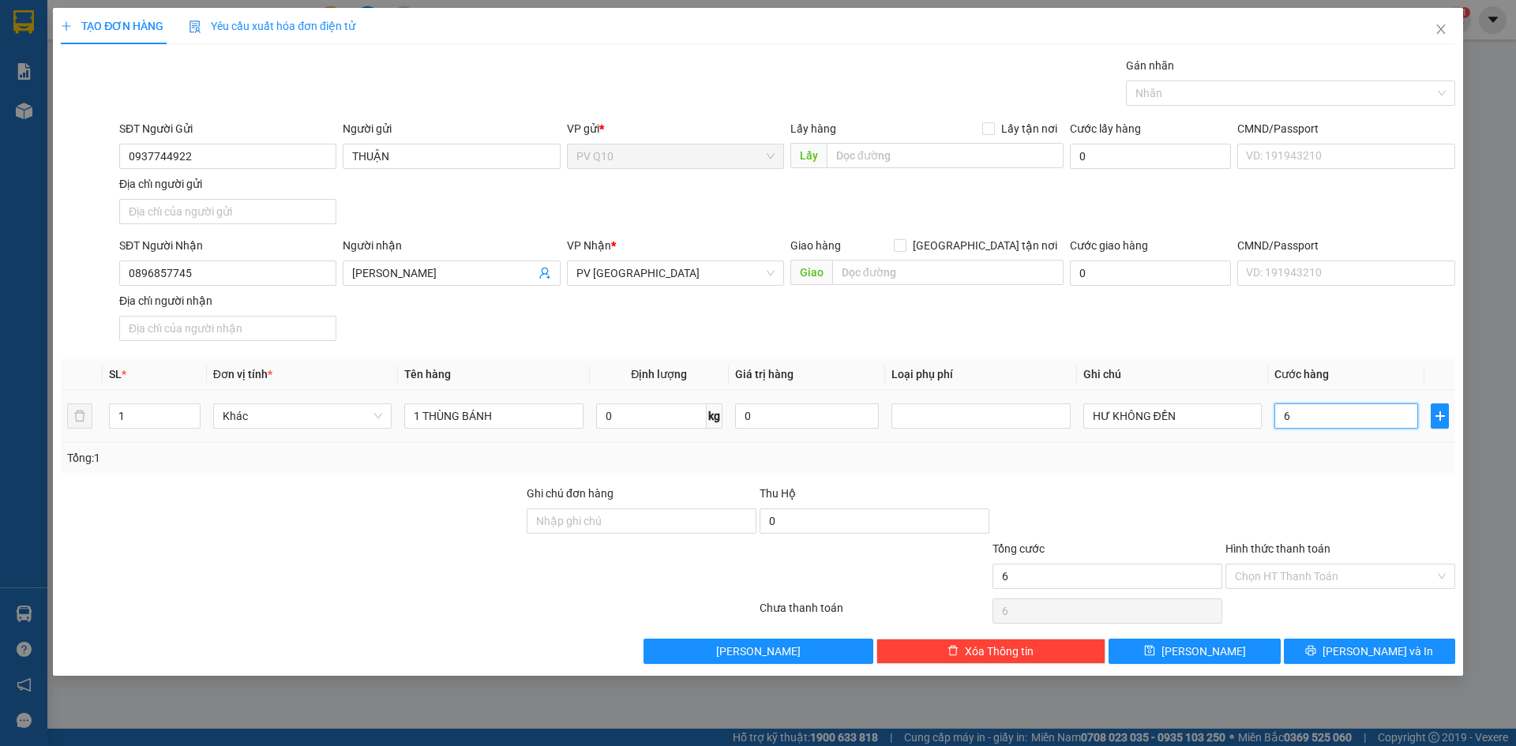
type input "60"
type input "60.000"
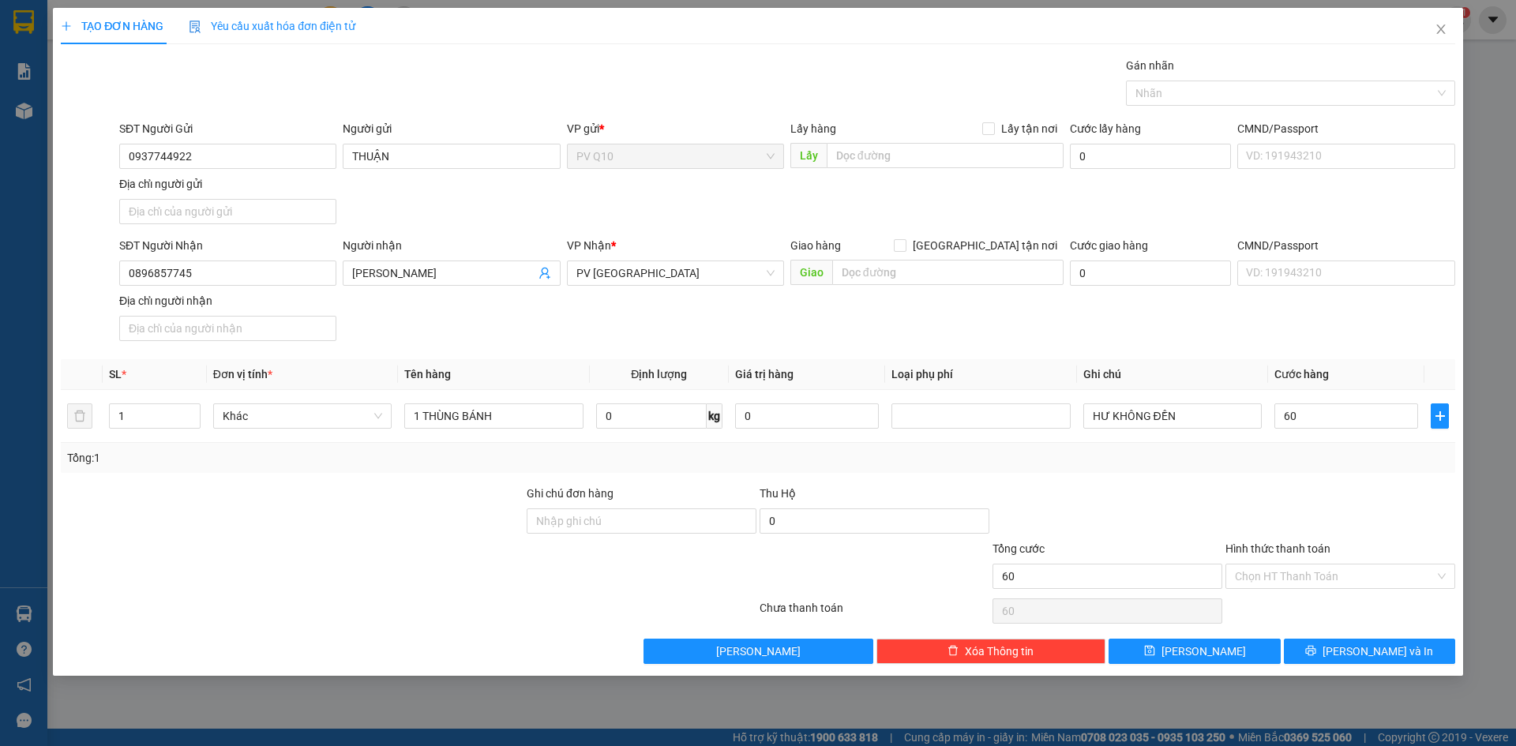
type input "60.000"
click at [1314, 555] on label "Hình thức thanh toán" at bounding box center [1277, 548] width 105 height 13
click at [1314, 564] on input "Hình thức thanh toán" at bounding box center [1335, 576] width 200 height 24
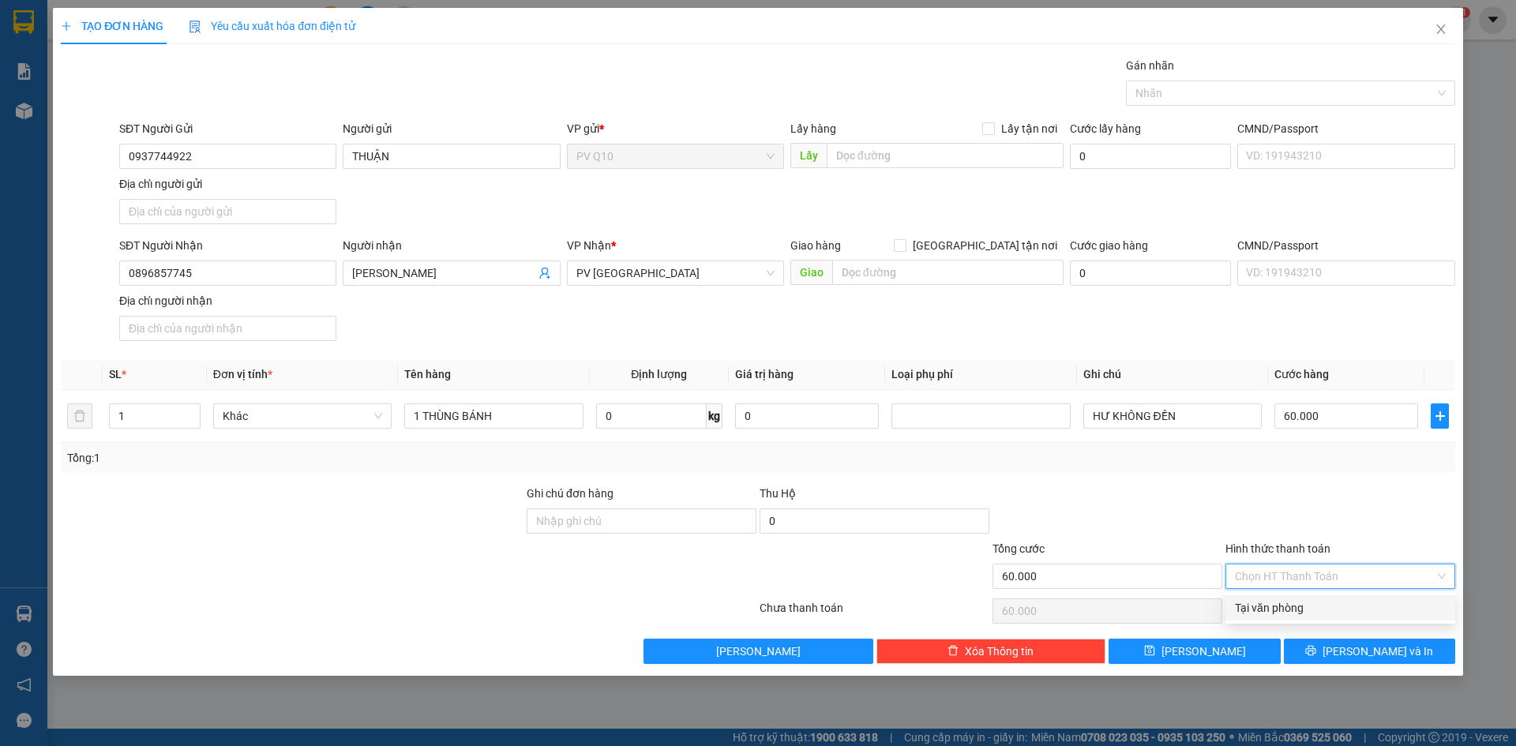
click at [1318, 584] on input "Hình thức thanh toán" at bounding box center [1335, 576] width 200 height 24
drag, startPoint x: 1318, startPoint y: 605, endPoint x: 1347, endPoint y: 615, distance: 30.2
click at [1318, 605] on div "Tại văn phòng" at bounding box center [1340, 607] width 211 height 17
type input "0"
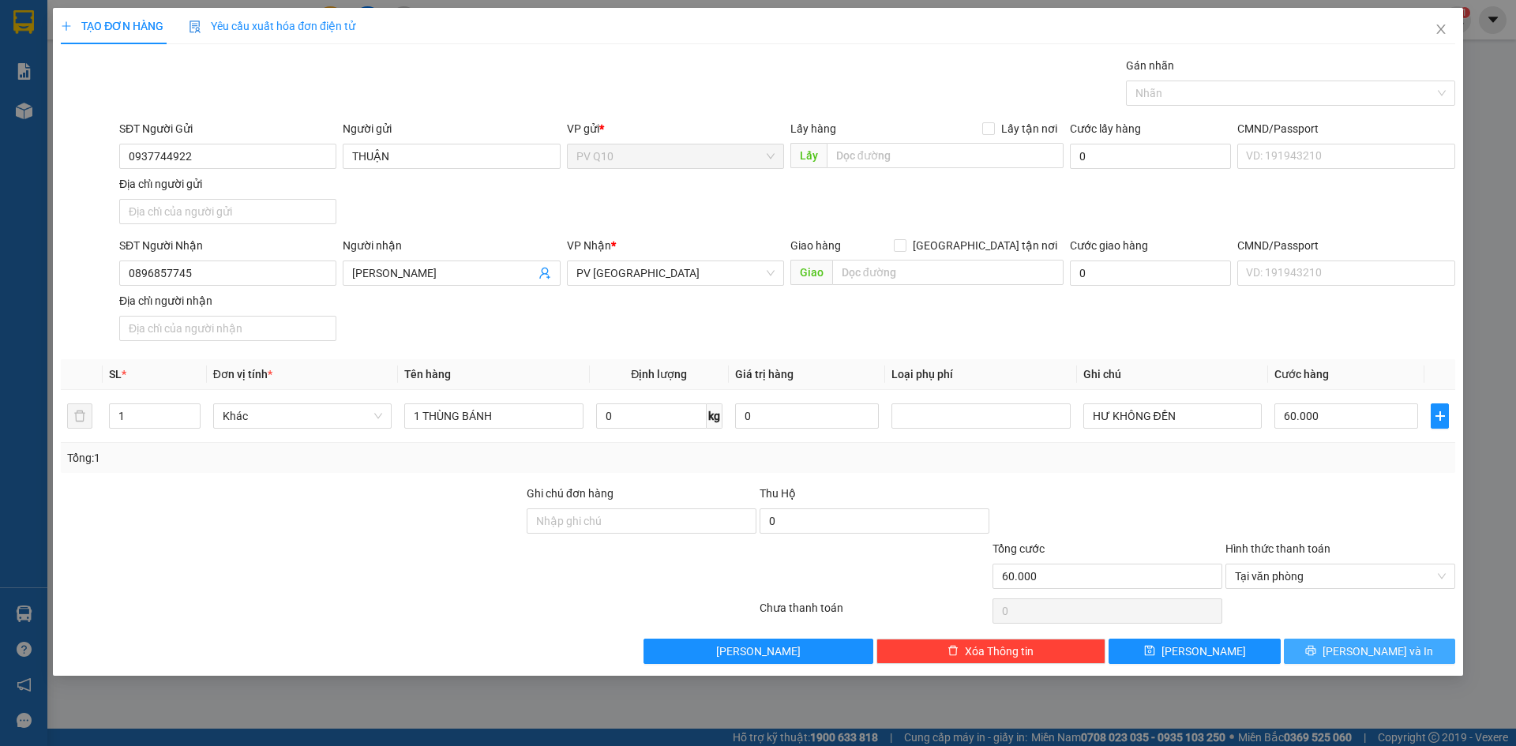
click at [1354, 652] on button "[PERSON_NAME] và In" at bounding box center [1369, 651] width 171 height 25
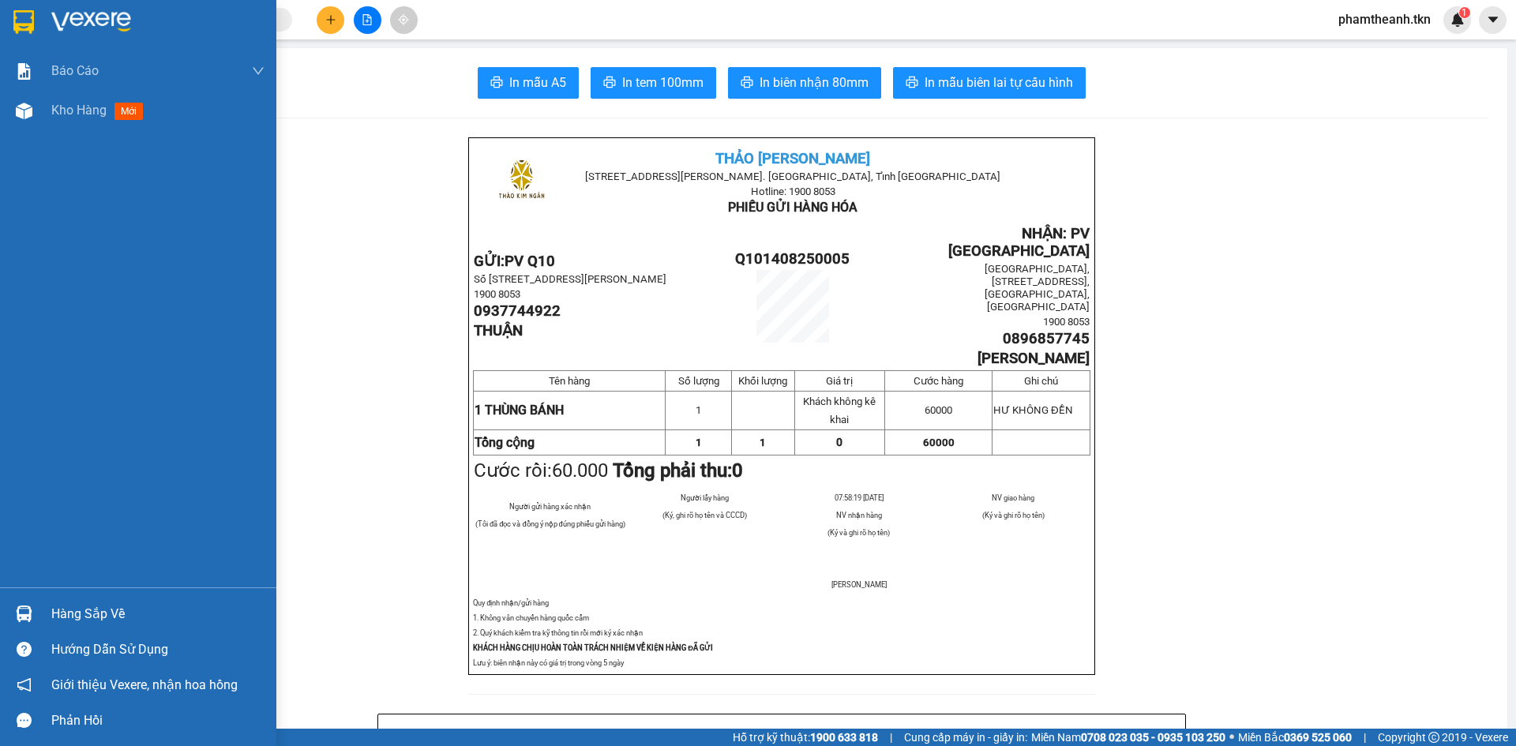
click at [94, 24] on img at bounding box center [91, 22] width 80 height 24
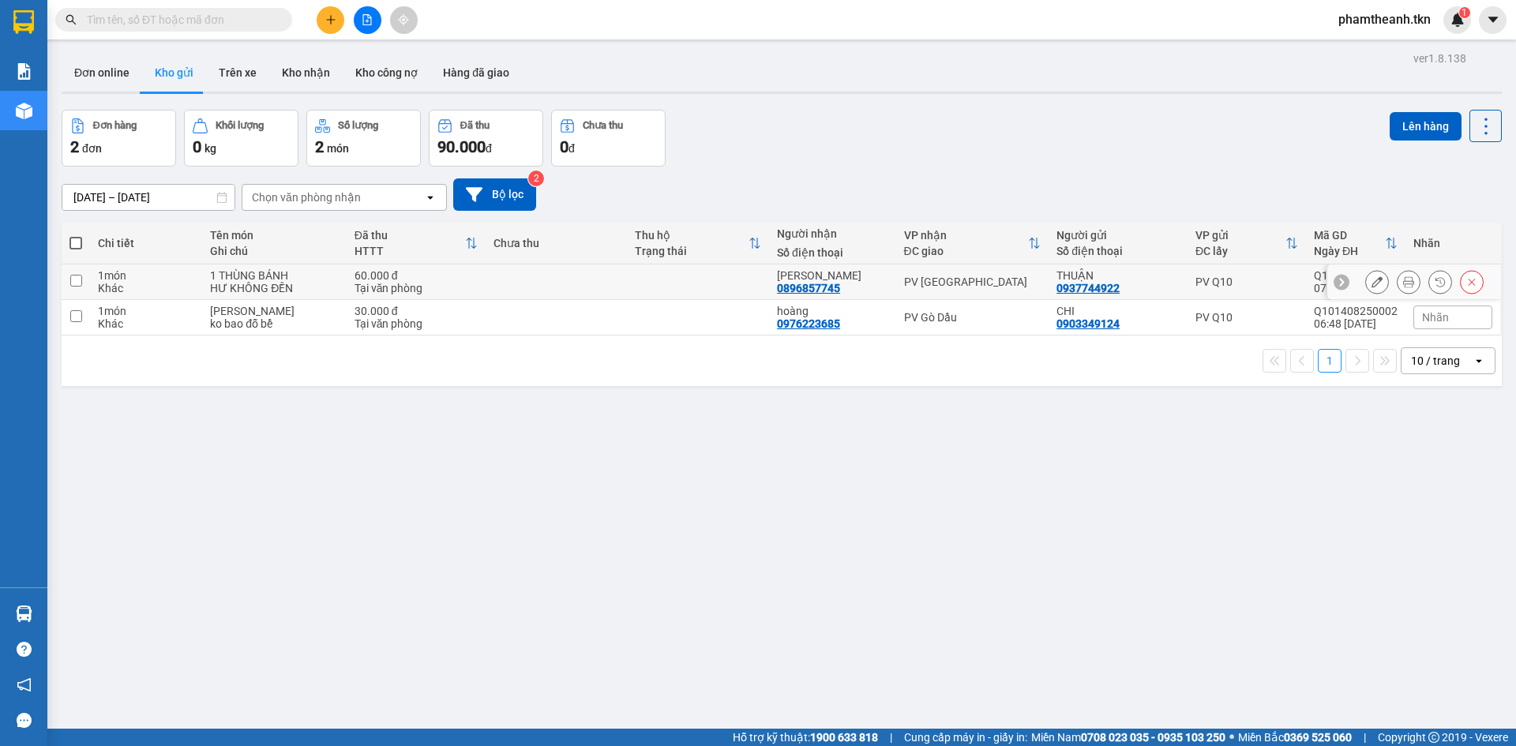
click at [1371, 278] on icon at bounding box center [1376, 281] width 11 height 11
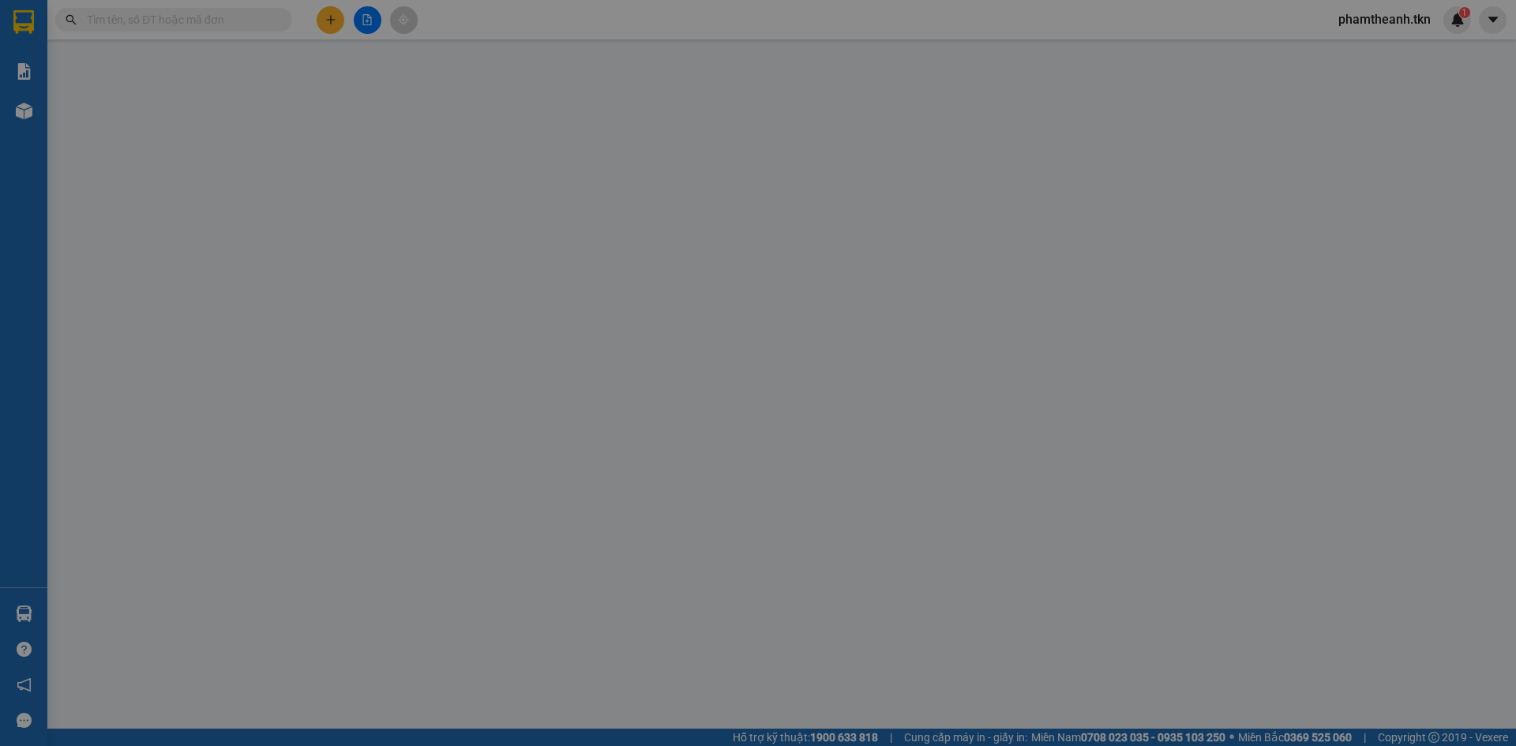
type input "0937744922"
type input "THUẬN"
type input "0896857745"
type input "TRÚC LINH"
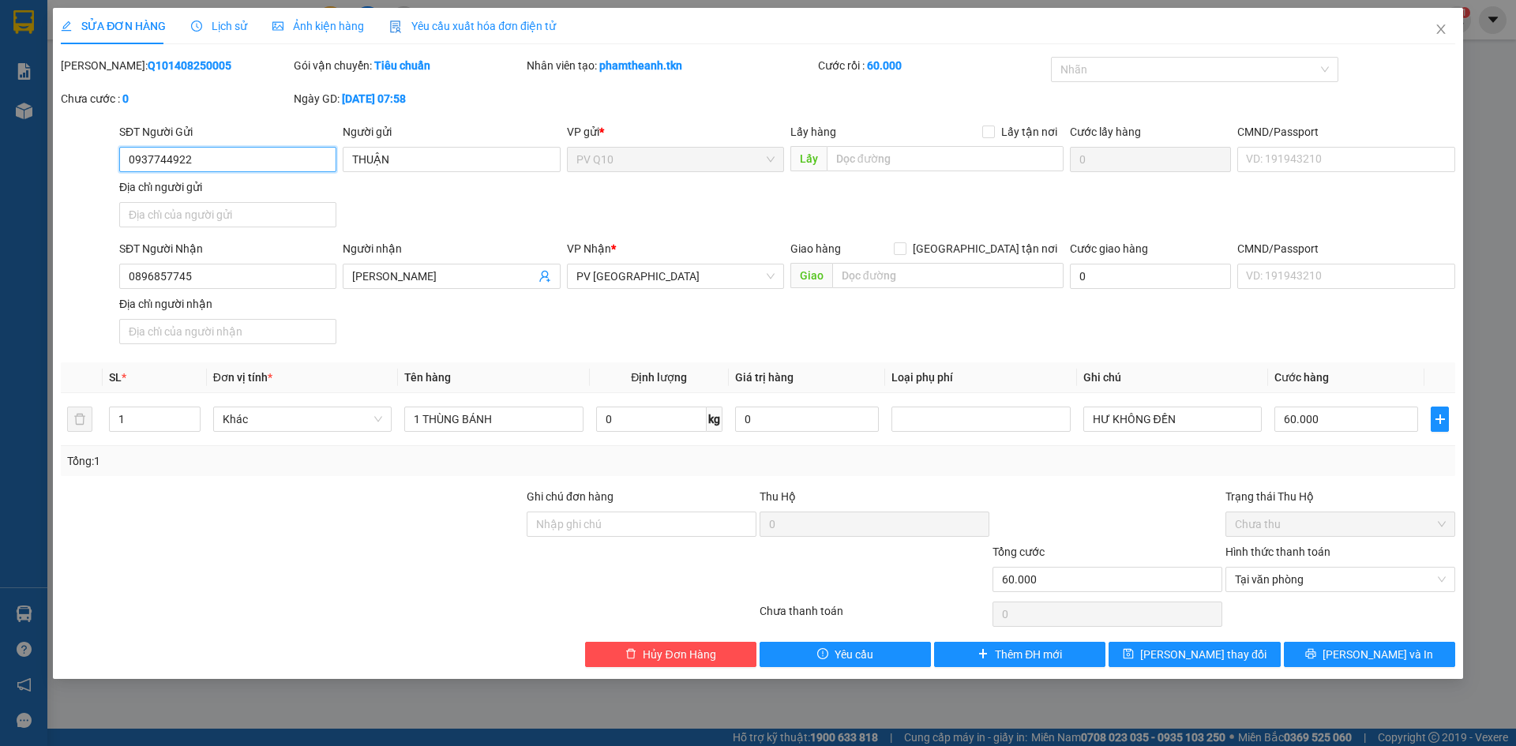
click at [1286, 525] on span "Chưa thu" at bounding box center [1340, 524] width 211 height 24
click at [1319, 418] on input "60.000" at bounding box center [1346, 419] width 144 height 25
type input "5"
type input "50"
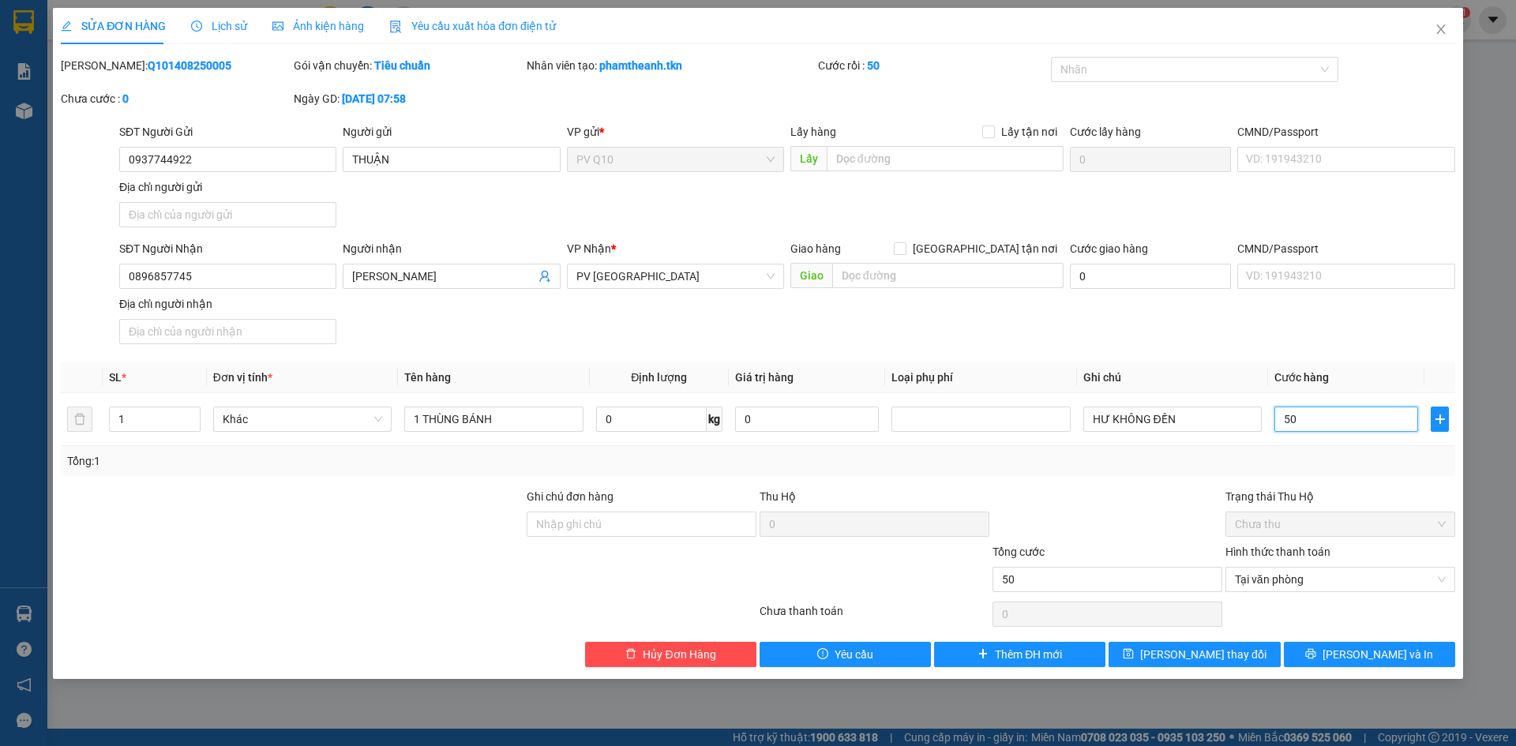
type input "50"
type input "50.000"
click at [1198, 500] on div at bounding box center [1107, 515] width 233 height 55
click at [1355, 650] on span "[PERSON_NAME] và In" at bounding box center [1377, 654] width 111 height 17
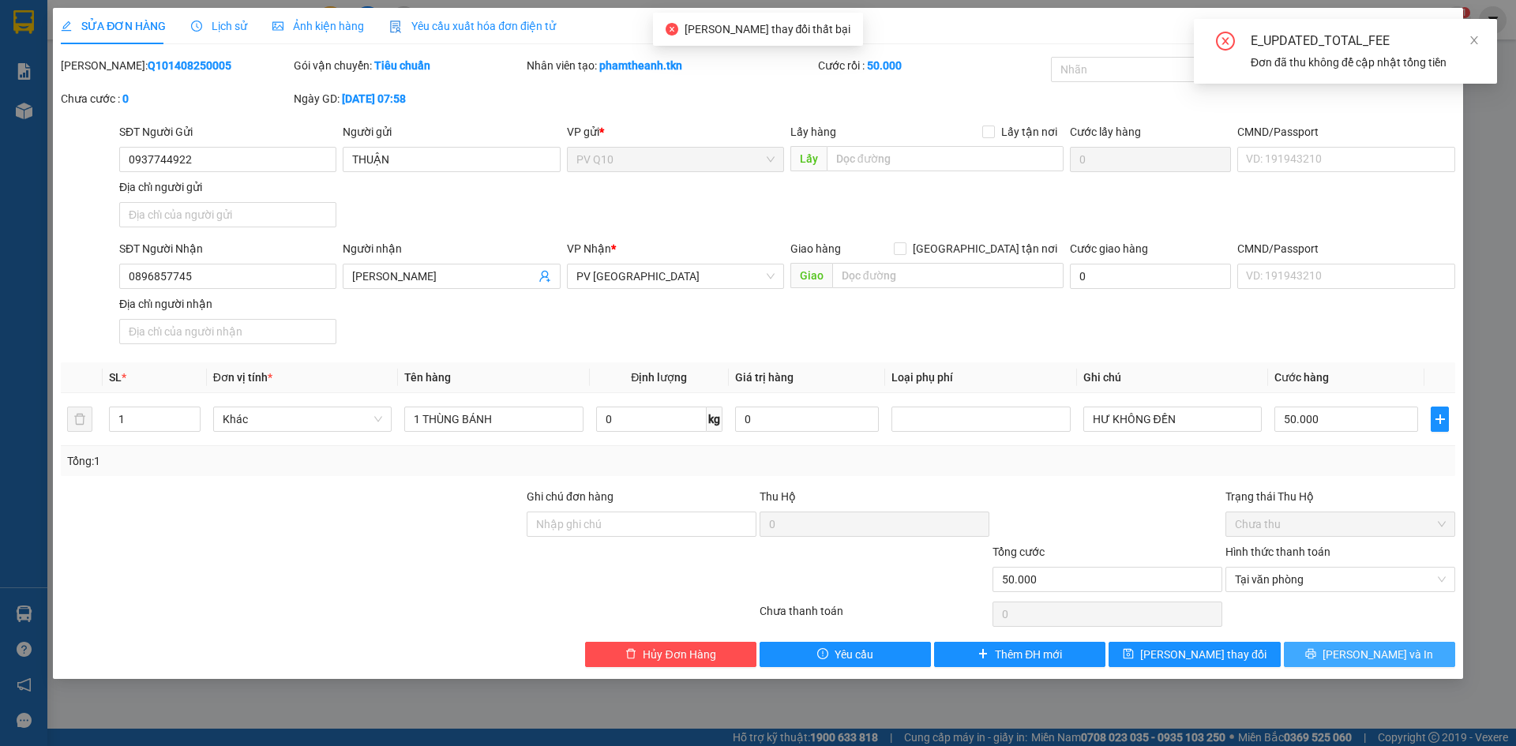
click at [1355, 661] on button "[PERSON_NAME] và In" at bounding box center [1369, 654] width 171 height 25
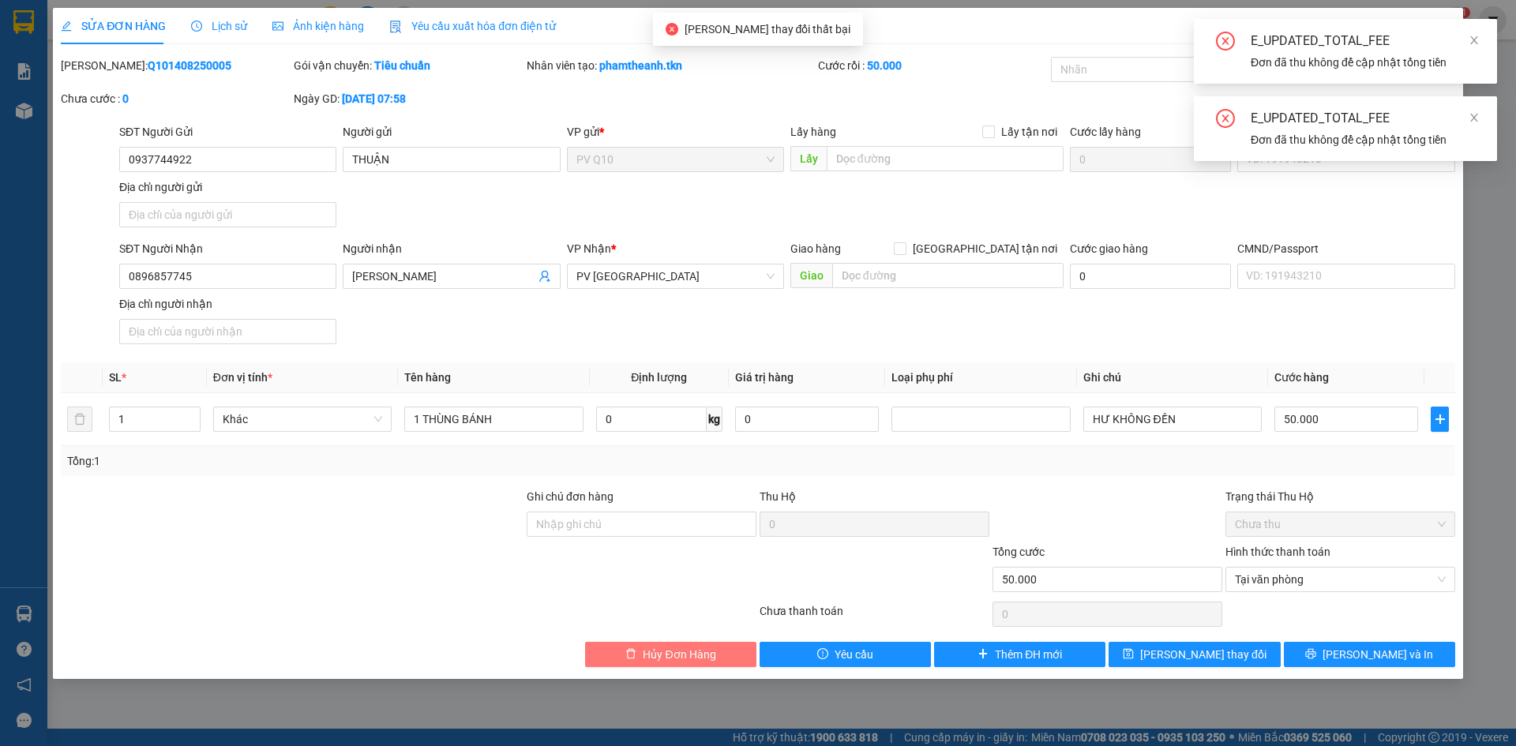
click at [669, 656] on span "Hủy Đơn Hàng" at bounding box center [679, 654] width 73 height 17
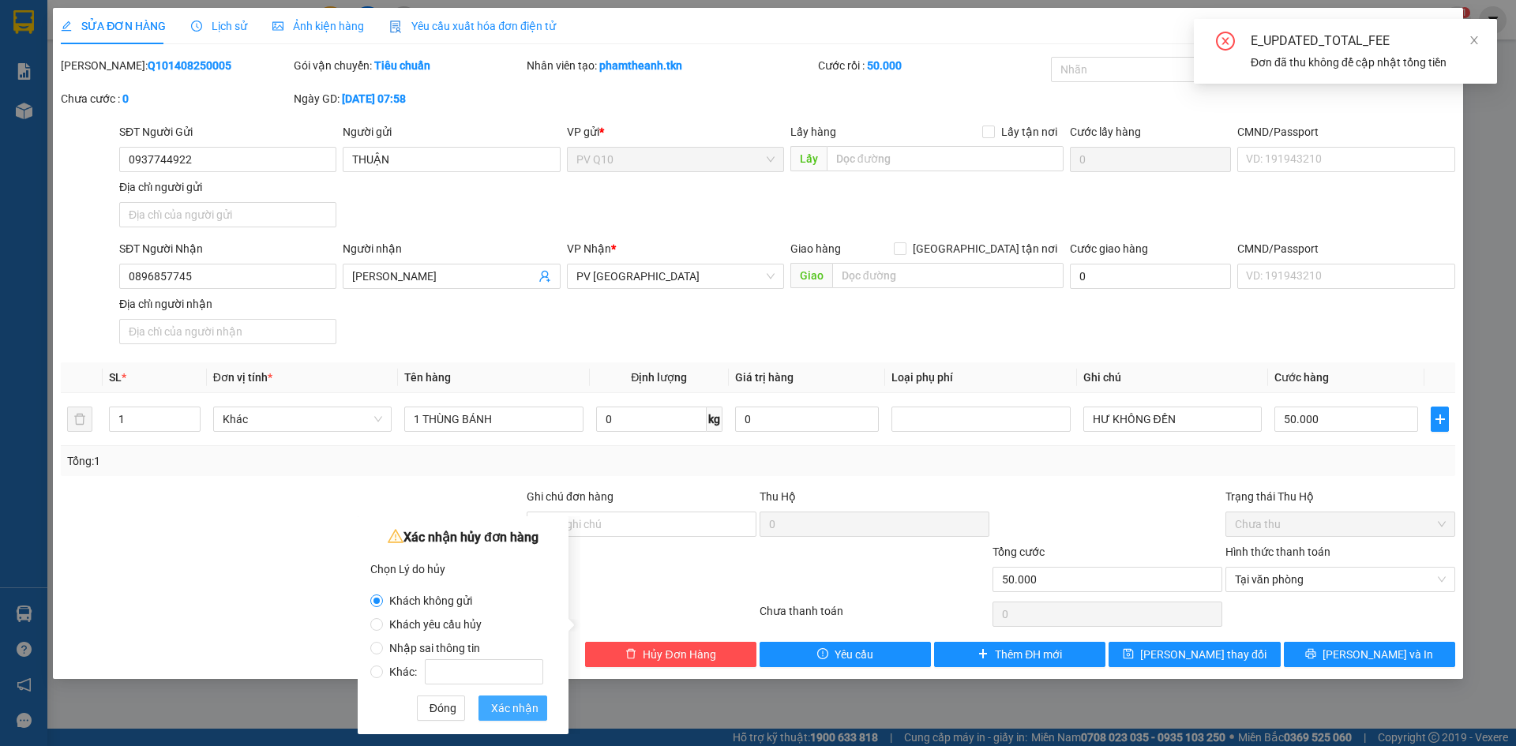
click at [508, 707] on span "Xác nhận" at bounding box center [514, 707] width 47 height 17
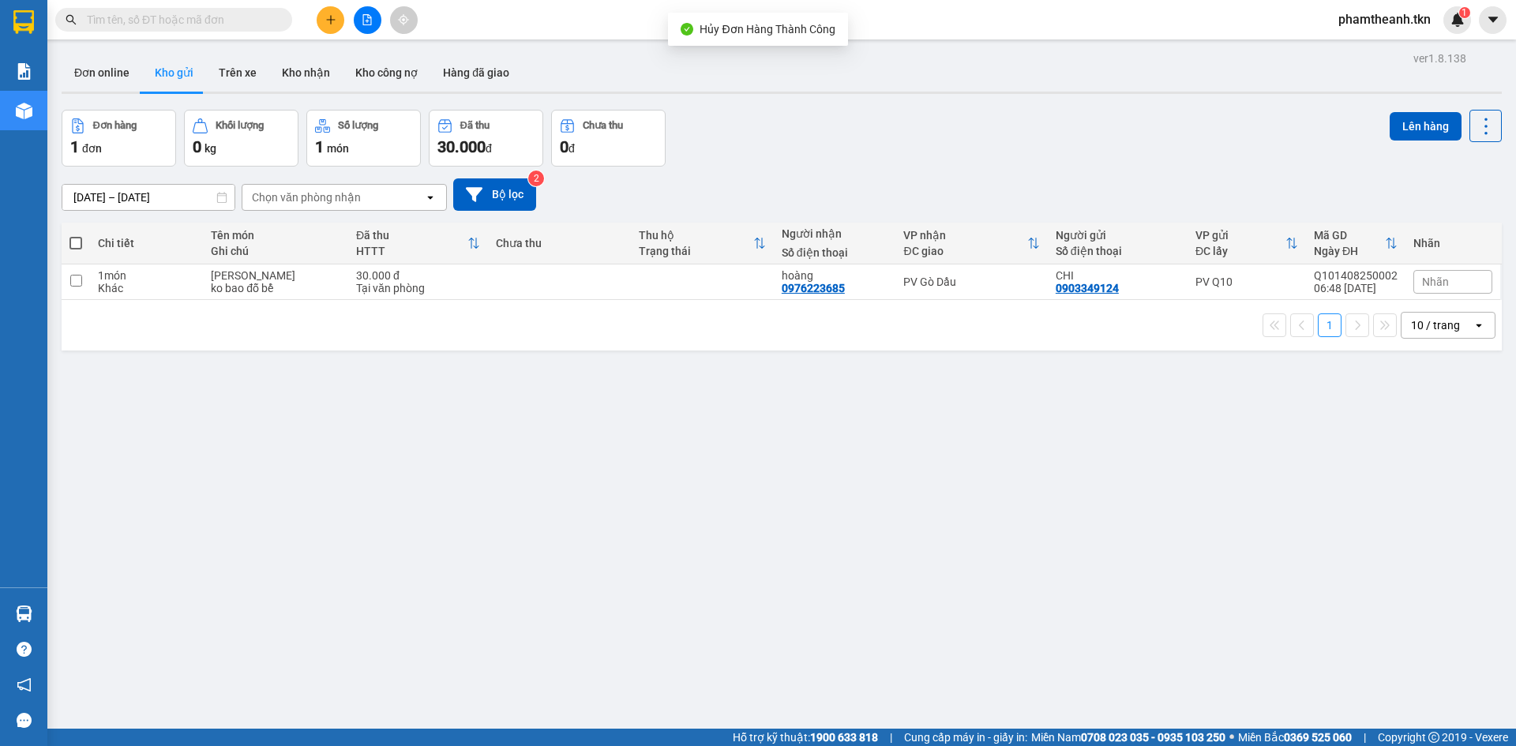
click at [334, 23] on icon "plus" at bounding box center [330, 19] width 11 height 11
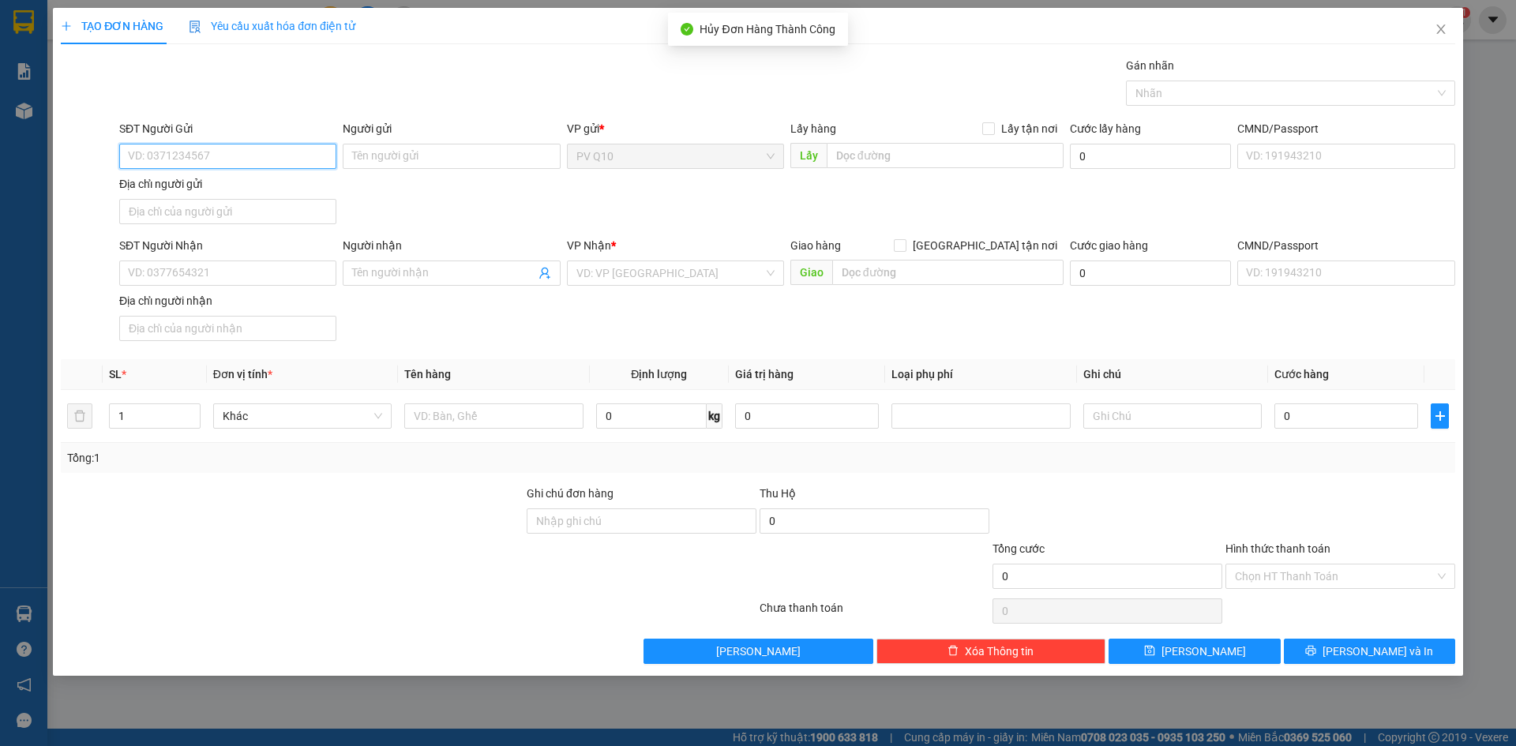
click at [224, 153] on input "SĐT Người Gửi" at bounding box center [227, 156] width 217 height 25
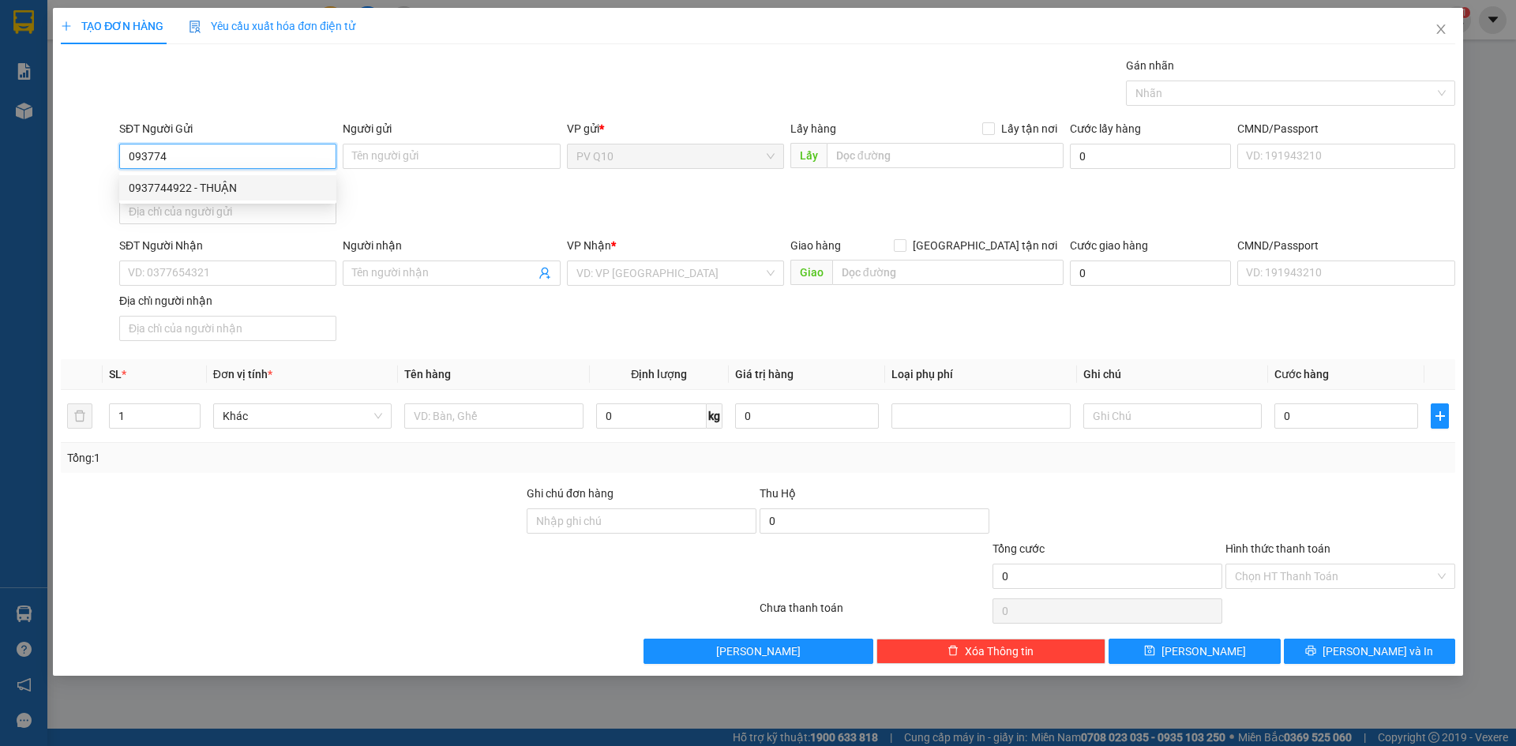
drag, startPoint x: 212, startPoint y: 193, endPoint x: 243, endPoint y: 196, distance: 30.9
click at [213, 193] on div "0937744922 - THUẬN" at bounding box center [228, 187] width 198 height 17
type input "0937744922"
type input "THUẬN"
type input "0896857745"
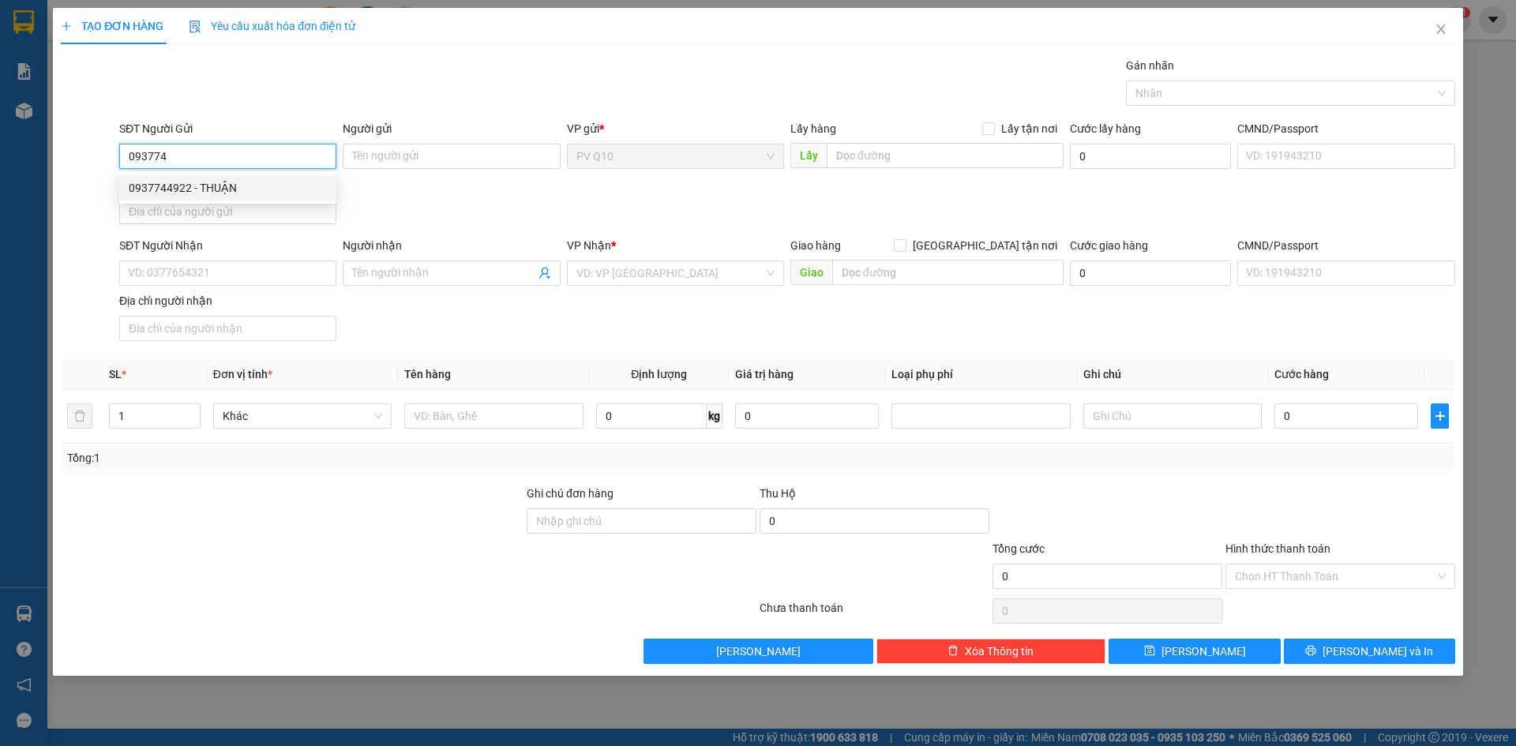
type input "TRÚC LINH"
type input "70.000"
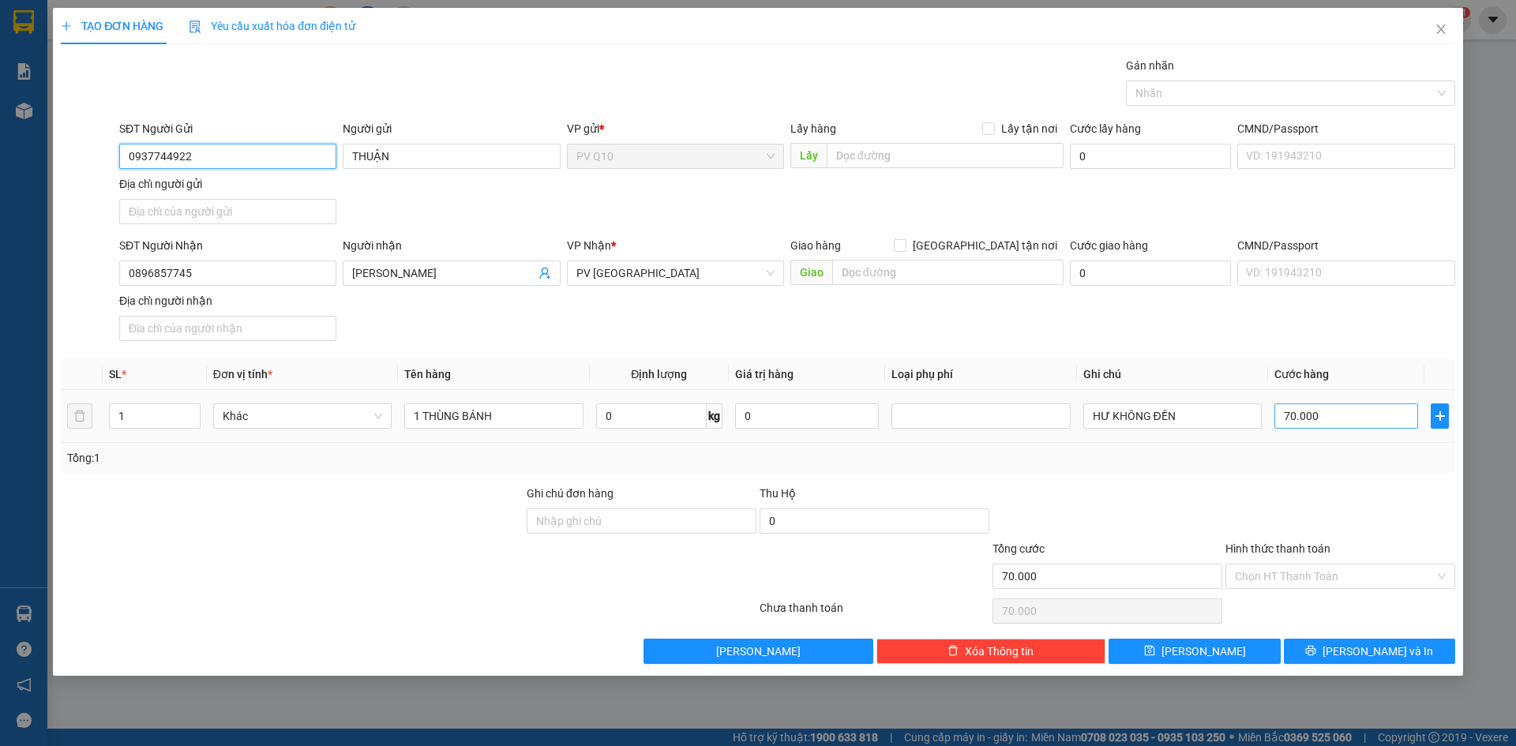
type input "0937744922"
click at [1314, 418] on input "70.000" at bounding box center [1346, 415] width 144 height 25
type input "5"
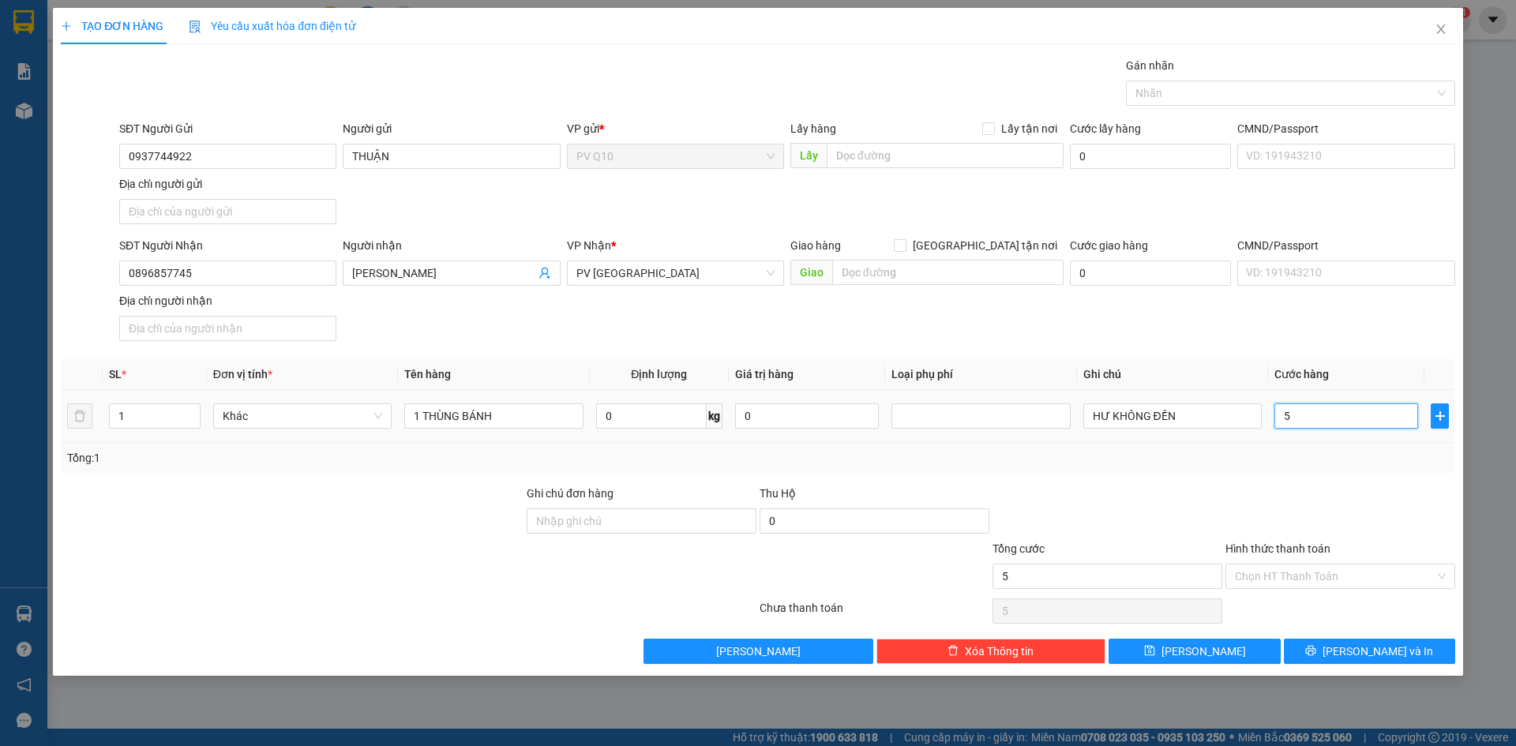
type input "50"
type input "50.000"
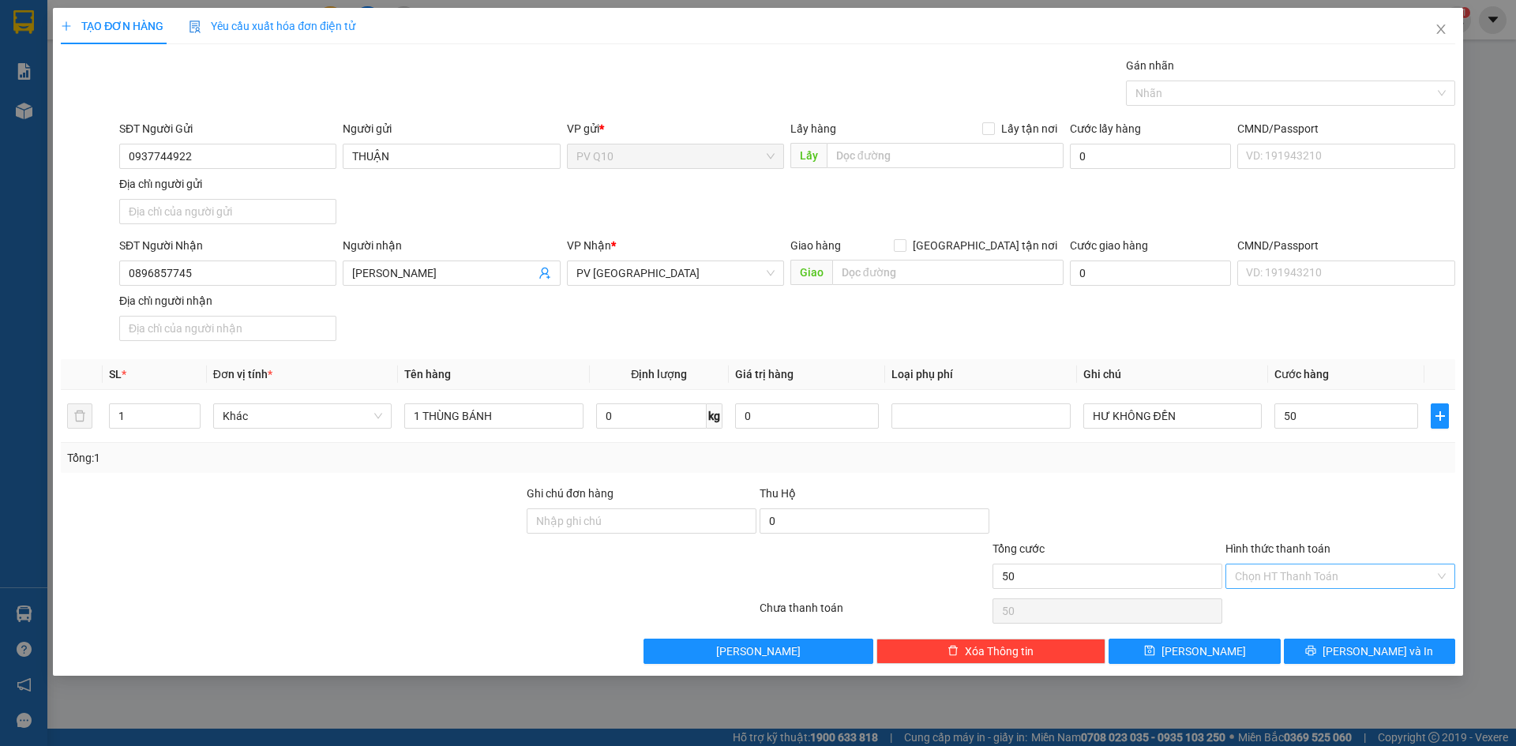
type input "50.000"
click at [1376, 580] on input "Hình thức thanh toán" at bounding box center [1335, 576] width 200 height 24
click at [1348, 609] on div "Tại văn phòng" at bounding box center [1340, 607] width 211 height 17
type input "0"
click at [1363, 655] on span "[PERSON_NAME] và In" at bounding box center [1377, 651] width 111 height 17
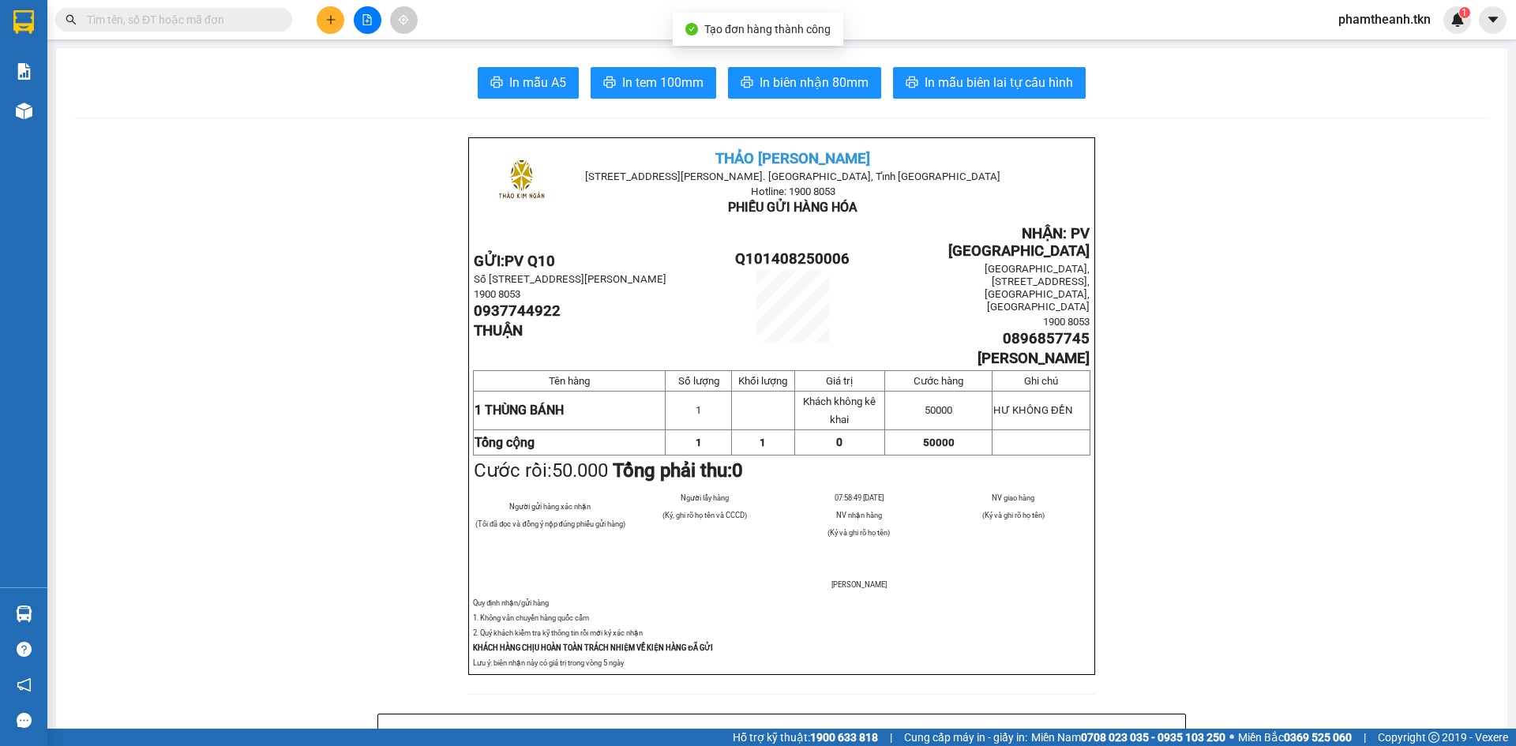
click at [525, 87] on span "In mẫu A5" at bounding box center [537, 83] width 57 height 20
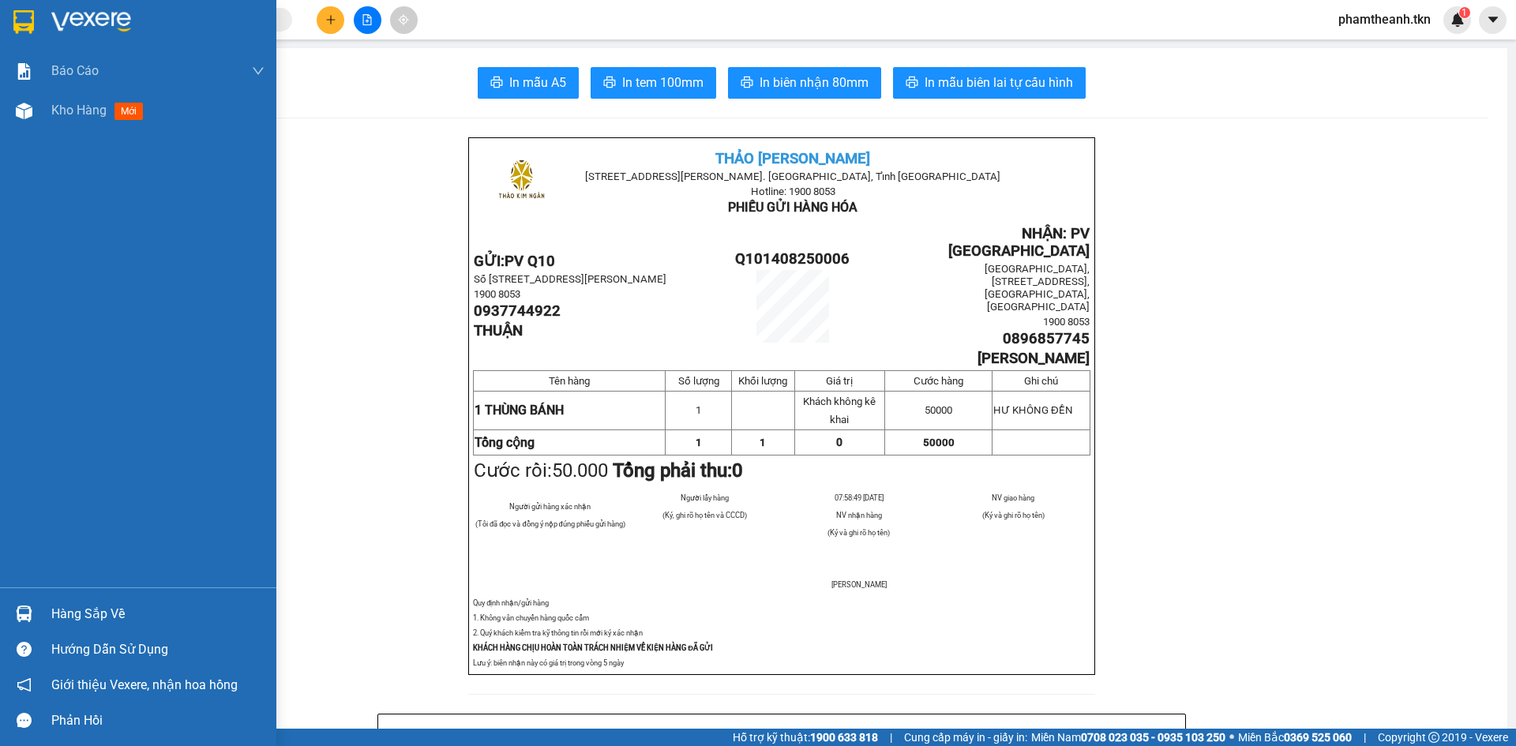
drag, startPoint x: 9, startPoint y: 15, endPoint x: 111, endPoint y: 32, distance: 104.1
click at [10, 21] on div at bounding box center [138, 25] width 276 height 51
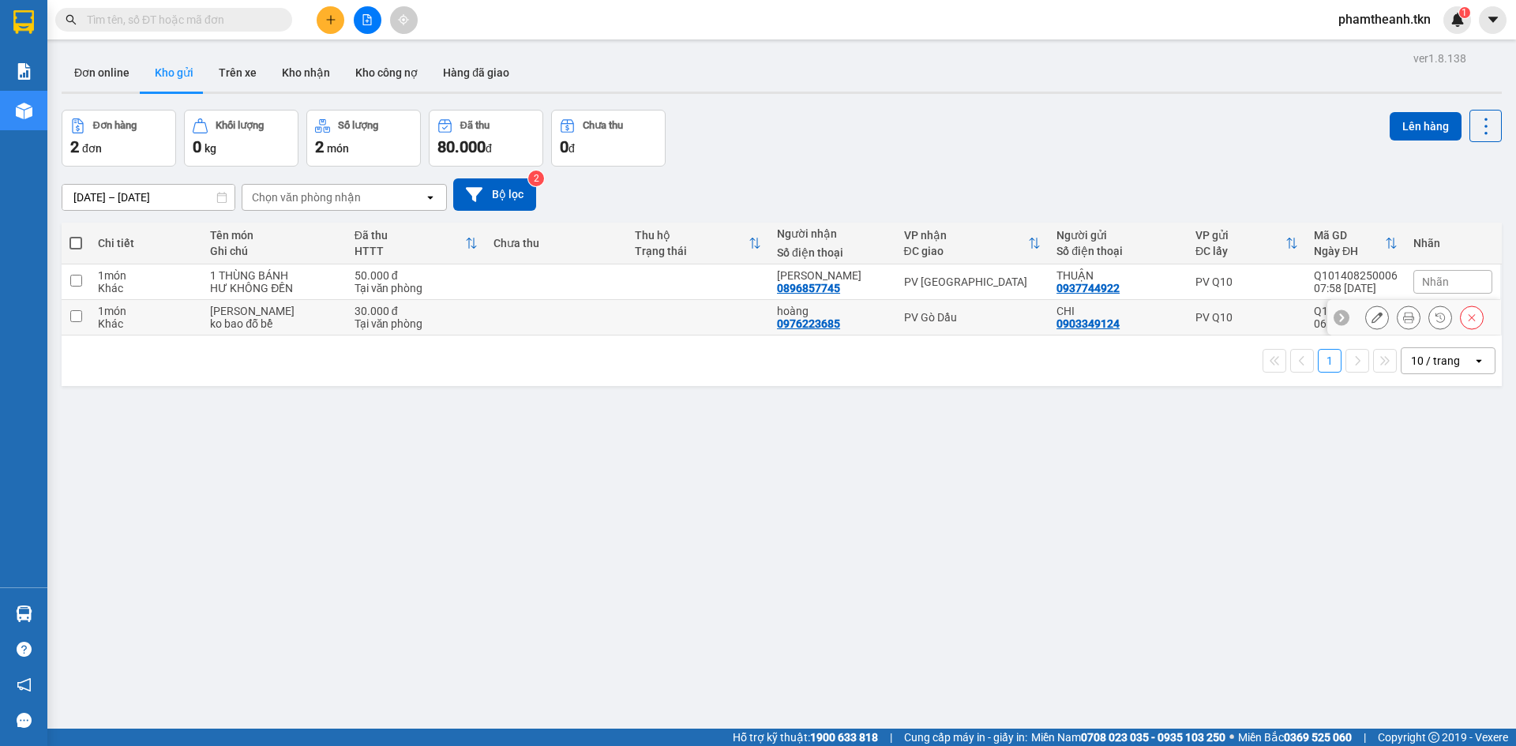
click at [446, 307] on div "30.000 đ" at bounding box center [415, 311] width 123 height 13
checkbox input "true"
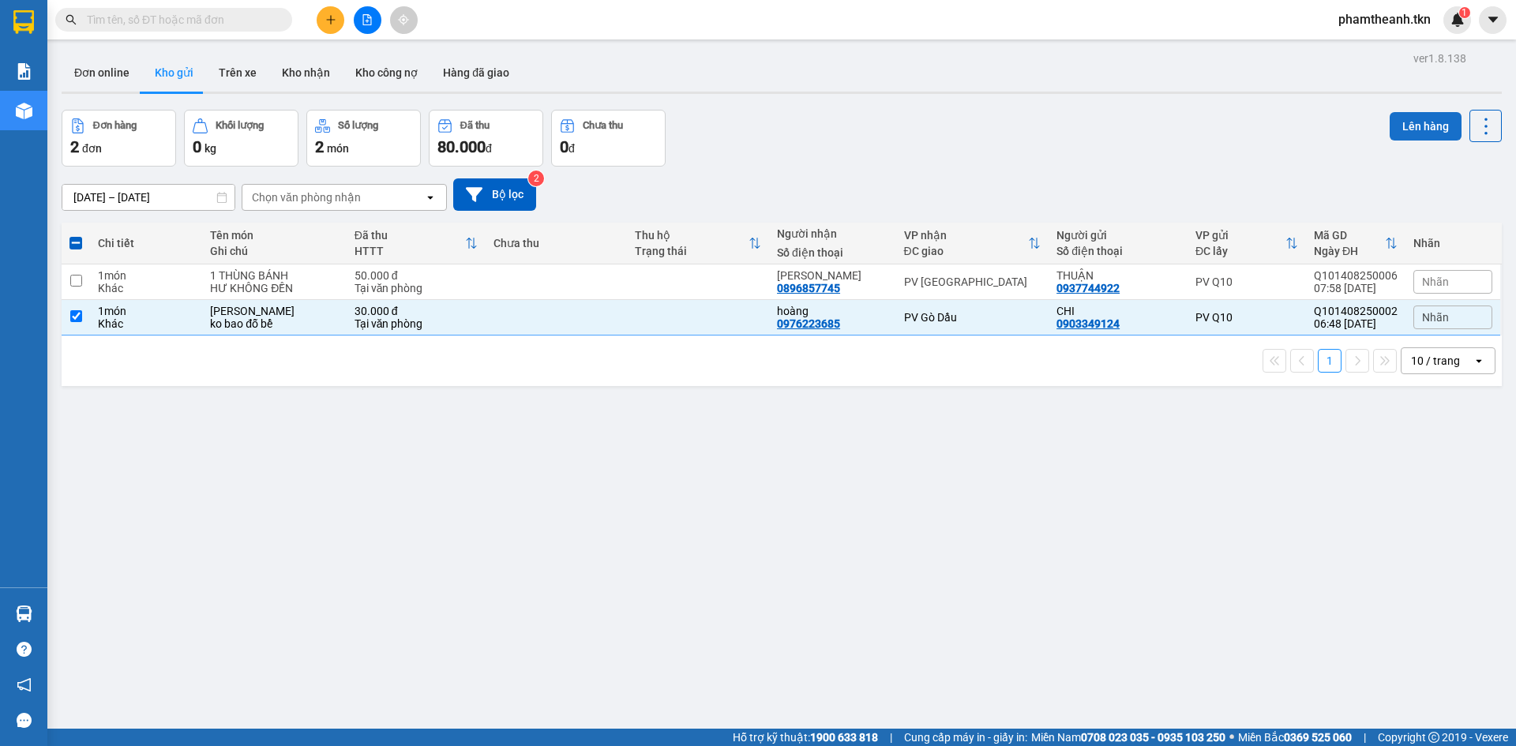
click at [1412, 118] on button "Lên hàng" at bounding box center [1425, 126] width 72 height 28
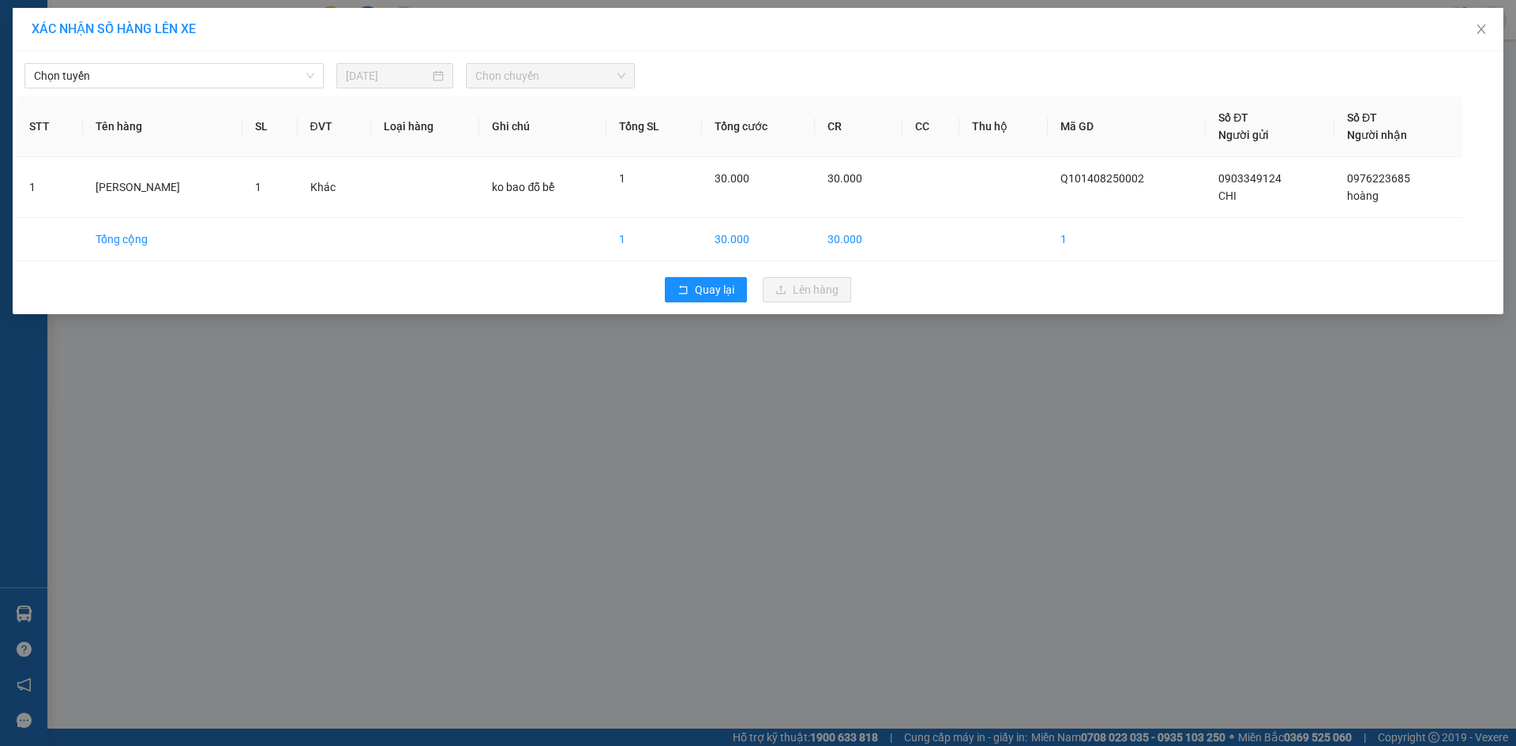
click at [266, 88] on div "Chọn tuyến 14/08/2025 Chọn chuyến STT Tên hàng SL ĐVT Loại hàng Ghi chú Tổng SL…" at bounding box center [758, 182] width 1490 height 263
drag, startPoint x: 264, startPoint y: 74, endPoint x: 262, endPoint y: 84, distance: 10.5
click at [264, 75] on span "Chọn tuyến" at bounding box center [174, 76] width 280 height 24
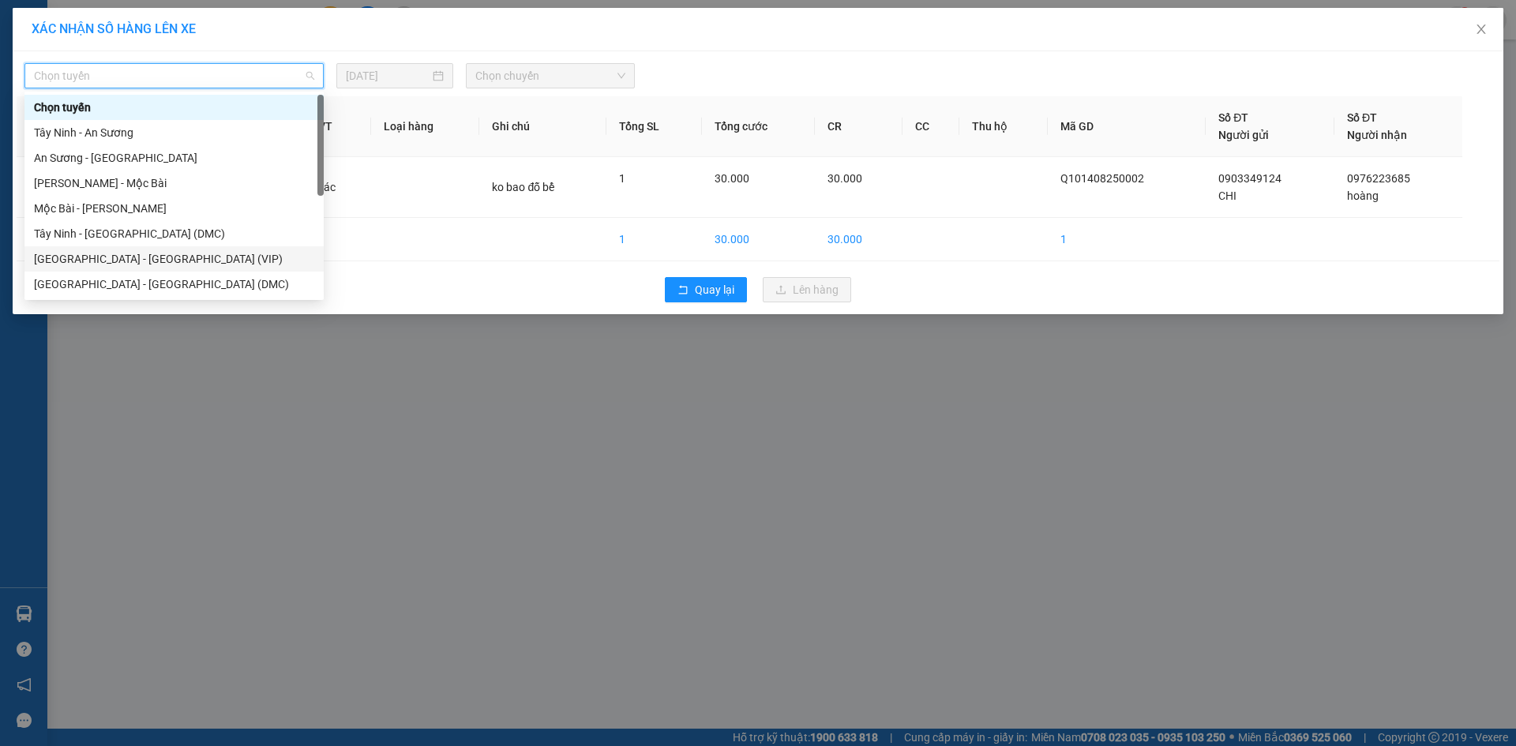
click at [204, 261] on div "[GEOGRAPHIC_DATA] - [GEOGRAPHIC_DATA] (VIP)" at bounding box center [174, 258] width 280 height 17
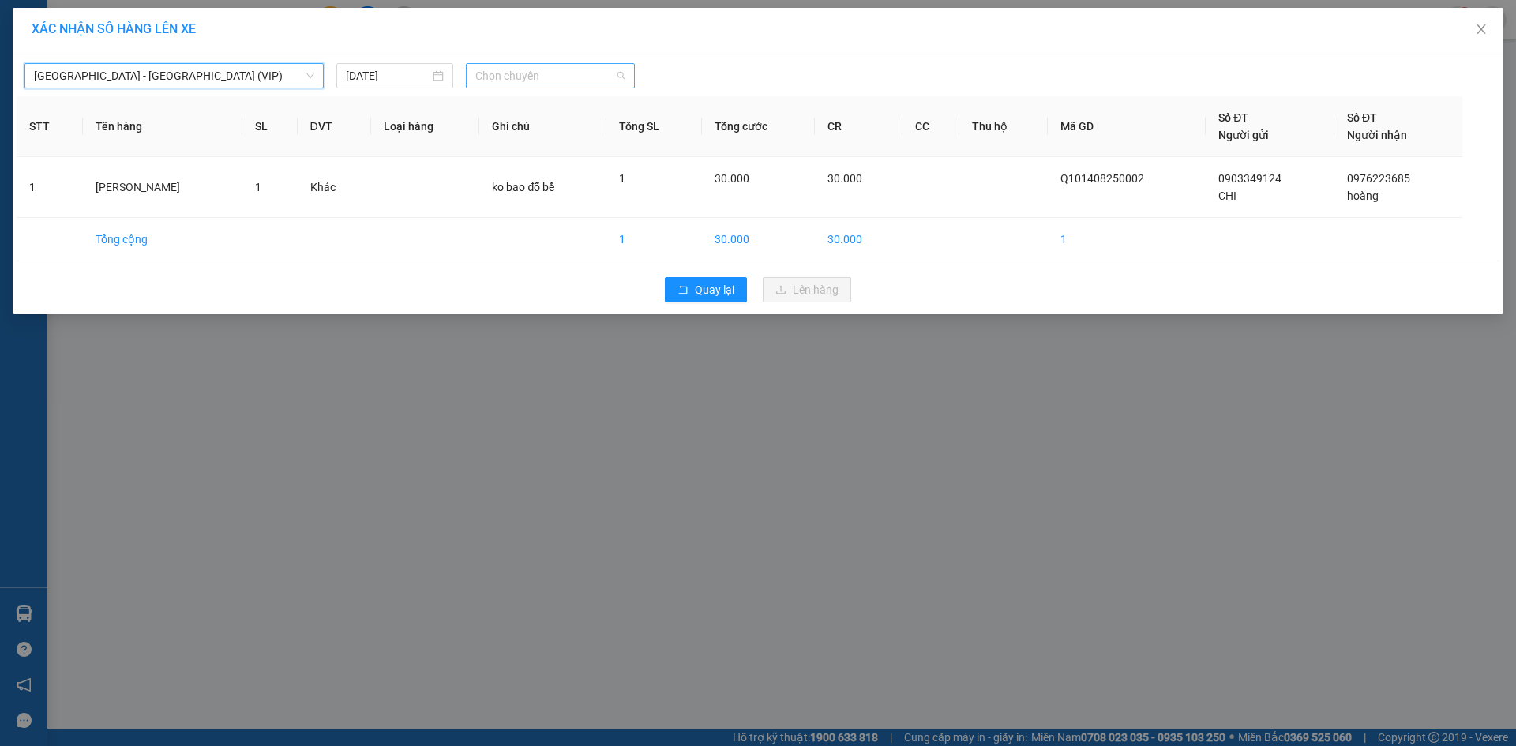
click at [528, 80] on span "Chọn chuyến" at bounding box center [550, 76] width 150 height 24
type input "50790"
click at [524, 100] on div "07:40 - 50H-507.90" at bounding box center [536, 107] width 123 height 17
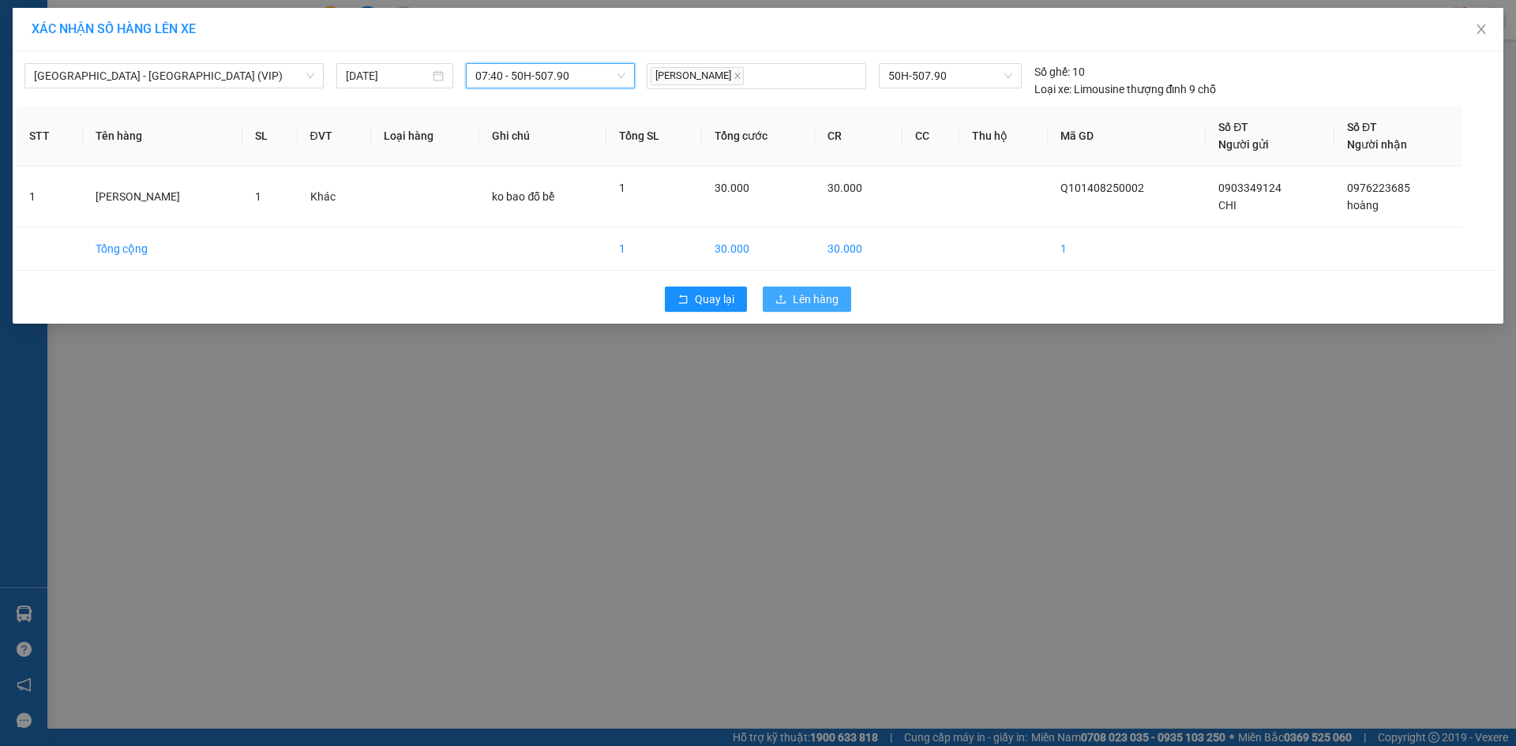
click at [803, 299] on span "Lên hàng" at bounding box center [816, 299] width 46 height 17
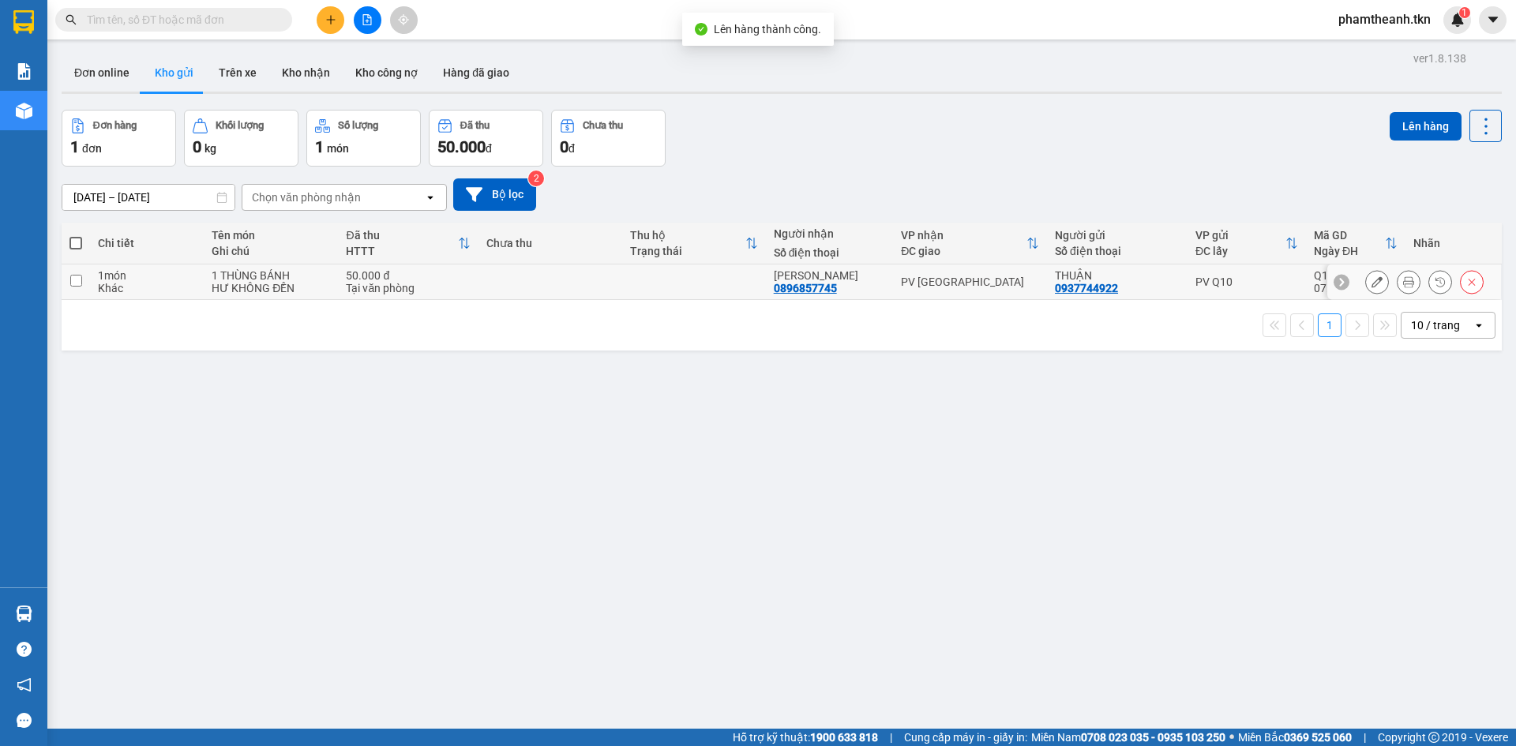
click at [339, 289] on td "50.000 đ Tại văn phòng" at bounding box center [408, 282] width 141 height 36
checkbox input "true"
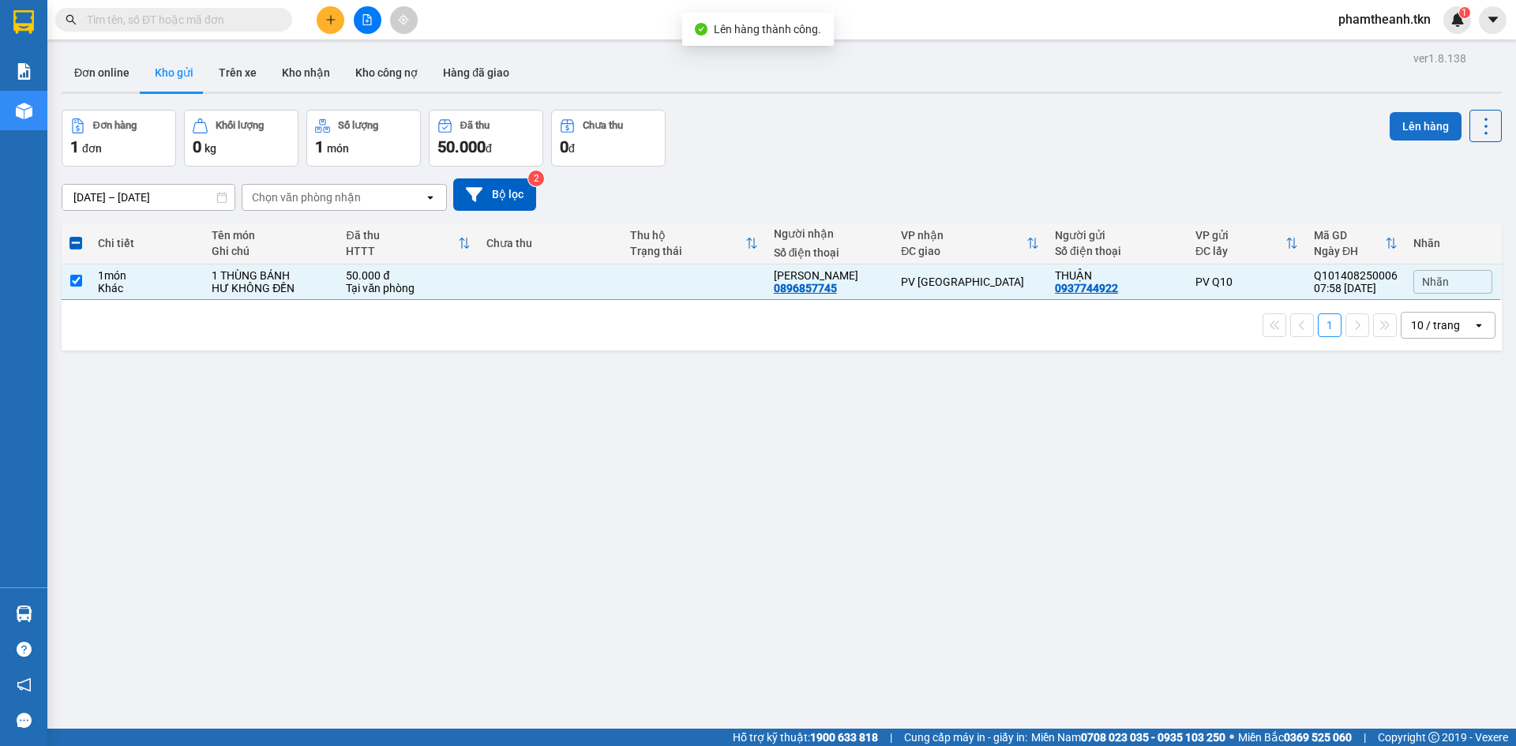
click at [1423, 124] on button "Lên hàng" at bounding box center [1425, 126] width 72 height 28
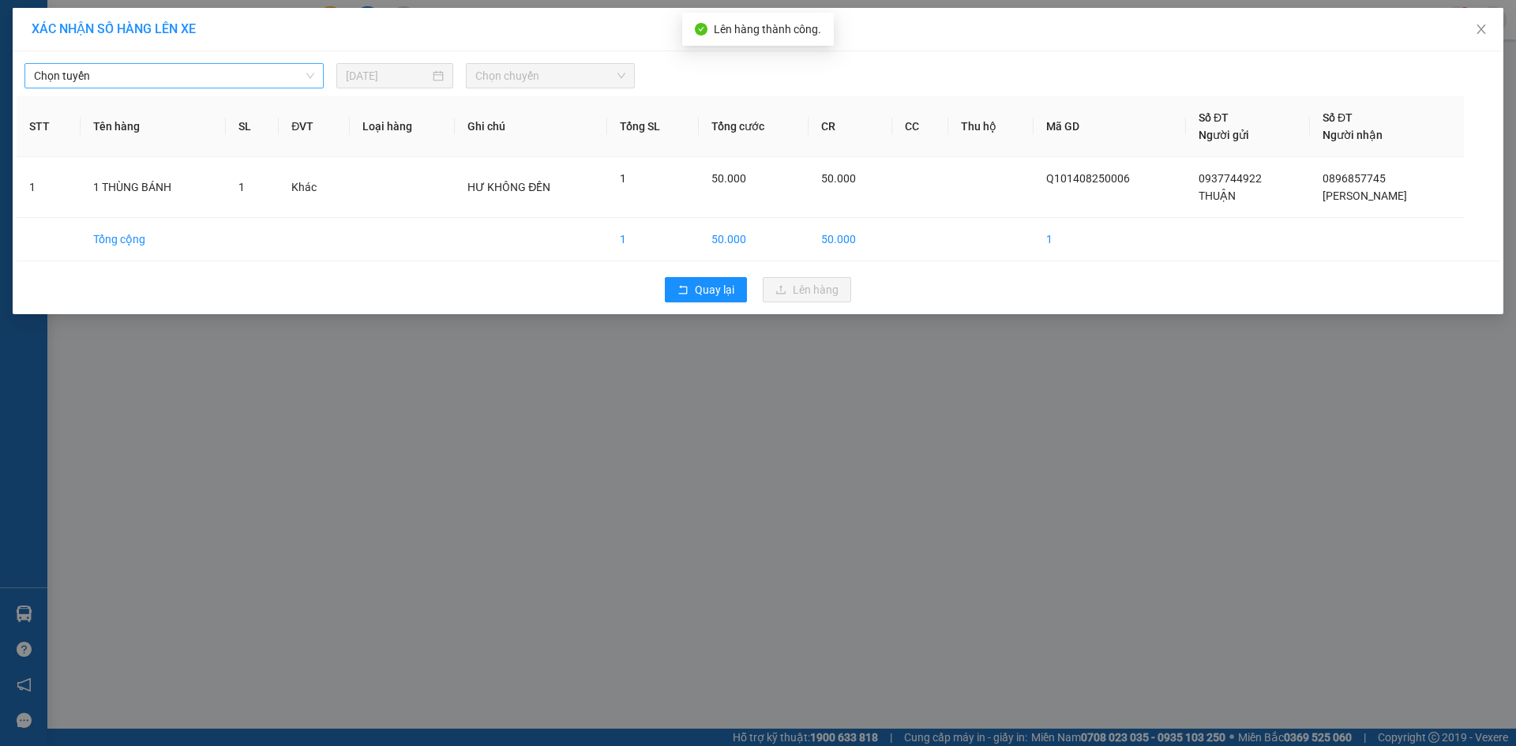
click at [114, 72] on span "Chọn tuyến" at bounding box center [174, 76] width 280 height 24
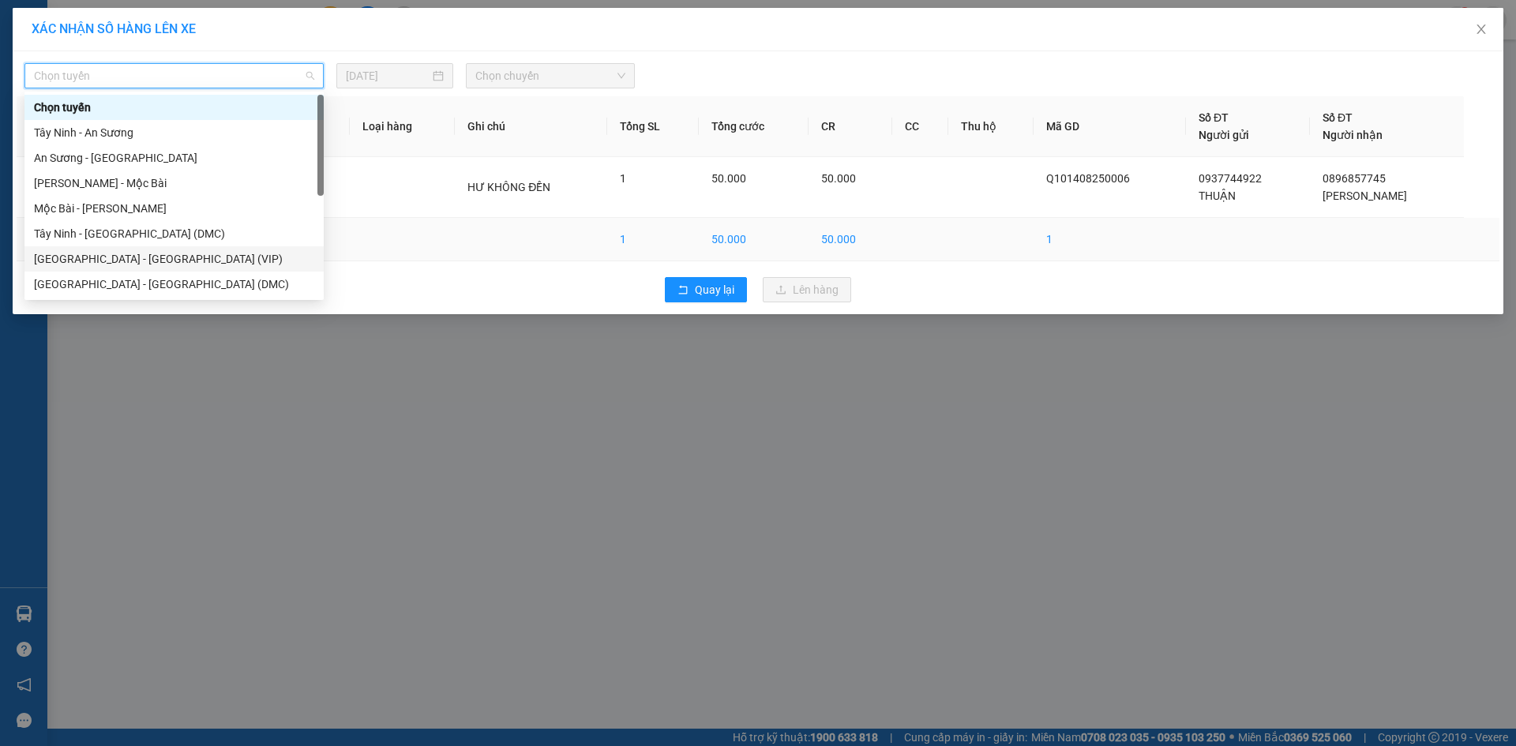
click at [129, 261] on div "[GEOGRAPHIC_DATA] - [GEOGRAPHIC_DATA] (VIP)" at bounding box center [174, 258] width 280 height 17
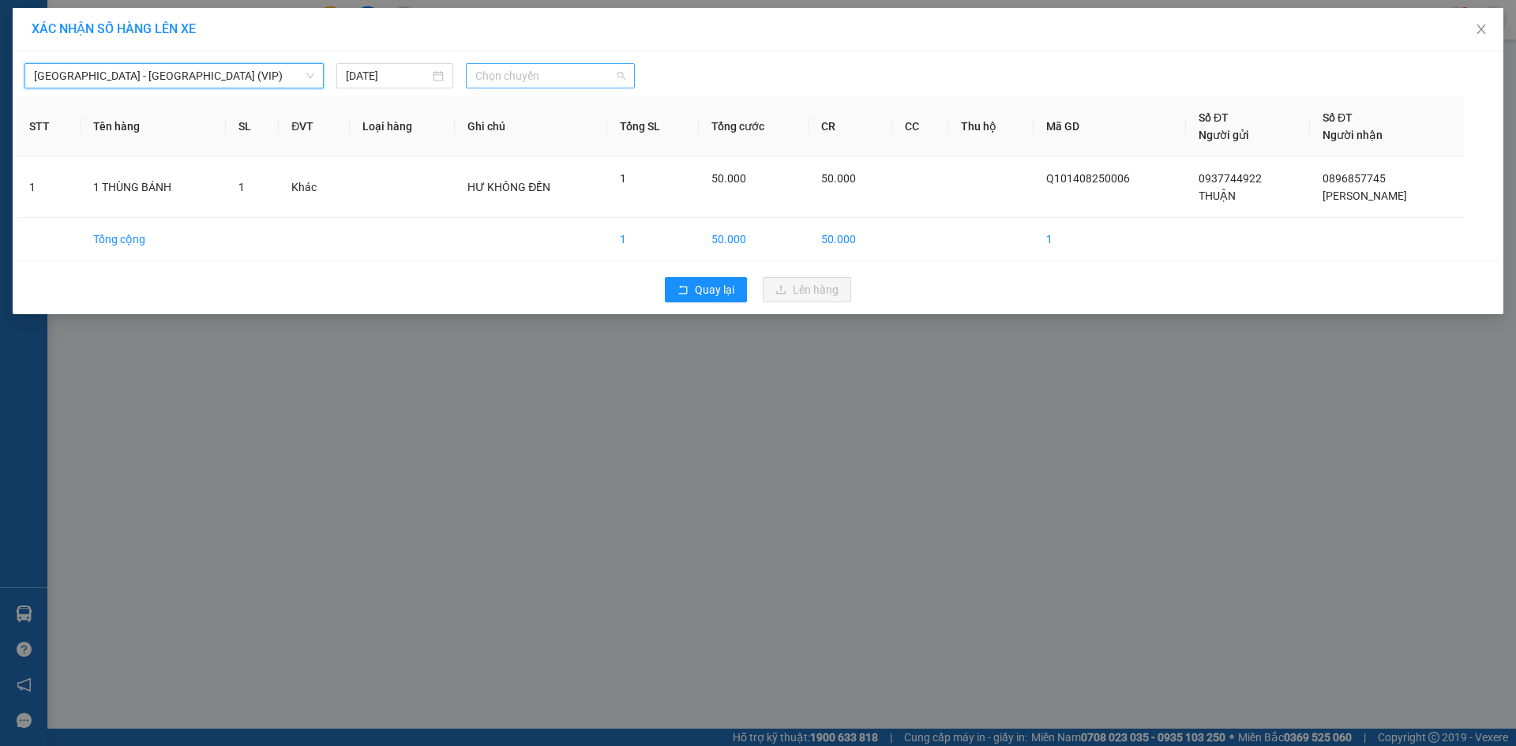
click at [584, 78] on span "Chọn chuyến" at bounding box center [550, 76] width 150 height 24
type input "26588"
click at [568, 116] on div "08:00 - 50H-265.88" at bounding box center [537, 107] width 142 height 25
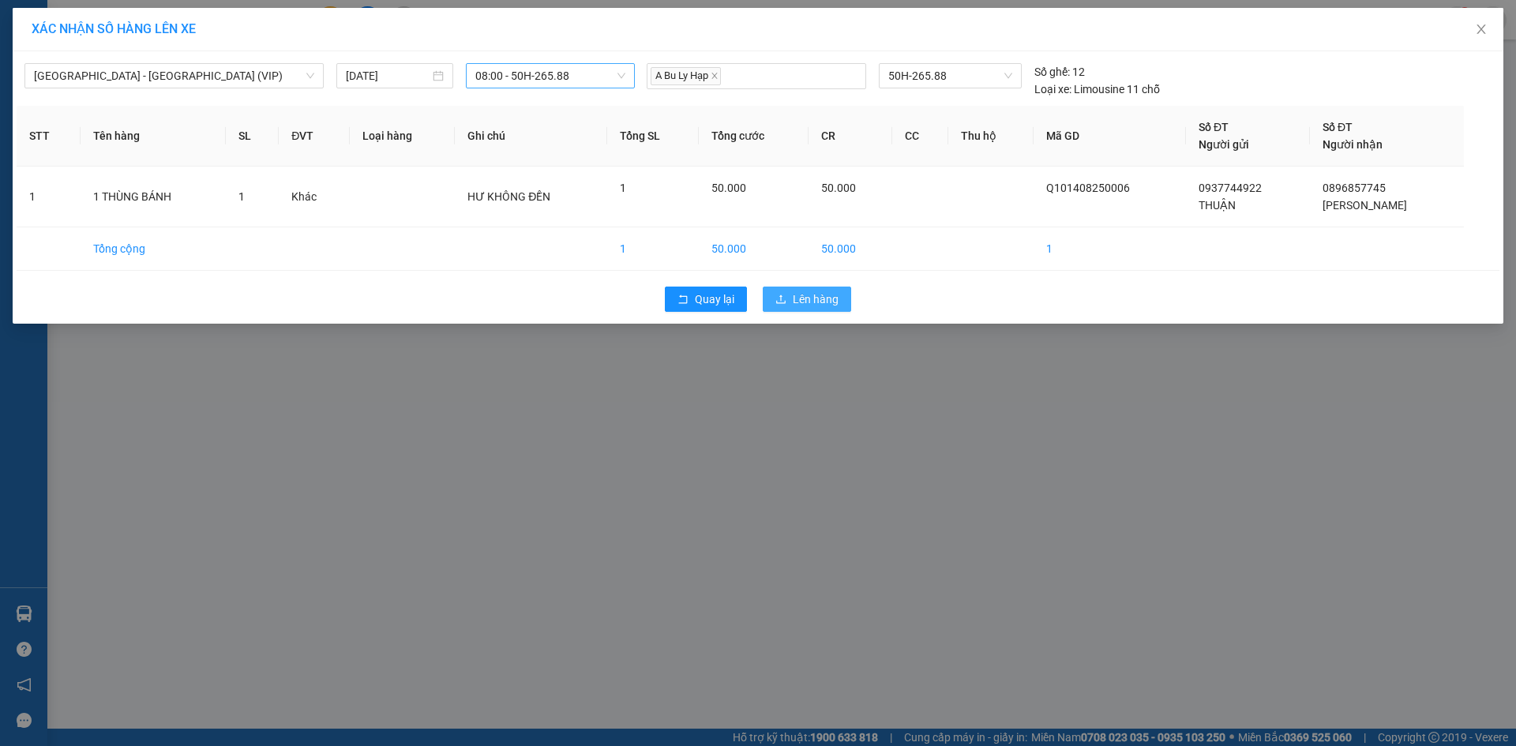
click at [810, 298] on span "Lên hàng" at bounding box center [816, 299] width 46 height 17
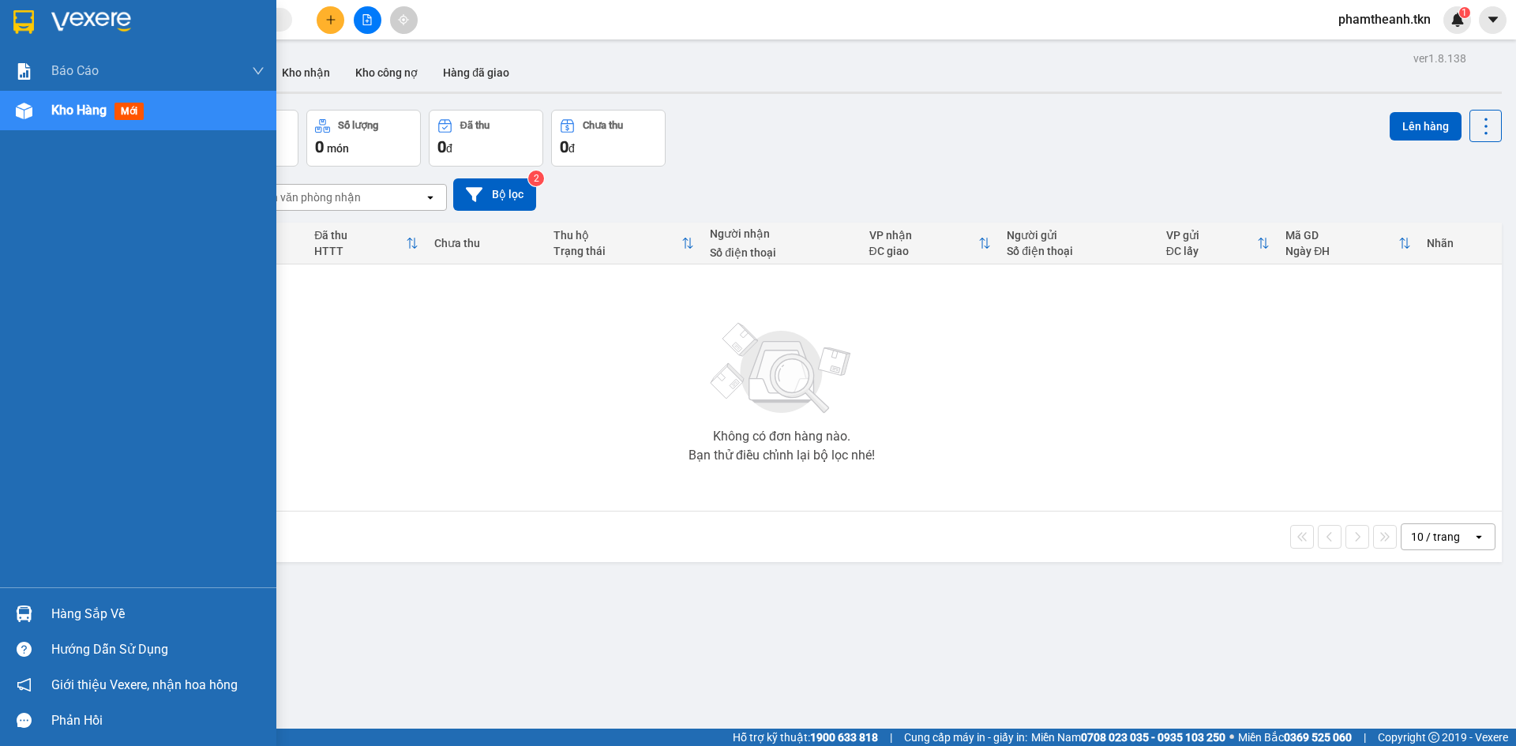
click at [74, 594] on div "Hàng sắp về Hướng dẫn sử dụng Giới thiệu Vexere, nhận hoa hồng Phản hồi" at bounding box center [138, 662] width 276 height 151
click at [92, 613] on div "Hàng sắp về" at bounding box center [157, 614] width 213 height 24
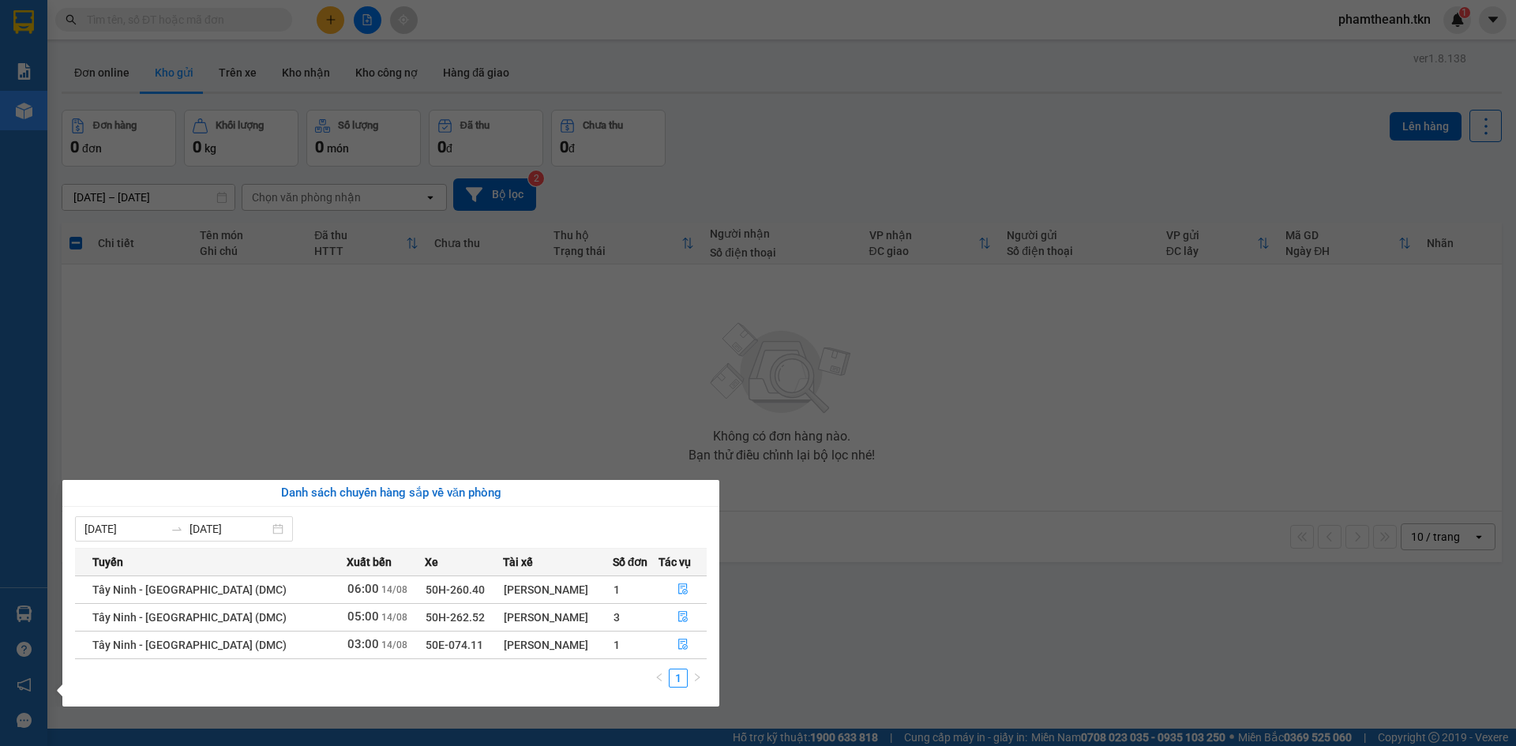
click at [545, 377] on section "Kết quả tìm kiếm ( 0 ) Bộ lọc No Data phamtheanh.tkn 1 Báo cáo Mẫu 1: Báo cáo d…" at bounding box center [758, 373] width 1516 height 746
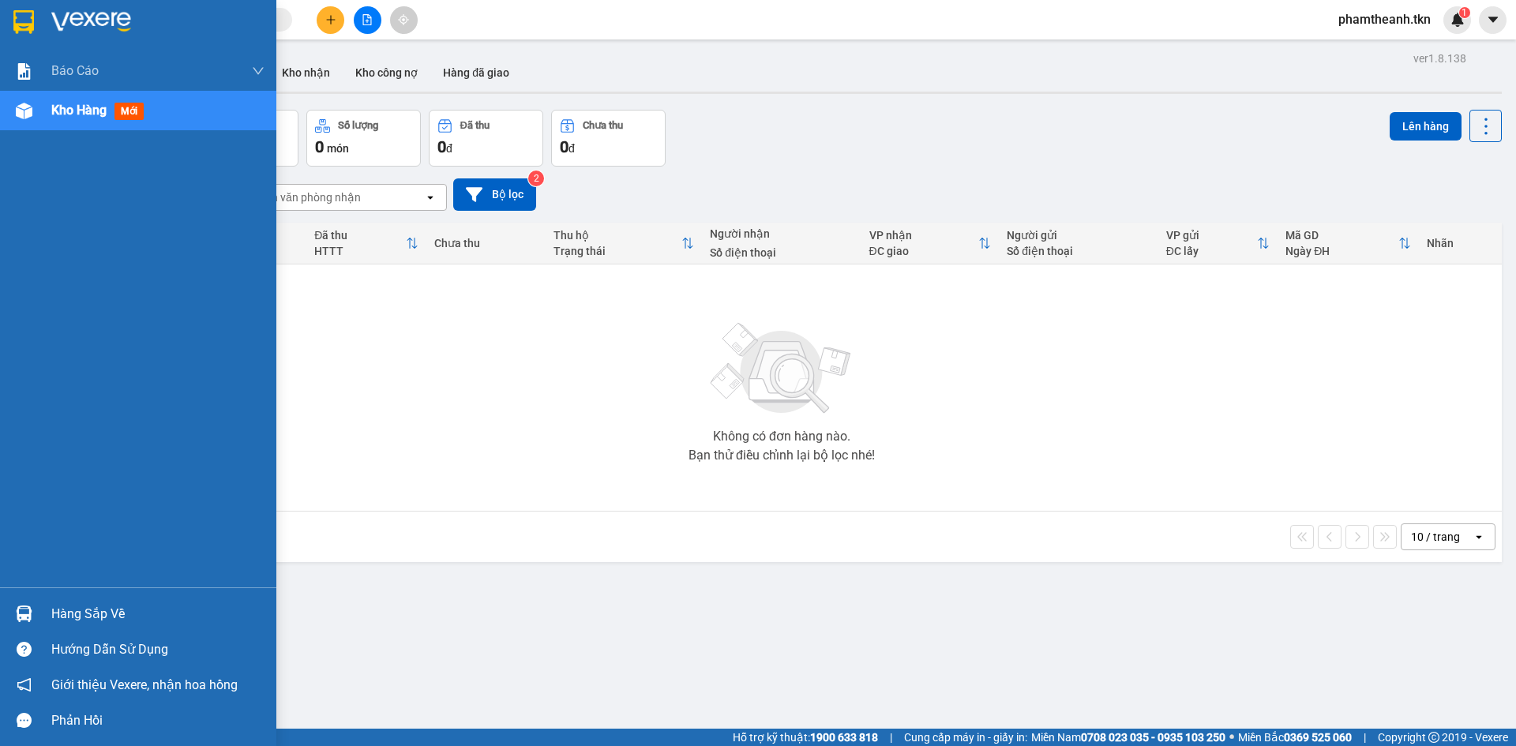
click at [69, 618] on div "Hàng sắp về" at bounding box center [157, 614] width 213 height 24
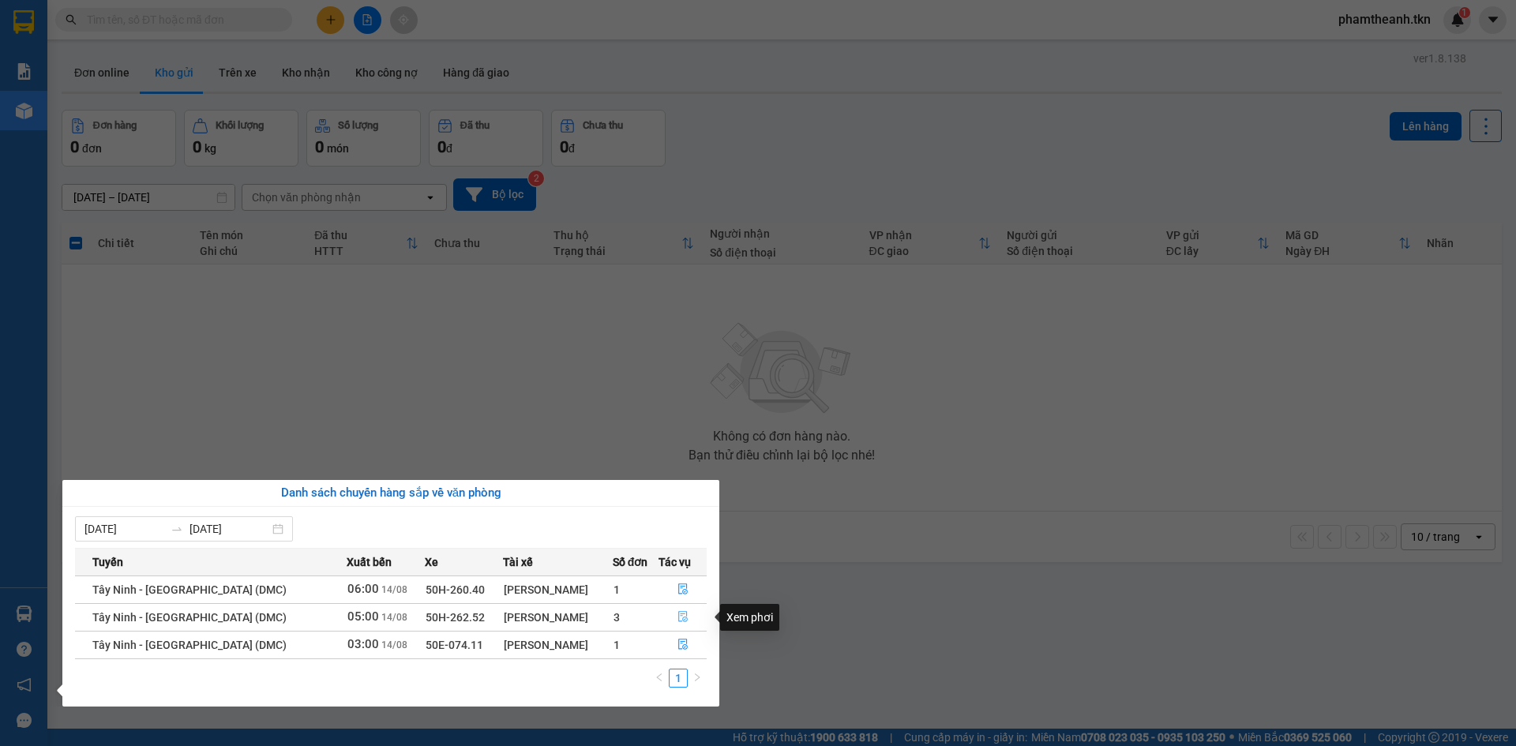
click at [680, 616] on icon "file-done" at bounding box center [682, 616] width 11 height 11
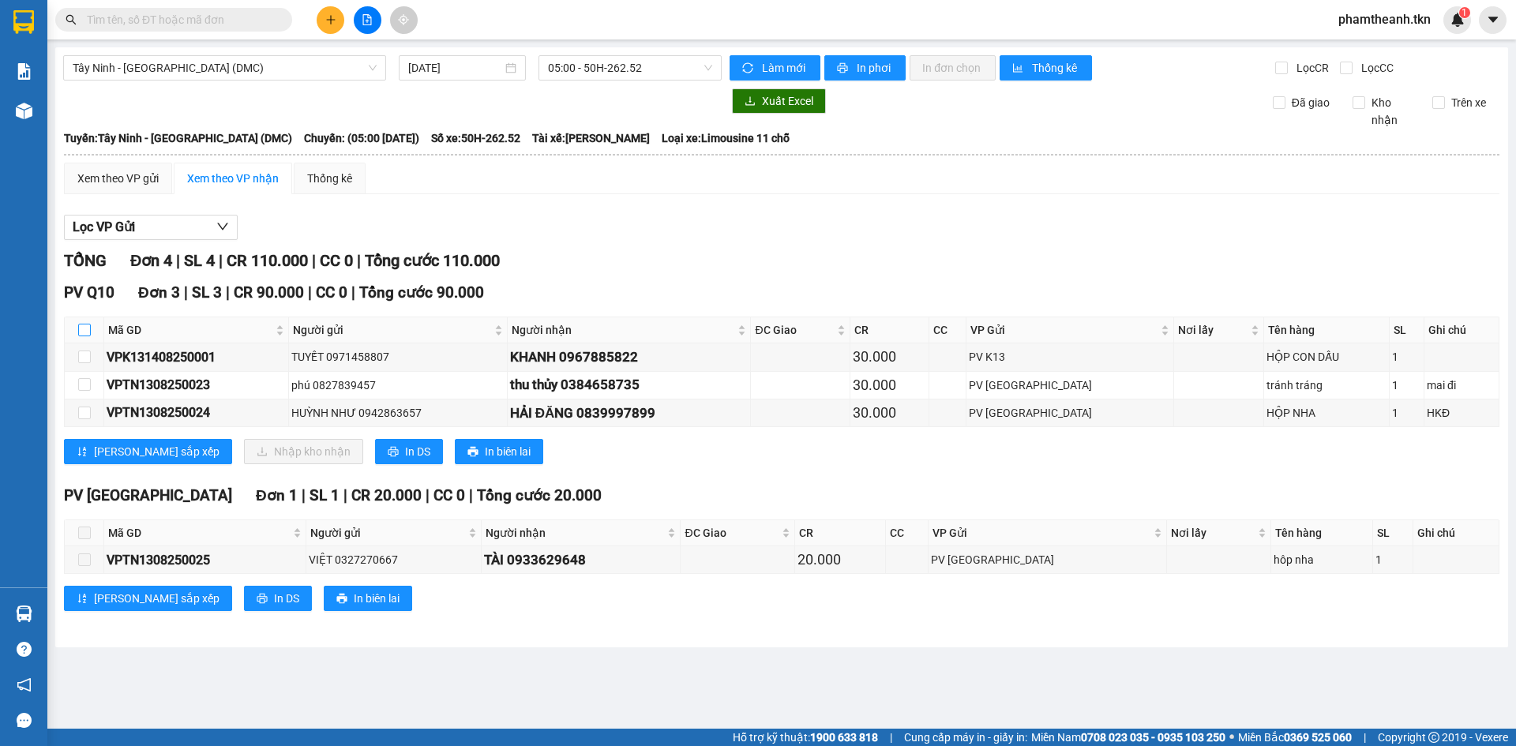
click at [83, 335] on input "checkbox" at bounding box center [84, 330] width 13 height 13
checkbox input "true"
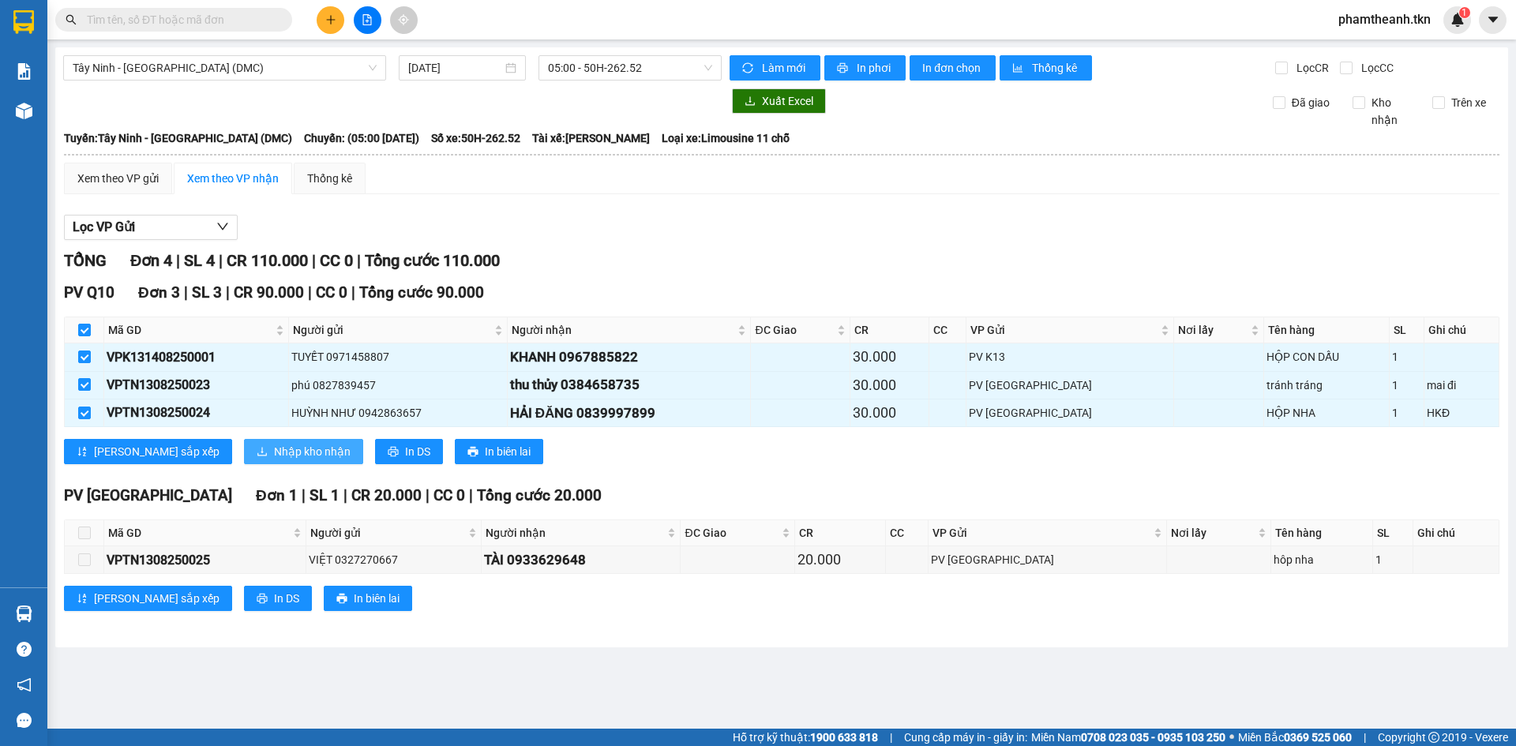
click at [274, 446] on span "Nhập kho nhận" at bounding box center [312, 451] width 77 height 17
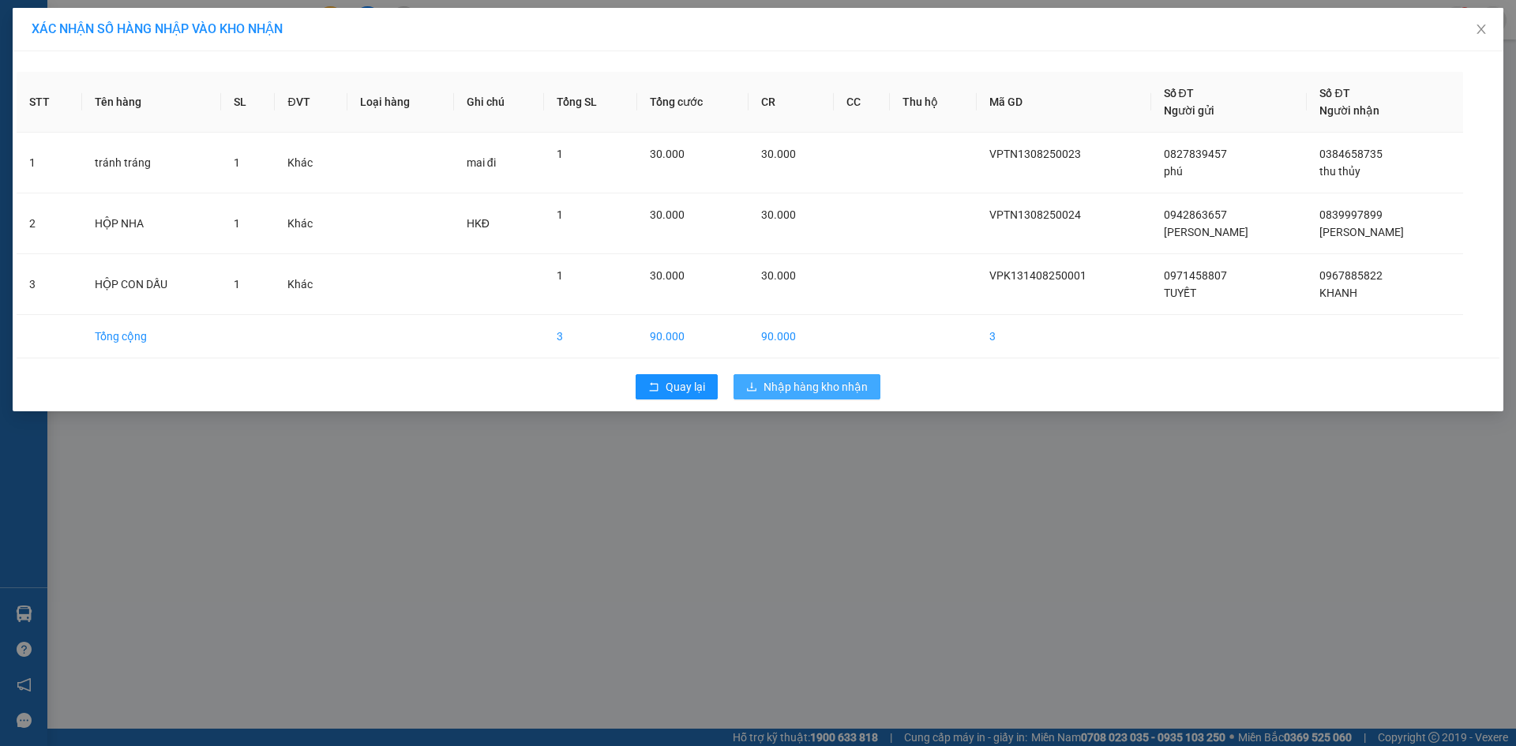
click at [847, 398] on button "Nhập hàng kho nhận" at bounding box center [806, 386] width 147 height 25
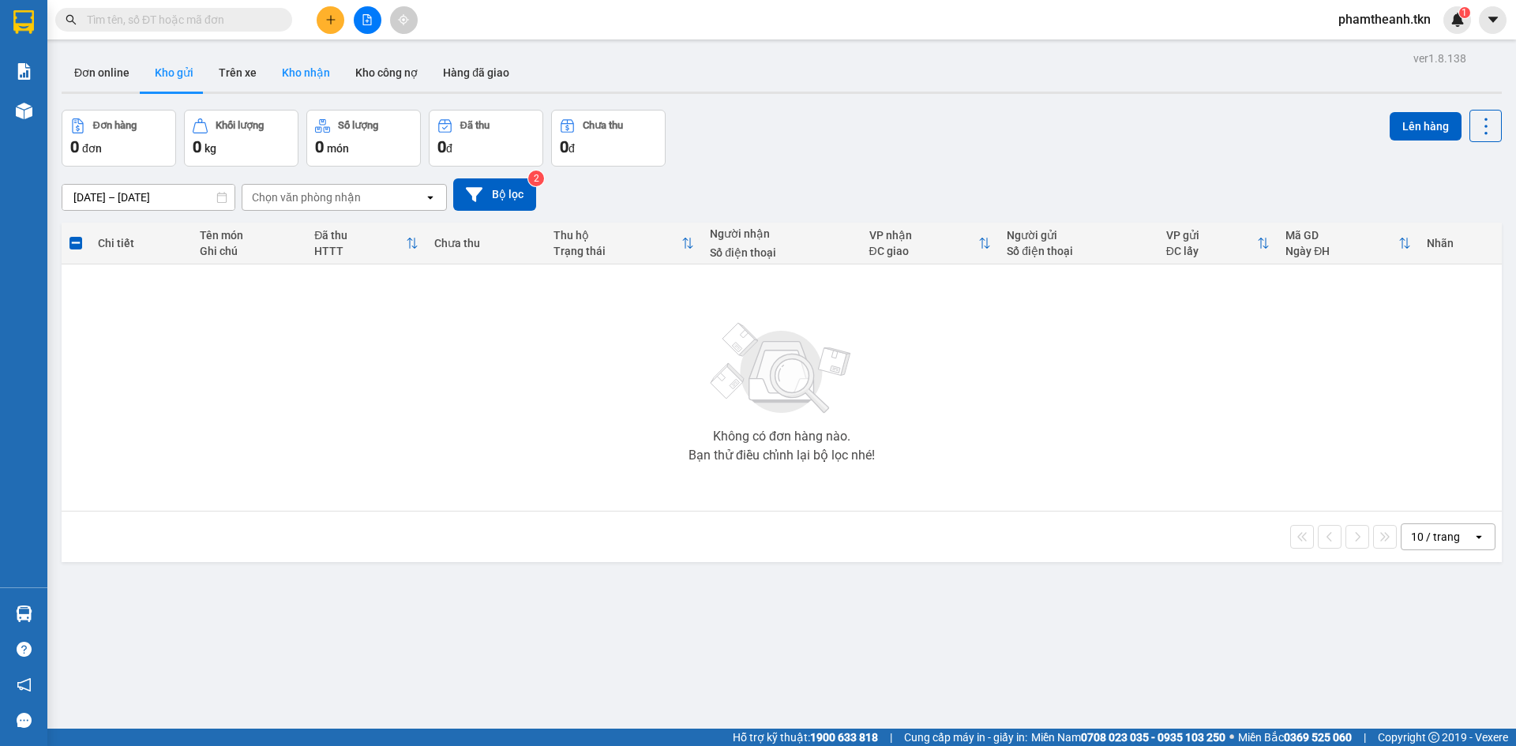
click at [294, 63] on button "Kho nhận" at bounding box center [305, 73] width 73 height 38
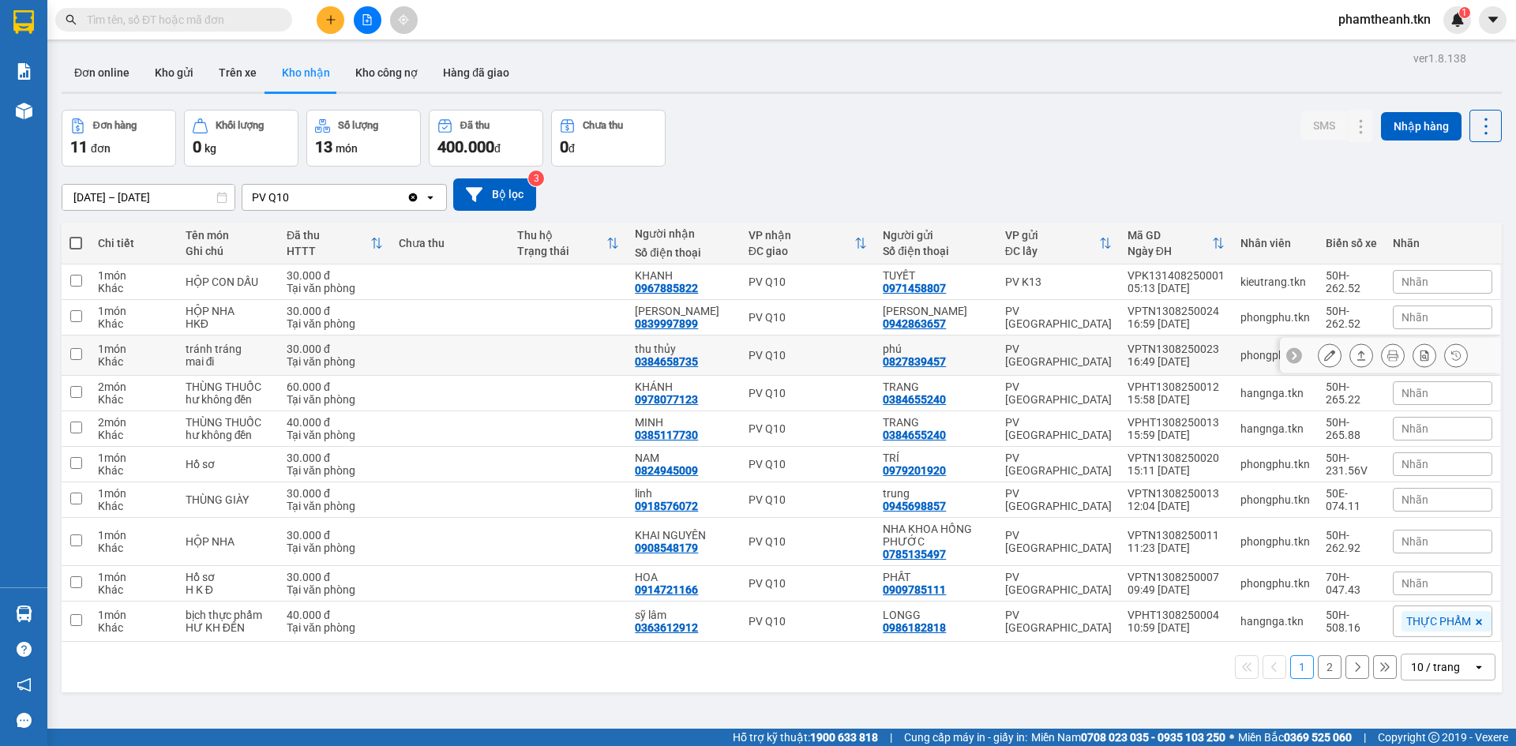
click at [1324, 357] on icon at bounding box center [1329, 355] width 11 height 11
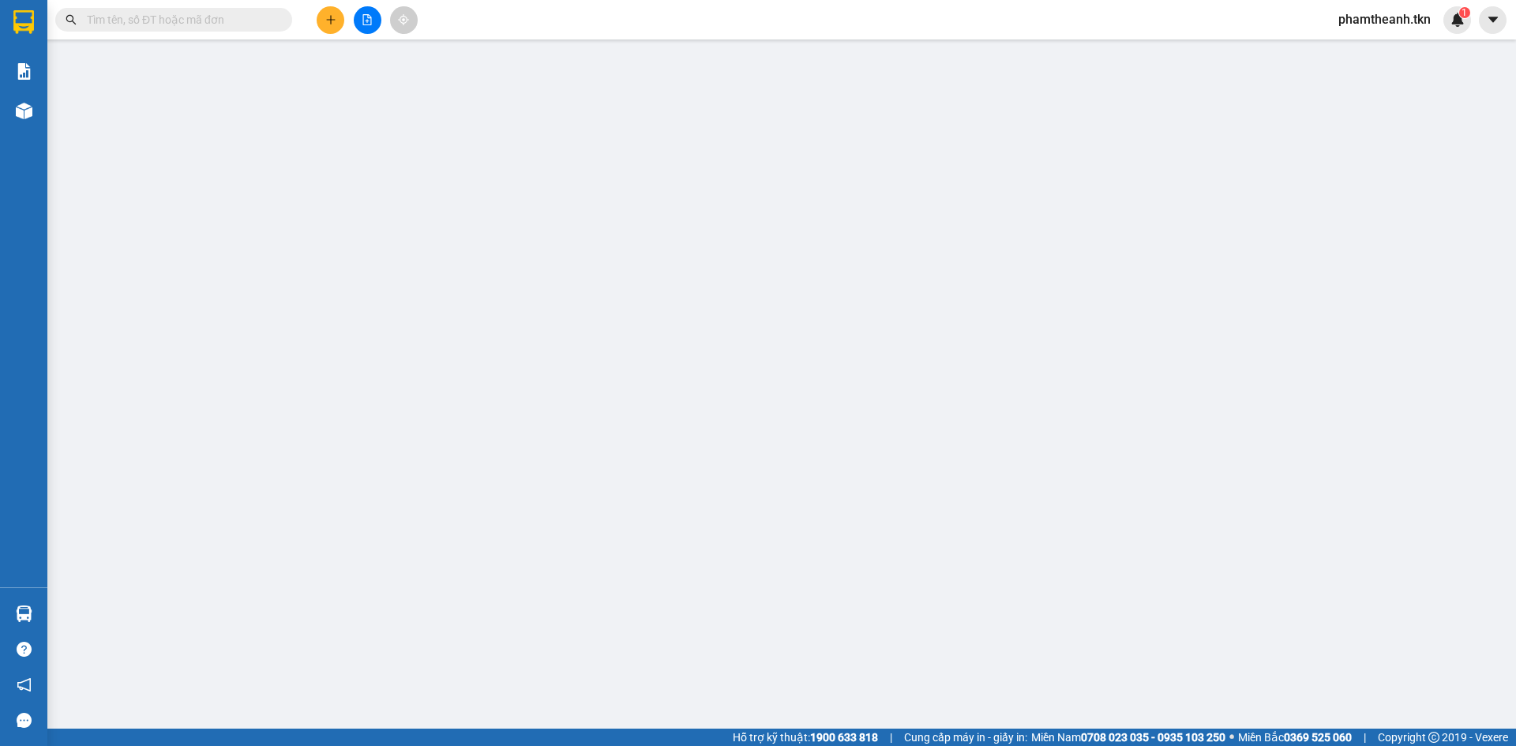
type input "0827839457"
type input "phú"
type input "0384658735"
type input "thu thủy"
type input "30.000"
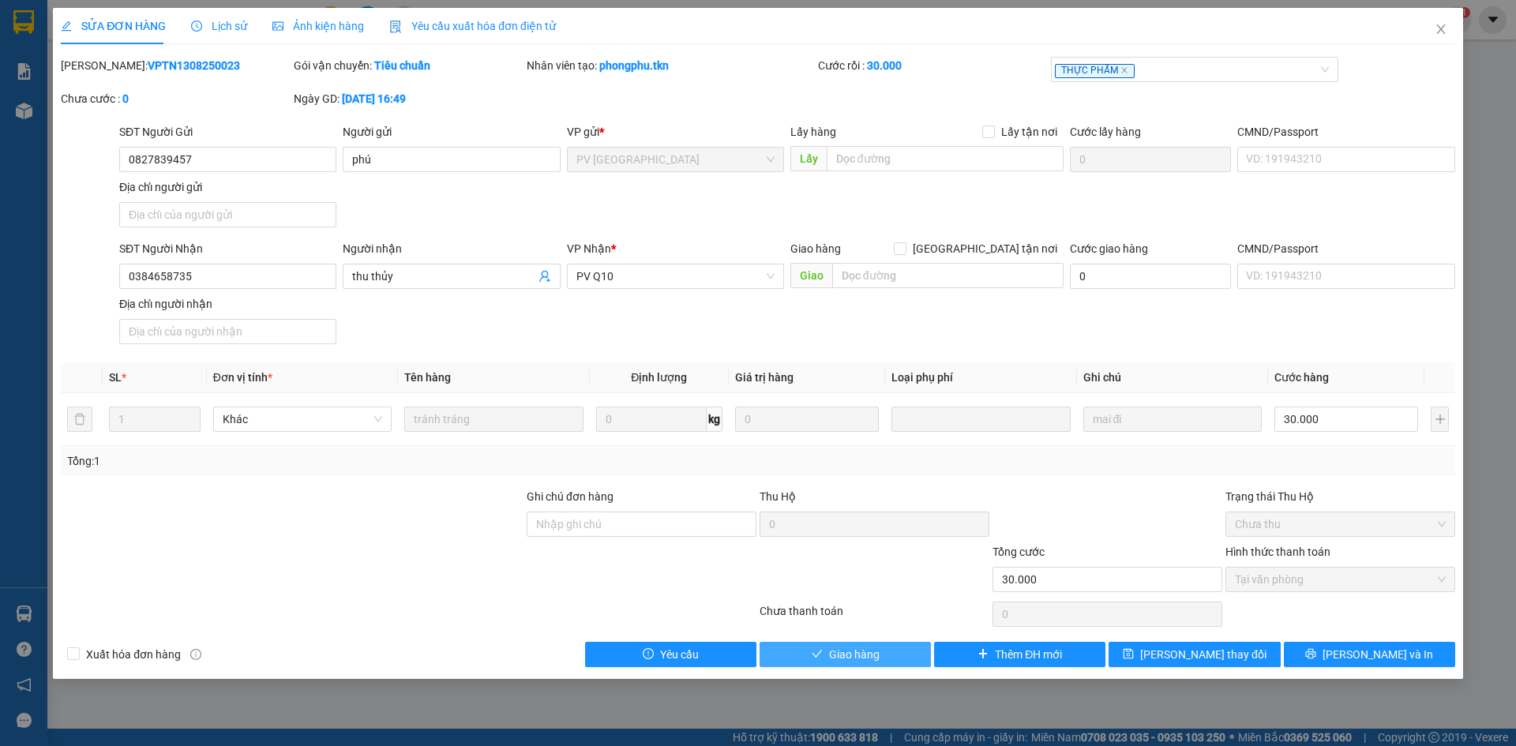
drag, startPoint x: 831, startPoint y: 643, endPoint x: 845, endPoint y: 654, distance: 16.9
click at [831, 644] on button "Giao hàng" at bounding box center [844, 654] width 171 height 25
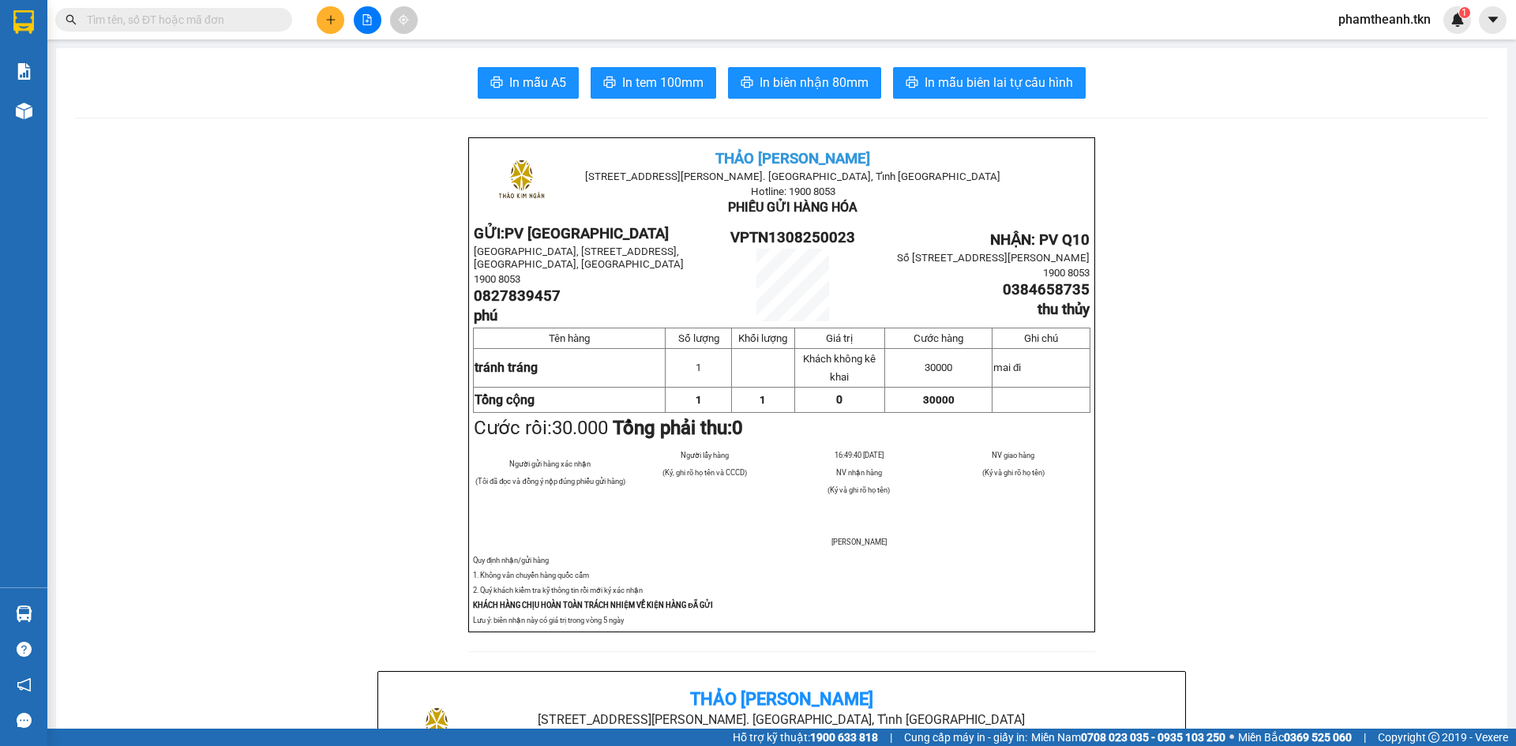
drag, startPoint x: 67, startPoint y: 602, endPoint x: 64, endPoint y: 611, distance: 9.2
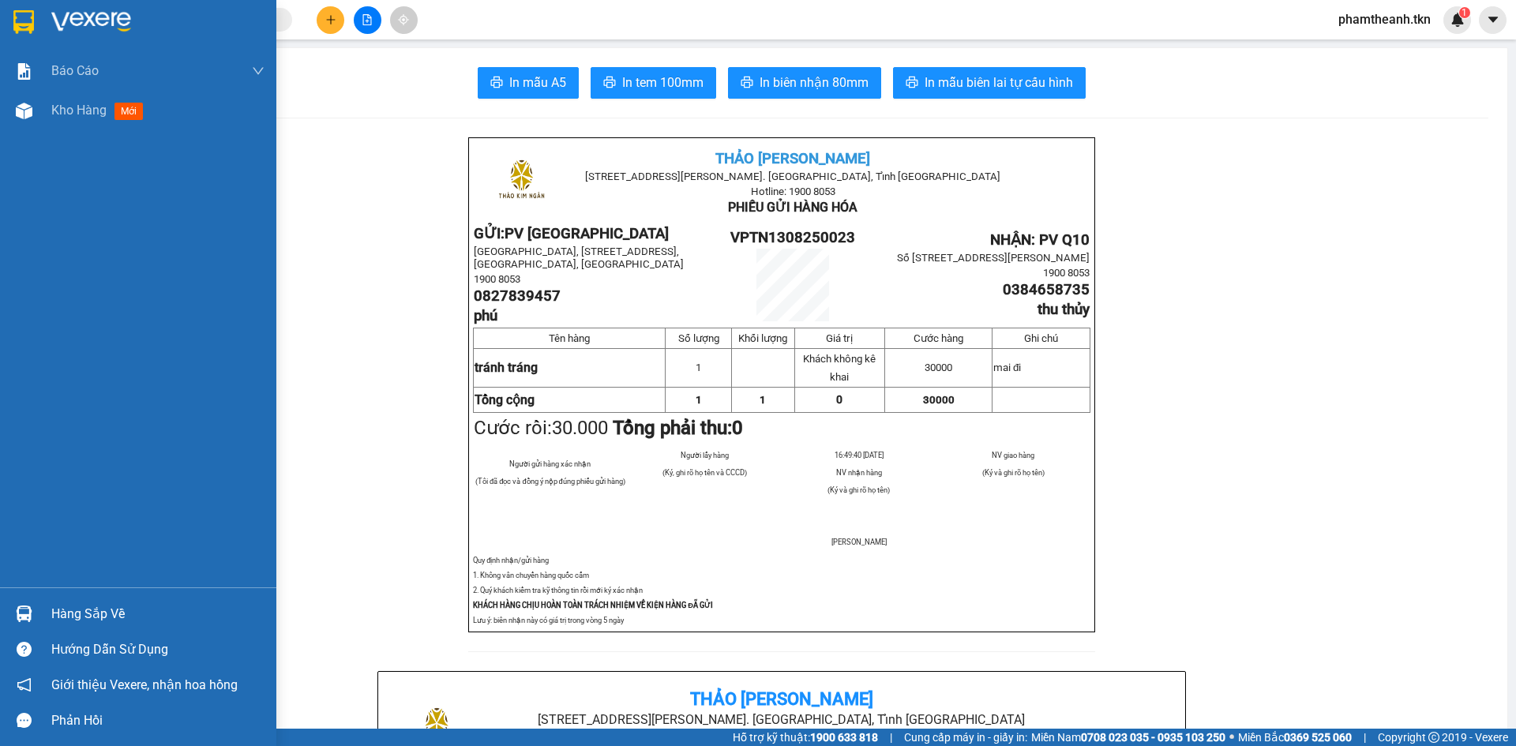
drag, startPoint x: 28, startPoint y: 621, endPoint x: 63, endPoint y: 624, distance: 35.6
click at [28, 624] on div at bounding box center [24, 614] width 28 height 28
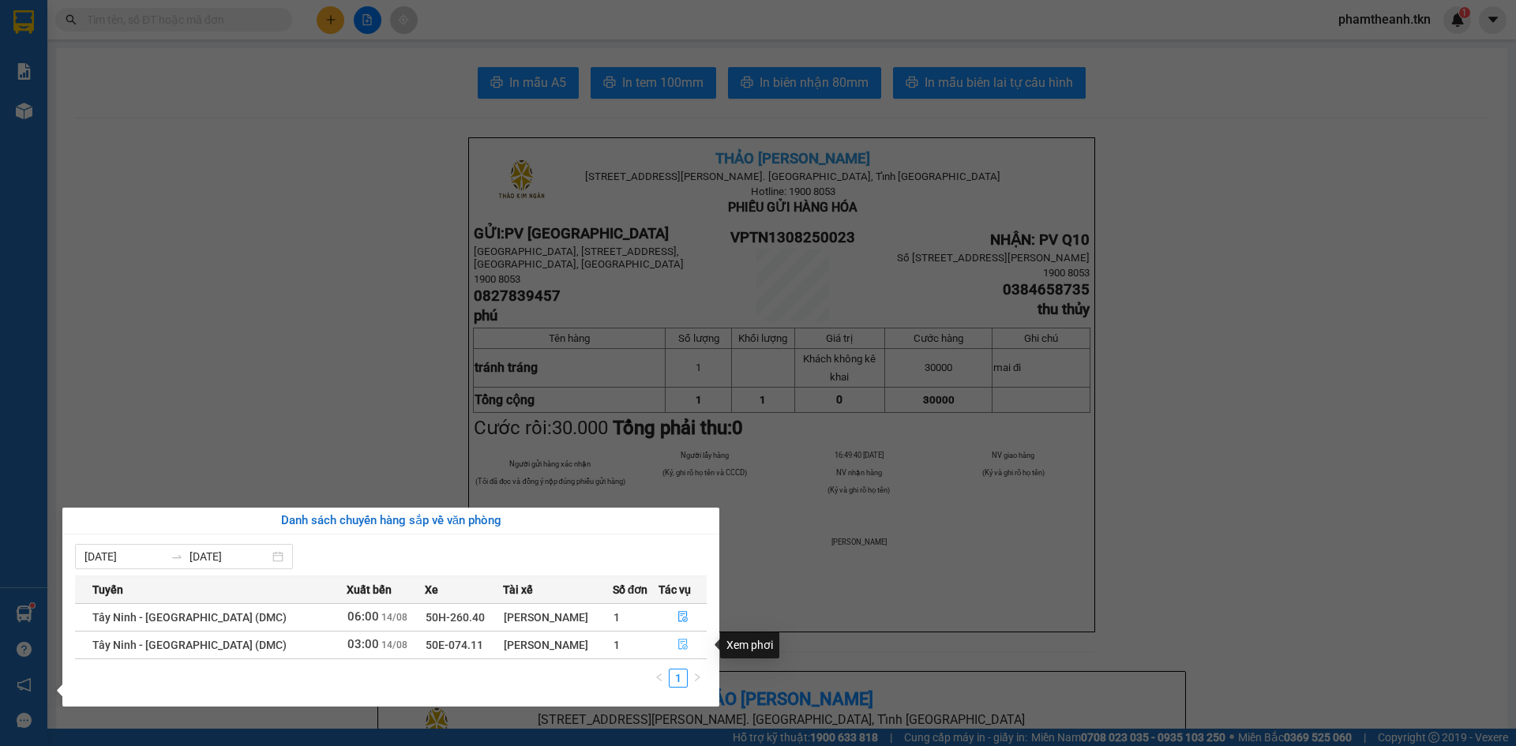
click at [679, 637] on button "button" at bounding box center [682, 644] width 47 height 25
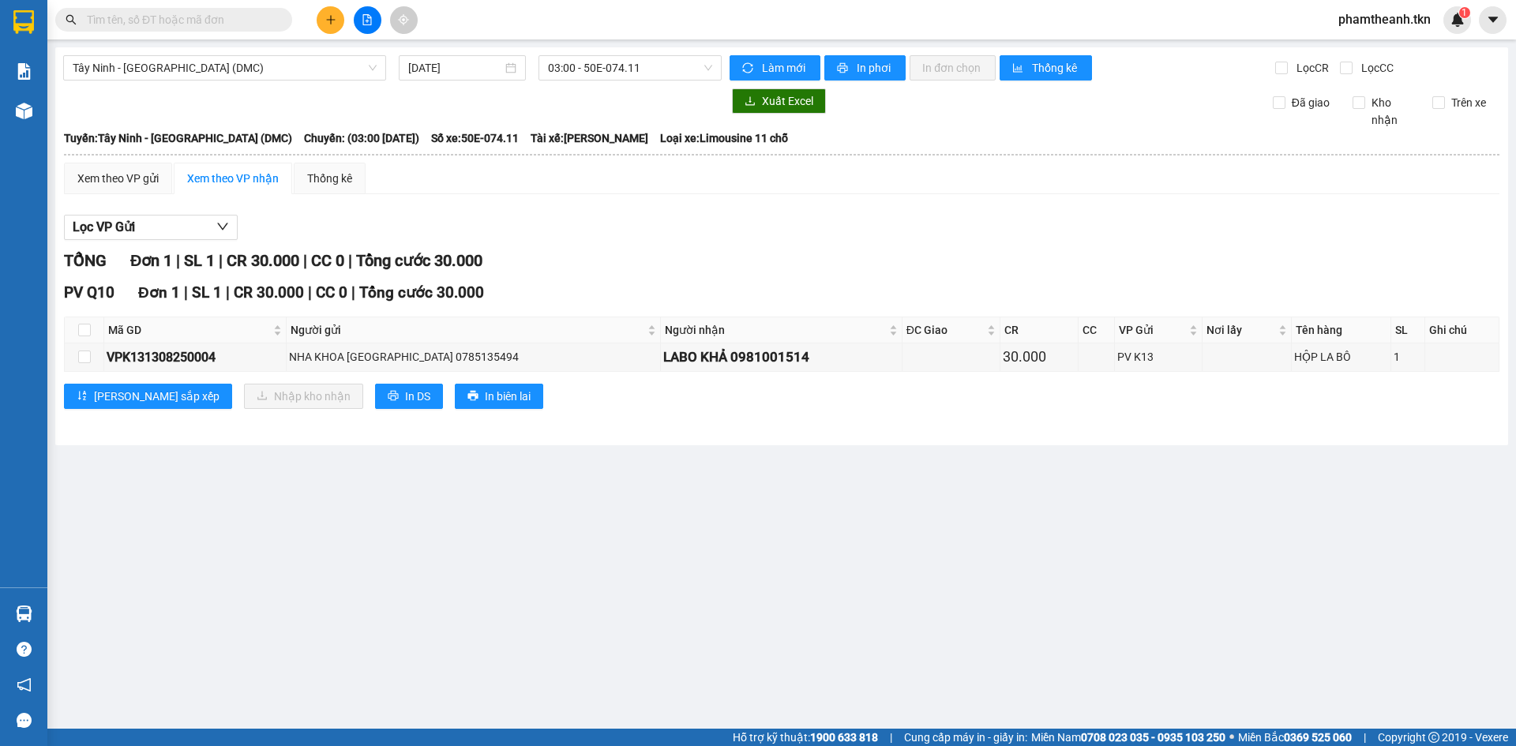
click at [96, 328] on th at bounding box center [84, 330] width 39 height 26
click at [89, 328] on input "checkbox" at bounding box center [84, 330] width 13 height 13
checkbox input "true"
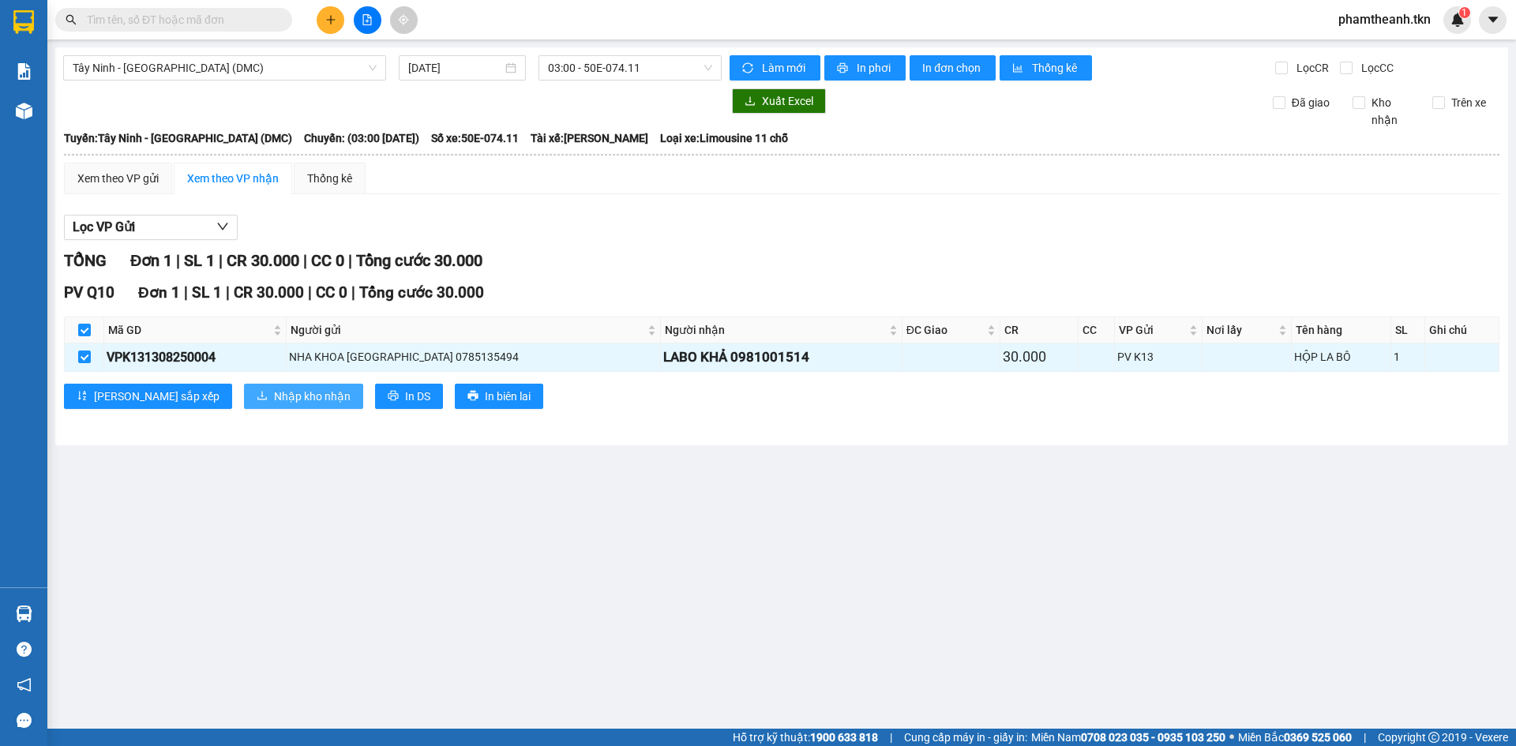
click at [274, 400] on span "Nhập kho nhận" at bounding box center [312, 396] width 77 height 17
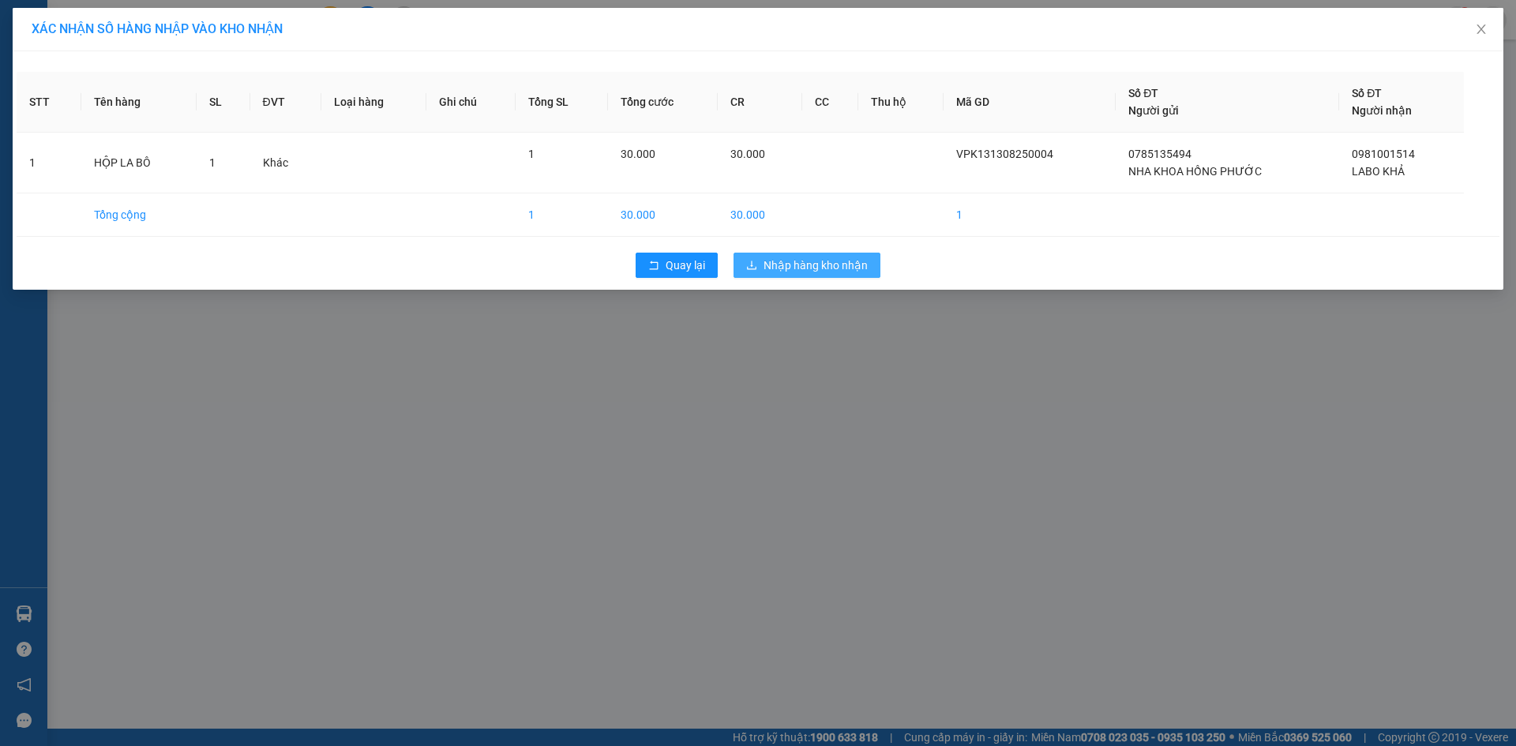
click at [789, 255] on button "Nhập hàng kho nhận" at bounding box center [806, 265] width 147 height 25
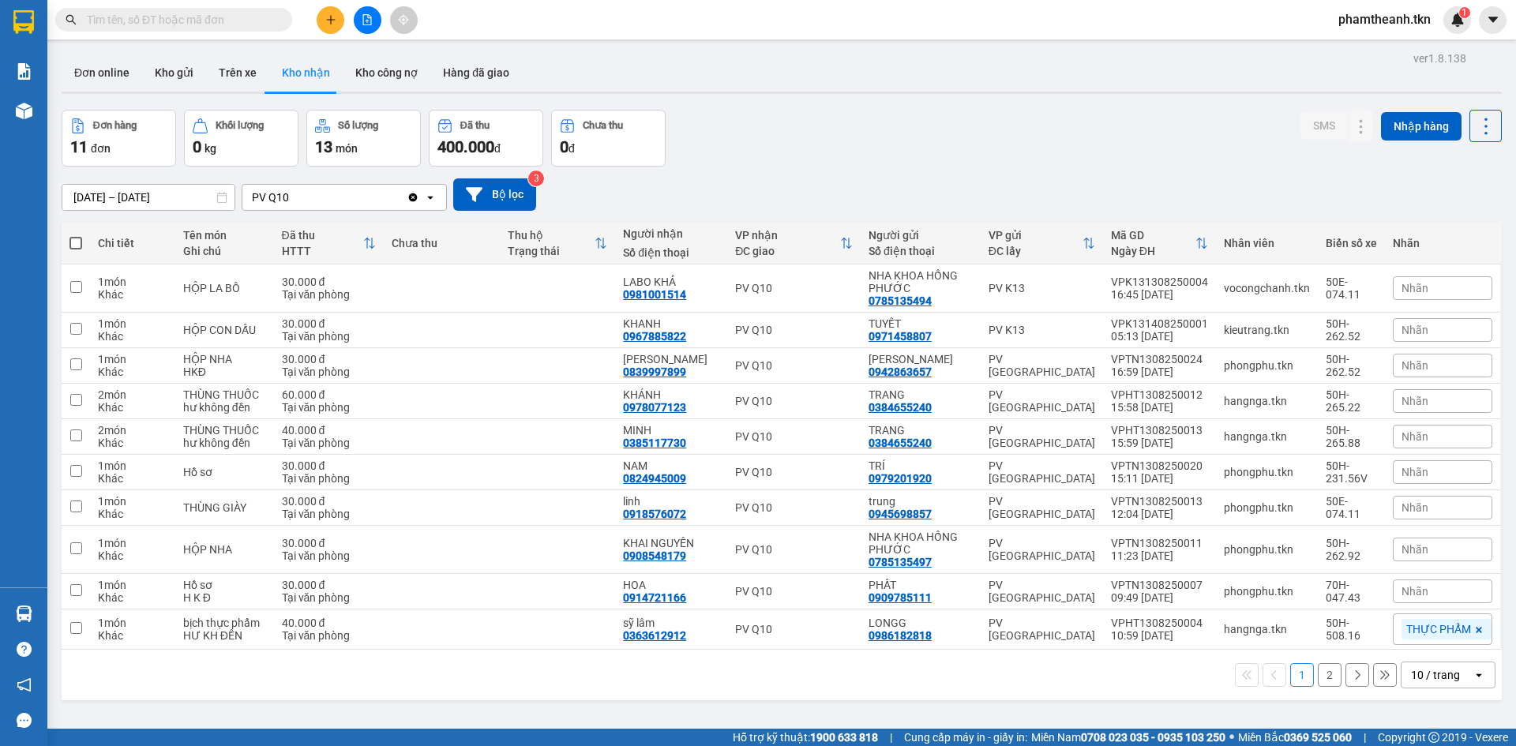
click at [161, 17] on input "text" at bounding box center [180, 19] width 186 height 17
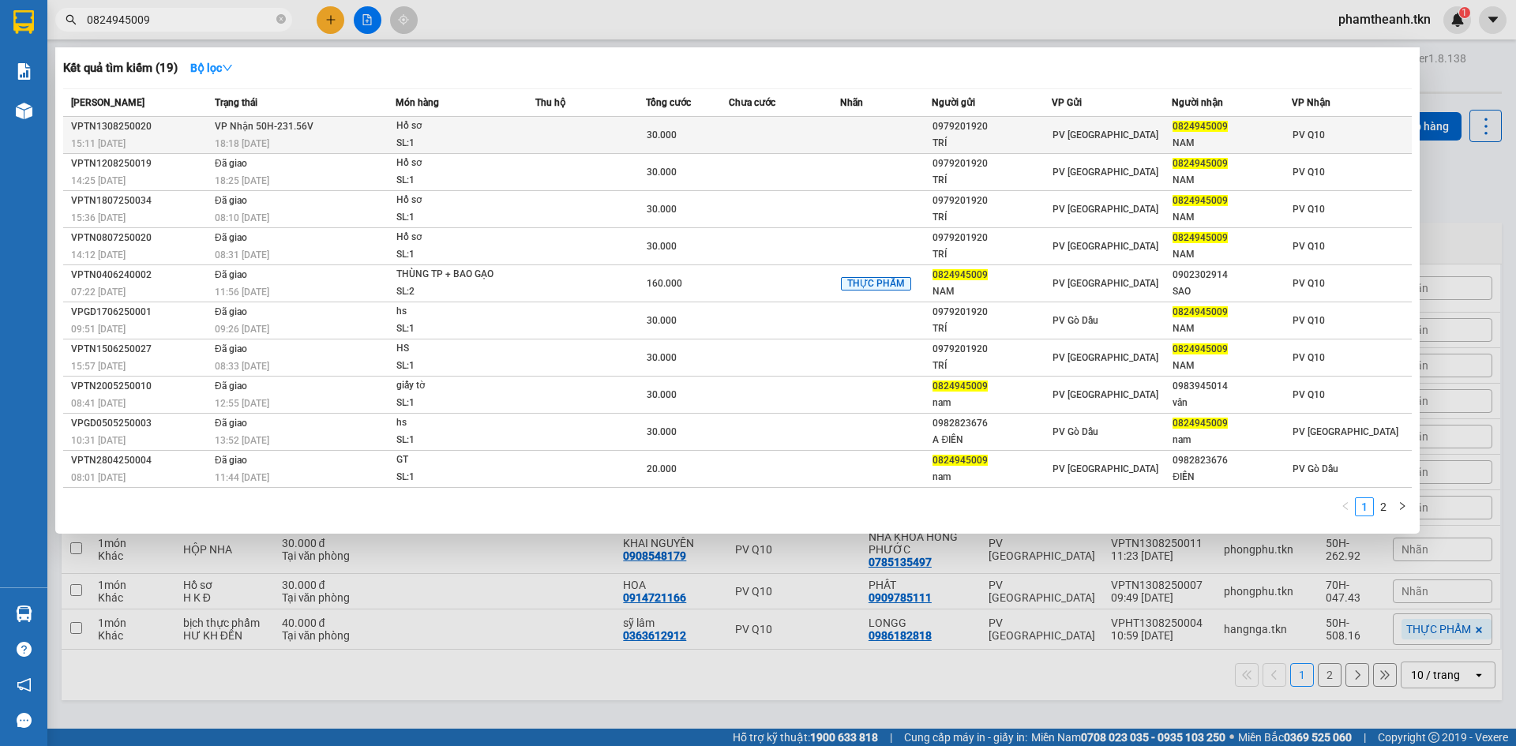
type input "0824945009"
click at [298, 144] on div "18:18 - 13/08" at bounding box center [305, 143] width 180 height 17
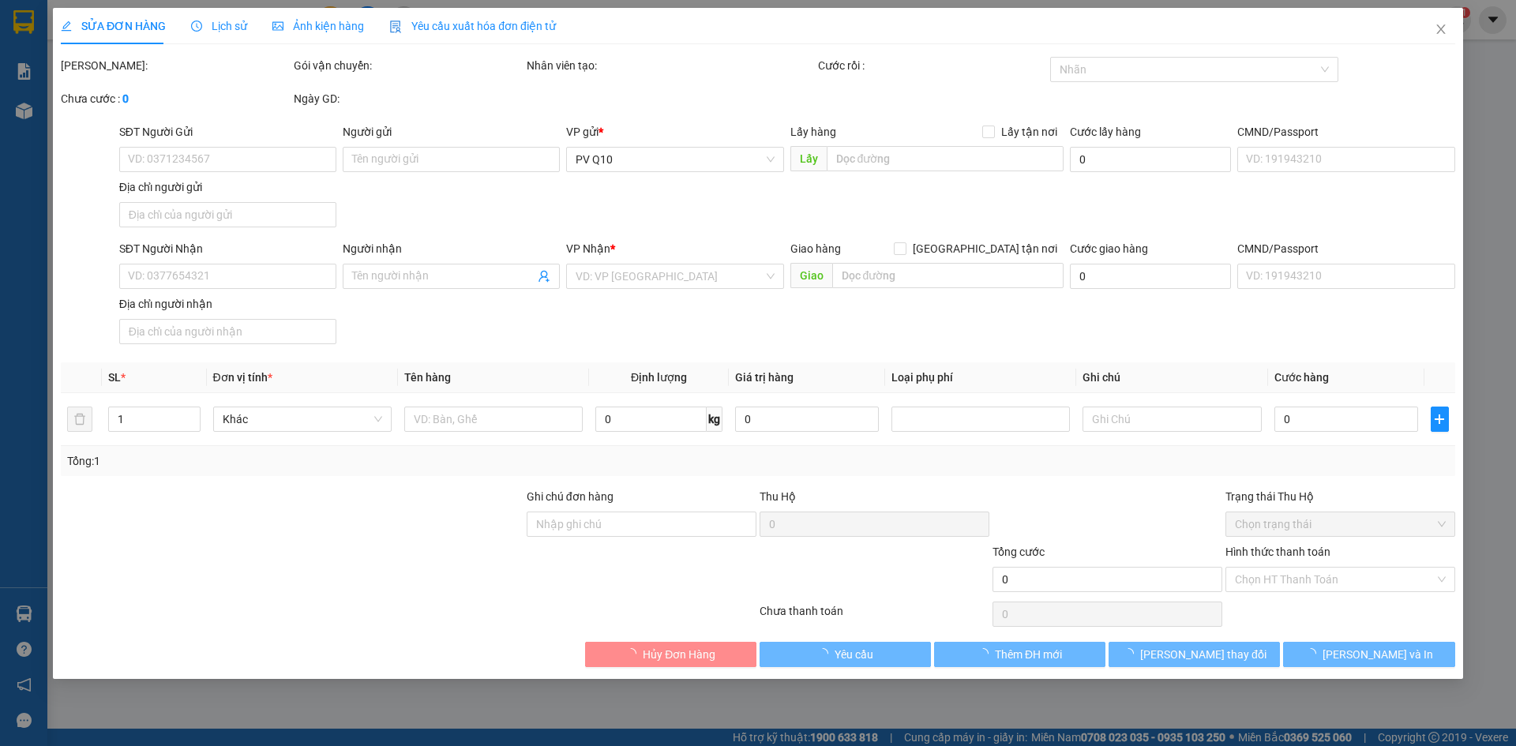
type input "0979201920"
type input "TRÍ"
type input "0824945009"
type input "NAM"
type input "30.000"
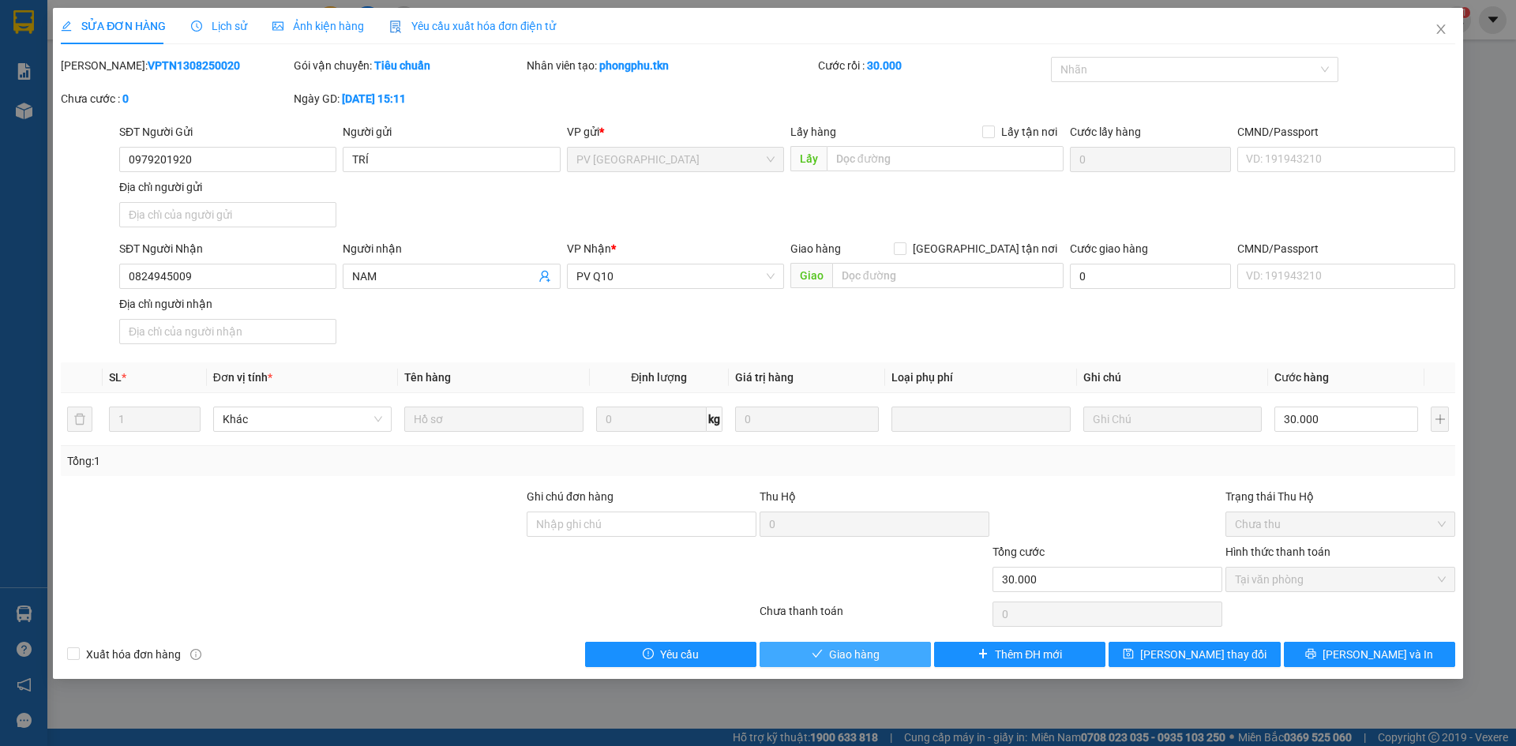
click at [834, 643] on button "Giao hàng" at bounding box center [844, 654] width 171 height 25
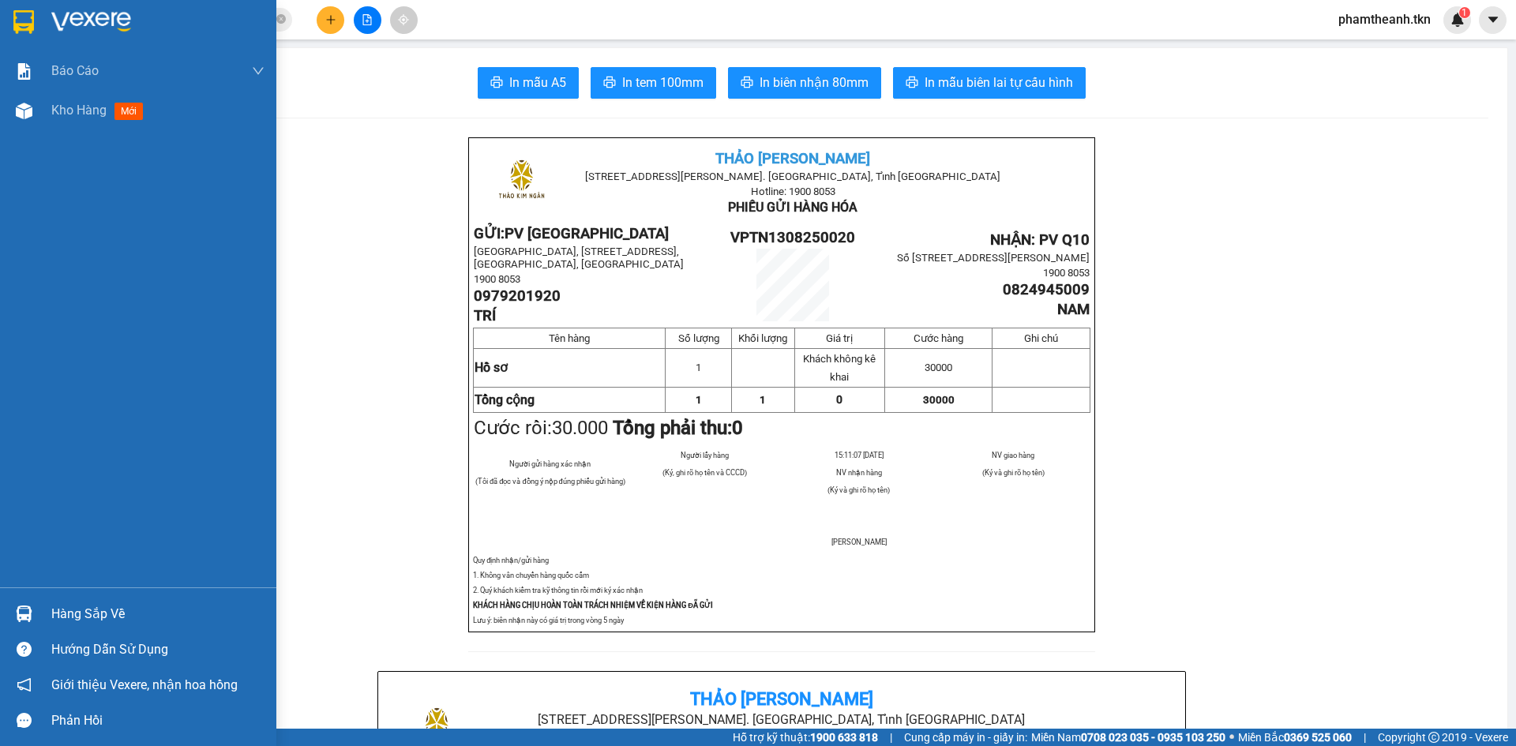
click at [56, 616] on div "Hàng sắp về" at bounding box center [157, 614] width 213 height 24
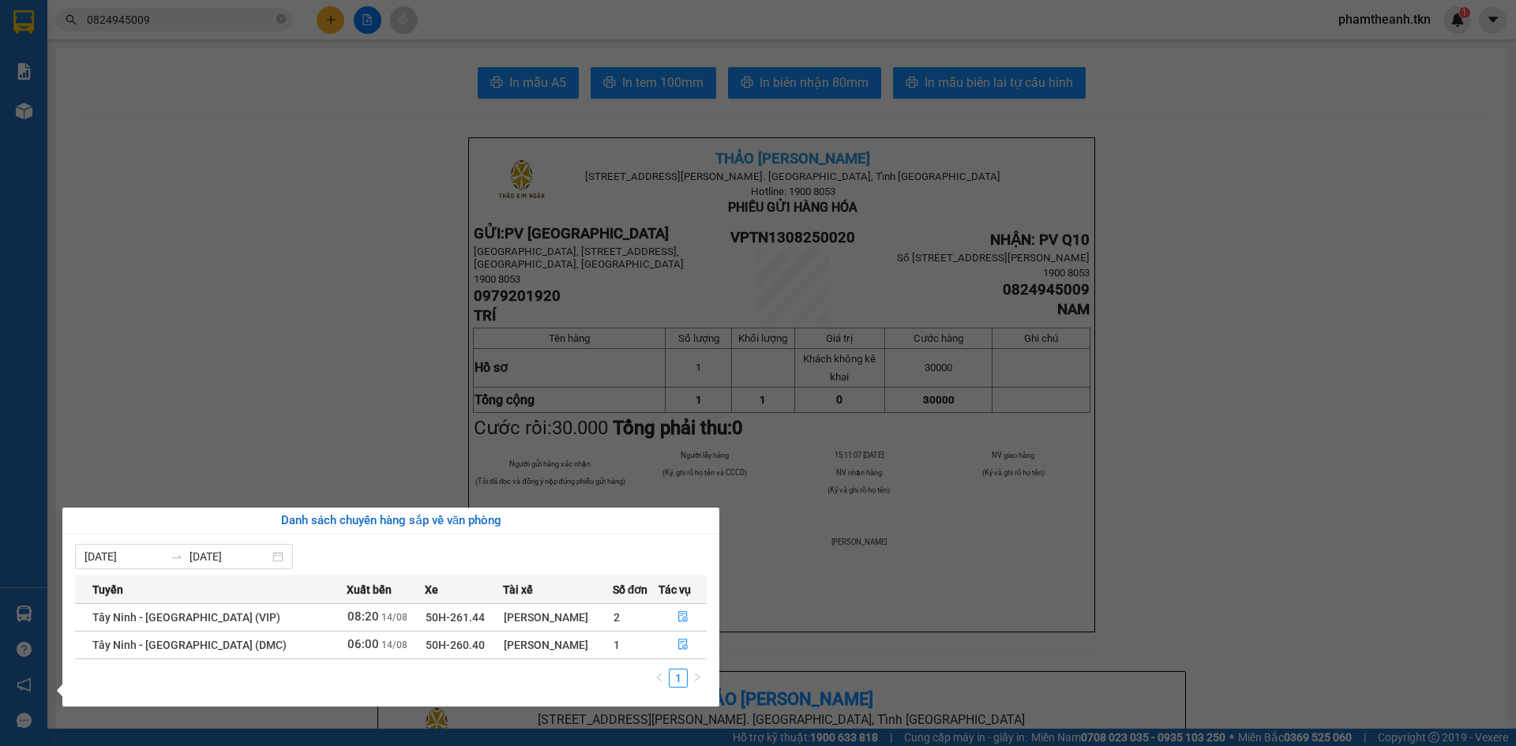
click at [333, 178] on section "Kết quả tìm kiếm ( 19 ) Bộ lọc Mã ĐH Trạng thái Món hàng Thu hộ Tổng cước Chưa …" at bounding box center [758, 373] width 1516 height 746
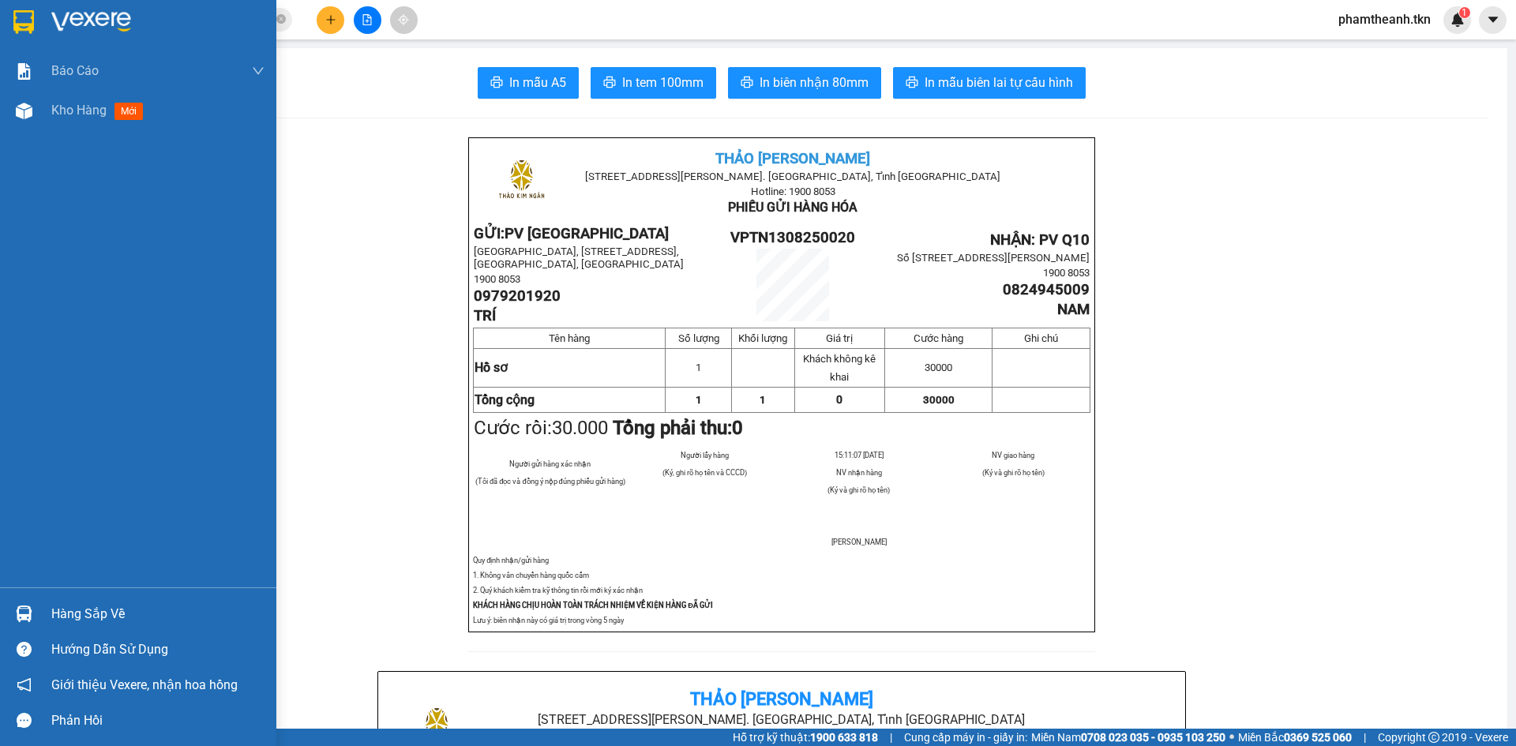
click at [45, 27] on div at bounding box center [138, 25] width 276 height 51
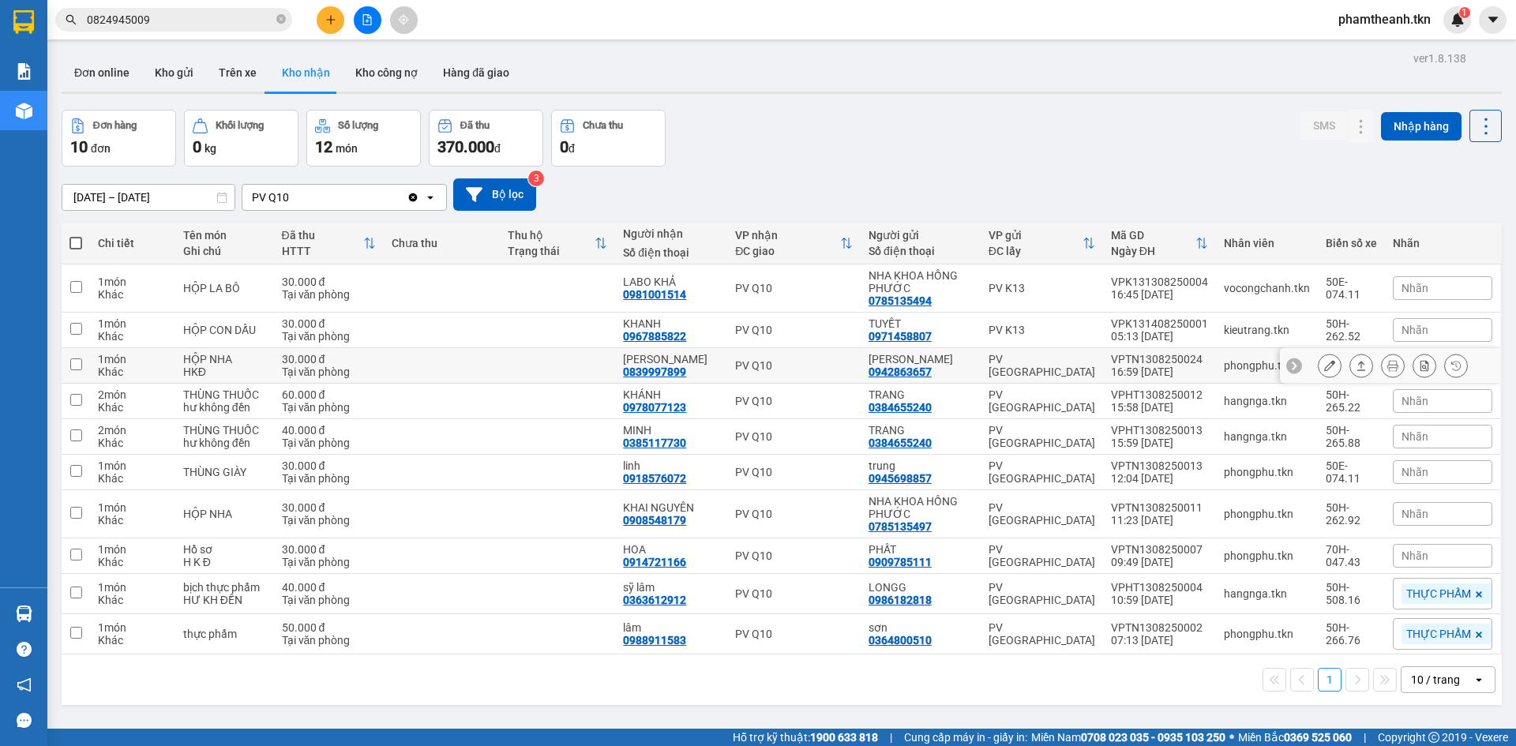
click at [1355, 367] on icon at bounding box center [1360, 365] width 11 height 11
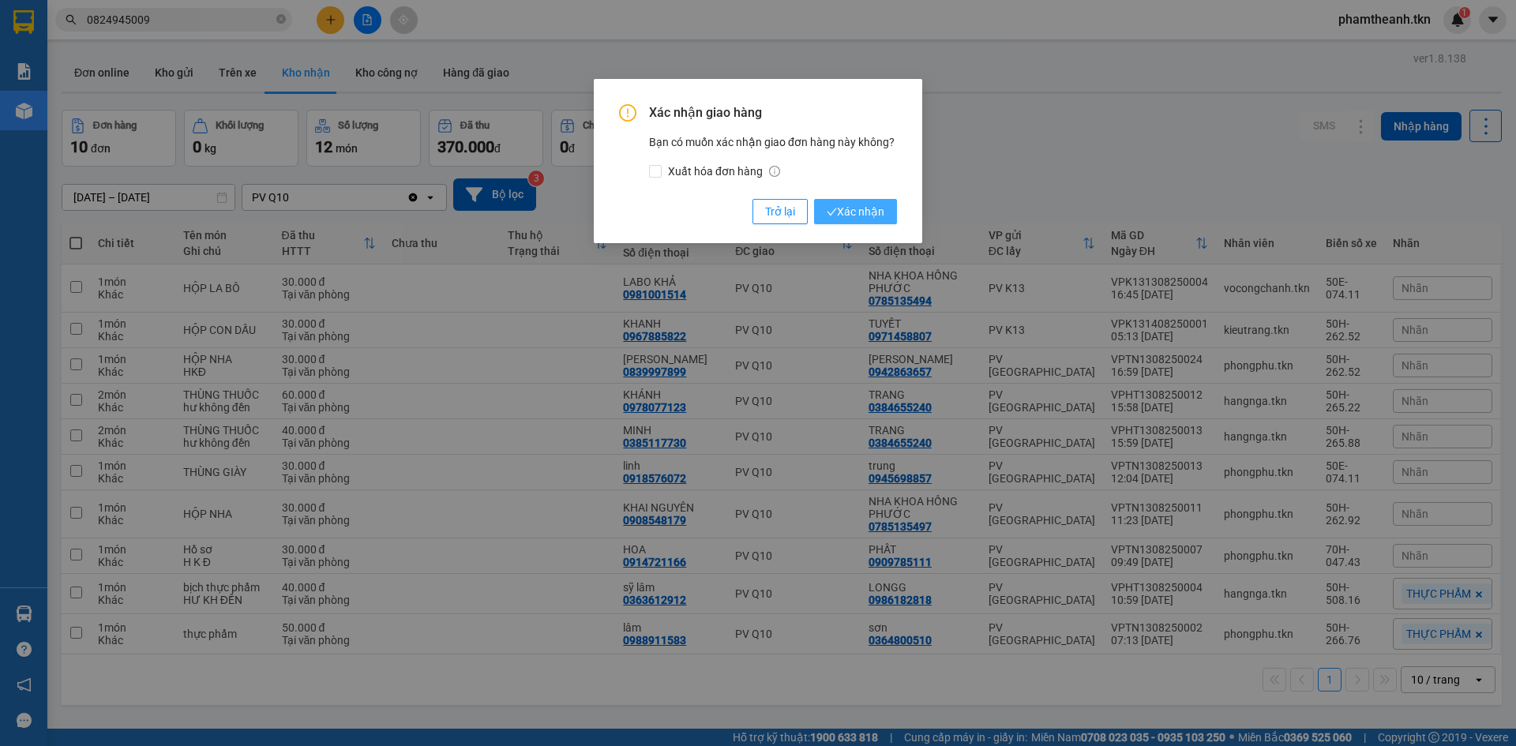
click at [837, 219] on span "Xác nhận" at bounding box center [856, 211] width 58 height 17
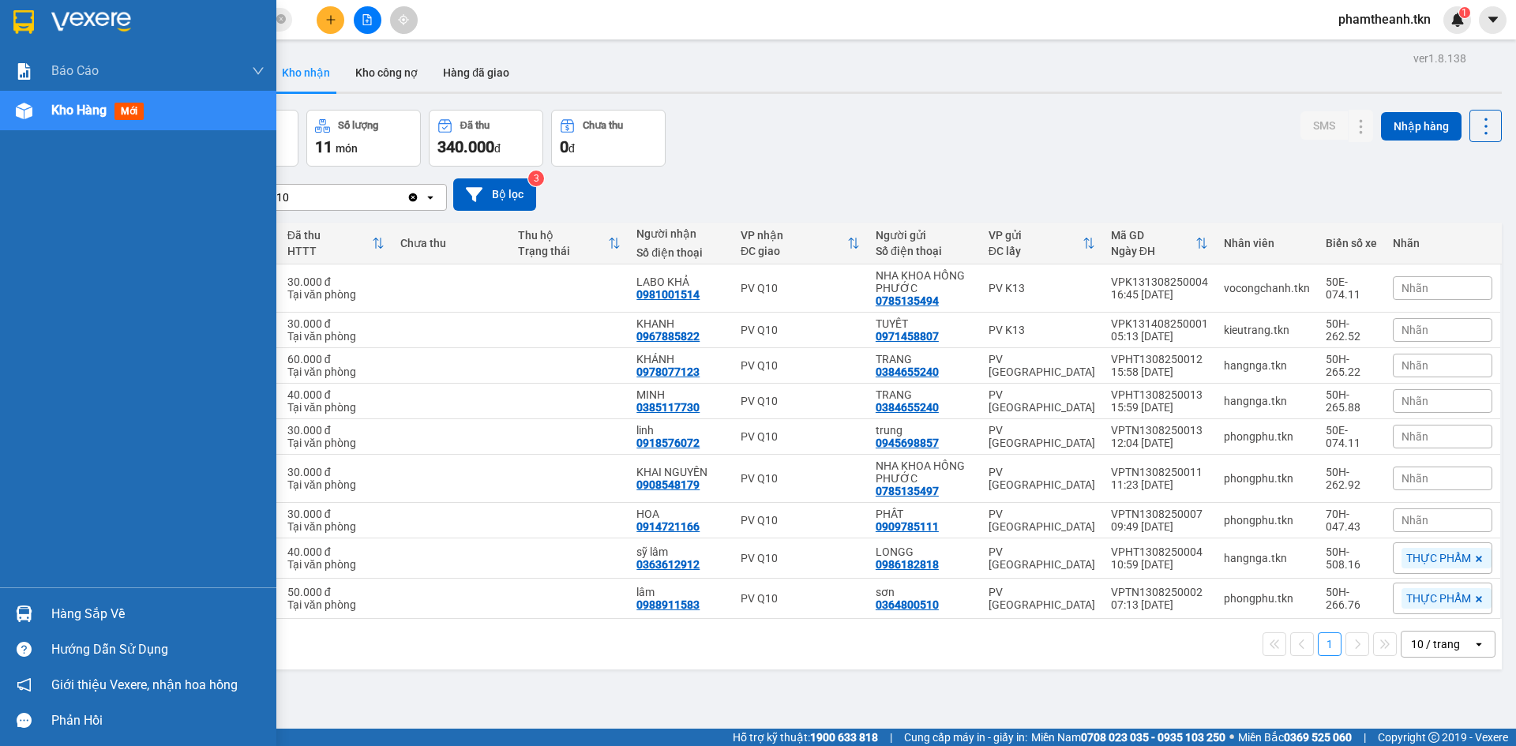
click at [39, 617] on div "Hàng sắp về" at bounding box center [138, 614] width 276 height 36
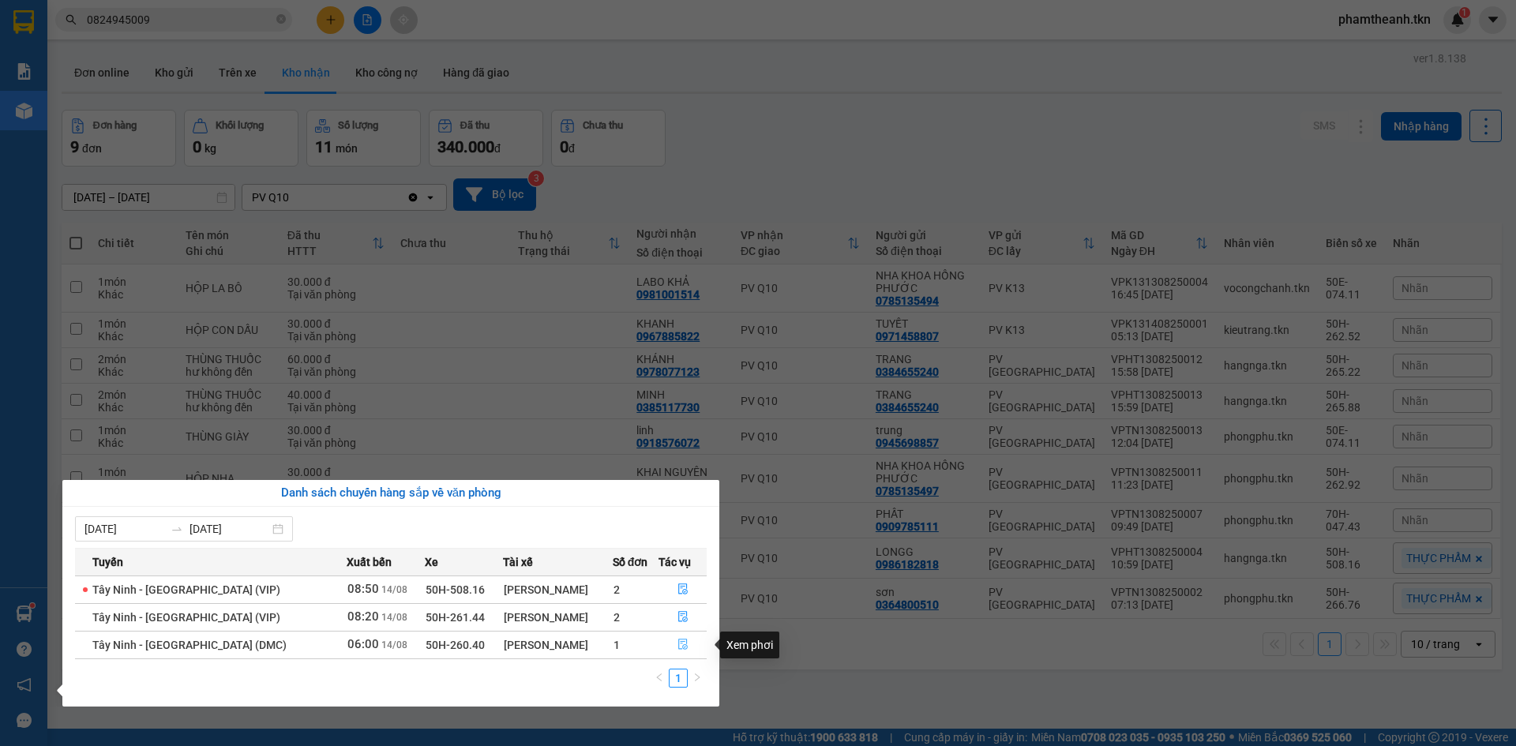
click at [672, 643] on button "button" at bounding box center [682, 644] width 47 height 25
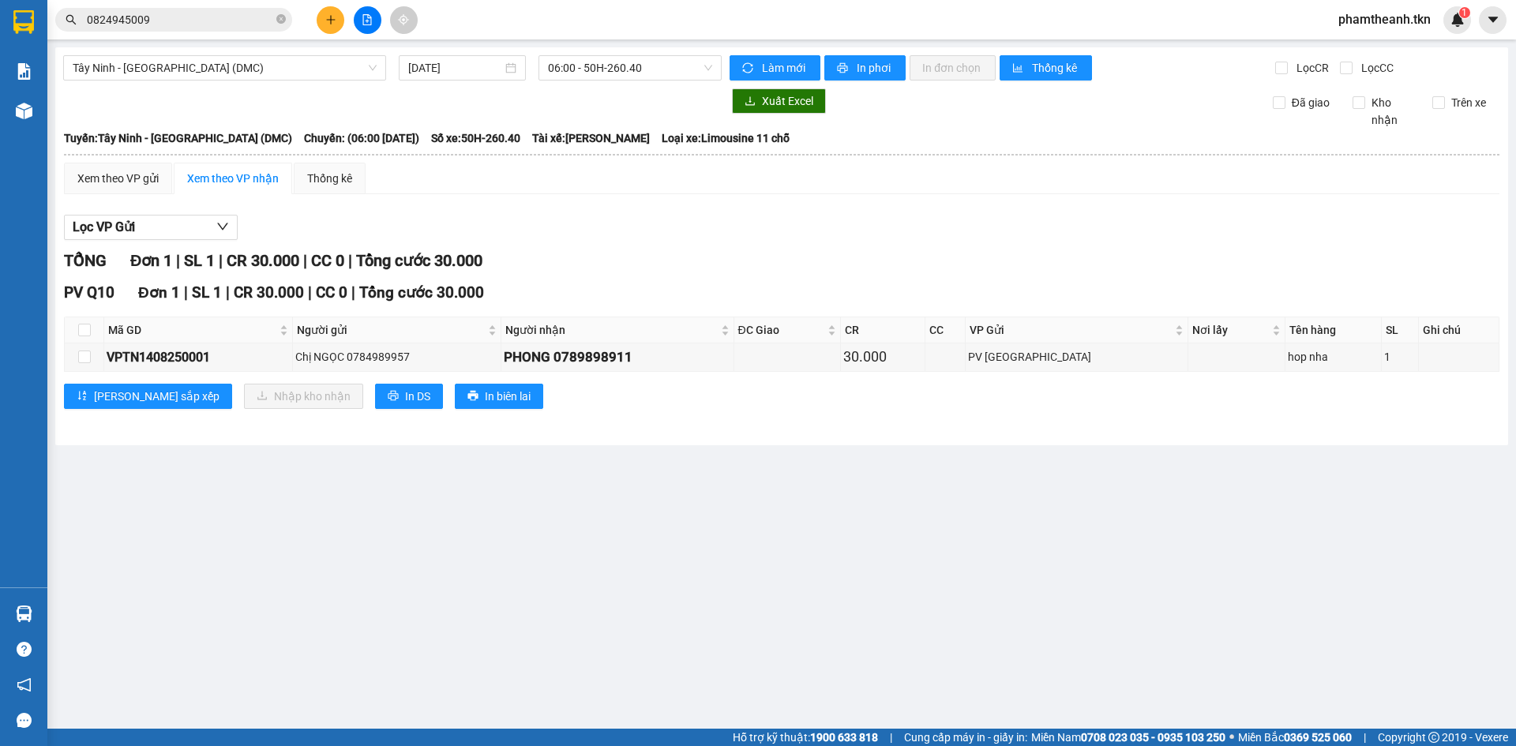
click at [87, 322] on th at bounding box center [84, 330] width 39 height 26
click at [92, 335] on th at bounding box center [84, 330] width 39 height 26
click at [88, 332] on input "checkbox" at bounding box center [84, 330] width 13 height 13
checkbox input "true"
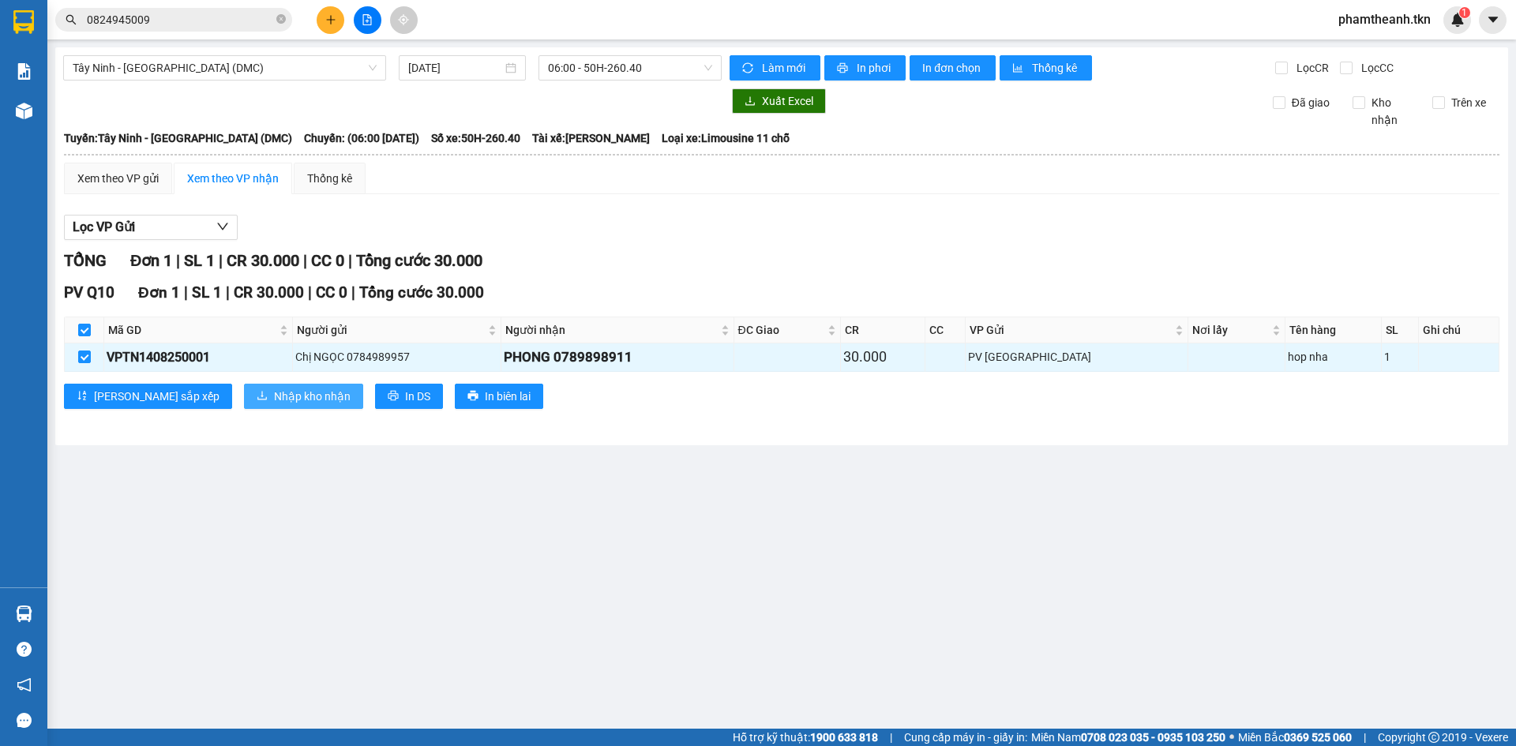
click at [274, 389] on span "Nhập kho nhận" at bounding box center [312, 396] width 77 height 17
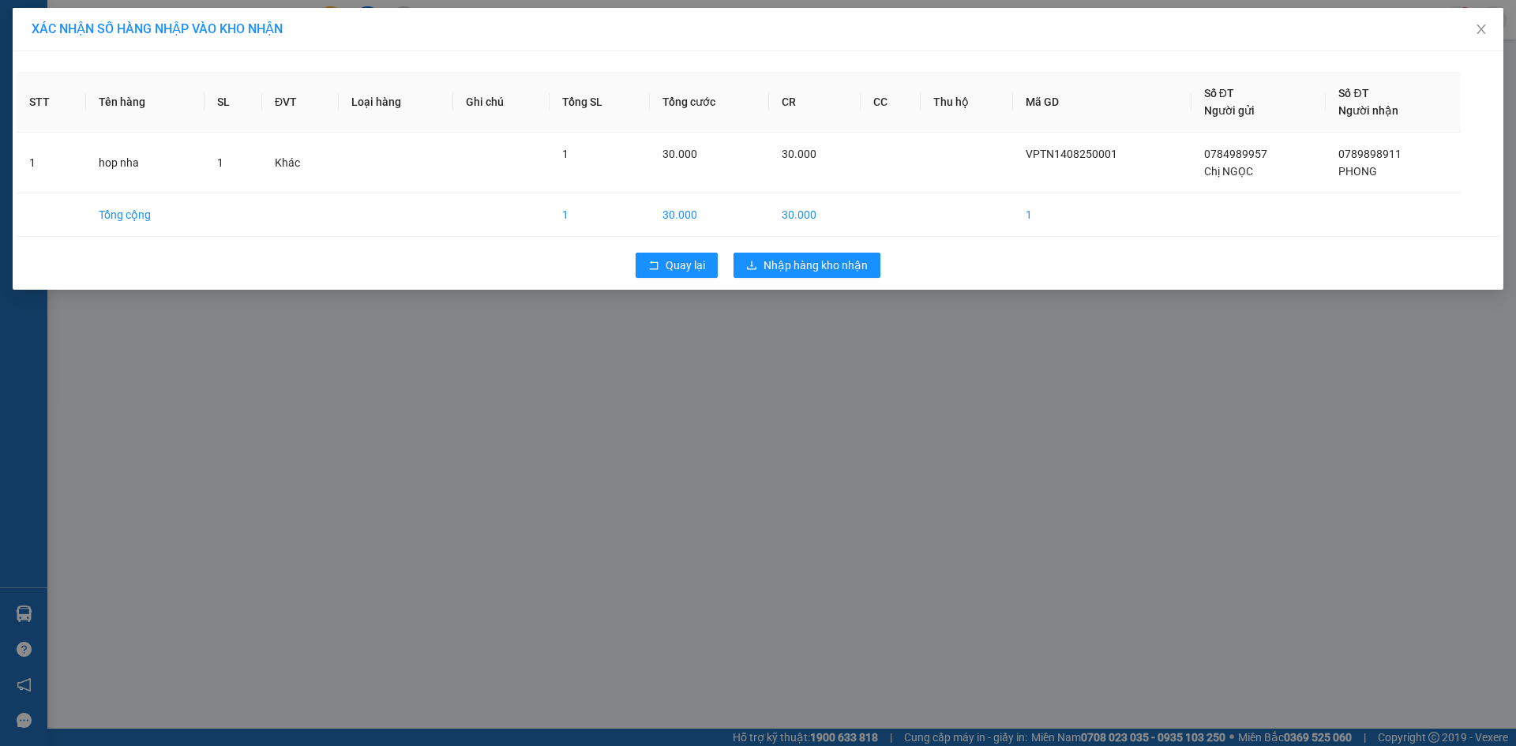
click at [817, 252] on div "Quay lại Nhập hàng kho nhận" at bounding box center [758, 265] width 1483 height 41
click at [793, 279] on div "Quay lại Nhập hàng kho nhận" at bounding box center [758, 265] width 1483 height 41
click at [780, 272] on span "Nhập hàng kho nhận" at bounding box center [815, 265] width 104 height 17
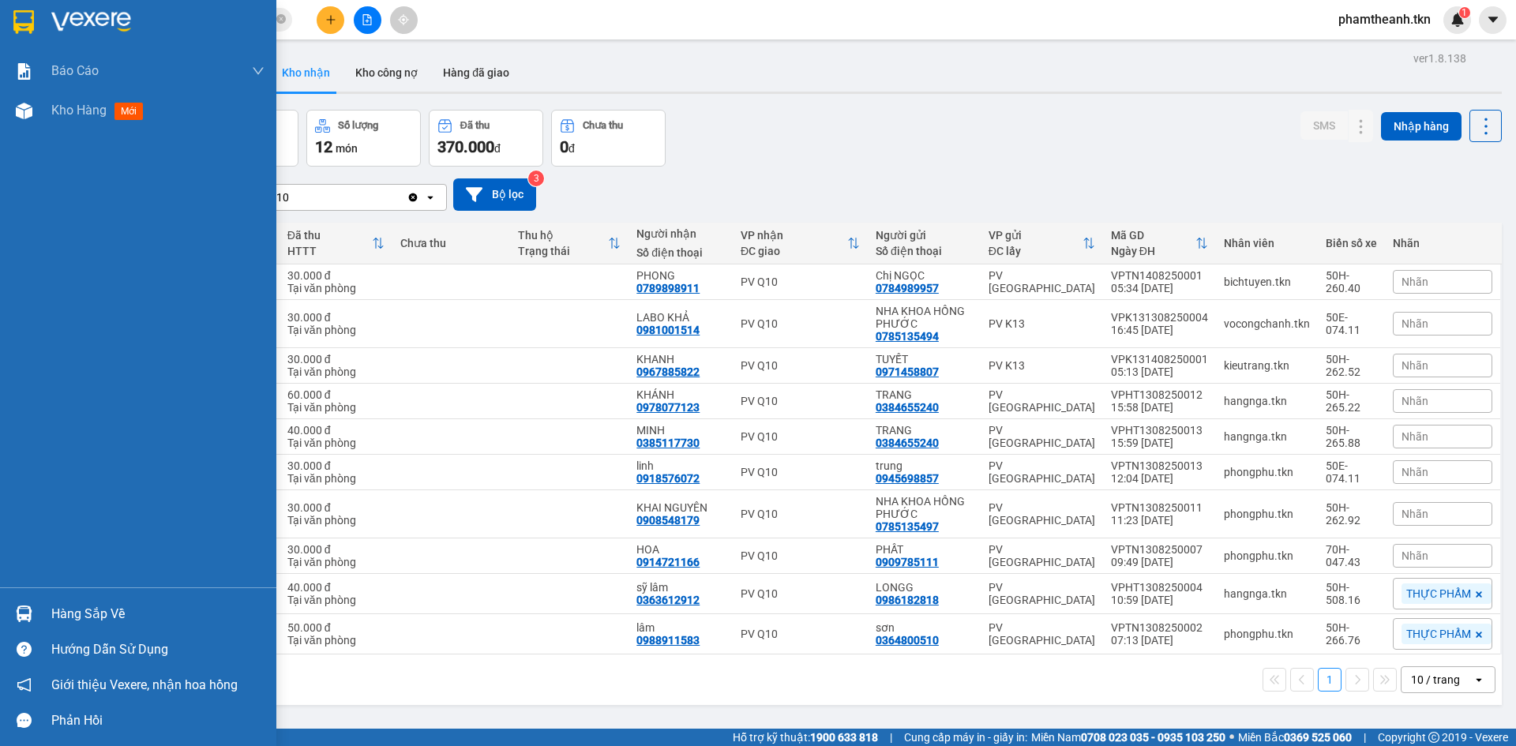
click at [55, 604] on div "Hàng sắp về" at bounding box center [157, 614] width 213 height 24
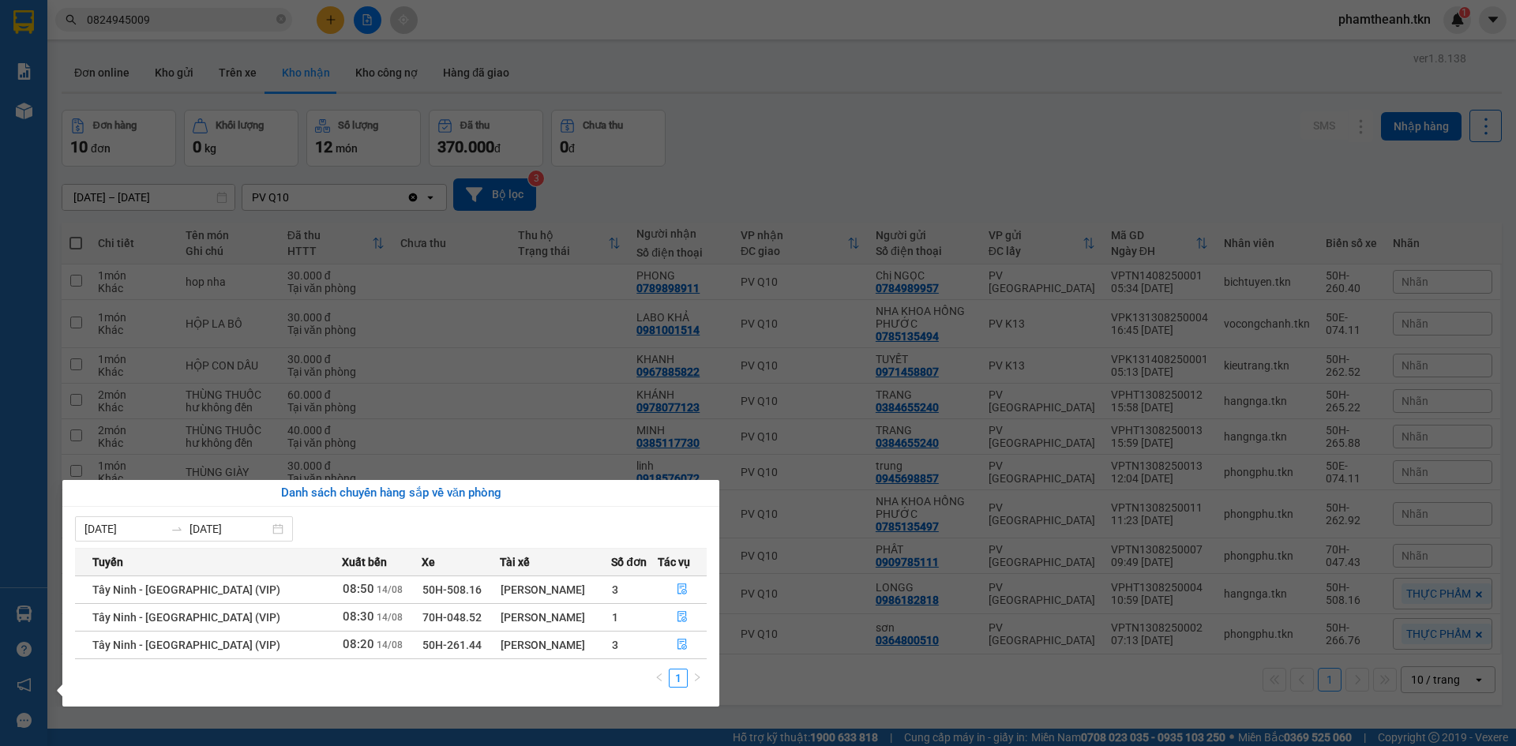
click at [463, 440] on section "Kết quả tìm kiếm ( 19 ) Bộ lọc Mã ĐH Trạng thái Món hàng Thu hộ Tổng cước Chưa …" at bounding box center [758, 373] width 1516 height 746
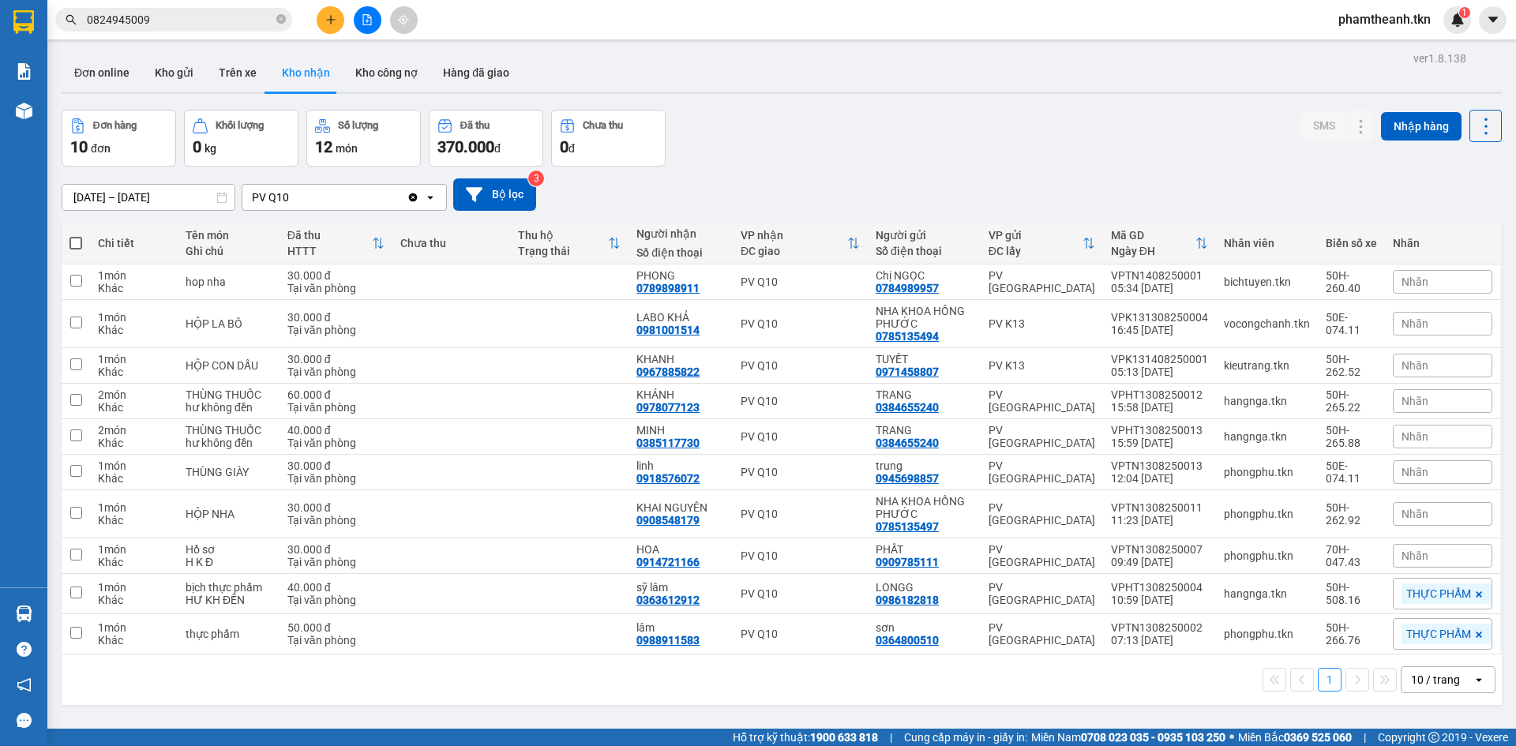
click at [327, 17] on icon "plus" at bounding box center [330, 19] width 11 height 11
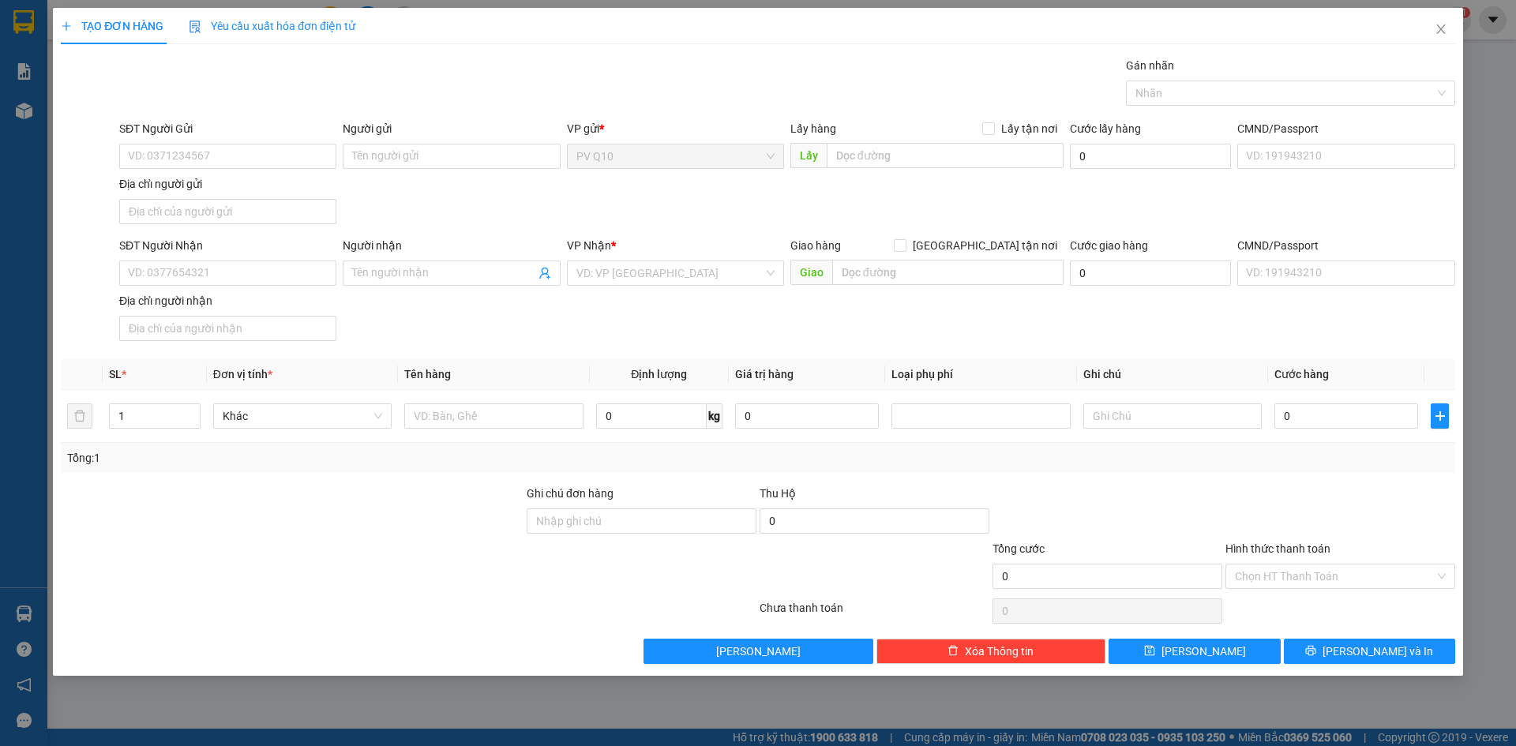
click at [662, 72] on div "Gói vận chuyển * Tiêu chuẩn Gán nhãn Nhãn" at bounding box center [787, 84] width 1342 height 55
click at [243, 156] on input "SĐT Người Gửi" at bounding box center [227, 156] width 217 height 25
click at [1453, 32] on span "Close" at bounding box center [1441, 30] width 44 height 44
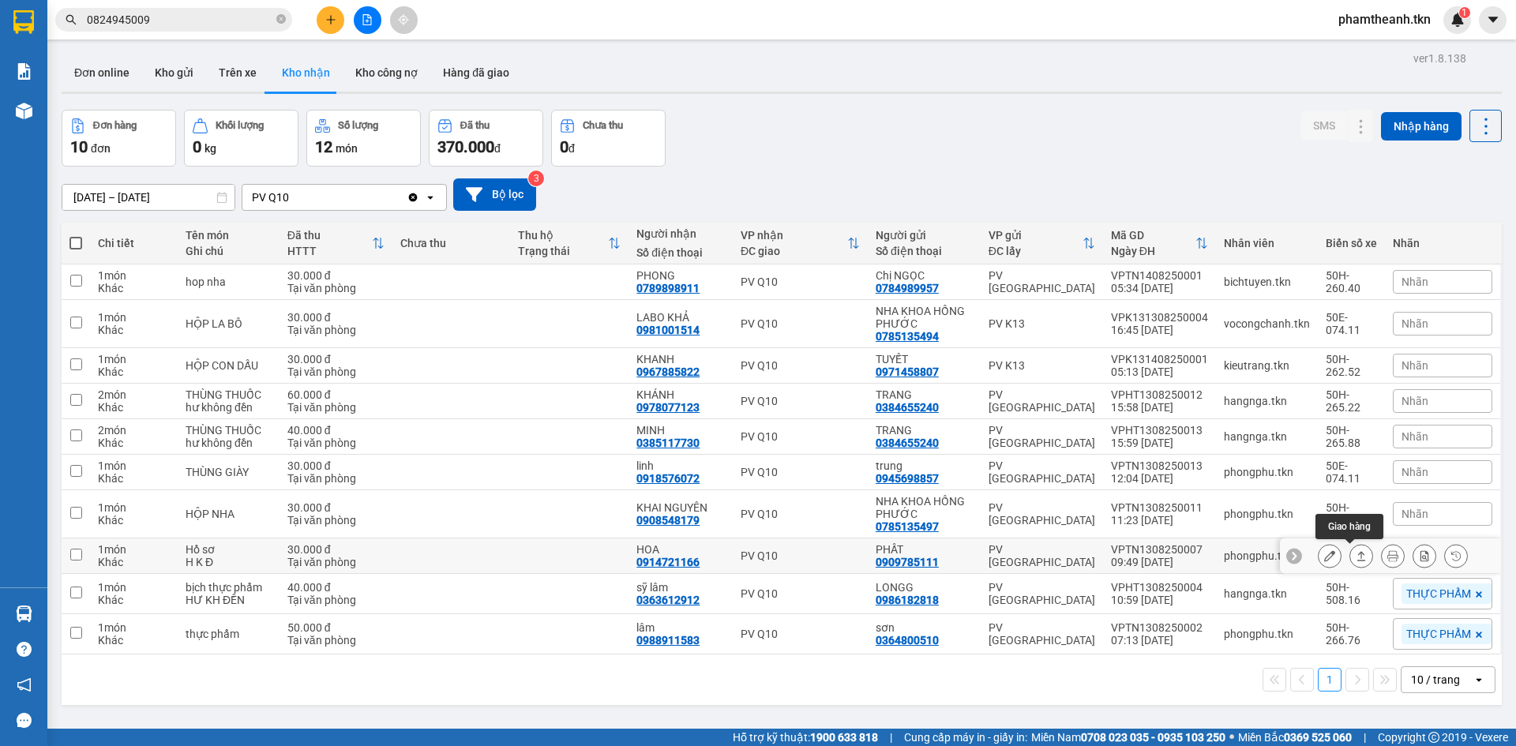
click at [1357, 554] on icon at bounding box center [1361, 555] width 9 height 9
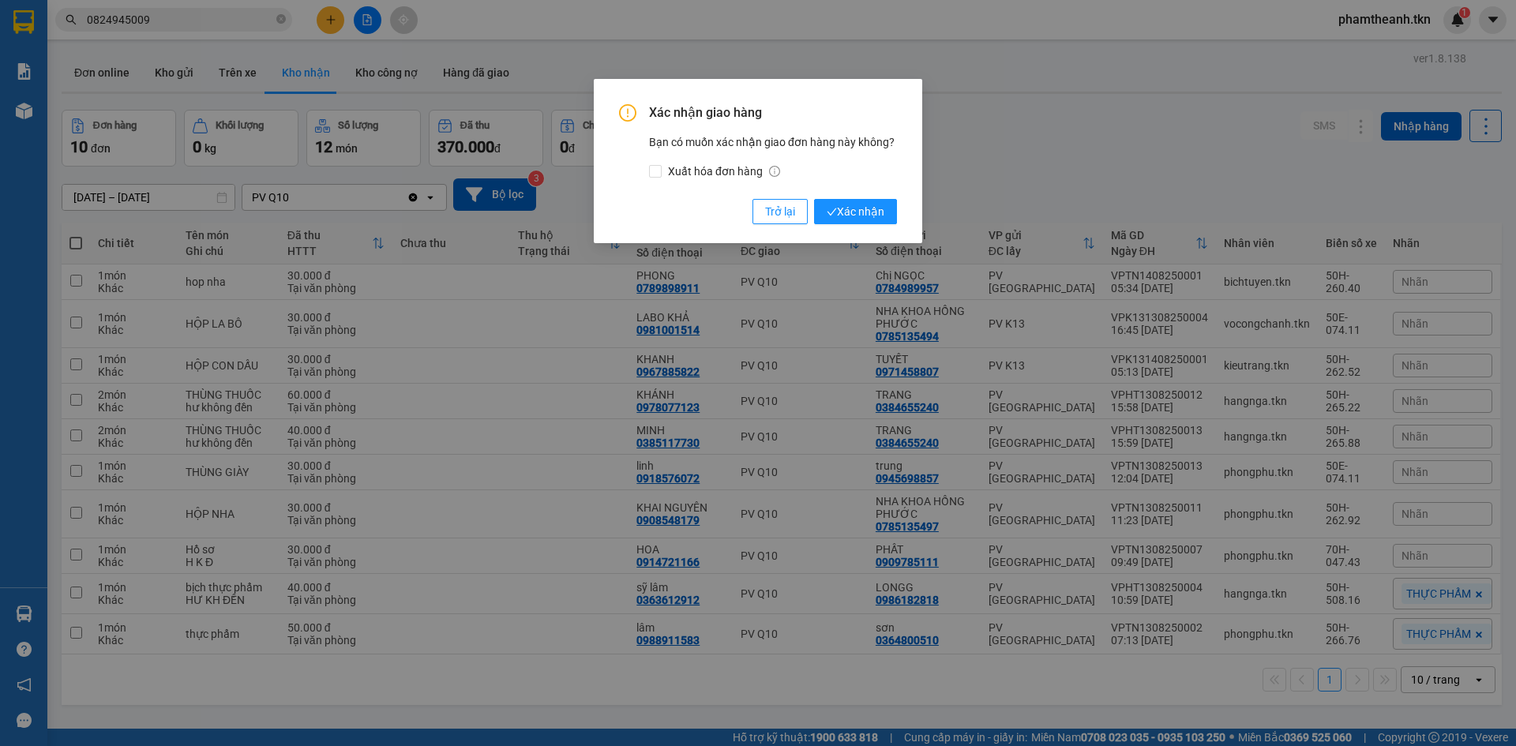
click at [872, 198] on div "Xác nhận giao hàng Bạn có muốn xác nhận giao đơn hàng này không? Xuất hóa đơn h…" at bounding box center [758, 164] width 278 height 120
click at [872, 215] on span "Xác nhận" at bounding box center [856, 211] width 58 height 17
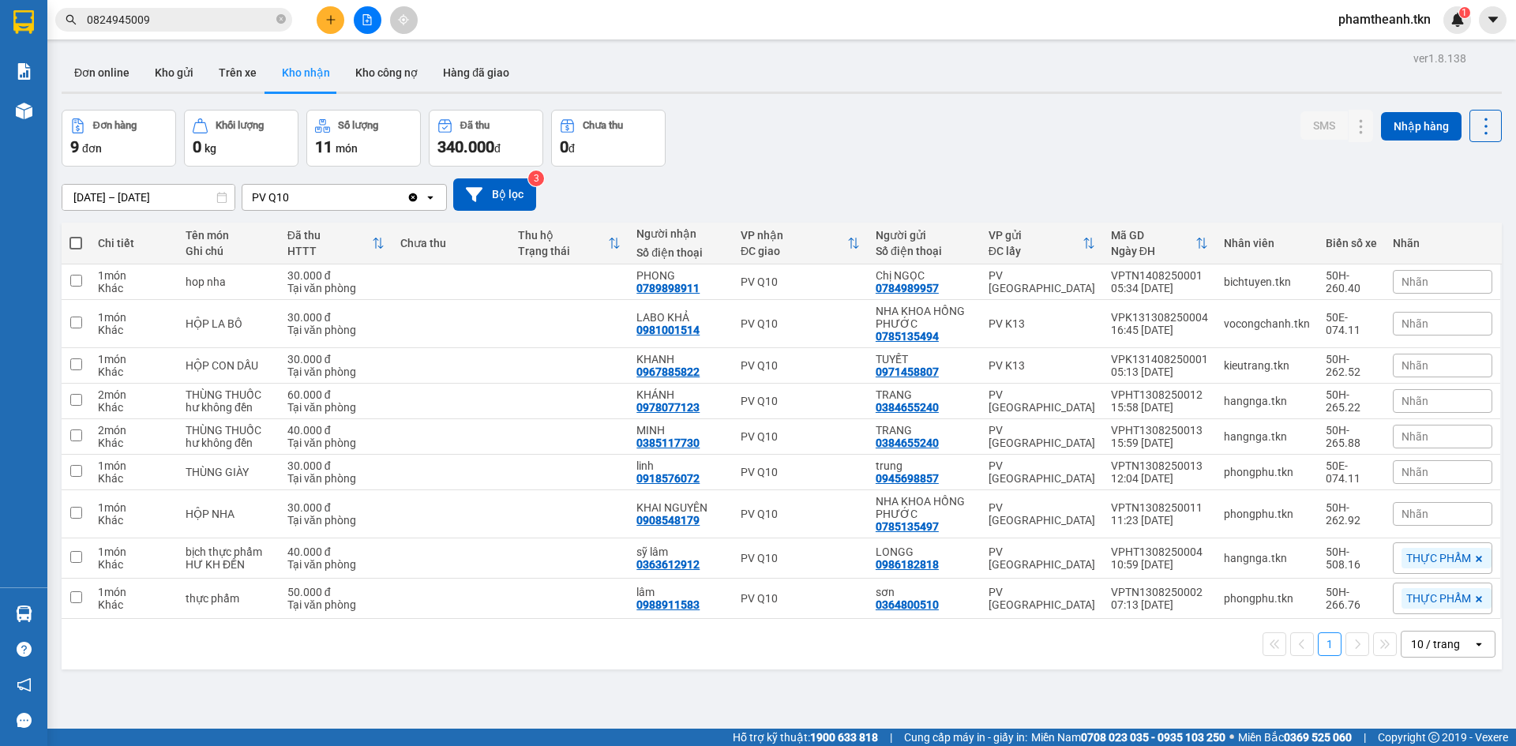
click at [819, 96] on div "ver 1.8.138 Đơn online Kho gửi Trên xe Kho nhận Kho công nợ Hàng đã giao Đơn hà…" at bounding box center [781, 420] width 1453 height 746
click at [687, 58] on div "Đơn online Kho gửi Trên xe Kho nhận Kho công nợ Hàng đã giao" at bounding box center [782, 75] width 1440 height 42
click at [1355, 362] on button at bounding box center [1361, 366] width 22 height 28
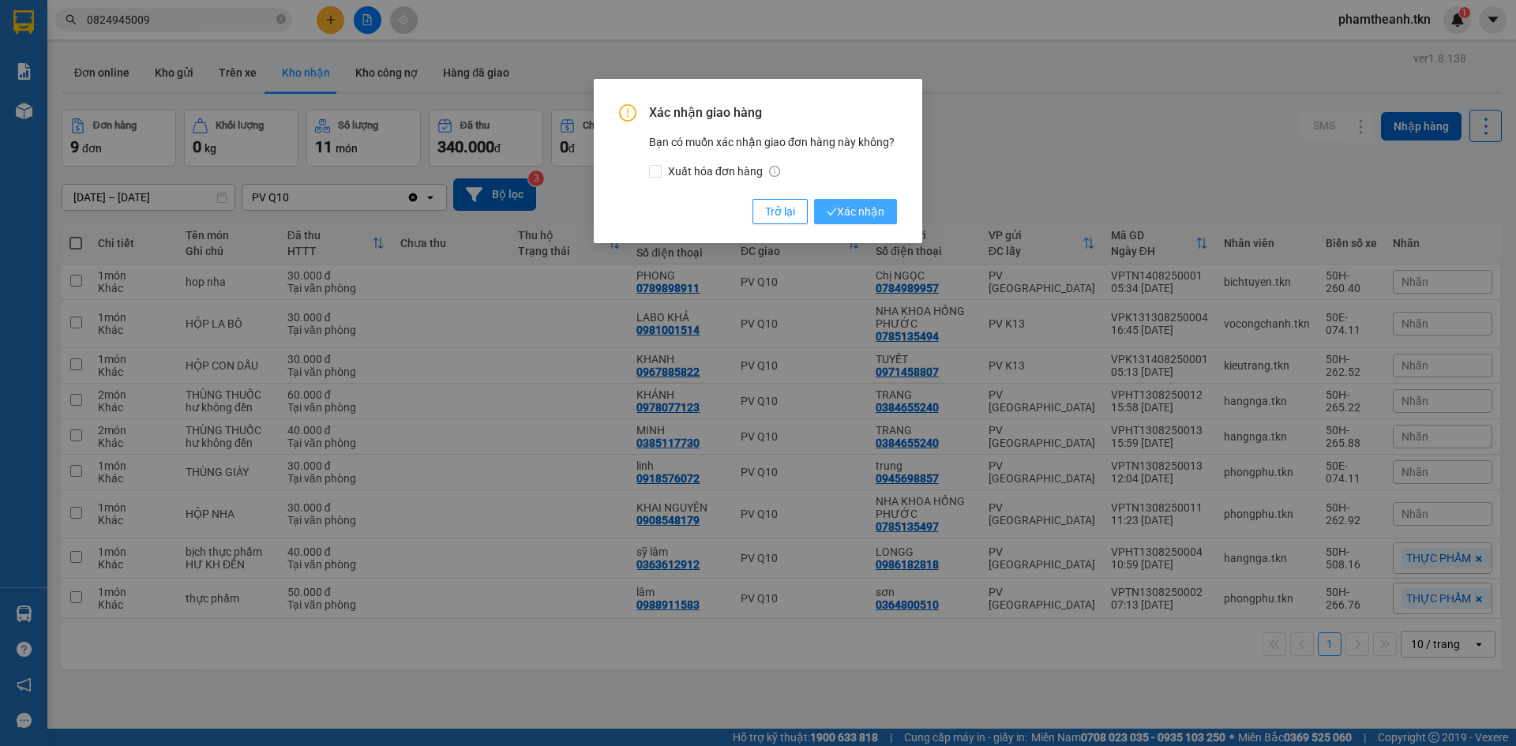
click at [860, 204] on span "Xác nhận" at bounding box center [856, 211] width 58 height 17
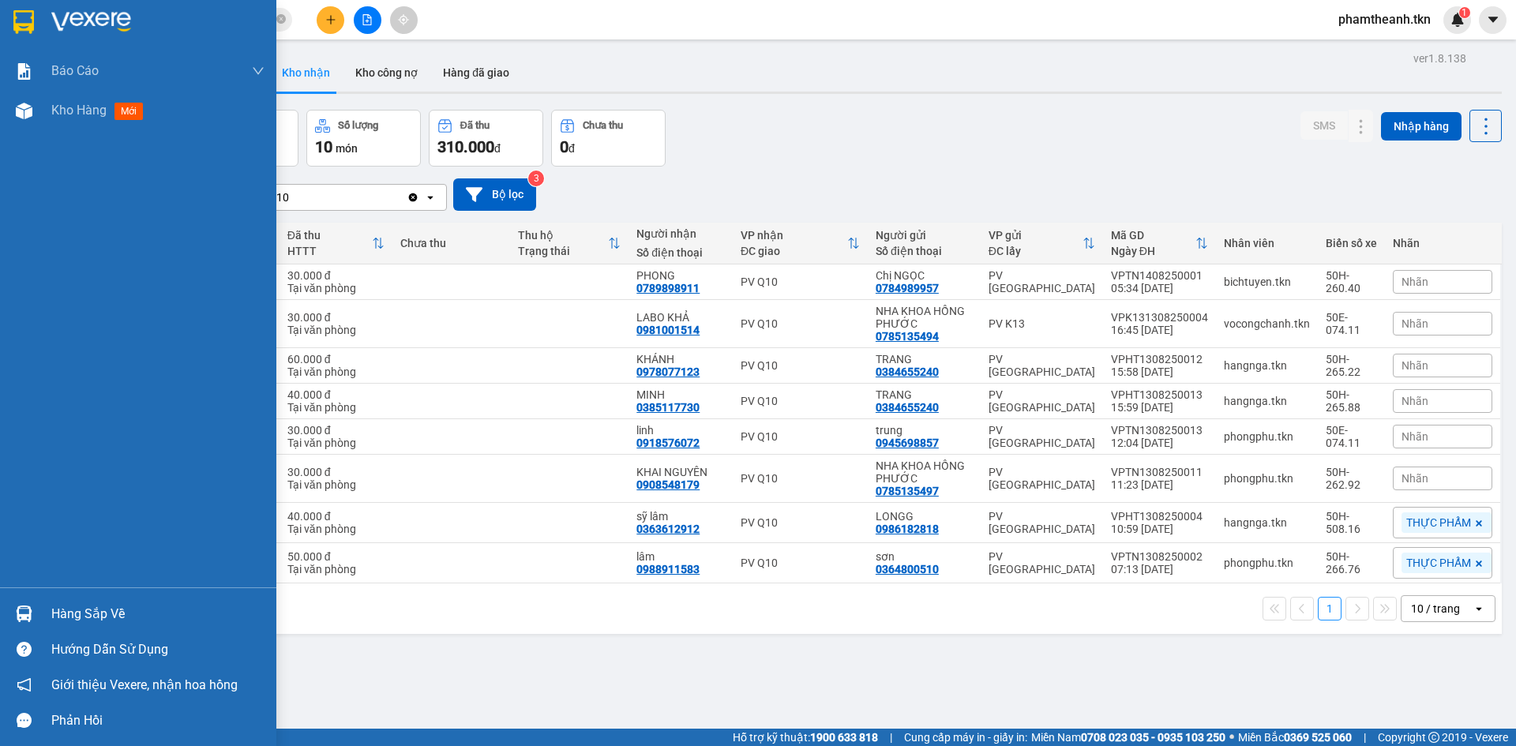
click at [84, 611] on div "Hàng sắp về" at bounding box center [157, 614] width 213 height 24
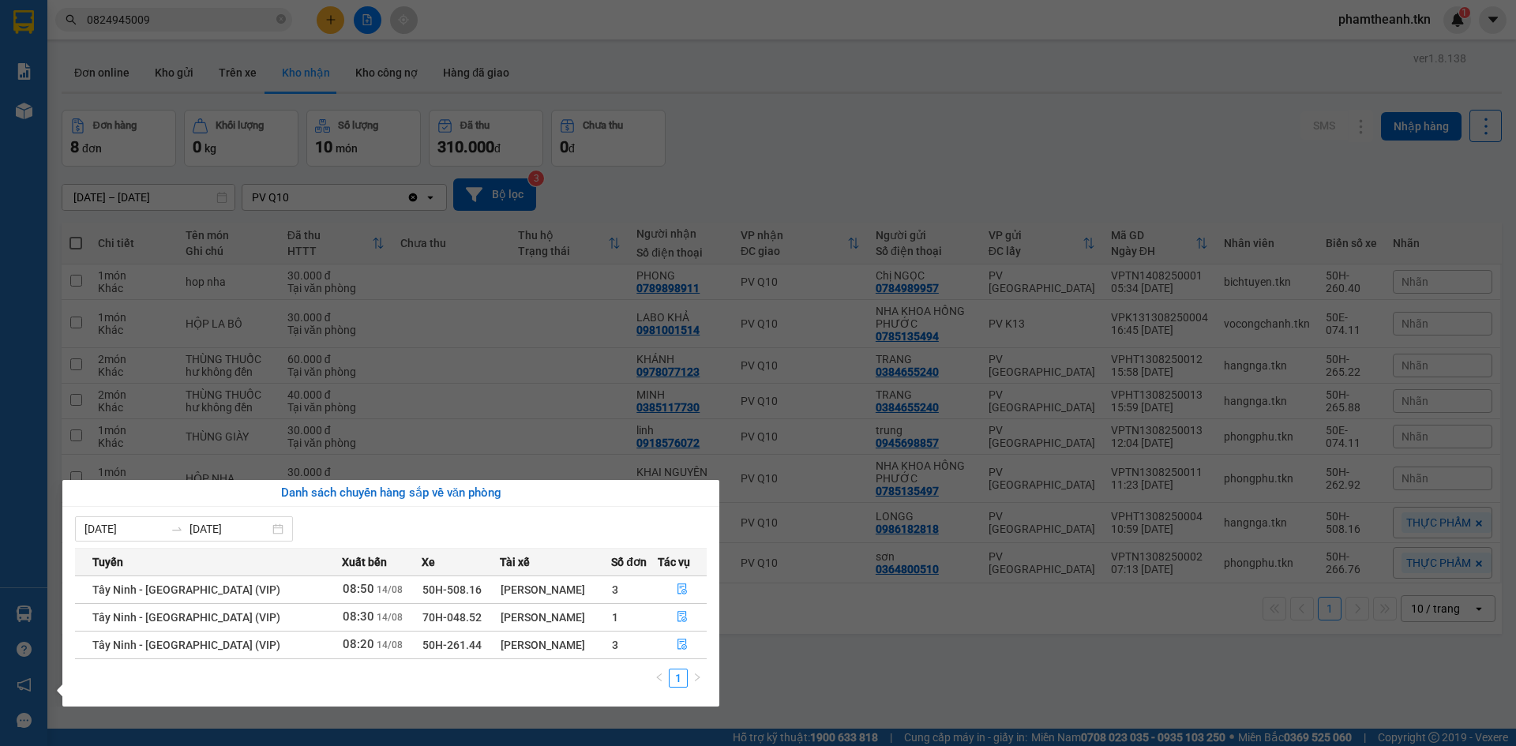
click at [485, 483] on div "Danh sách chuyến hàng sắp về văn phòng" at bounding box center [390, 493] width 657 height 27
